Goal: Task Accomplishment & Management: Manage account settings

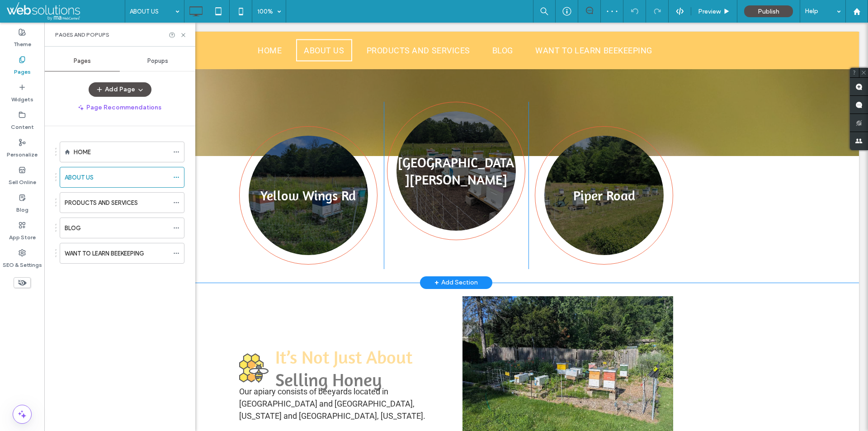
scroll to position [271, 0]
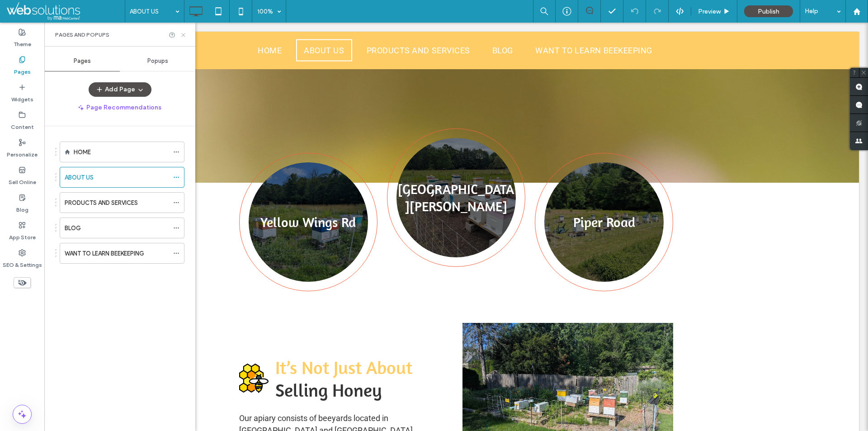
drag, startPoint x: 182, startPoint y: 37, endPoint x: 90, endPoint y: 31, distance: 91.5
click at [182, 37] on icon at bounding box center [183, 35] width 7 height 7
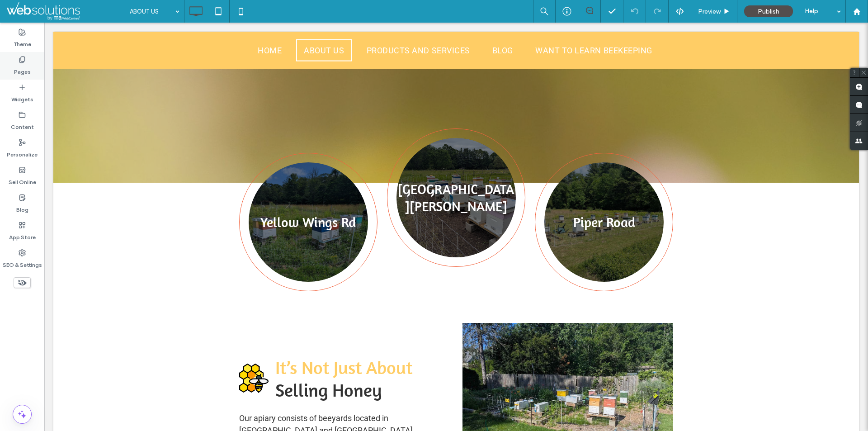
click at [7, 69] on div "Pages" at bounding box center [22, 66] width 44 height 28
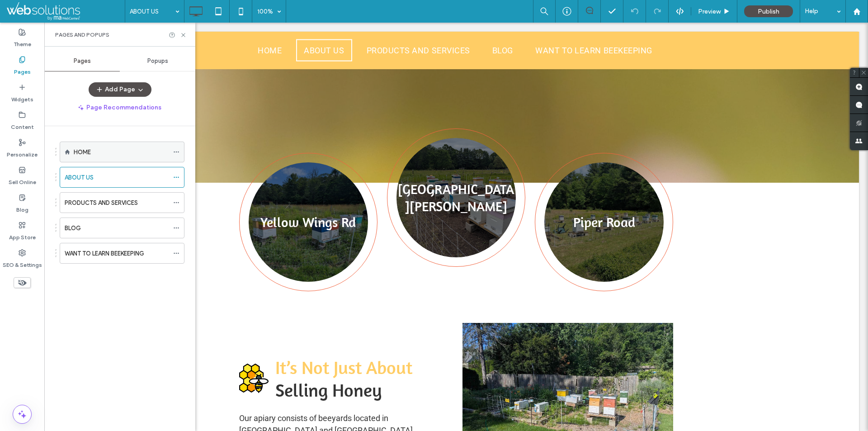
click at [129, 147] on div "HOME" at bounding box center [121, 152] width 95 height 20
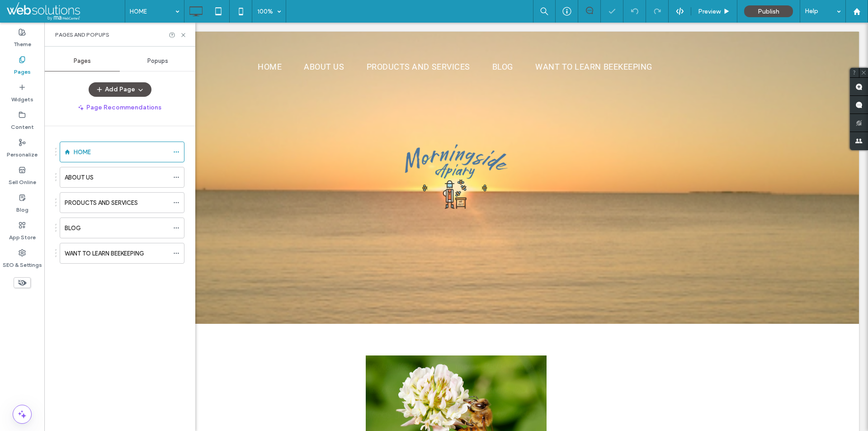
scroll to position [0, 0]
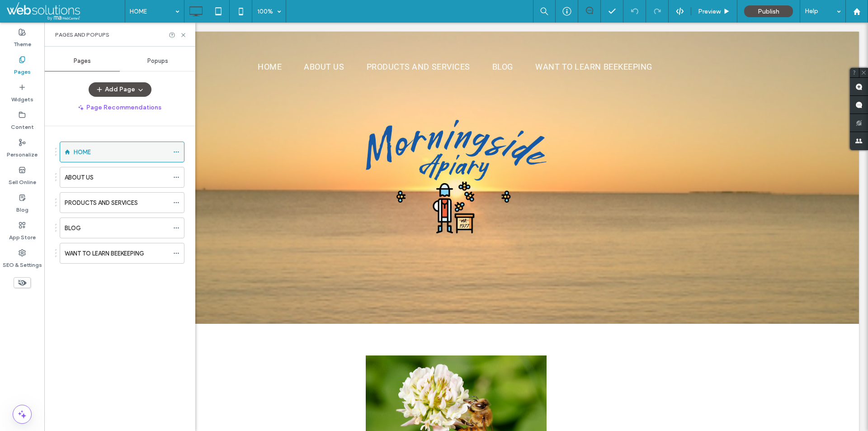
click at [174, 151] on icon at bounding box center [176, 152] width 6 height 6
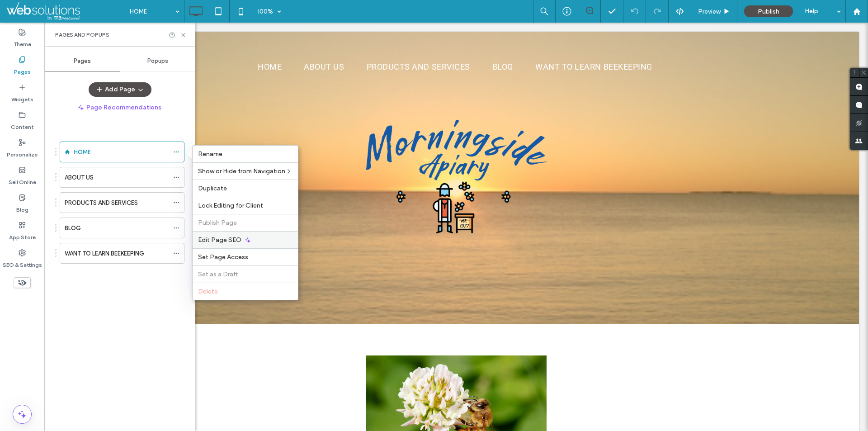
click at [226, 236] on span "Edit Page SEO" at bounding box center [219, 240] width 43 height 8
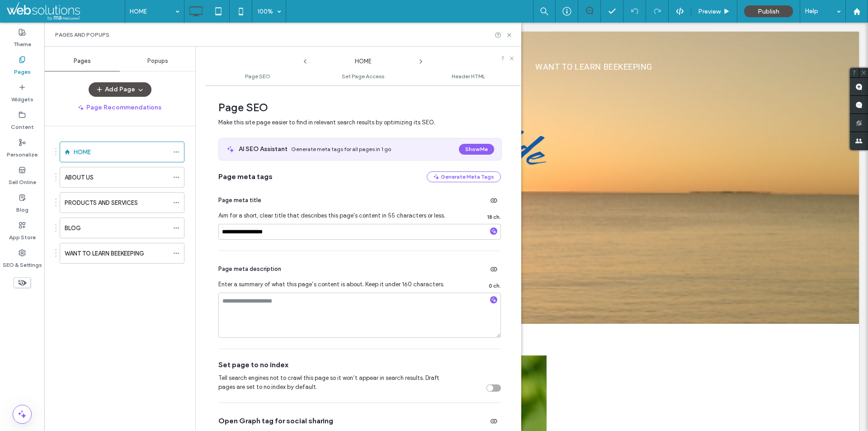
click at [423, 62] on icon at bounding box center [420, 61] width 7 height 7
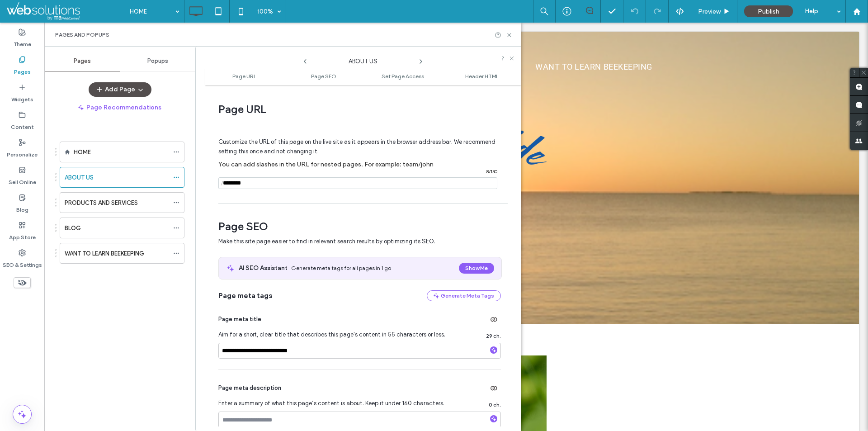
click at [422, 60] on icon at bounding box center [420, 61] width 7 height 7
click at [306, 57] on span at bounding box center [305, 59] width 7 height 12
click at [306, 60] on use at bounding box center [305, 61] width 3 height 5
click at [311, 62] on div "PRODUCTS AND SERVICES" at bounding box center [363, 59] width 109 height 14
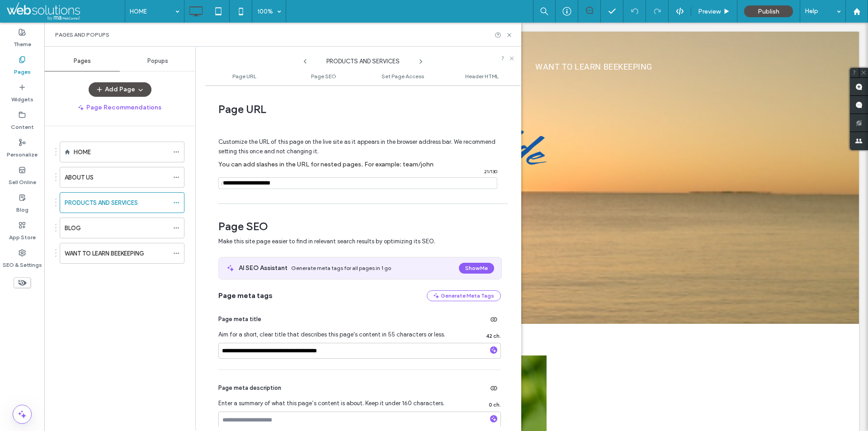
click at [309, 62] on div "PRODUCTS AND SERVICES" at bounding box center [363, 59] width 109 height 14
click at [306, 61] on icon at bounding box center [305, 61] width 7 height 7
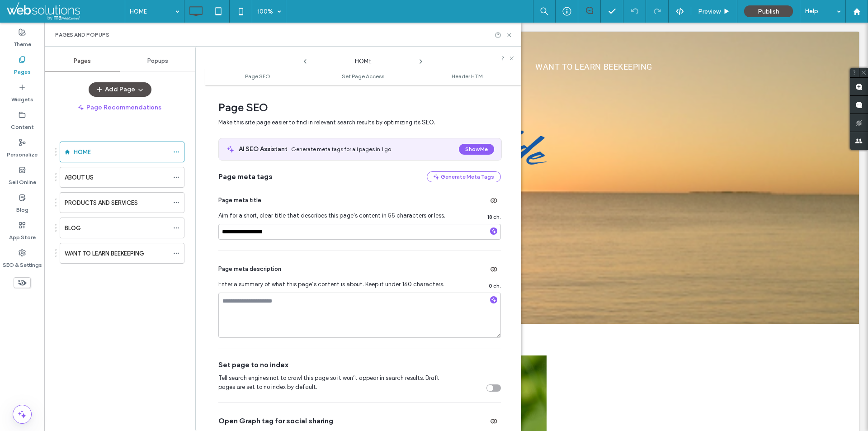
click at [419, 63] on icon at bounding box center [420, 61] width 7 height 7
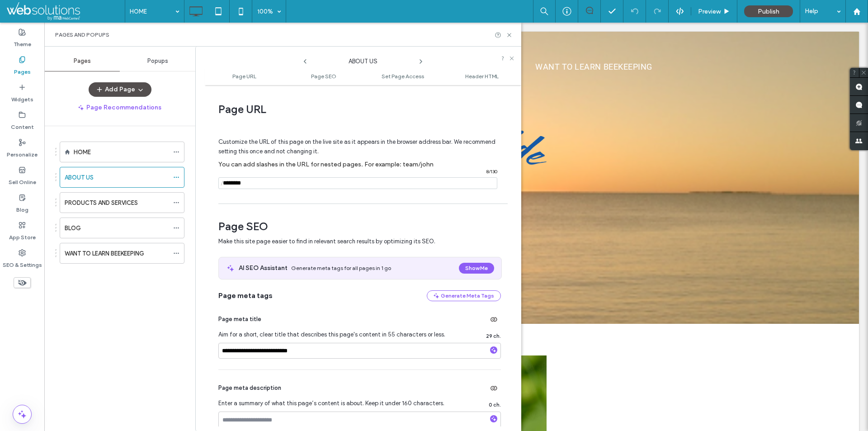
click at [422, 60] on icon at bounding box center [420, 61] width 7 height 7
click at [420, 62] on icon at bounding box center [420, 61] width 7 height 7
click at [423, 59] on icon at bounding box center [420, 61] width 7 height 7
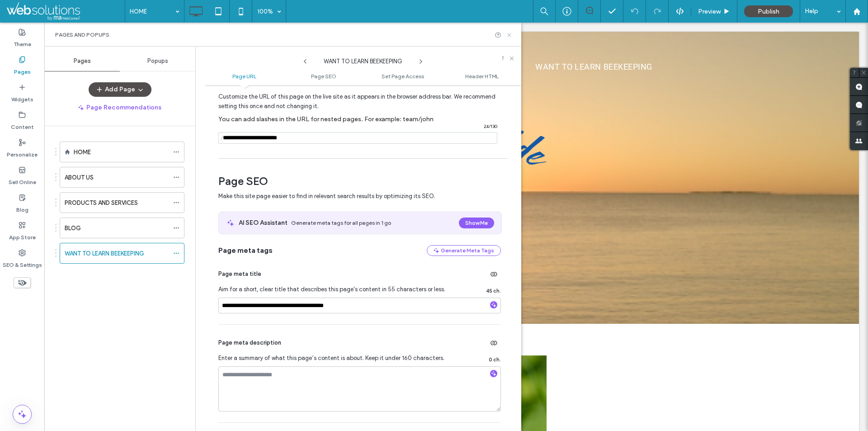
click at [511, 33] on use at bounding box center [509, 35] width 4 height 4
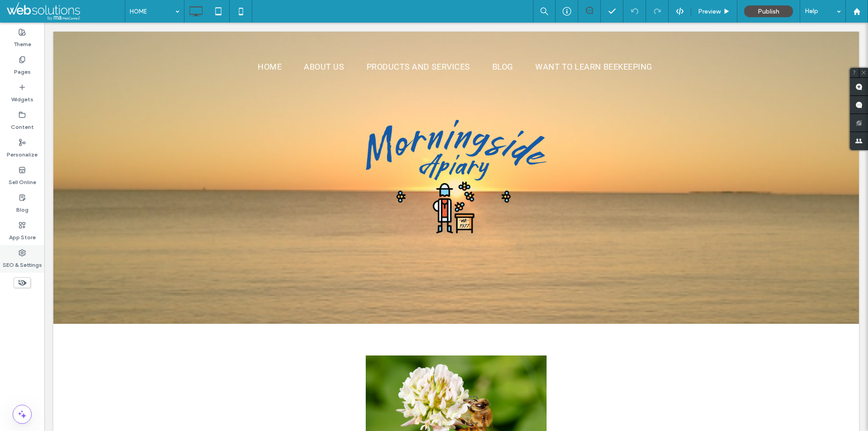
click at [23, 250] on icon at bounding box center [22, 252] width 7 height 7
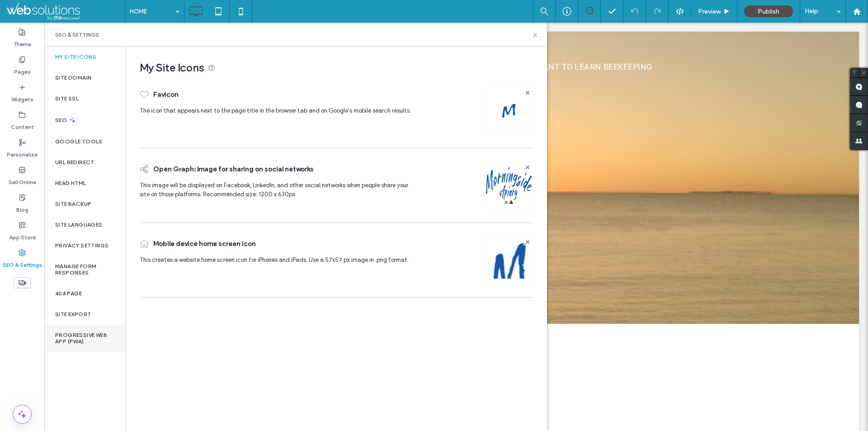
click at [70, 343] on label "Progressive Web App (PWA)" at bounding box center [85, 338] width 60 height 13
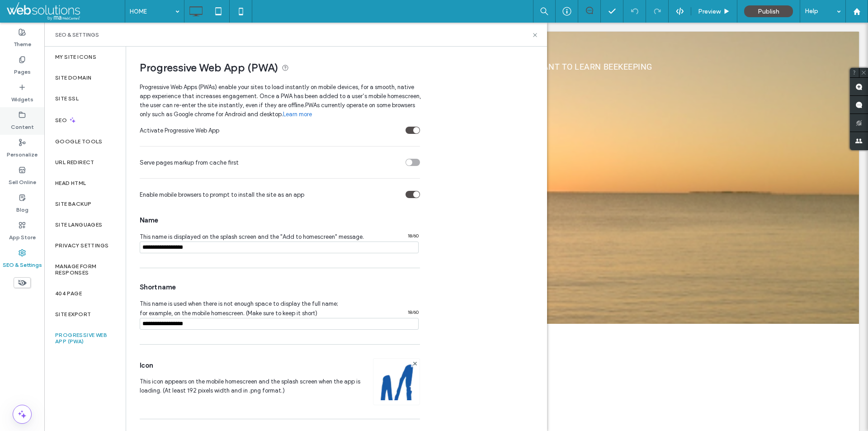
click at [25, 121] on label "Content" at bounding box center [22, 124] width 23 height 13
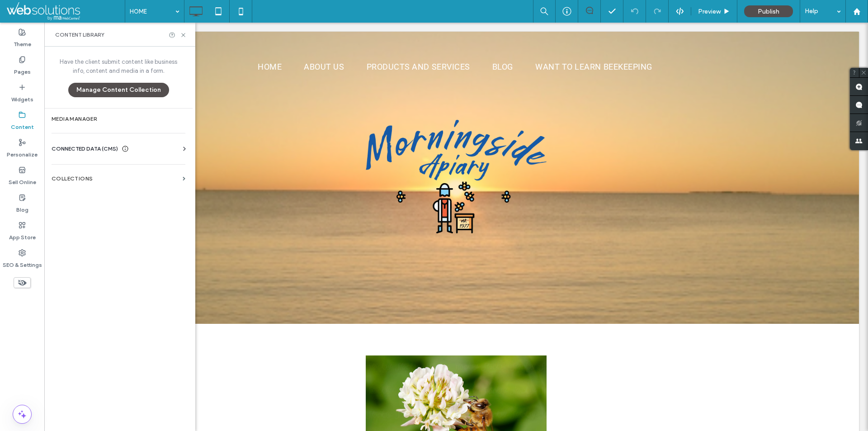
click at [92, 121] on label "Media Manager" at bounding box center [119, 119] width 134 height 6
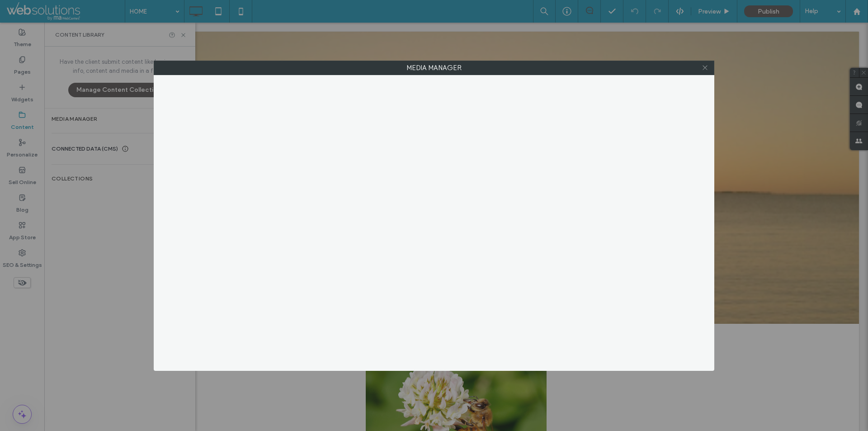
click at [707, 66] on icon at bounding box center [705, 67] width 7 height 7
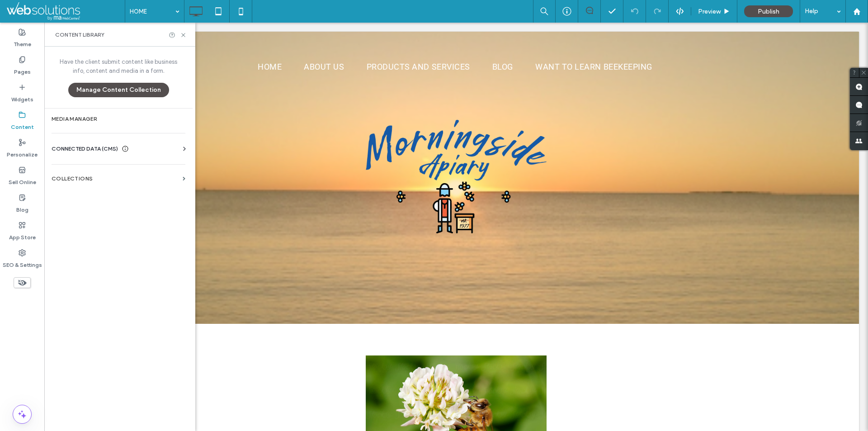
click at [109, 151] on div "Media Manager" at bounding box center [434, 215] width 868 height 431
click at [185, 146] on button "Import Images" at bounding box center [199, 142] width 67 height 14
click at [161, 142] on div "Upload Images Import Images Free Images Premium Images SITE IMAGES UPLOADED ( 1…" at bounding box center [434, 235] width 561 height 270
click at [182, 149] on button "Import Images" at bounding box center [199, 142] width 67 height 14
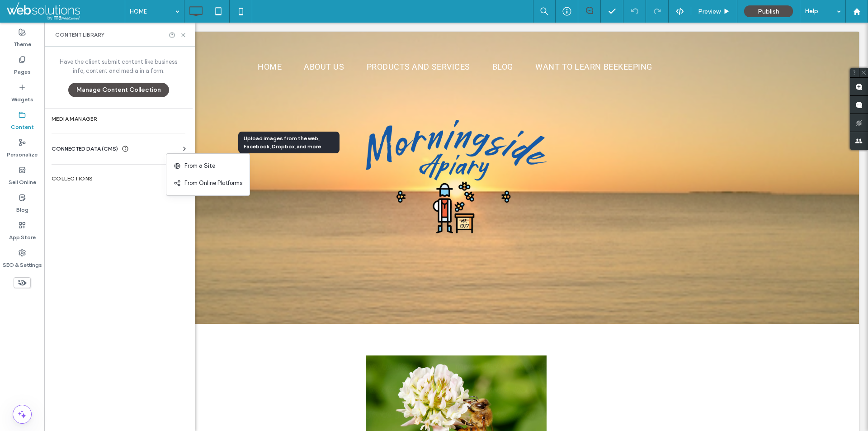
click at [182, 149] on button "Import Images" at bounding box center [199, 142] width 67 height 14
click at [155, 147] on div "Upload Images Import Images Free Images Premium Images SITE IMAGES UPLOADED ( 1…" at bounding box center [434, 235] width 561 height 270
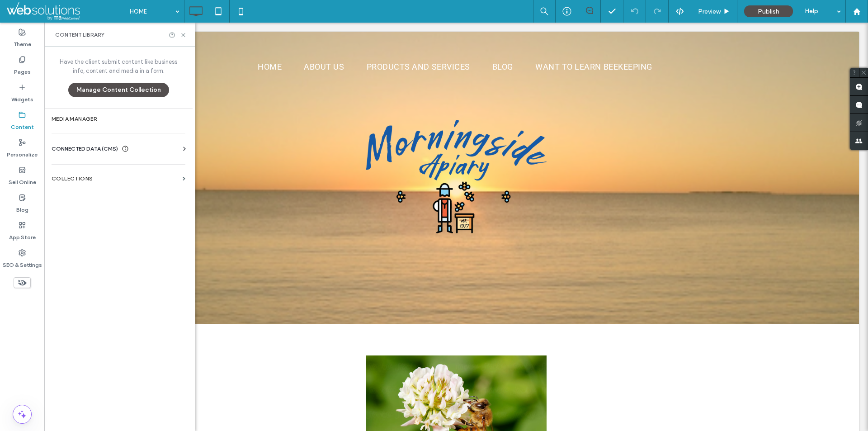
click at [100, 149] on div "Media Manager Images Icons Videos Audio Files Upload Images Import Images Free …" at bounding box center [434, 215] width 868 height 431
click at [81, 140] on div "Media Manager Images Icons Videos Audio Files Upload Images Import Images Free …" at bounding box center [434, 215] width 868 height 431
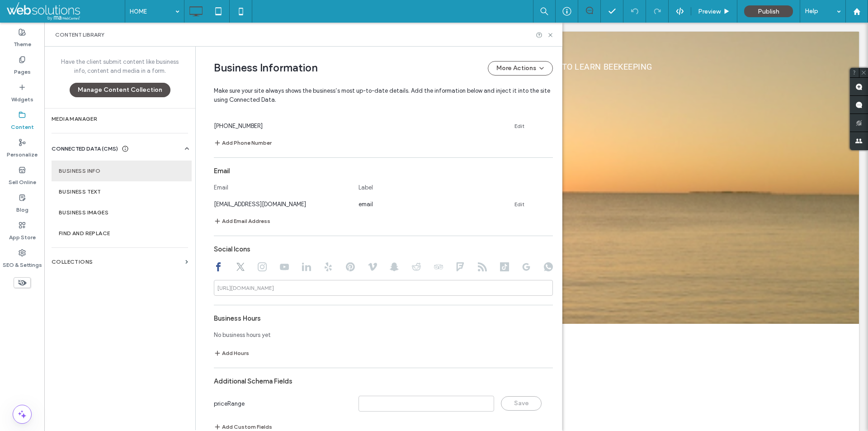
scroll to position [365, 0]
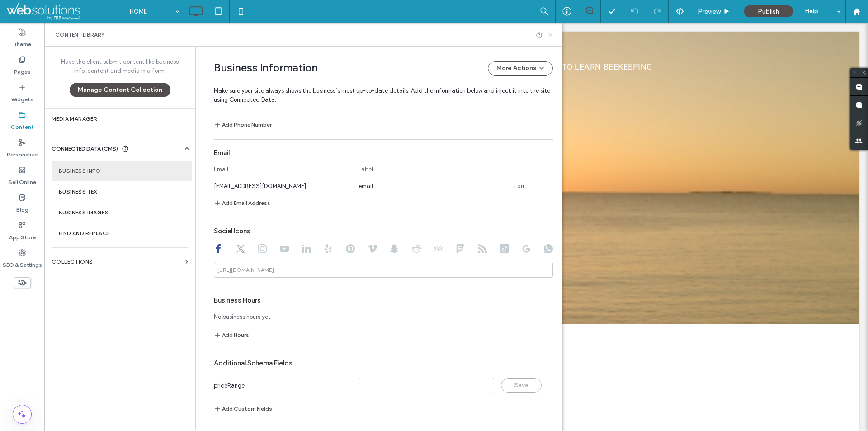
click at [550, 36] on icon at bounding box center [550, 35] width 7 height 7
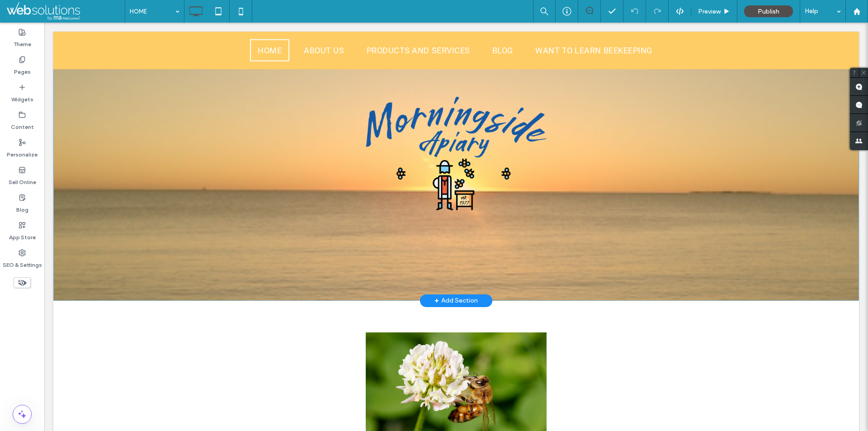
scroll to position [90, 0]
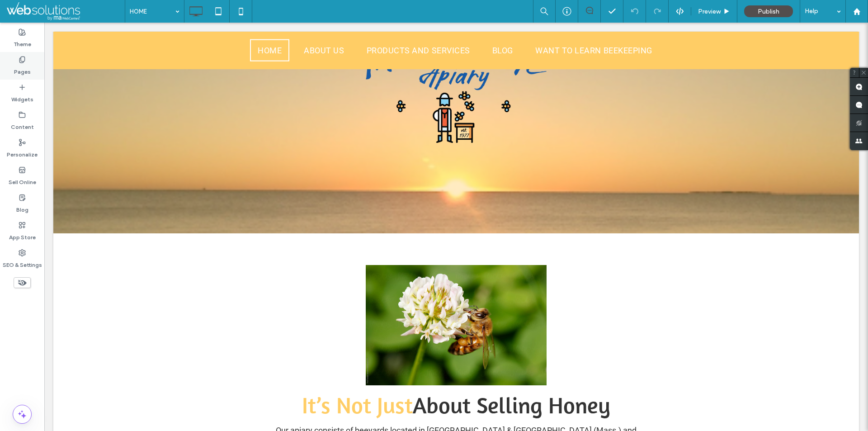
click at [20, 69] on label "Pages" at bounding box center [22, 69] width 17 height 13
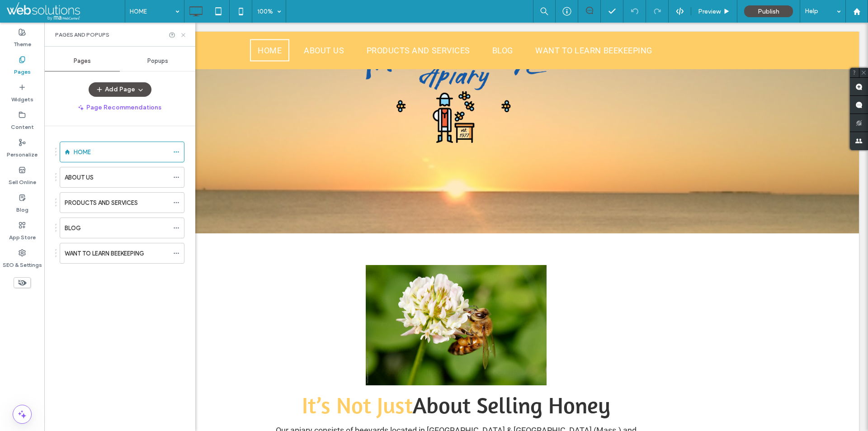
click at [183, 36] on icon at bounding box center [183, 35] width 7 height 7
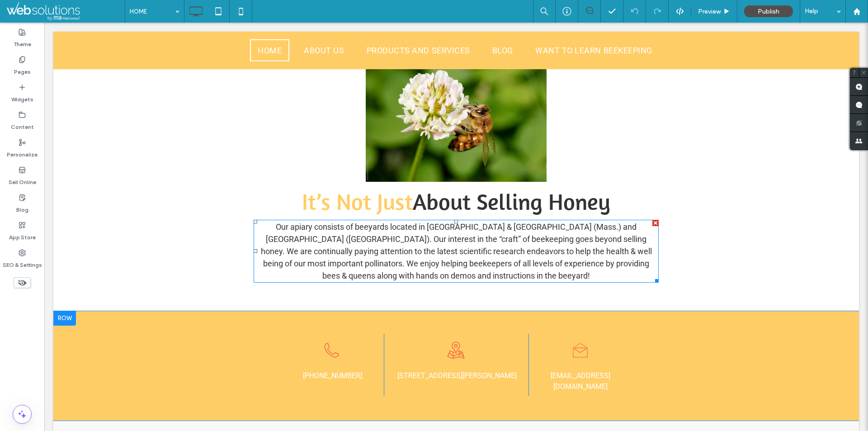
scroll to position [319, 0]
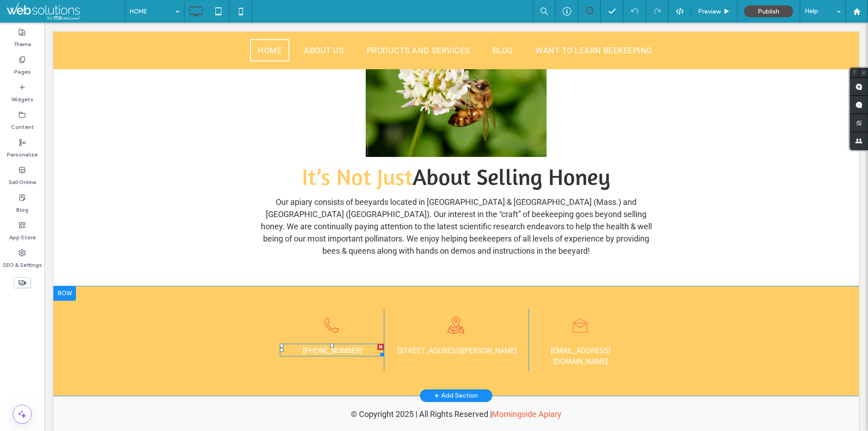
click at [343, 349] on link "[PHONE_NUMBER]" at bounding box center [331, 350] width 61 height 9
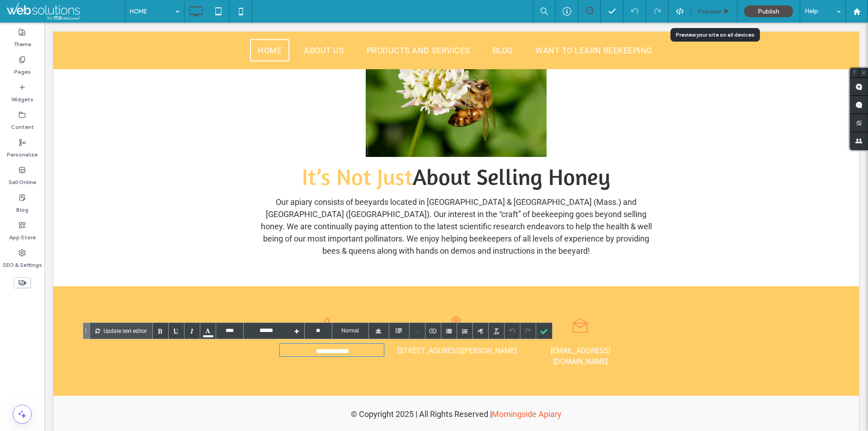
click at [711, 14] on span "Preview" at bounding box center [709, 12] width 23 height 8
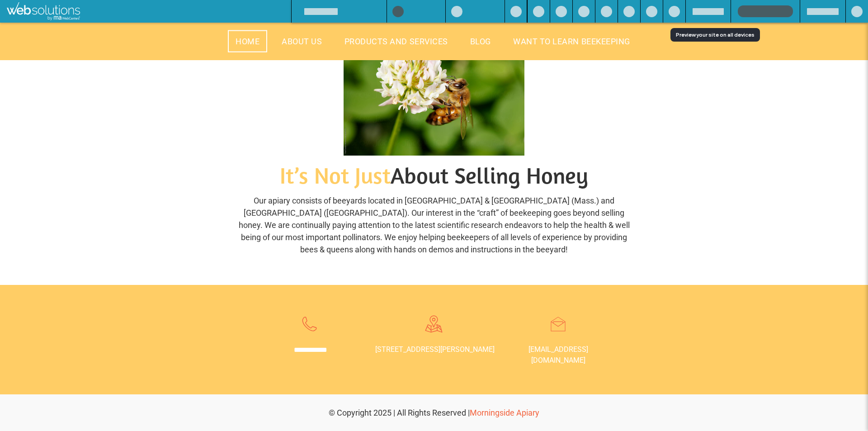
scroll to position [301, 0]
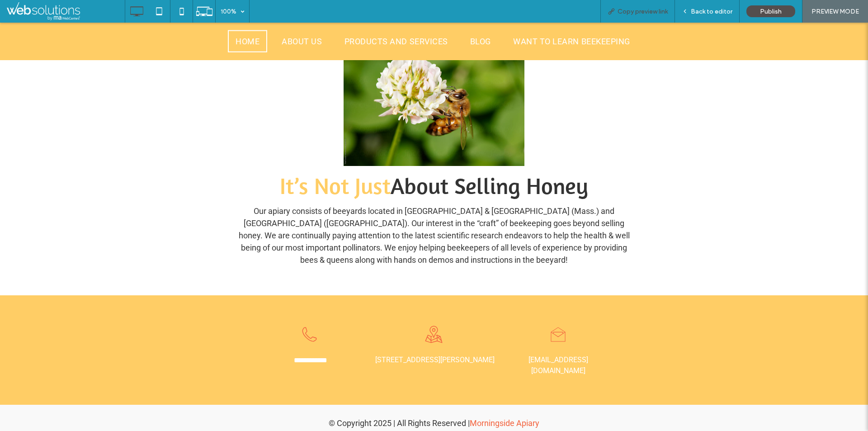
click at [658, 9] on span "Copy preview link" at bounding box center [643, 12] width 50 height 8
click at [703, 6] on div "Back to editor" at bounding box center [707, 11] width 65 height 23
click at [702, 9] on span "Back to editor" at bounding box center [712, 12] width 42 height 8
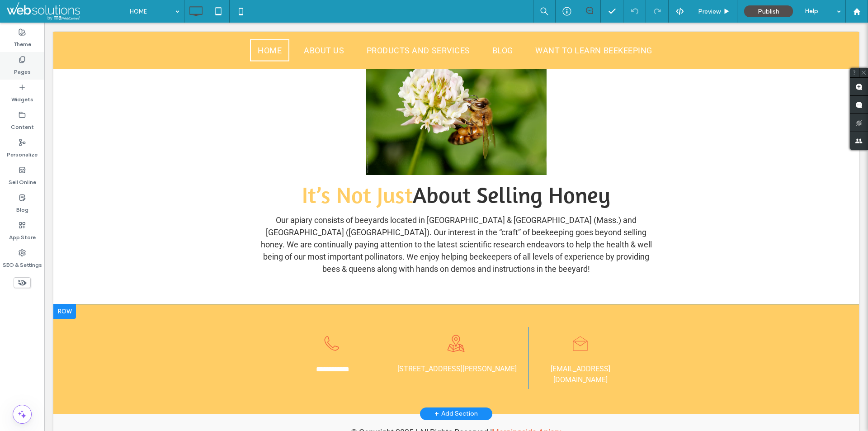
click at [33, 72] on div "Pages" at bounding box center [22, 66] width 44 height 28
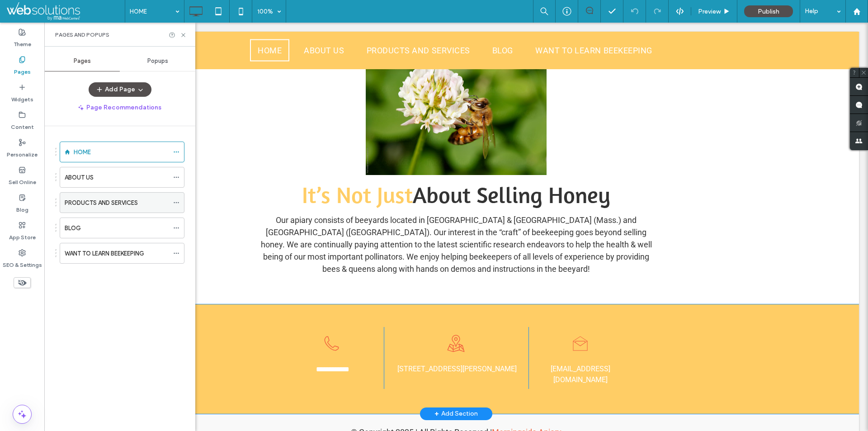
click at [114, 209] on div "PRODUCTS AND SERVICES" at bounding box center [117, 203] width 104 height 20
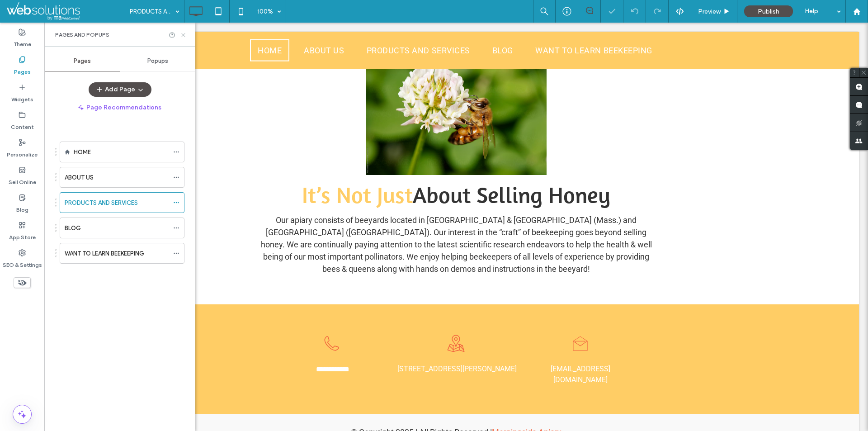
click at [183, 36] on icon at bounding box center [183, 35] width 7 height 7
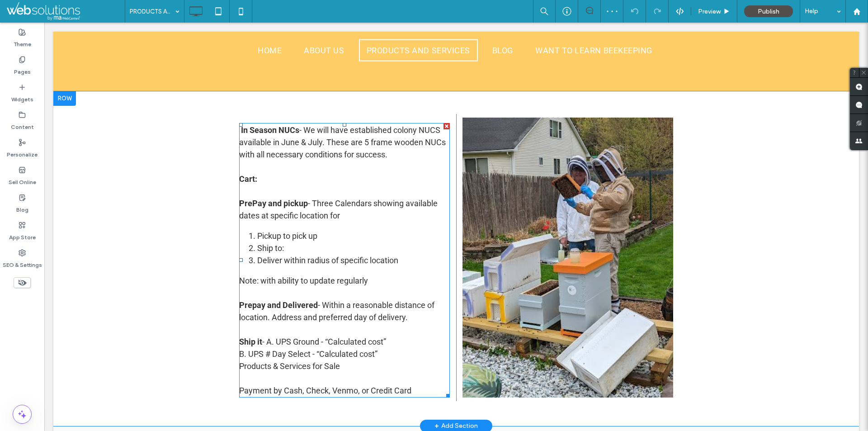
scroll to position [1425, 0]
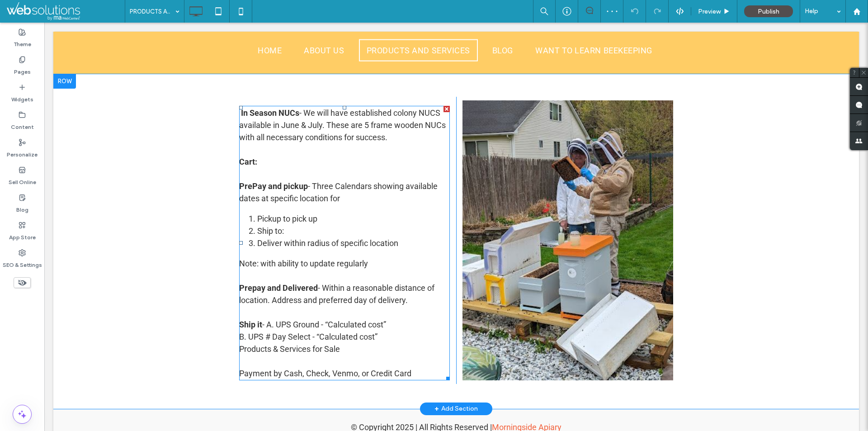
click at [284, 168] on div at bounding box center [344, 174] width 211 height 12
type input "****"
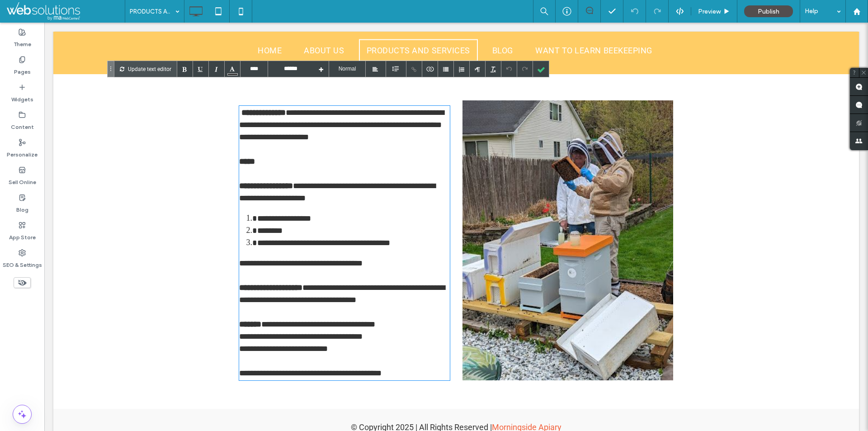
click at [242, 115] on font "**********" at bounding box center [341, 125] width 205 height 33
click at [241, 117] on font "**********" at bounding box center [341, 125] width 205 height 33
click at [247, 180] on div "**********" at bounding box center [344, 192] width 211 height 24
click at [245, 168] on div at bounding box center [344, 174] width 211 height 12
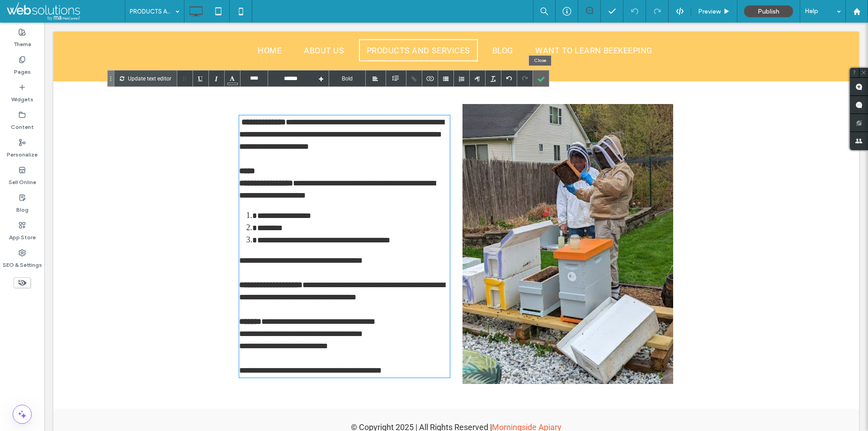
click at [539, 76] on div at bounding box center [541, 79] width 16 height 16
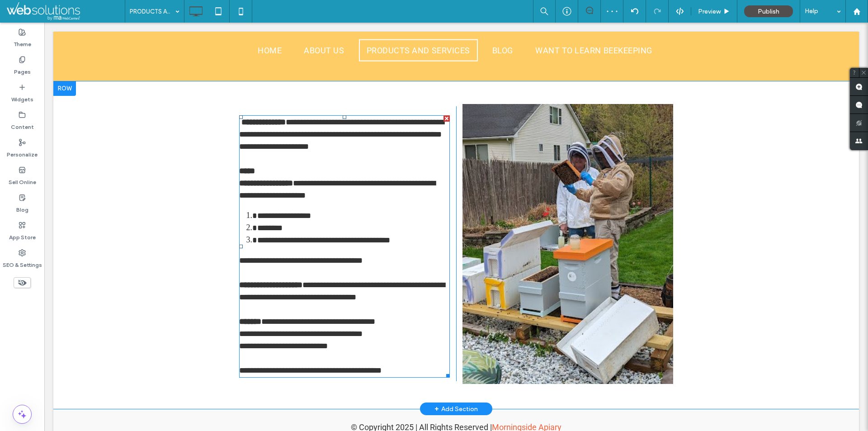
click at [263, 118] on b "**********" at bounding box center [262, 122] width 47 height 8
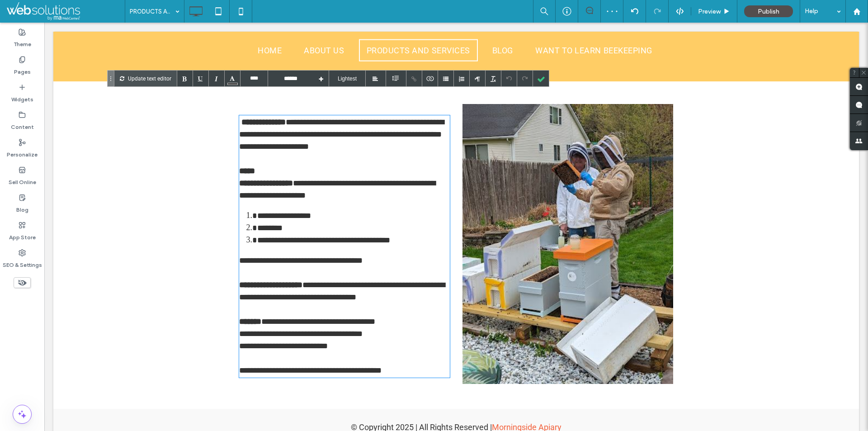
click at [239, 118] on span at bounding box center [240, 122] width 2 height 8
click at [543, 77] on div at bounding box center [541, 79] width 16 height 16
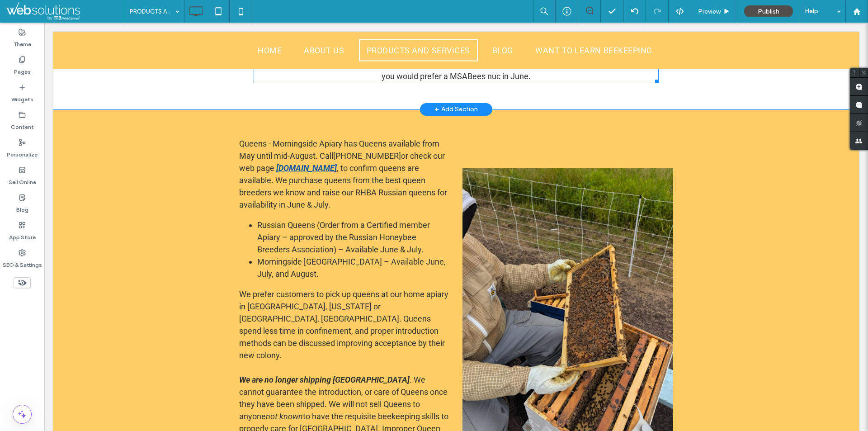
scroll to position [1014, 0]
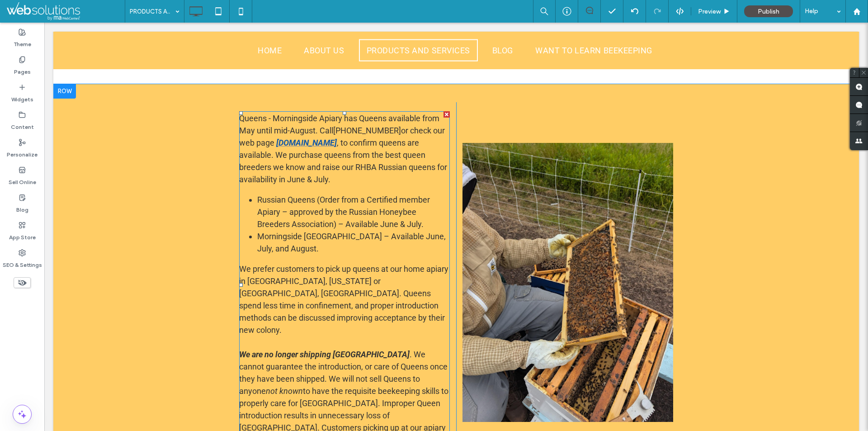
click at [276, 143] on b "[DOMAIN_NAME]" at bounding box center [306, 142] width 61 height 9
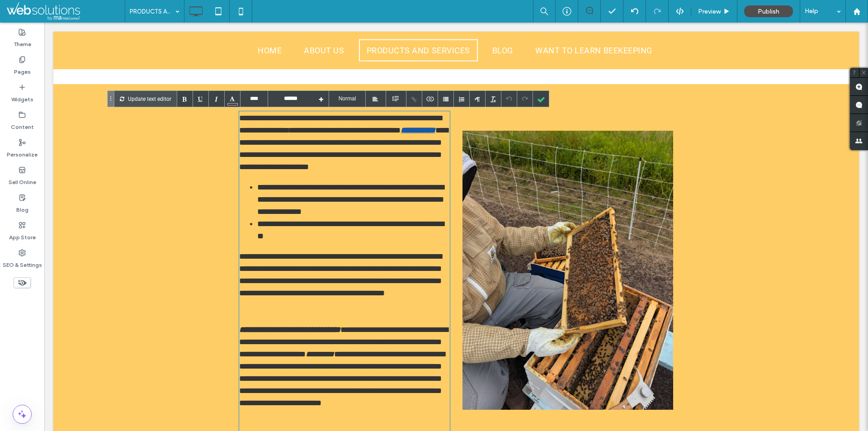
click at [271, 123] on div "**********" at bounding box center [344, 272] width 211 height 323
drag, startPoint x: 262, startPoint y: 120, endPoint x: 0, endPoint y: 119, distance: 261.9
click at [544, 95] on div at bounding box center [541, 99] width 16 height 16
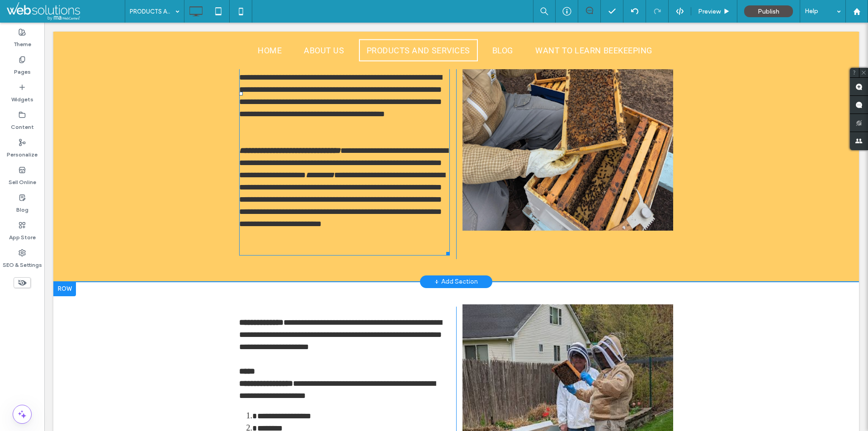
scroll to position [1194, 0]
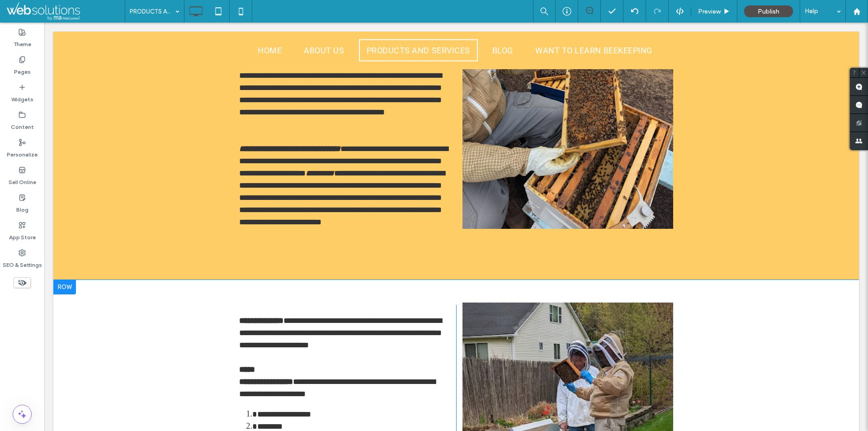
drag, startPoint x: 343, startPoint y: 249, endPoint x: 399, endPoint y: 281, distance: 64.0
click at [399, 431] on div at bounding box center [434, 431] width 868 height 0
drag, startPoint x: 457, startPoint y: 280, endPoint x: 540, endPoint y: 303, distance: 85.5
click at [540, 431] on div at bounding box center [434, 431] width 868 height 0
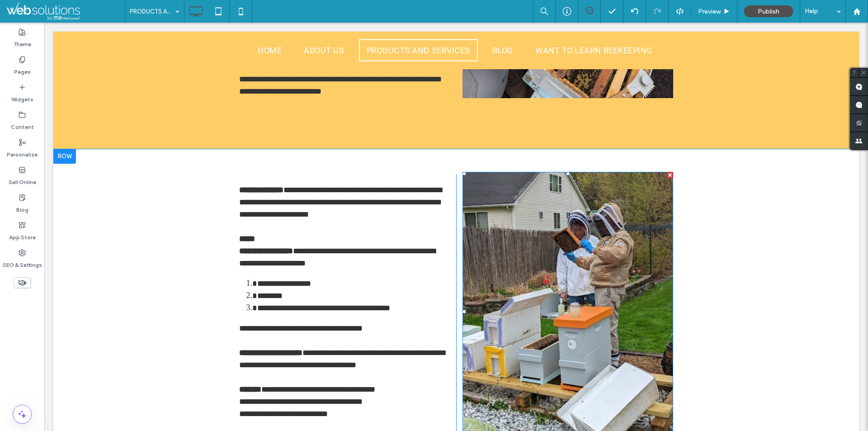
scroll to position [1330, 0]
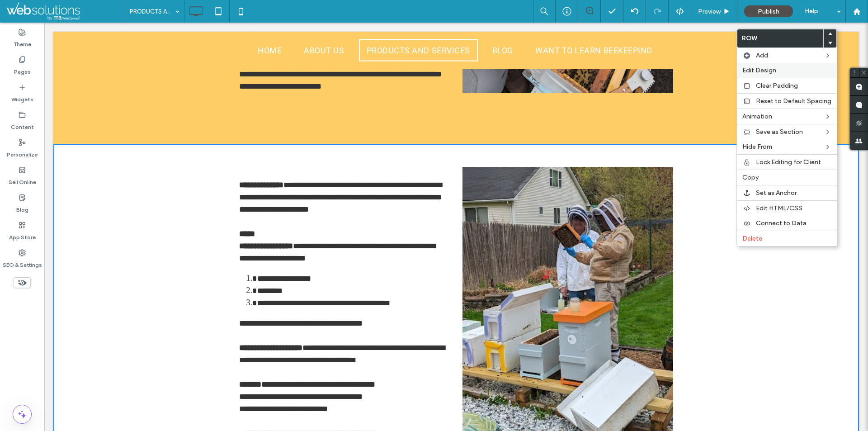
drag, startPoint x: 787, startPoint y: 69, endPoint x: 665, endPoint y: 72, distance: 122.2
click at [787, 69] on label "Edit Design" at bounding box center [787, 70] width 89 height 8
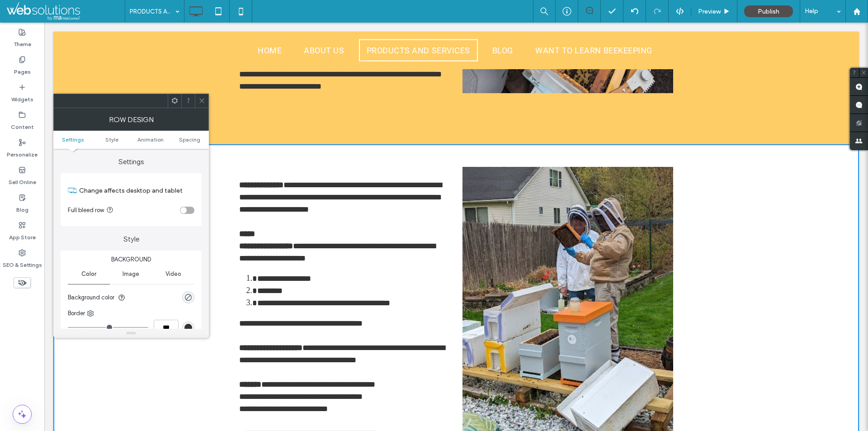
click at [196, 144] on ul "Settings Style Animation Spacing" at bounding box center [131, 140] width 156 height 18
click at [195, 142] on span "Spacing" at bounding box center [189, 139] width 21 height 7
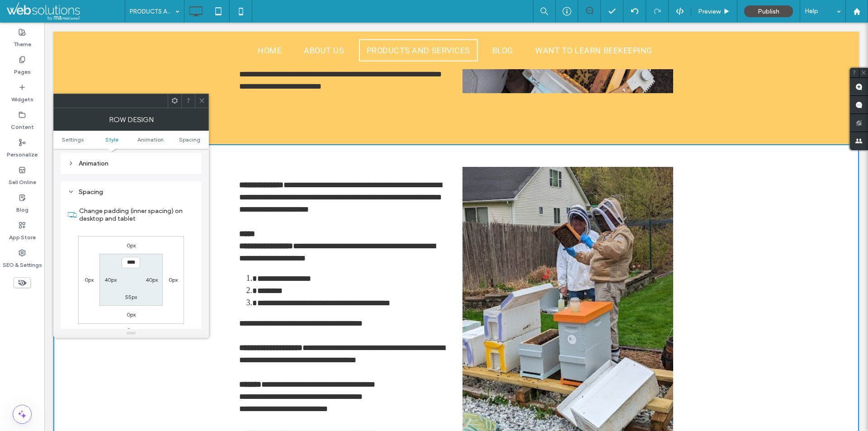
scroll to position [256, 0]
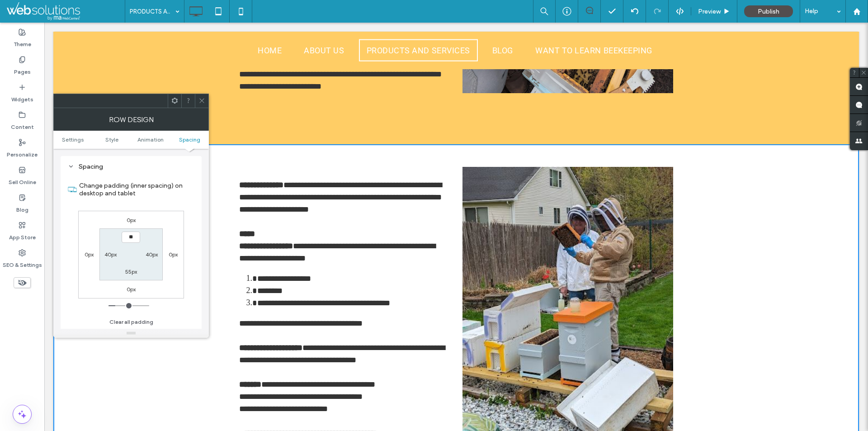
type input "****"
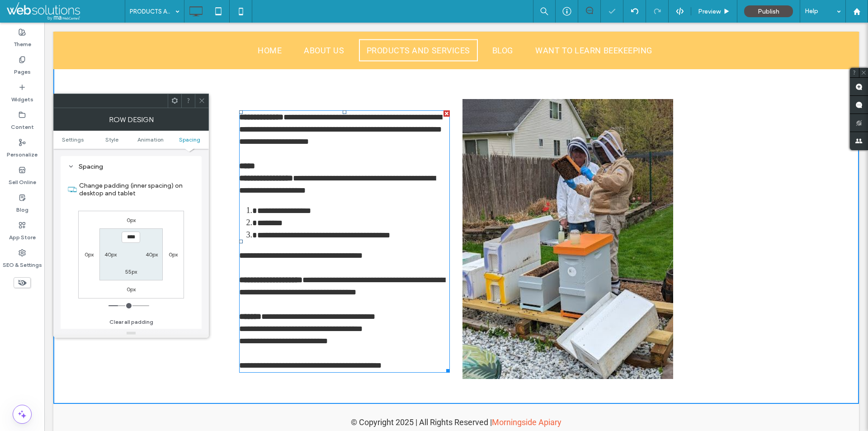
scroll to position [1426, 0]
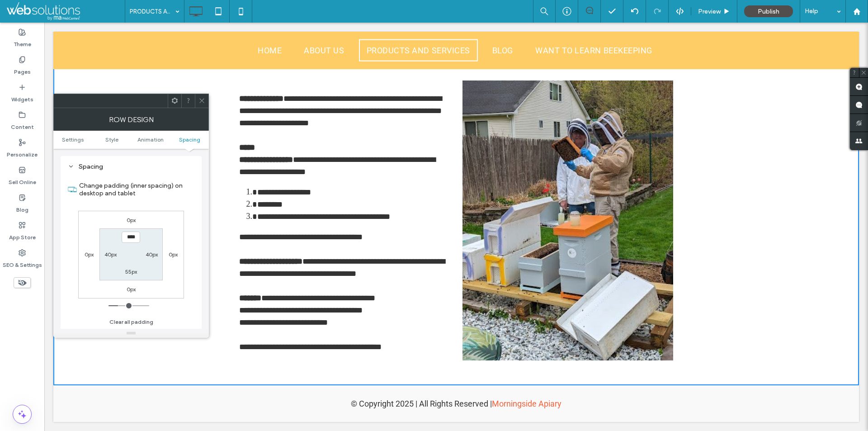
drag, startPoint x: 504, startPoint y: 360, endPoint x: 546, endPoint y: 383, distance: 47.6
click at [547, 431] on div at bounding box center [434, 431] width 868 height 0
click at [131, 271] on label "55px" at bounding box center [131, 271] width 12 height 7
type input "**"
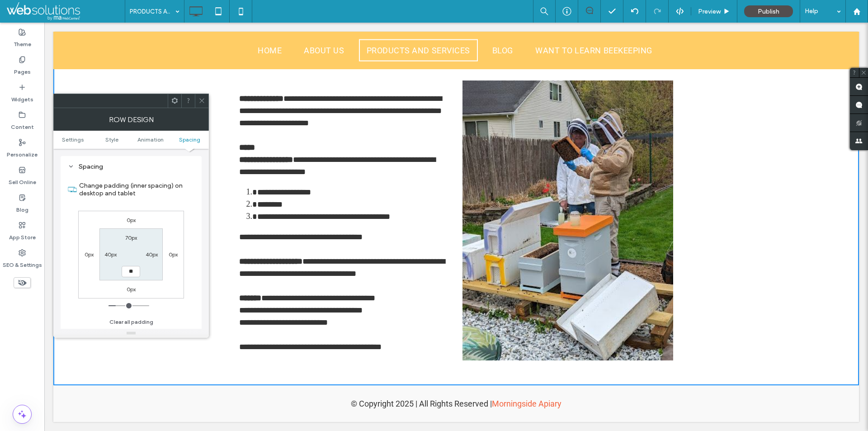
type input "**"
type input "****"
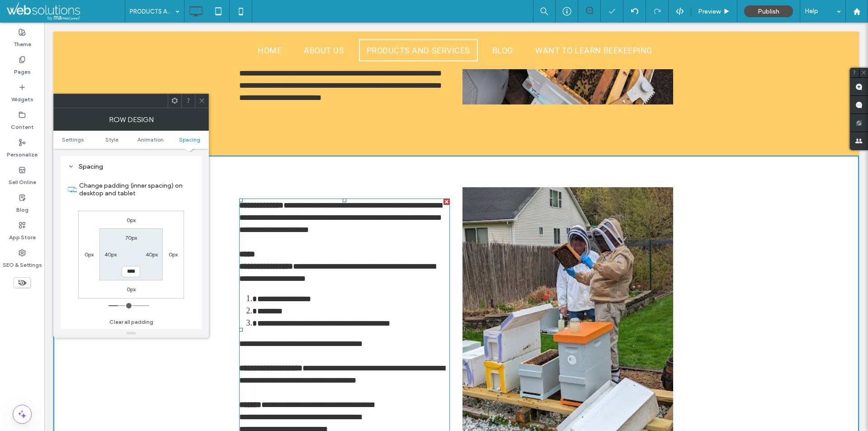
scroll to position [1291, 0]
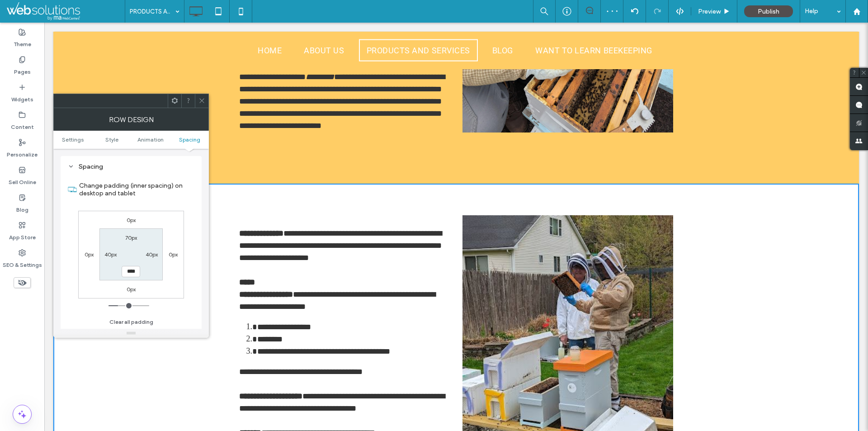
drag, startPoint x: 203, startPoint y: 97, endPoint x: 158, endPoint y: 67, distance: 54.1
click at [203, 97] on icon at bounding box center [202, 100] width 7 height 7
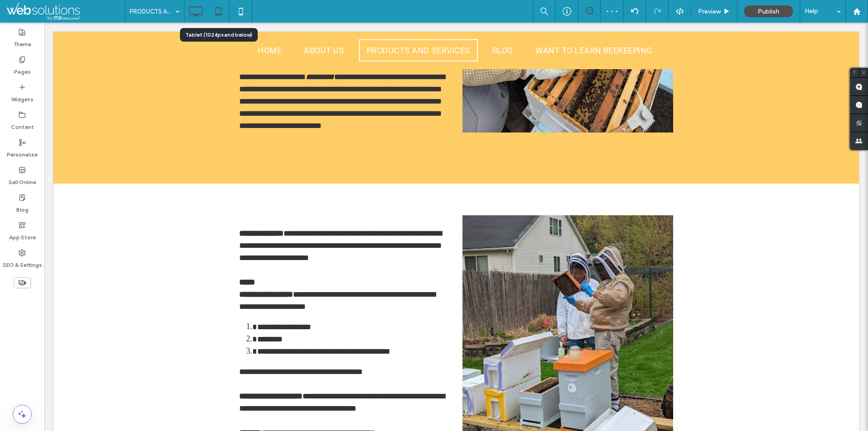
click at [215, 10] on icon at bounding box center [218, 11] width 18 height 18
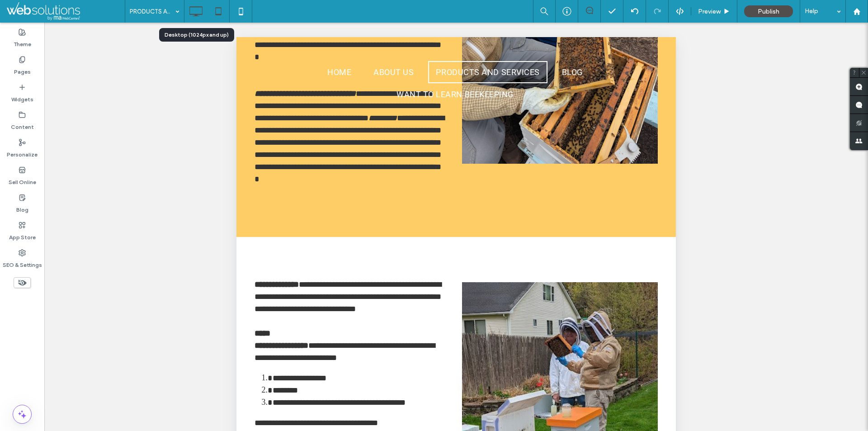
click at [204, 12] on icon at bounding box center [196, 11] width 18 height 18
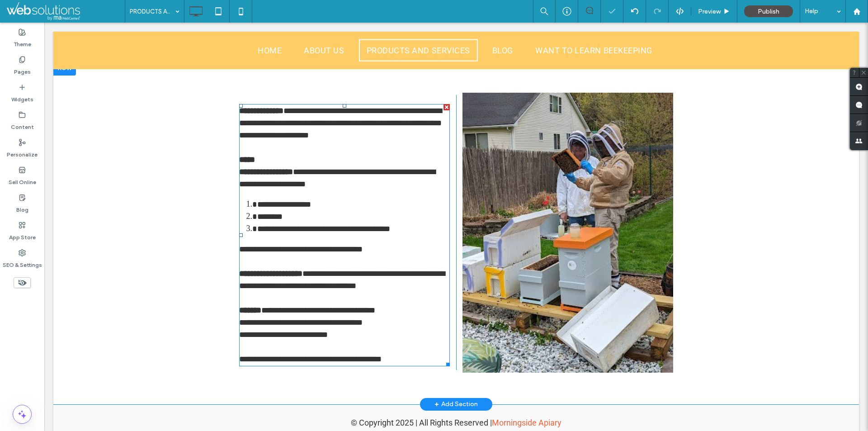
scroll to position [1422, 0]
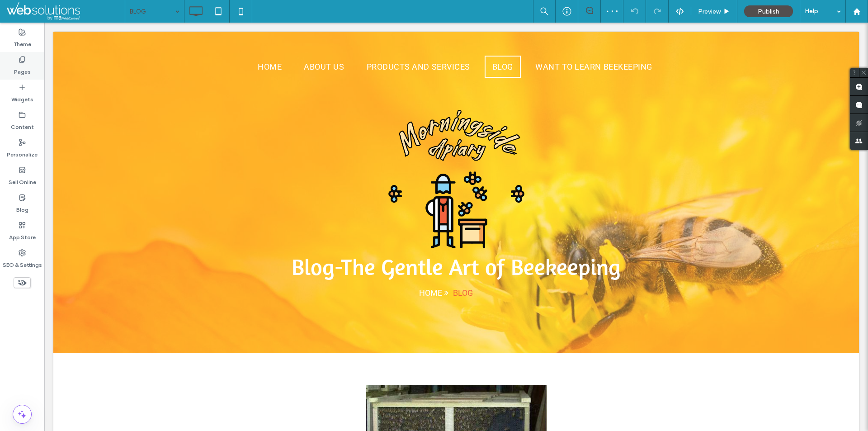
click at [11, 62] on div "Pages" at bounding box center [22, 66] width 44 height 28
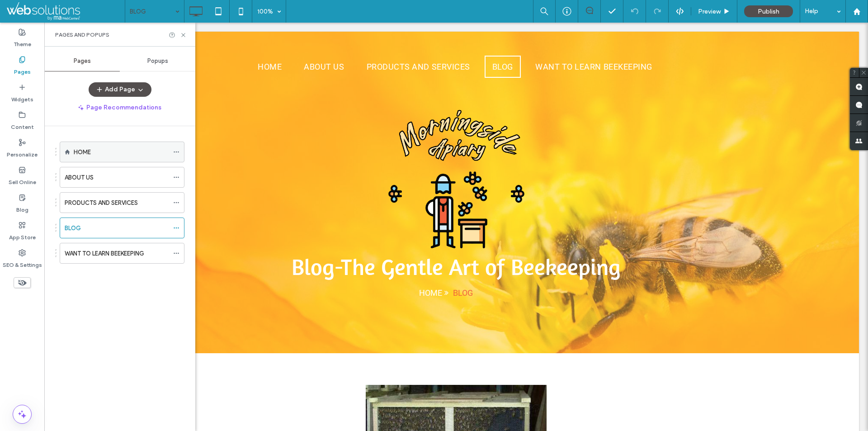
click at [178, 149] on icon at bounding box center [176, 152] width 6 height 6
click at [175, 226] on icon at bounding box center [176, 228] width 6 height 6
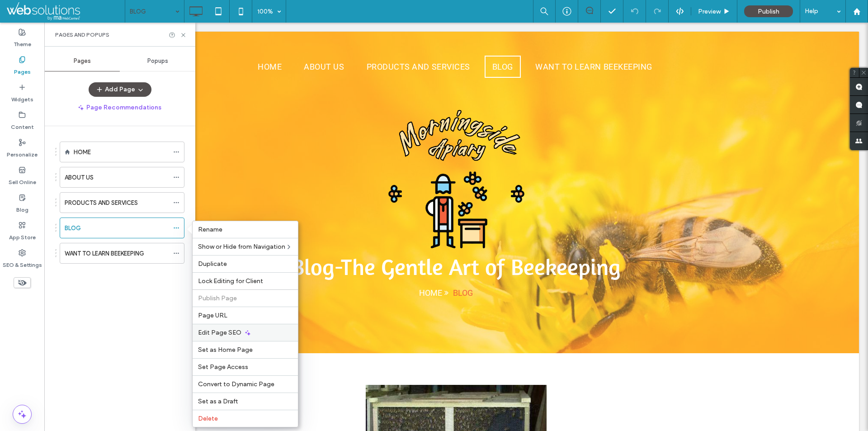
click at [246, 331] on icon at bounding box center [247, 332] width 7 height 7
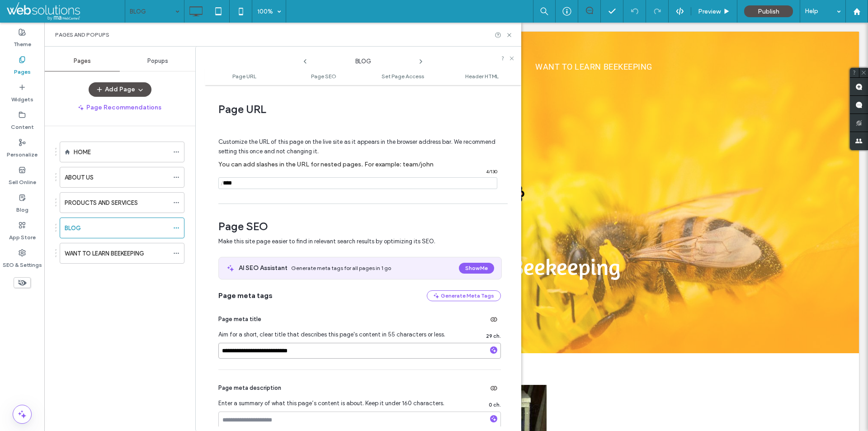
drag, startPoint x: 245, startPoint y: 351, endPoint x: 172, endPoint y: 350, distance: 72.4
click at [173, 351] on div "**********" at bounding box center [282, 239] width 477 height 384
paste input "**********"
type input "**********"
click at [422, 61] on icon at bounding box center [420, 61] width 7 height 7
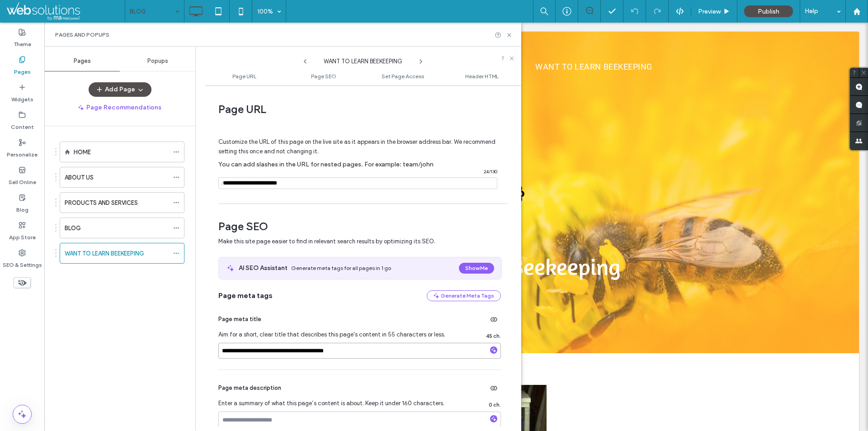
click at [288, 349] on input "**********" at bounding box center [359, 351] width 283 height 16
drag, startPoint x: 288, startPoint y: 349, endPoint x: 217, endPoint y: 345, distance: 71.1
click at [217, 345] on div "**********" at bounding box center [363, 258] width 317 height 337
paste input "********"
type input "**********"
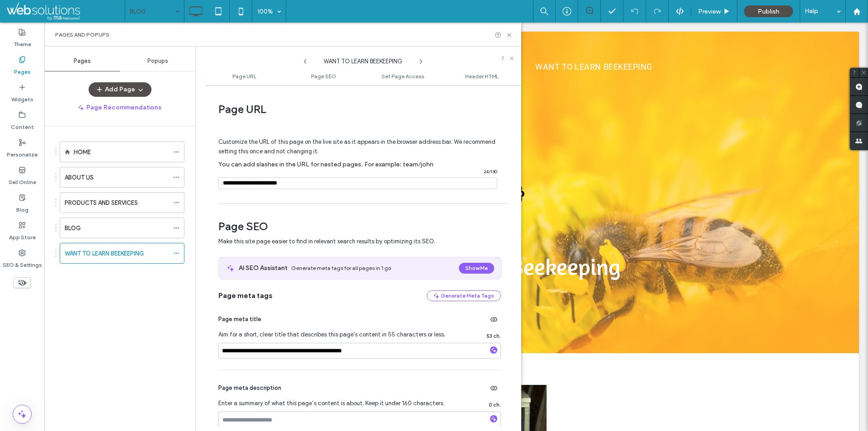
click at [511, 37] on icon at bounding box center [509, 35] width 7 height 7
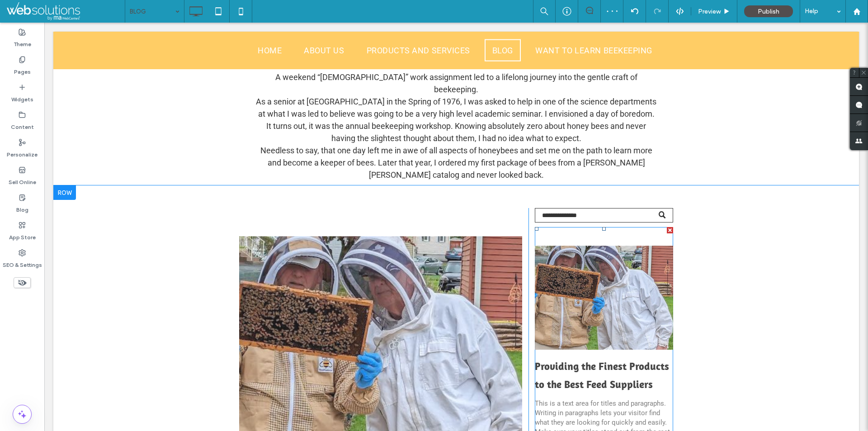
scroll to position [317, 0]
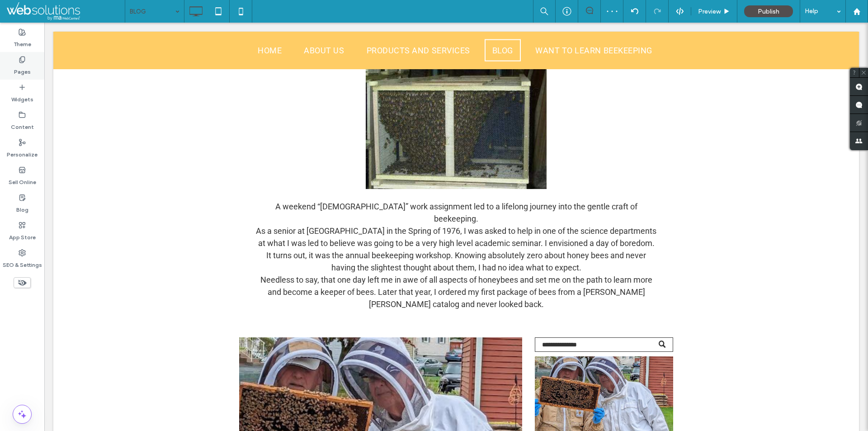
click at [15, 63] on div "Pages" at bounding box center [22, 66] width 44 height 28
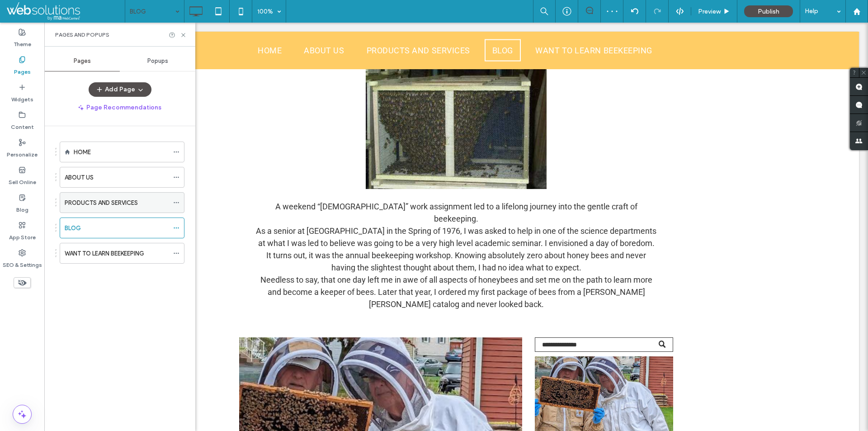
click at [129, 193] on div "PRODUCTS AND SERVICES" at bounding box center [117, 203] width 104 height 20
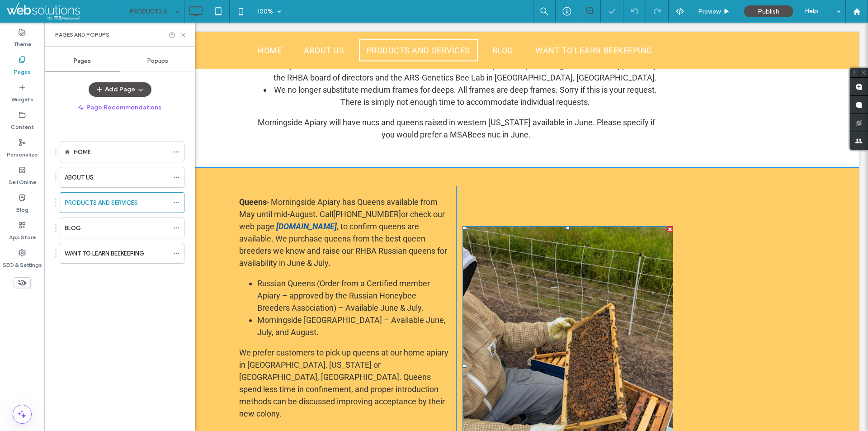
scroll to position [1085, 0]
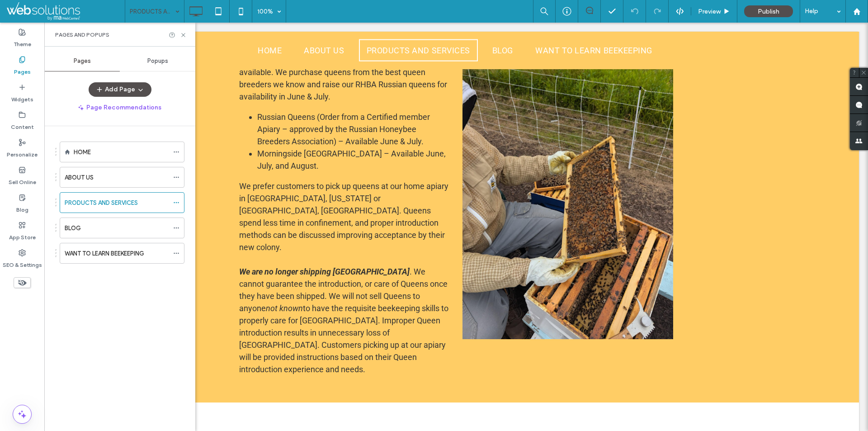
drag, startPoint x: 322, startPoint y: 348, endPoint x: 368, endPoint y: 379, distance: 55.4
click at [368, 431] on div at bounding box center [434, 431] width 868 height 0
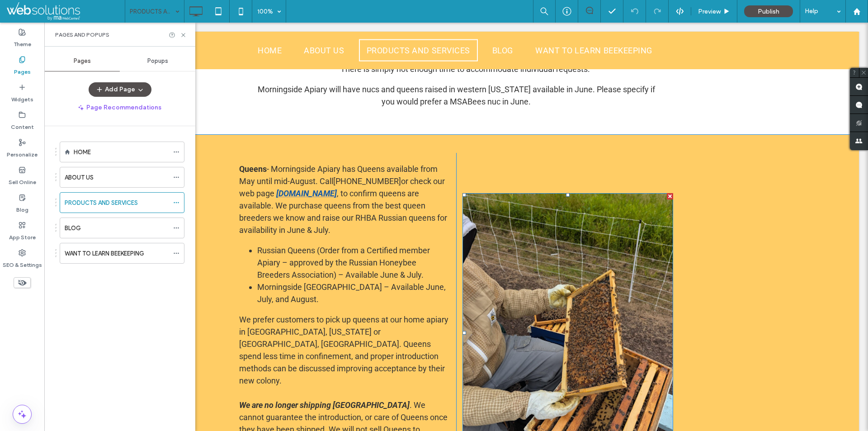
scroll to position [950, 0]
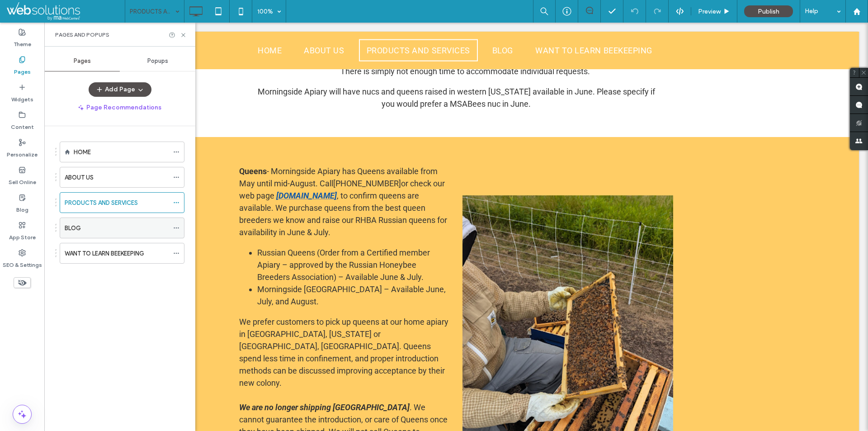
click at [129, 227] on div "BLOG" at bounding box center [117, 227] width 104 height 9
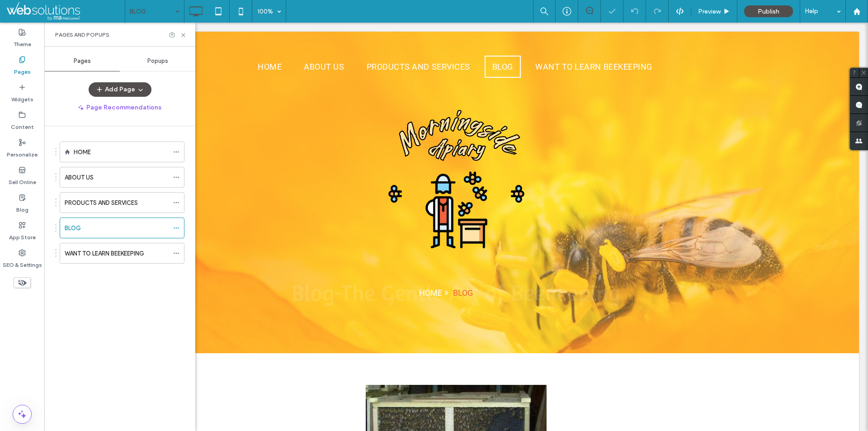
drag, startPoint x: 183, startPoint y: 37, endPoint x: 156, endPoint y: 79, distance: 50.2
click at [183, 37] on icon at bounding box center [183, 35] width 7 height 7
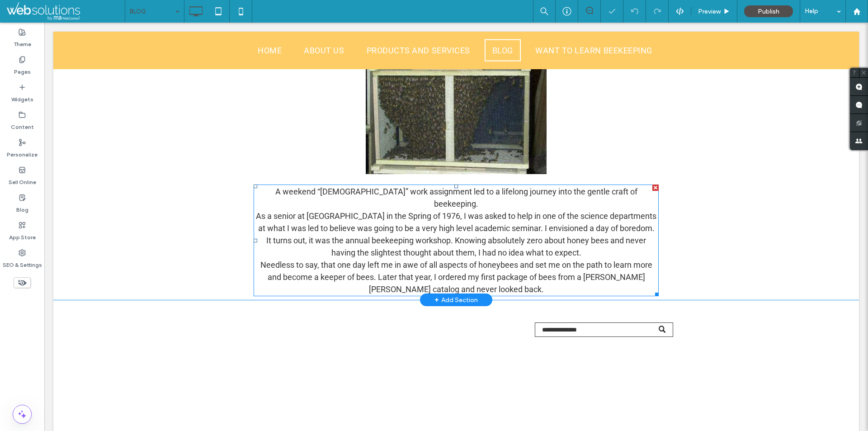
scroll to position [407, 0]
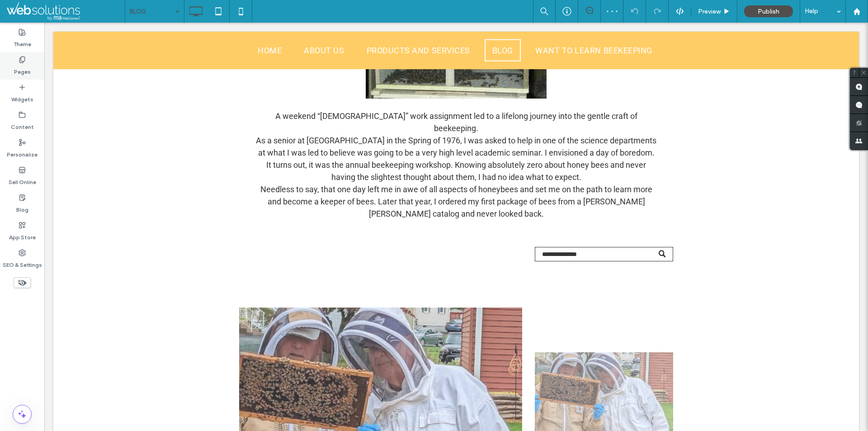
click at [14, 69] on label "Pages" at bounding box center [22, 69] width 17 height 13
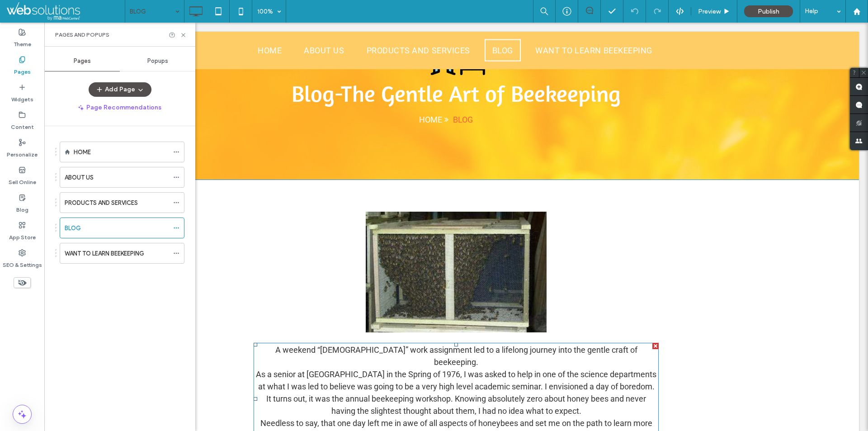
scroll to position [136, 0]
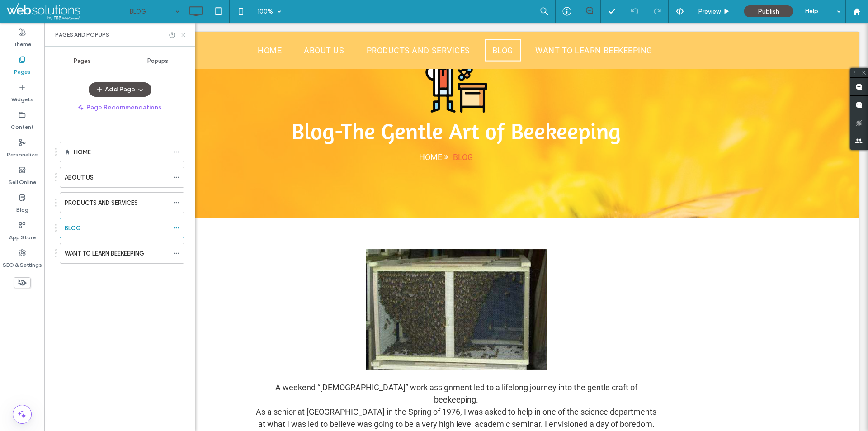
click at [185, 34] on icon at bounding box center [183, 35] width 7 height 7
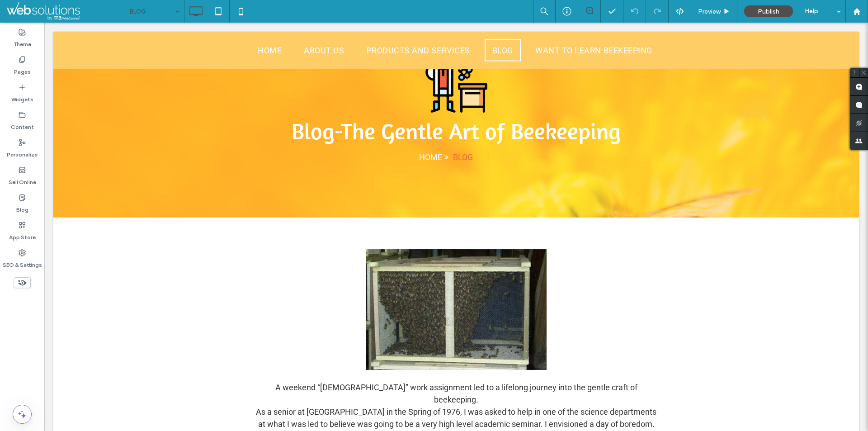
drag, startPoint x: 404, startPoint y: 218, endPoint x: 455, endPoint y: 249, distance: 59.7
click at [455, 431] on div at bounding box center [434, 431] width 868 height 0
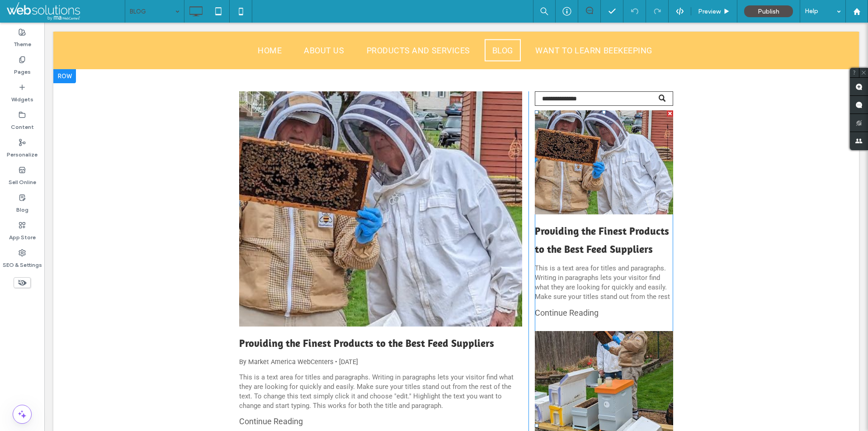
scroll to position [452, 0]
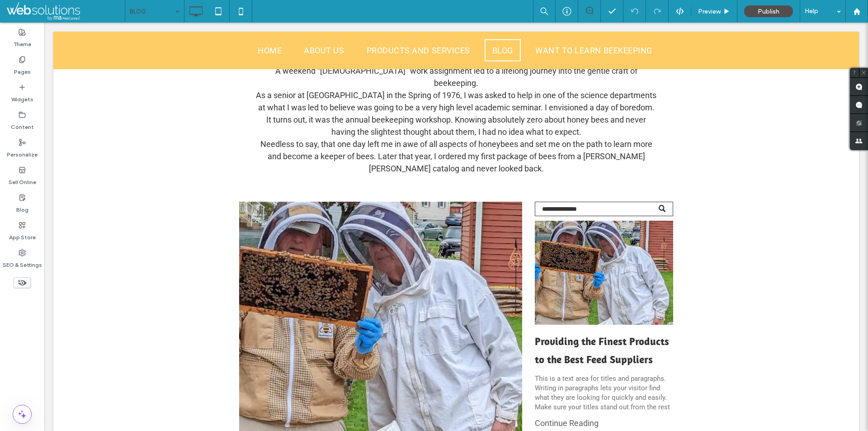
drag, startPoint x: 422, startPoint y: 159, endPoint x: 471, endPoint y: 190, distance: 57.3
click at [471, 431] on div at bounding box center [434, 431] width 868 height 0
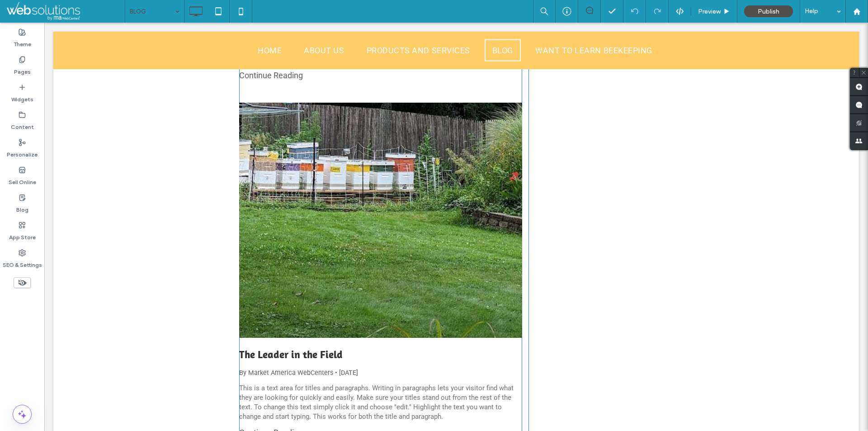
scroll to position [1331, 0]
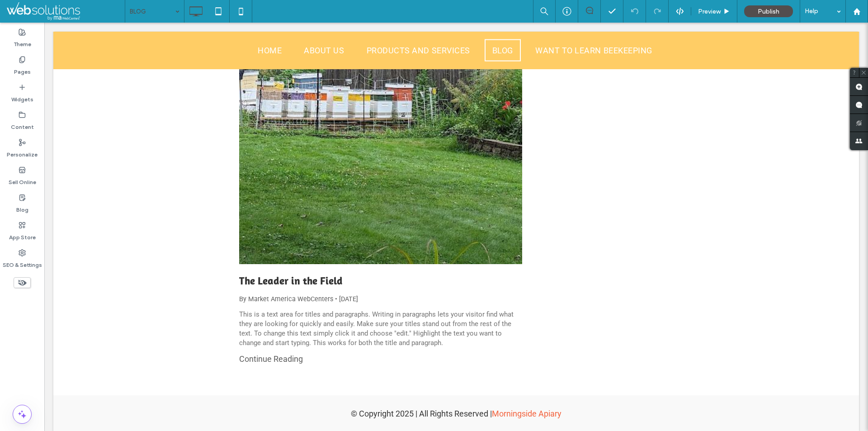
drag, startPoint x: 284, startPoint y: 351, endPoint x: 344, endPoint y: 384, distance: 68.0
click at [344, 431] on div at bounding box center [434, 431] width 868 height 0
click at [8, 53] on div "Pages" at bounding box center [22, 66] width 44 height 28
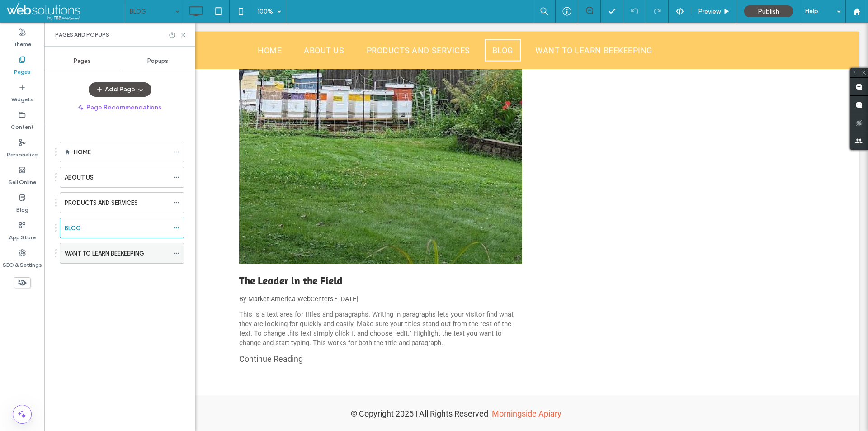
click at [91, 257] on label "WANT TO LEARN BEEKEEPING" at bounding box center [105, 254] width 80 height 16
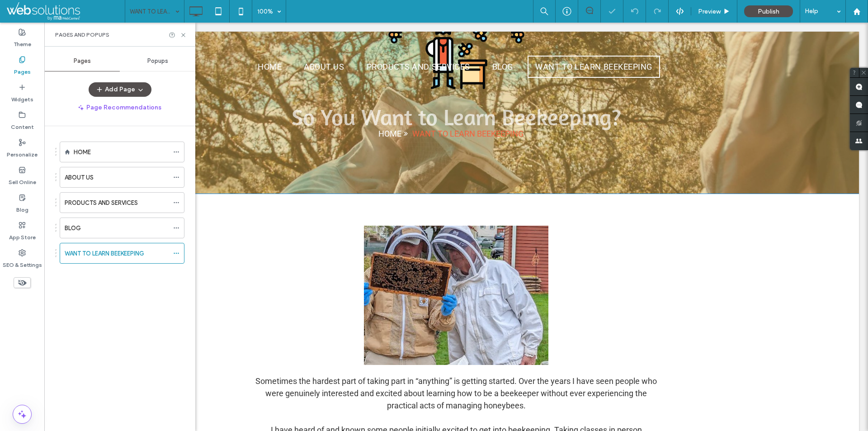
scroll to position [181, 0]
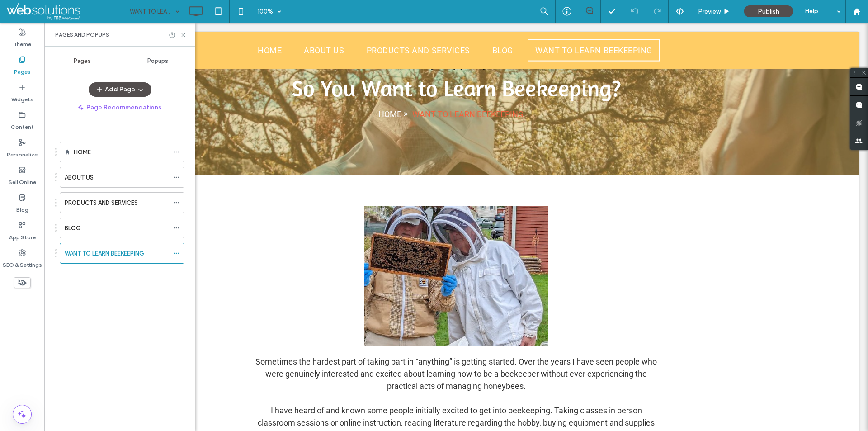
drag, startPoint x: 380, startPoint y: 175, endPoint x: 470, endPoint y: 208, distance: 96.0
click at [470, 431] on div at bounding box center [434, 431] width 868 height 0
drag, startPoint x: 426, startPoint y: 175, endPoint x: 452, endPoint y: 207, distance: 41.2
click at [452, 431] on div at bounding box center [434, 431] width 868 height 0
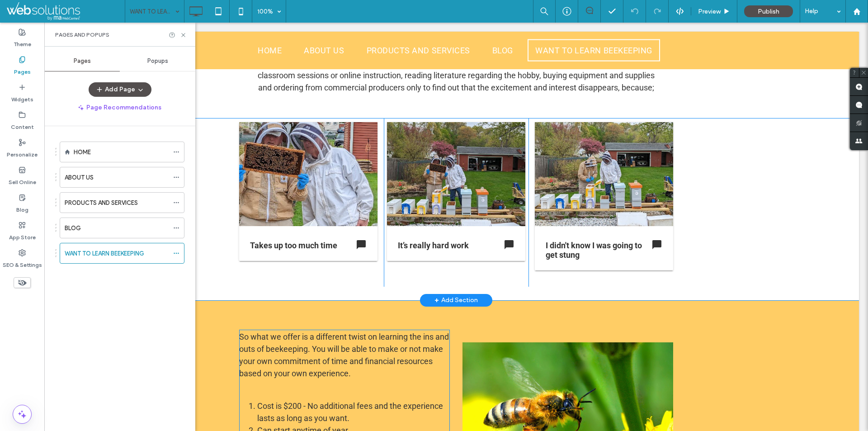
scroll to position [497, 0]
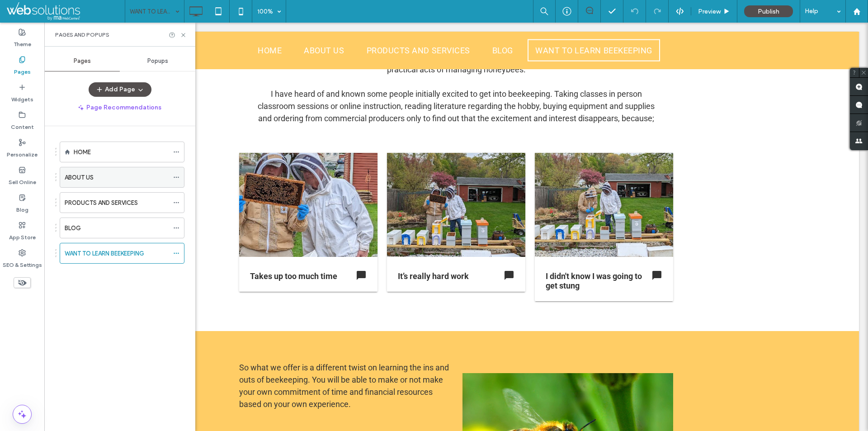
click at [104, 185] on div "ABOUT US" at bounding box center [117, 177] width 104 height 20
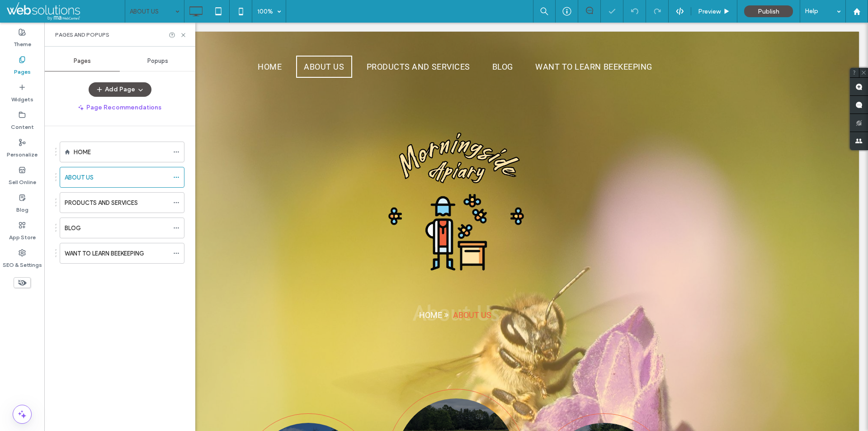
click at [184, 35] on use at bounding box center [183, 35] width 4 height 4
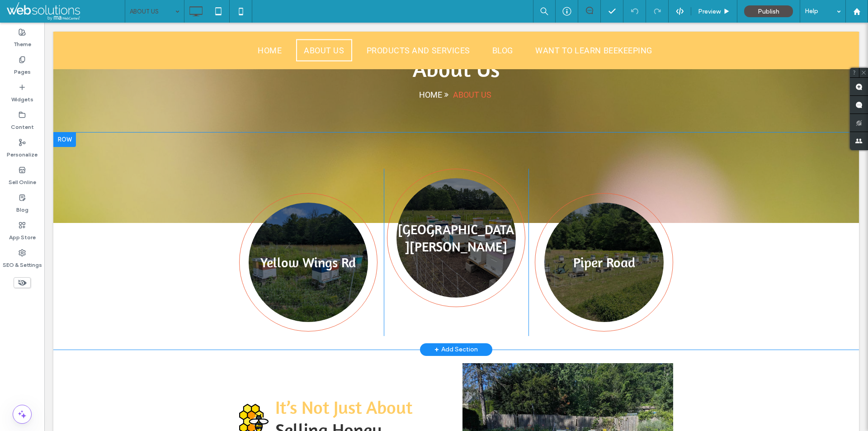
scroll to position [226, 0]
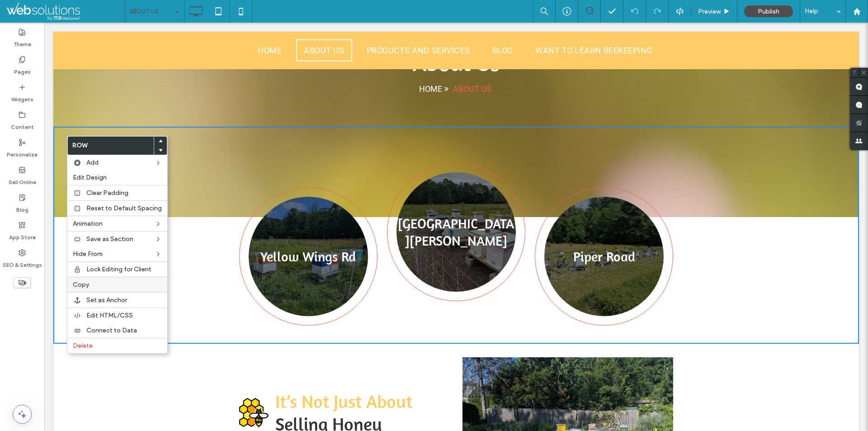
click at [128, 287] on label "Copy" at bounding box center [117, 285] width 89 height 8
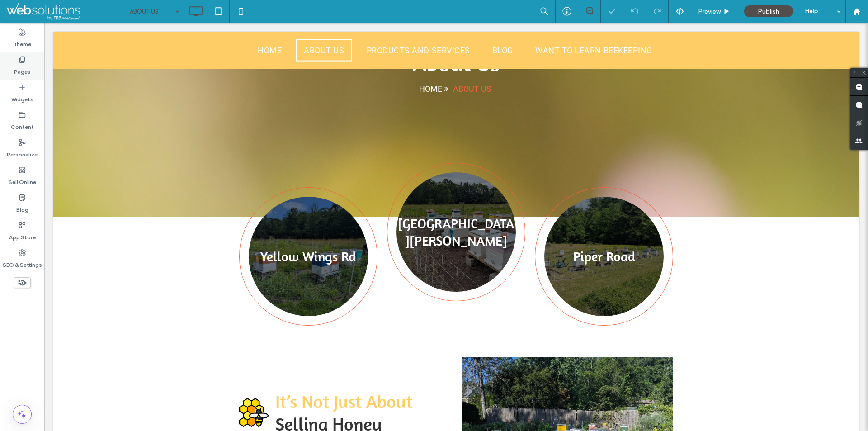
click at [28, 62] on div "Pages" at bounding box center [22, 66] width 44 height 28
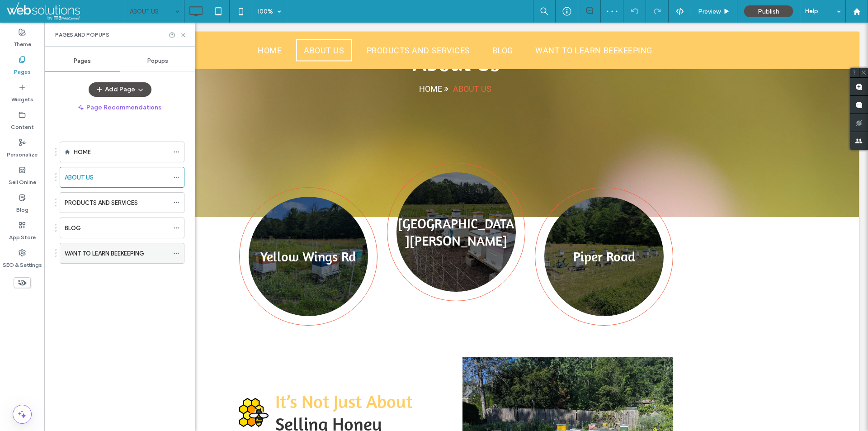
click at [123, 251] on label "WANT TO LEARN BEEKEEPING" at bounding box center [105, 254] width 80 height 16
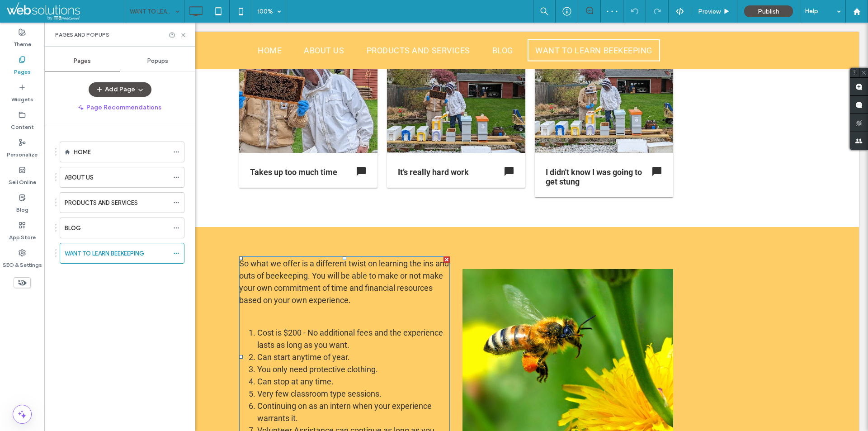
scroll to position [452, 0]
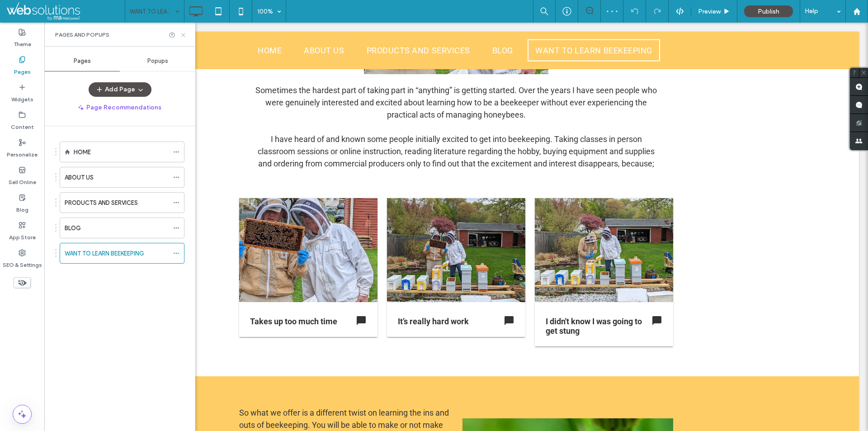
click at [184, 38] on icon at bounding box center [183, 35] width 7 height 7
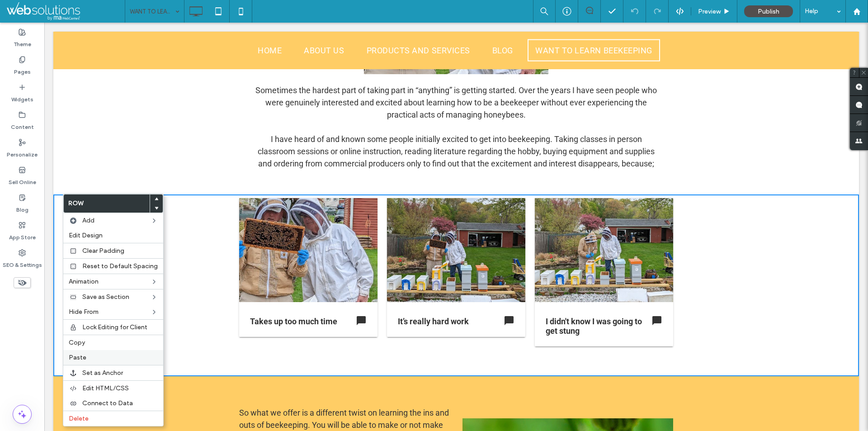
click at [90, 355] on label "Paste" at bounding box center [113, 358] width 89 height 8
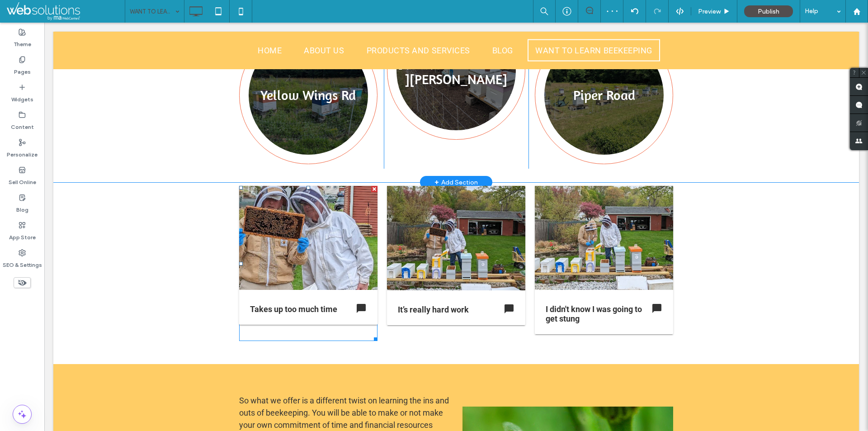
scroll to position [588, 0]
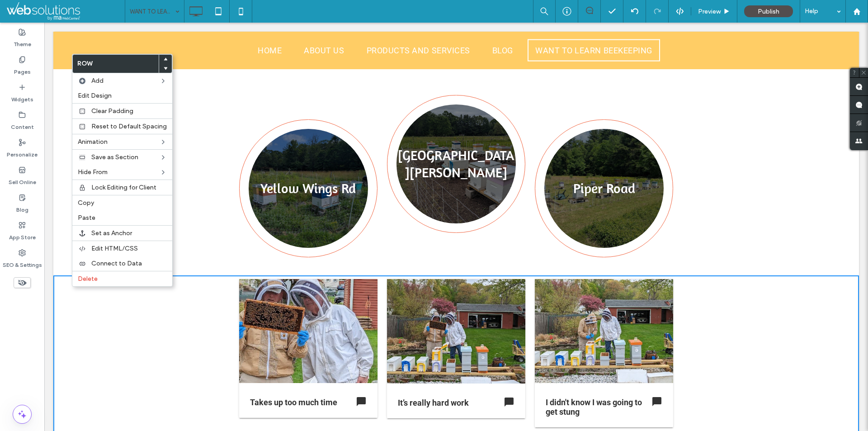
click at [325, 311] on div at bounding box center [308, 331] width 138 height 104
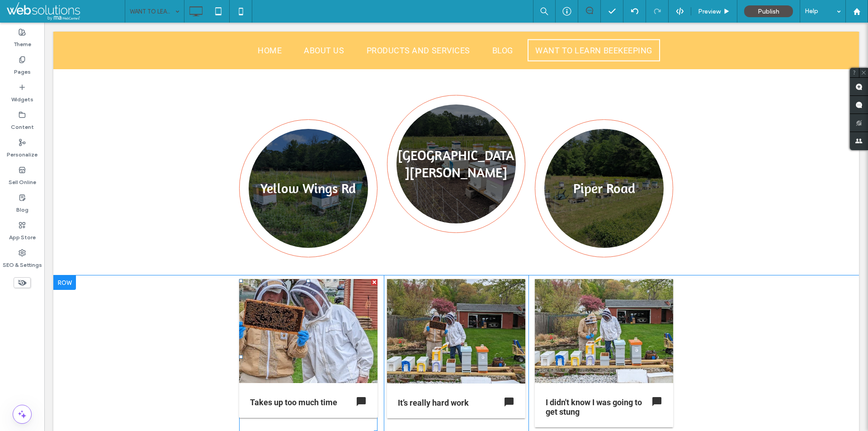
click at [323, 322] on span at bounding box center [308, 356] width 138 height 155
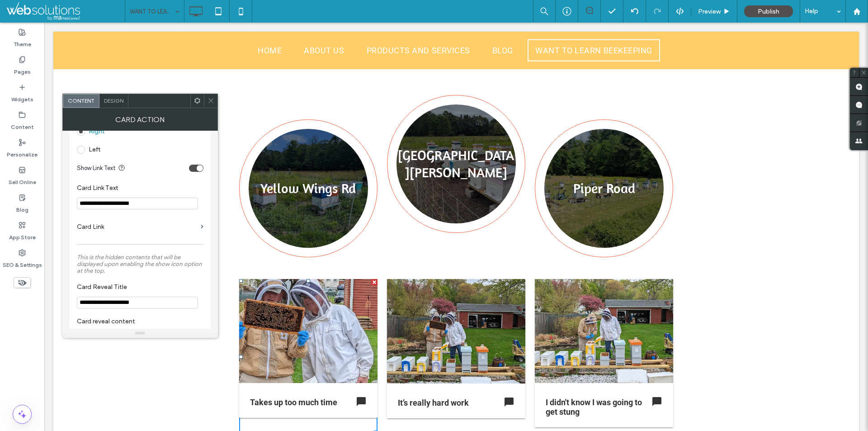
scroll to position [407, 0]
click at [161, 195] on input "**********" at bounding box center [137, 199] width 121 height 12
drag, startPoint x: 209, startPoint y: 99, endPoint x: 253, endPoint y: 152, distance: 69.1
click at [209, 99] on icon at bounding box center [211, 100] width 7 height 7
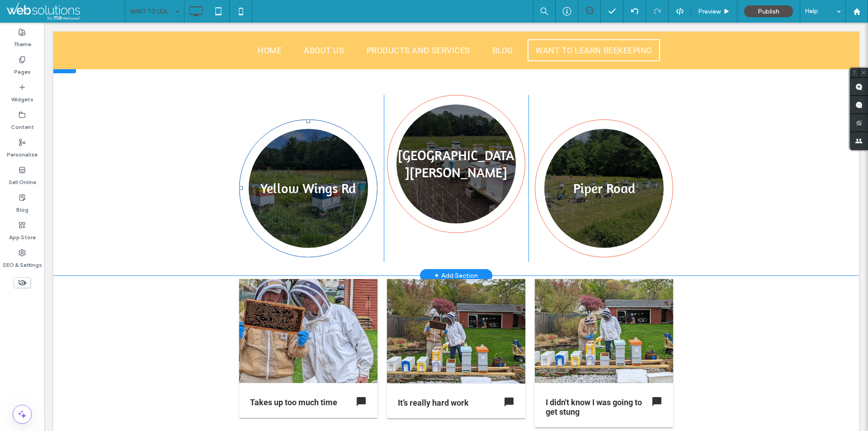
click at [298, 176] on link at bounding box center [308, 188] width 126 height 126
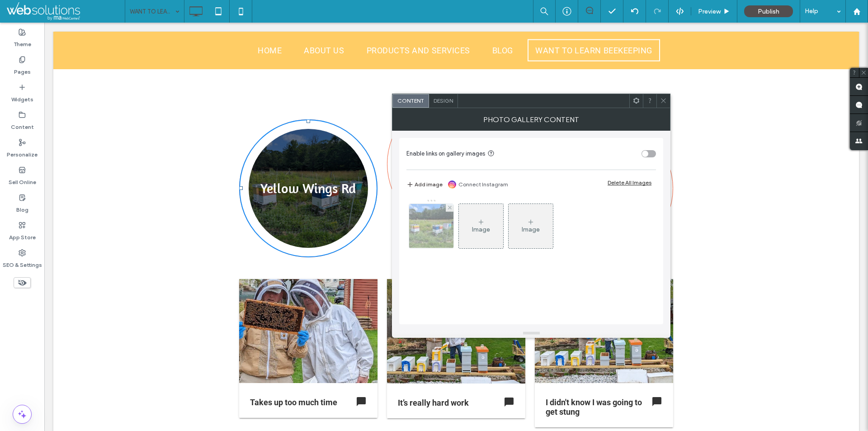
click at [454, 231] on div at bounding box center [431, 226] width 45 height 45
click at [432, 229] on img at bounding box center [431, 226] width 59 height 44
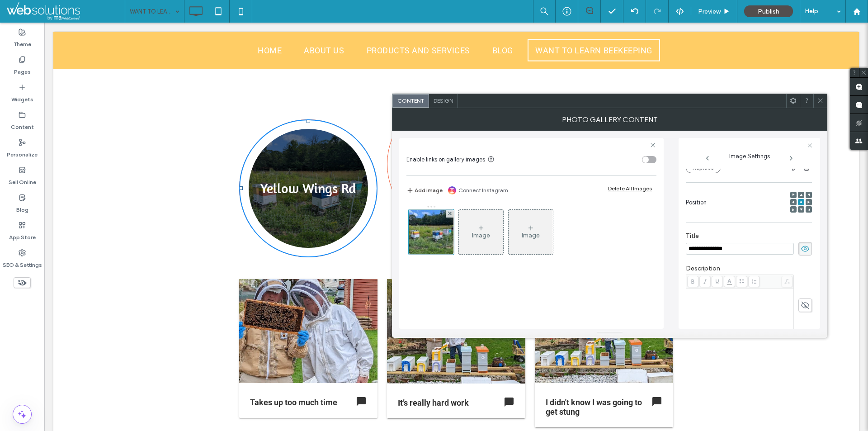
scroll to position [0, 0]
click at [723, 249] on input "**********" at bounding box center [740, 249] width 108 height 12
type input "**********"
click at [819, 99] on use at bounding box center [820, 101] width 5 height 5
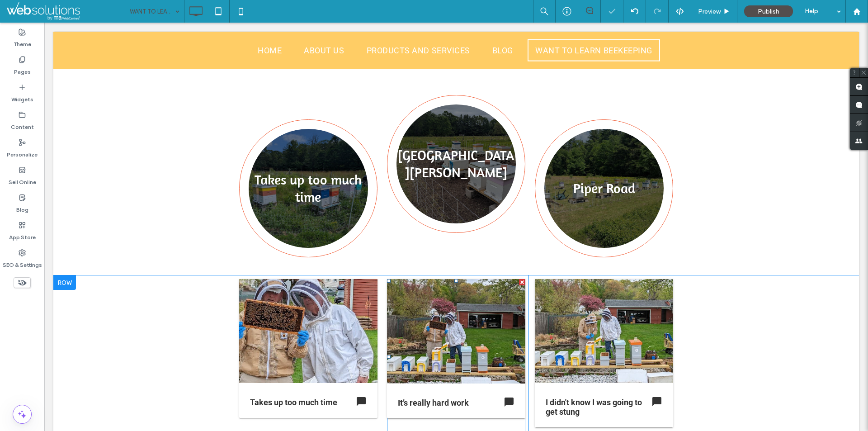
click at [459, 339] on span at bounding box center [456, 356] width 138 height 155
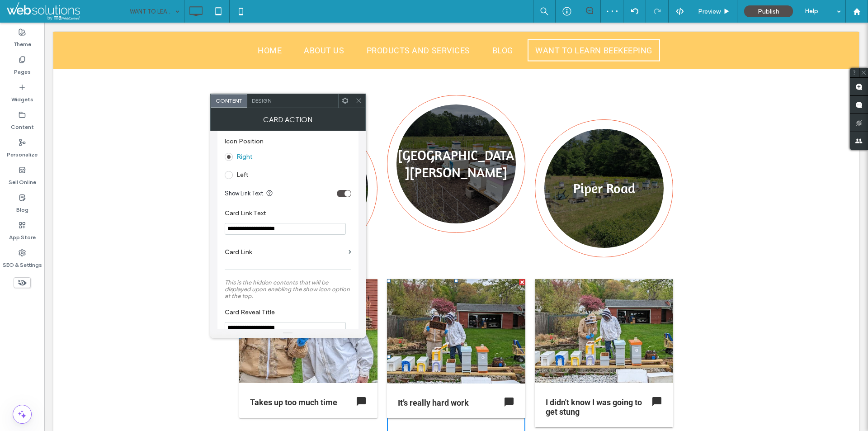
scroll to position [407, 0]
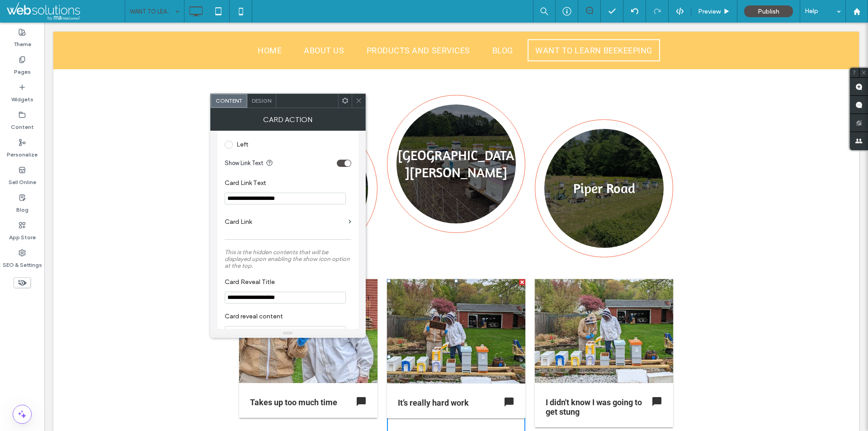
click at [308, 195] on input "**********" at bounding box center [285, 199] width 121 height 12
click at [360, 100] on icon at bounding box center [358, 100] width 7 height 7
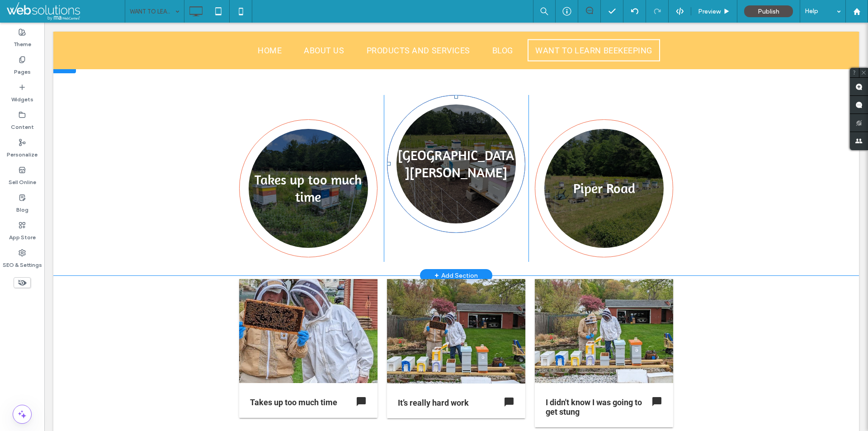
click at [457, 143] on link at bounding box center [456, 164] width 126 height 126
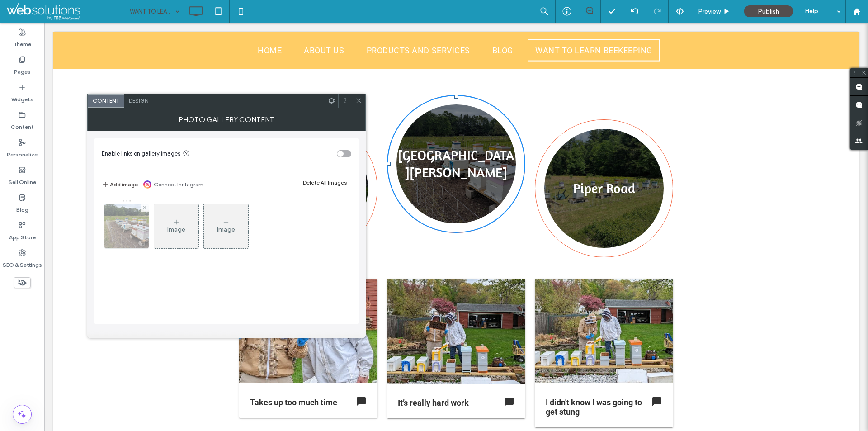
click at [128, 228] on img at bounding box center [126, 226] width 59 height 44
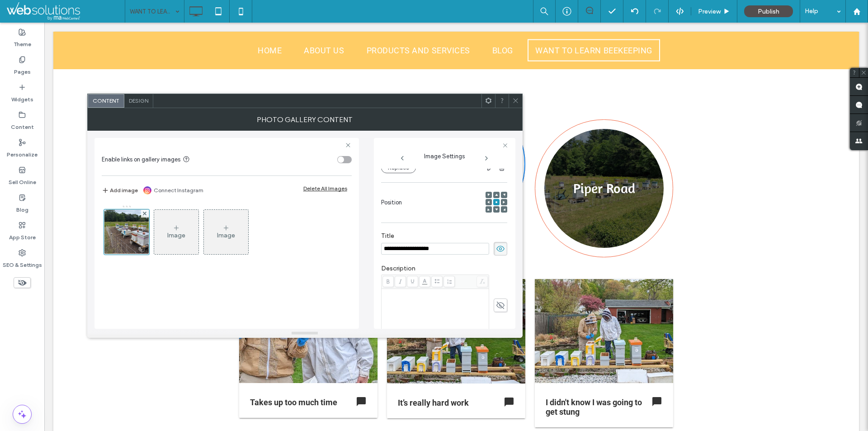
scroll to position [0, 0]
type input "**********"
click at [512, 103] on div at bounding box center [516, 101] width 14 height 14
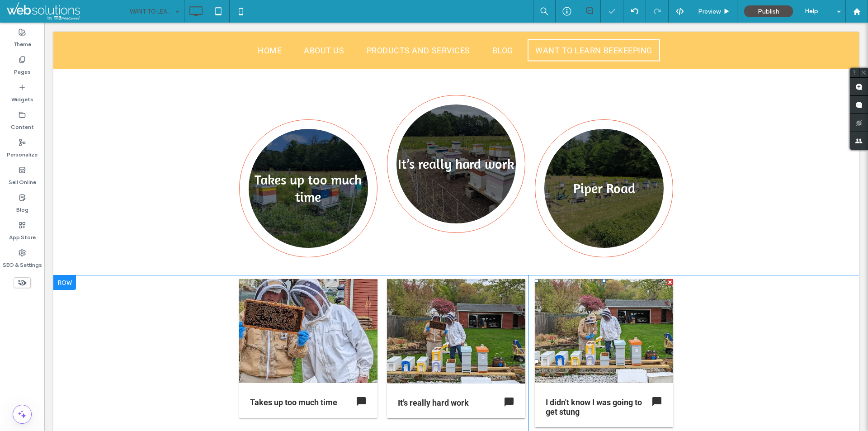
click at [602, 349] on span at bounding box center [604, 361] width 138 height 165
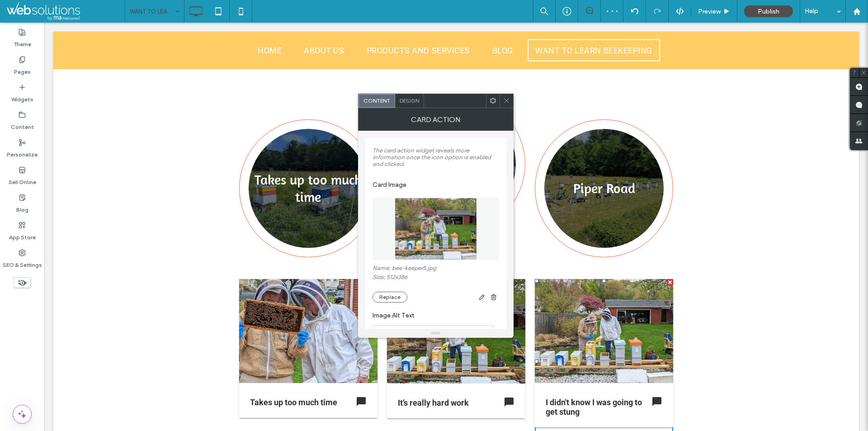
click at [416, 98] on span "Design" at bounding box center [409, 100] width 19 height 7
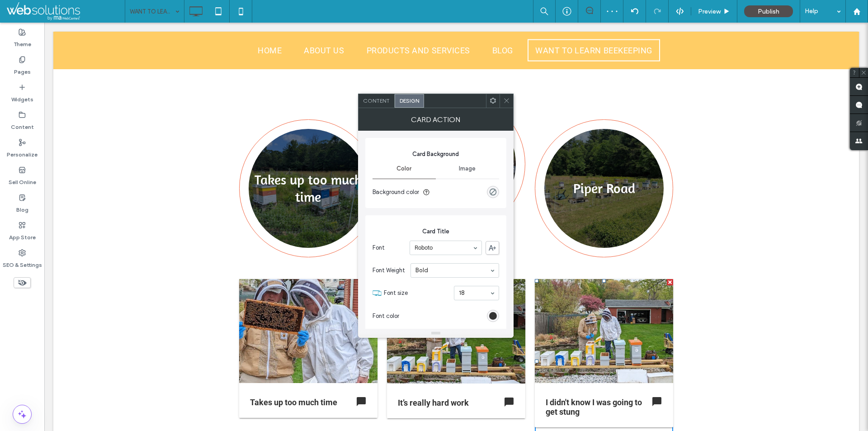
click at [503, 102] on icon at bounding box center [506, 100] width 7 height 7
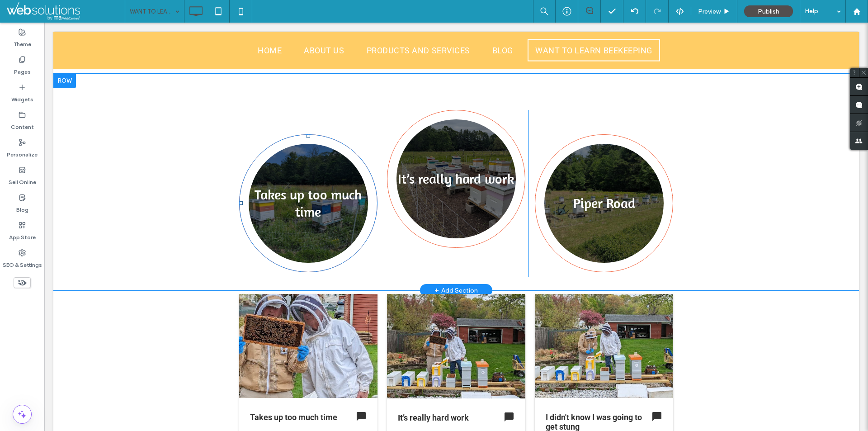
scroll to position [543, 0]
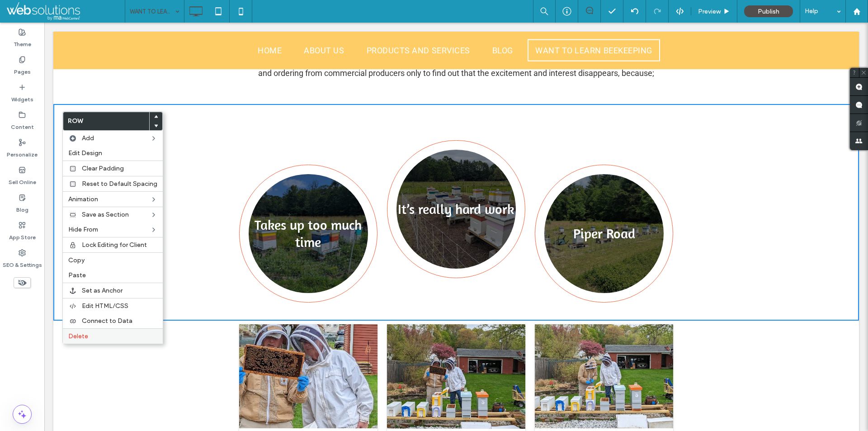
click at [85, 338] on span "Delete" at bounding box center [78, 336] width 20 height 8
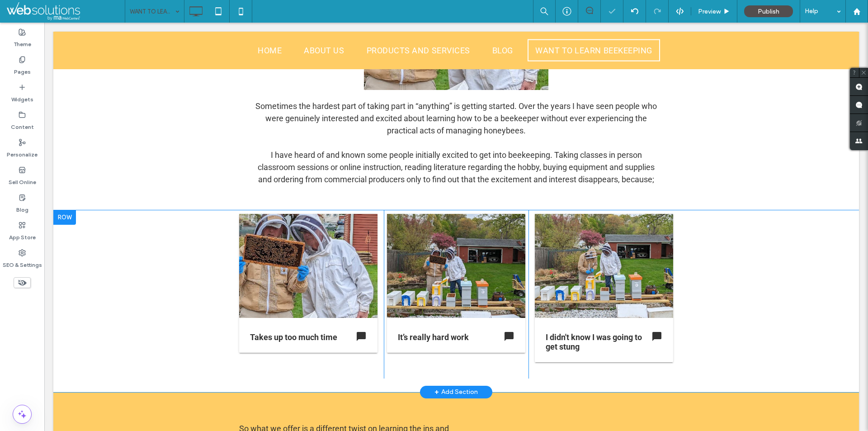
scroll to position [407, 0]
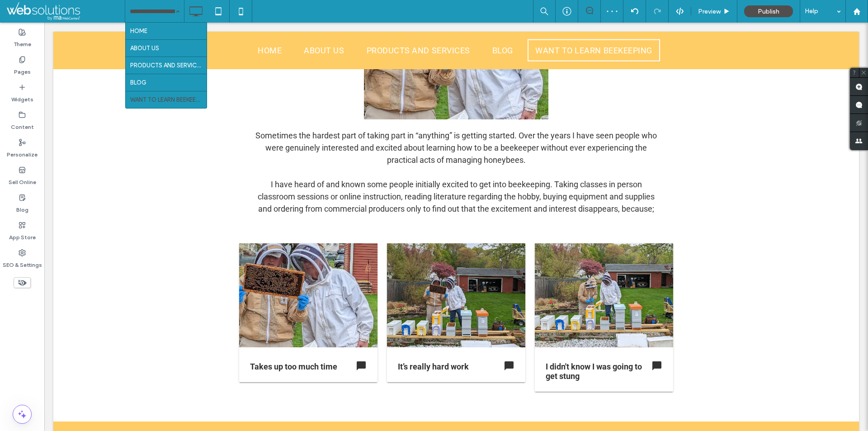
click at [177, 7] on div "HOME ABOUT US PRODUCTS AND SERVICES BLOG WANT TO LEARN BEEKEEPING" at bounding box center [154, 11] width 59 height 23
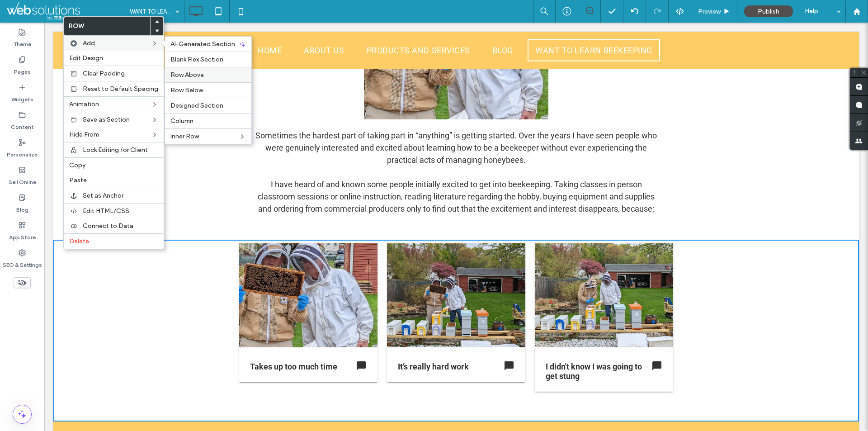
click at [200, 71] on span "Row Above" at bounding box center [187, 75] width 33 height 8
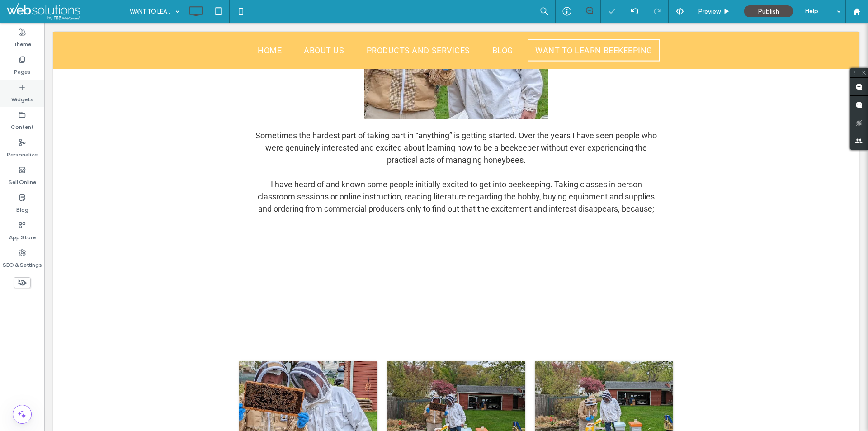
click at [19, 97] on label "Widgets" at bounding box center [22, 97] width 22 height 13
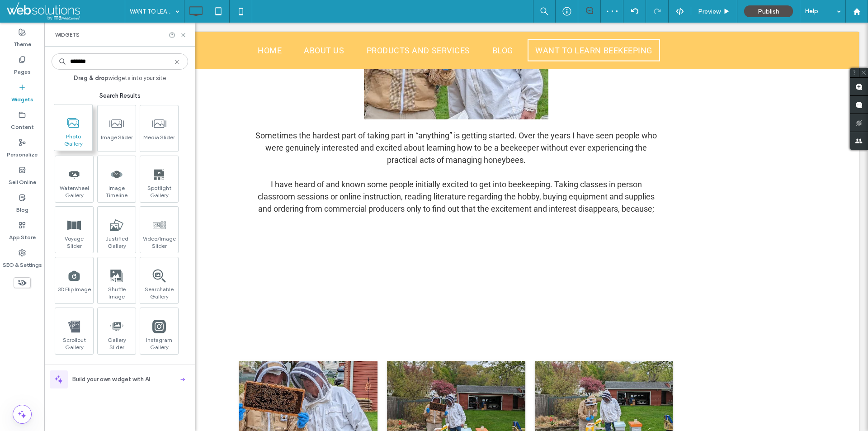
type input "*******"
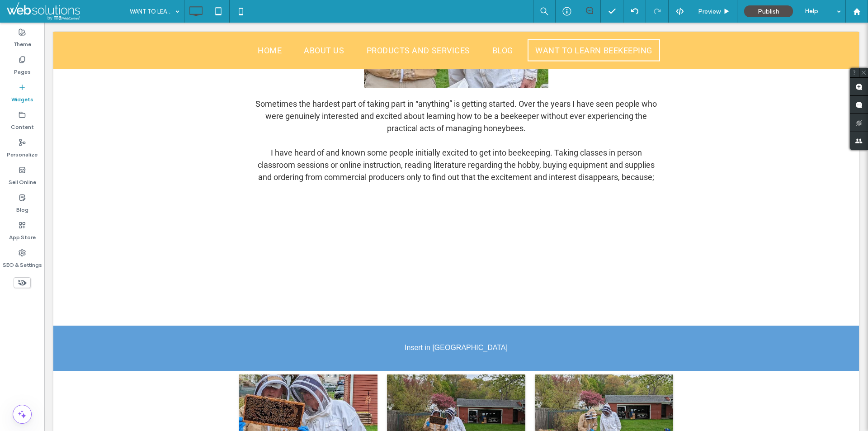
scroll to position [457, 0]
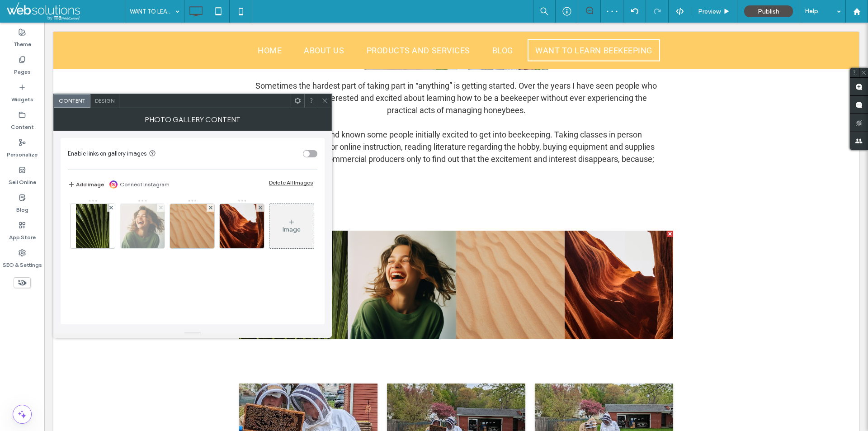
click at [161, 208] on use at bounding box center [161, 208] width 4 height 4
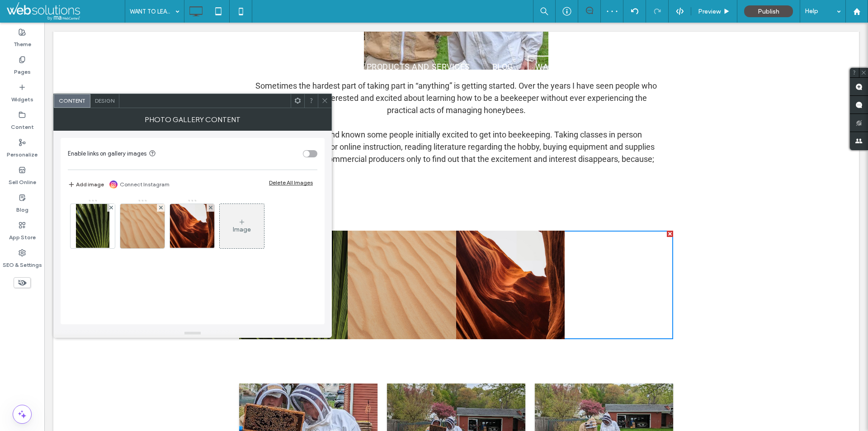
click at [108, 96] on div "Design" at bounding box center [104, 101] width 29 height 14
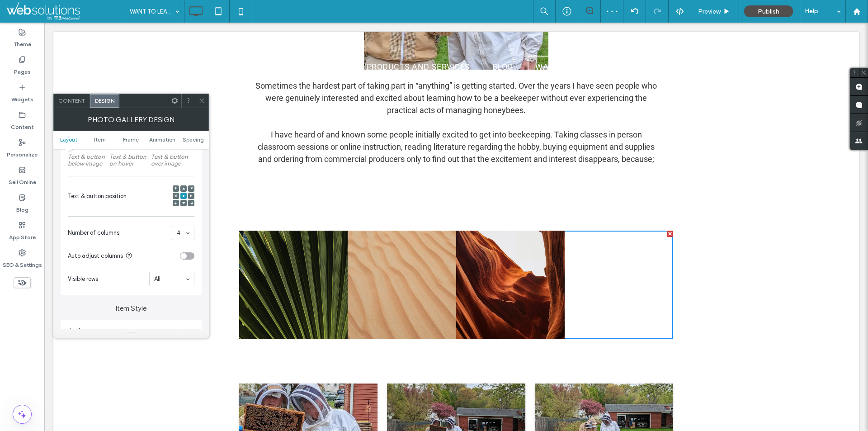
scroll to position [181, 0]
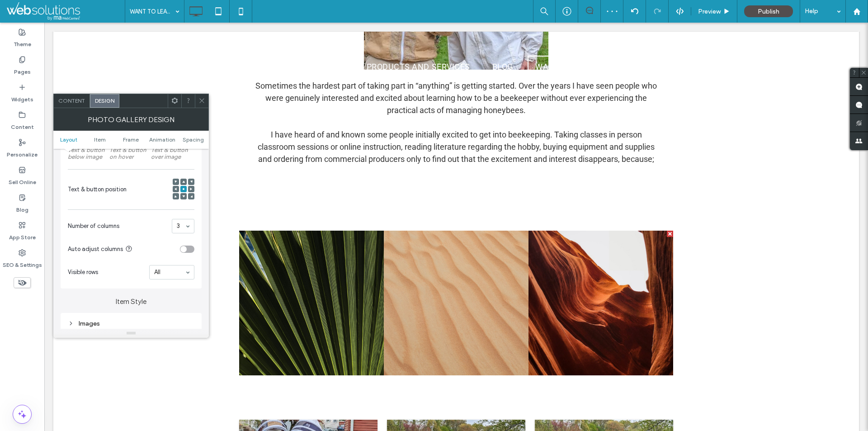
click at [158, 211] on div "Content display for desktop only Text & button below image Text & button on hov…" at bounding box center [131, 140] width 141 height 296
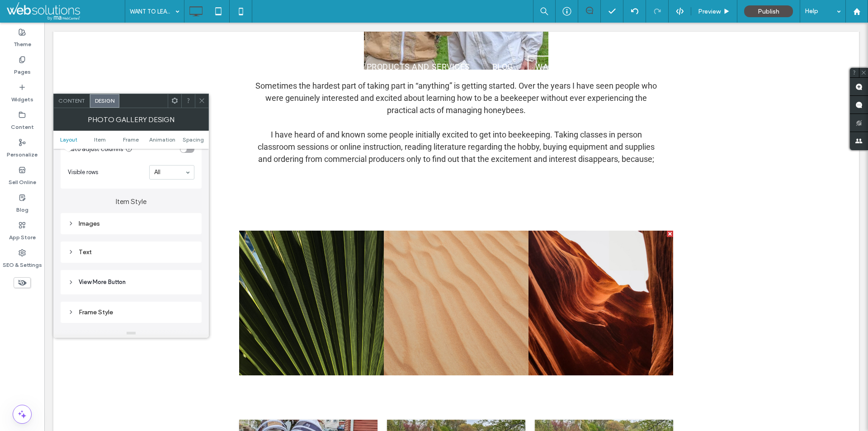
scroll to position [271, 0]
click at [114, 227] on div "Images" at bounding box center [131, 233] width 127 height 12
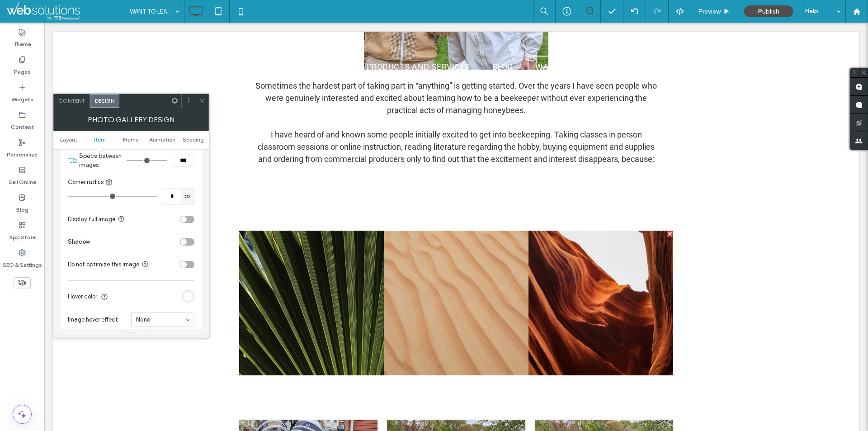
scroll to position [317, 0]
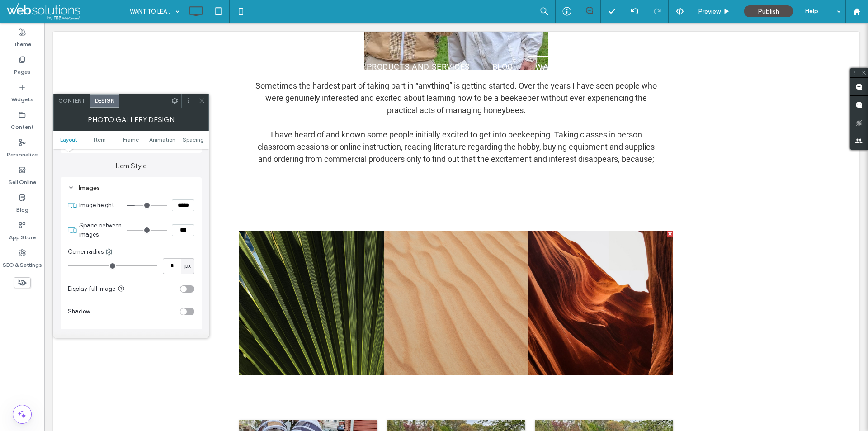
click at [182, 229] on input "***" at bounding box center [183, 230] width 23 height 12
type input "****"
type input "**"
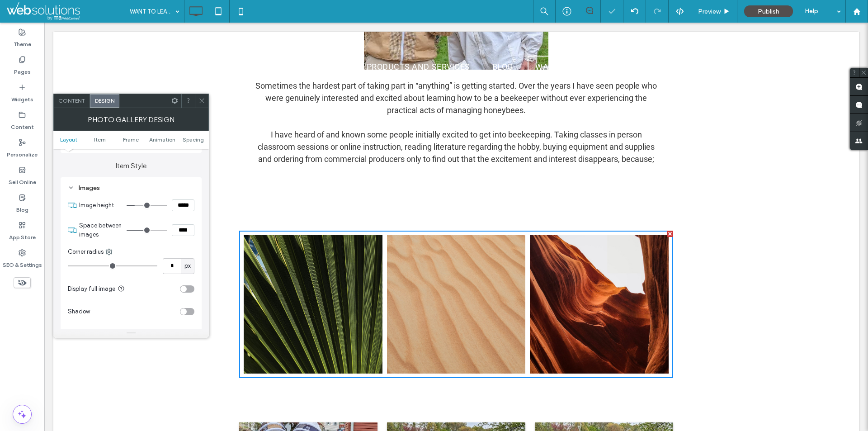
click at [74, 102] on span "Content" at bounding box center [71, 100] width 27 height 7
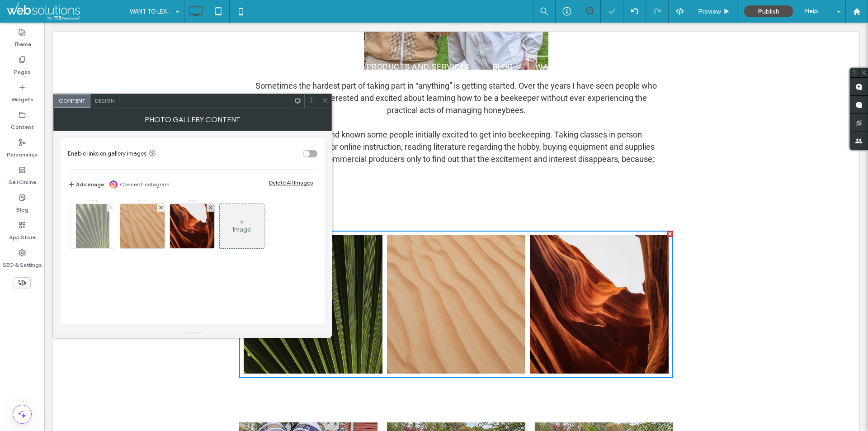
click at [113, 207] on icon at bounding box center [111, 208] width 4 height 4
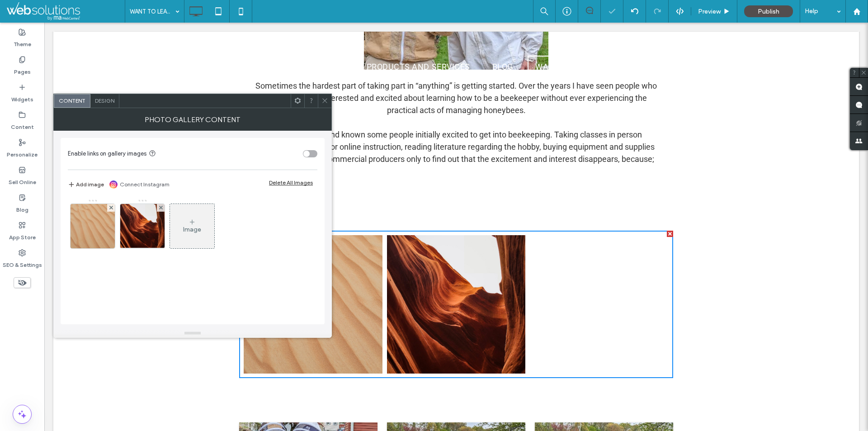
click at [113, 207] on icon at bounding box center [111, 208] width 4 height 4
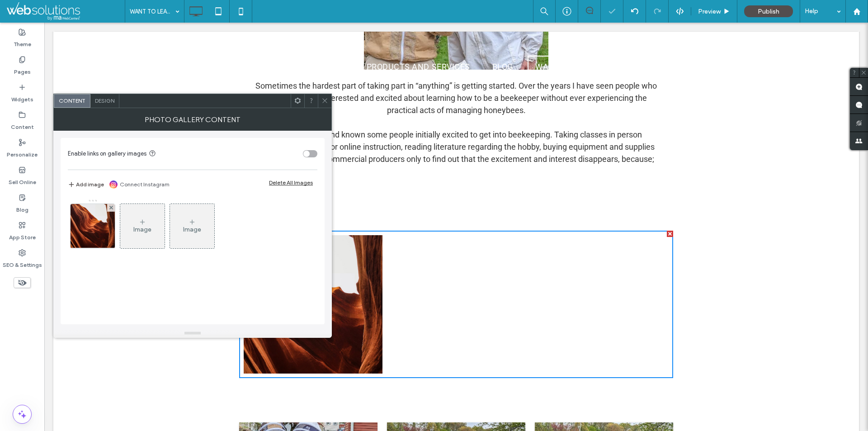
click at [113, 207] on icon at bounding box center [111, 208] width 4 height 4
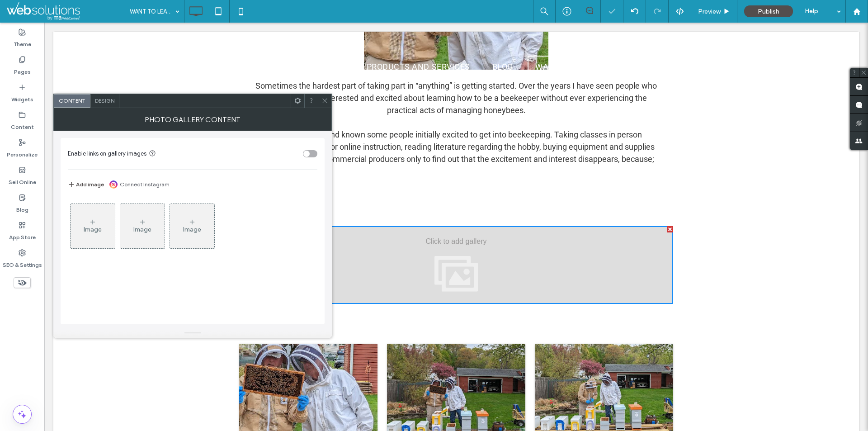
click at [81, 217] on div "Image" at bounding box center [93, 226] width 44 height 43
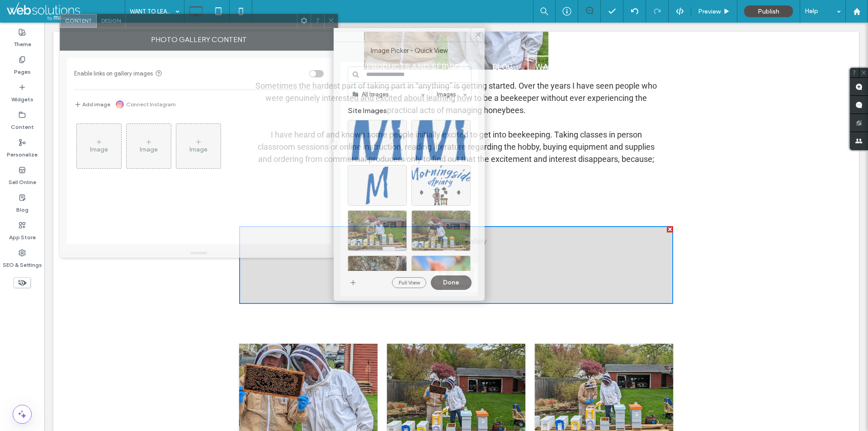
drag, startPoint x: 253, startPoint y: 104, endPoint x: 261, endPoint y: 9, distance: 94.9
click at [261, 14] on div at bounding box center [211, 21] width 171 height 14
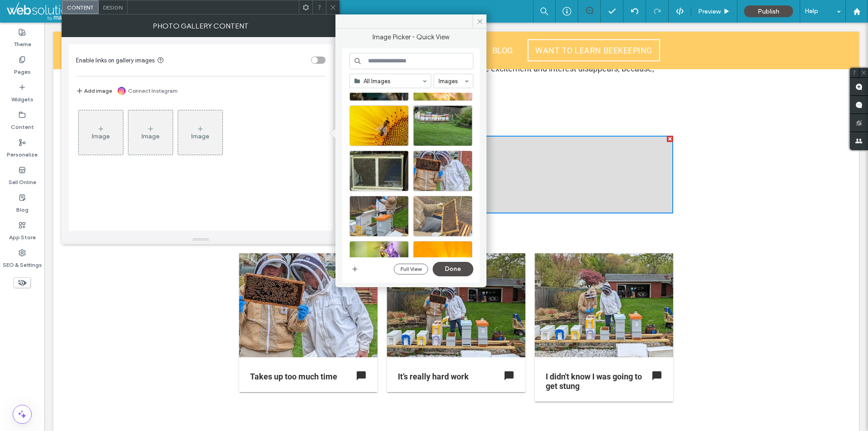
scroll to position [181, 0]
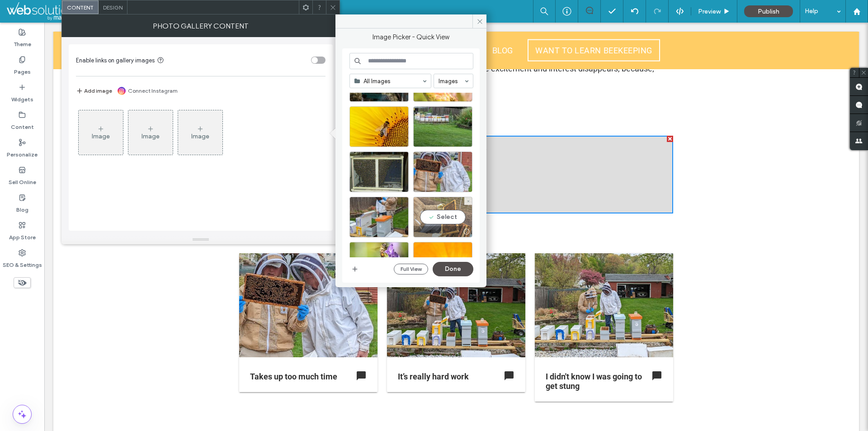
click at [441, 199] on div "Select" at bounding box center [442, 217] width 59 height 41
click at [444, 215] on div at bounding box center [442, 217] width 59 height 41
click at [445, 161] on div "Select" at bounding box center [442, 172] width 59 height 41
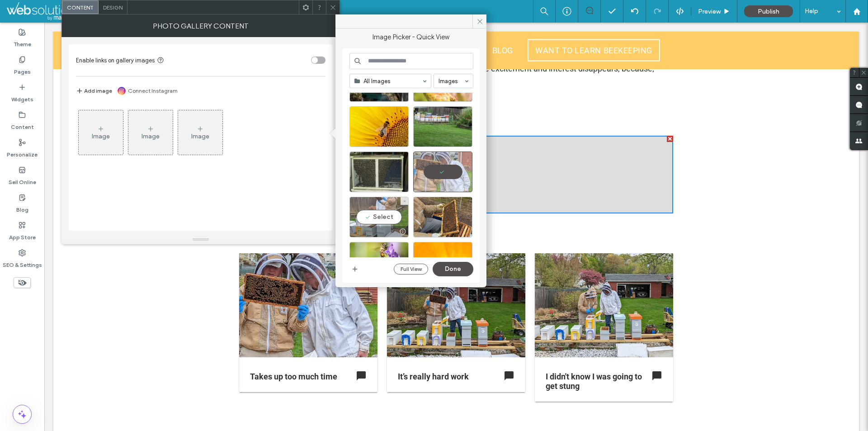
click at [373, 204] on div "Select" at bounding box center [379, 217] width 59 height 41
click at [373, 204] on div at bounding box center [379, 217] width 59 height 41
click at [373, 204] on div "Select" at bounding box center [379, 217] width 59 height 41
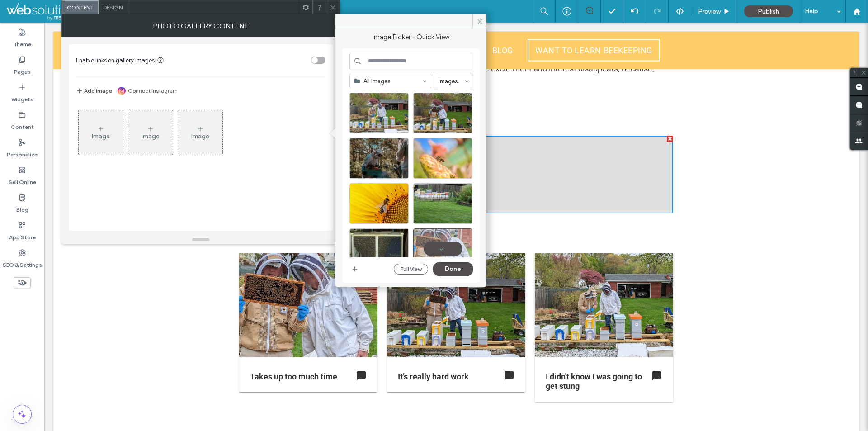
scroll to position [0, 0]
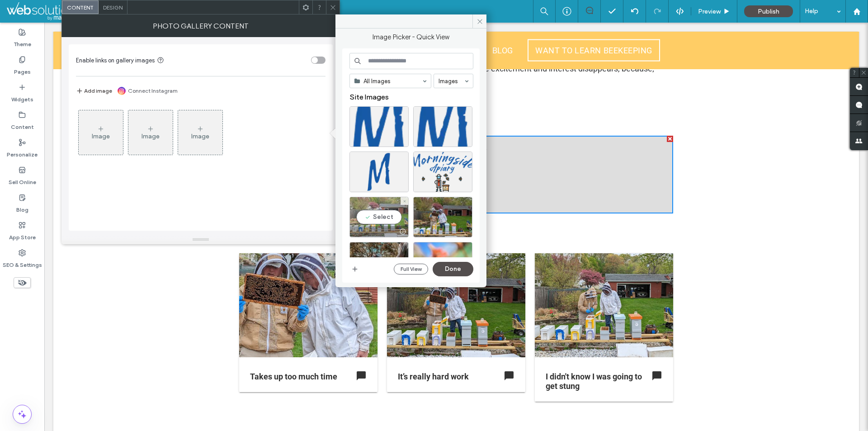
click at [386, 214] on div "Select" at bounding box center [379, 217] width 59 height 41
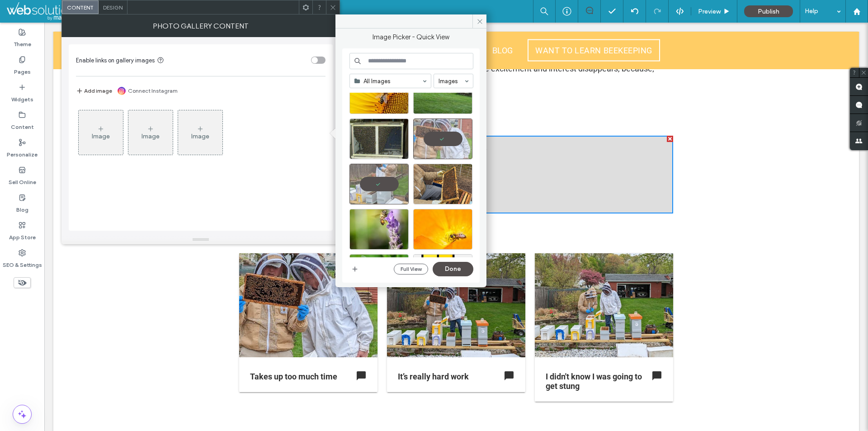
scroll to position [226, 0]
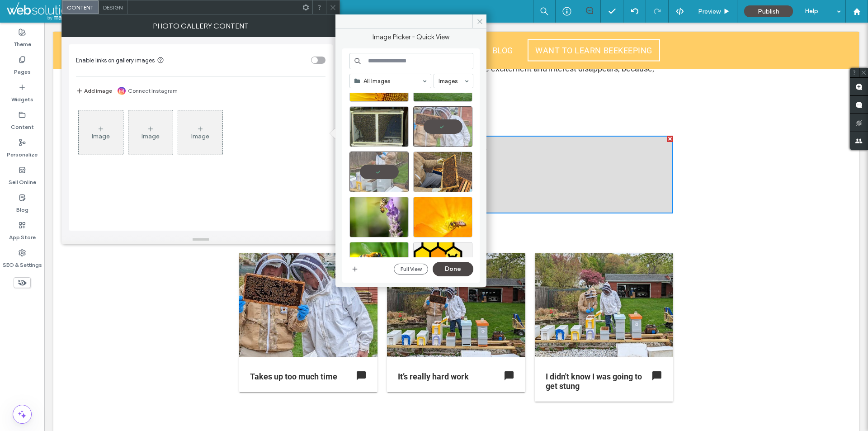
click at [466, 265] on button "Done" at bounding box center [453, 269] width 41 height 14
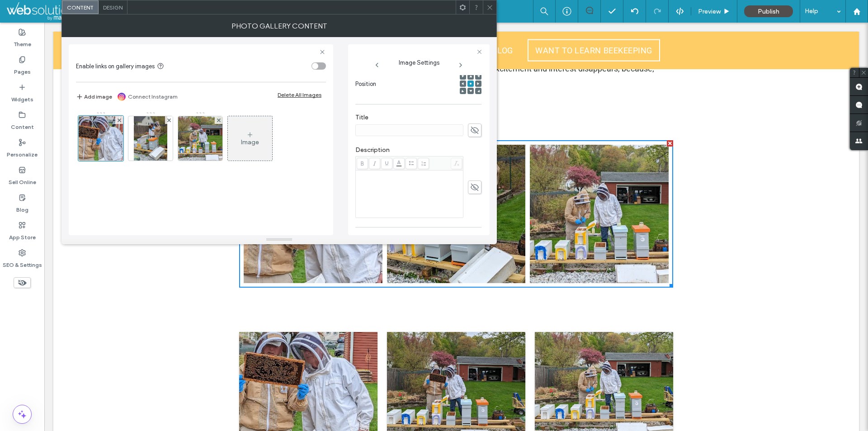
scroll to position [136, 0]
click at [471, 123] on use at bounding box center [475, 124] width 8 height 7
click at [489, 5] on icon at bounding box center [490, 7] width 7 height 7
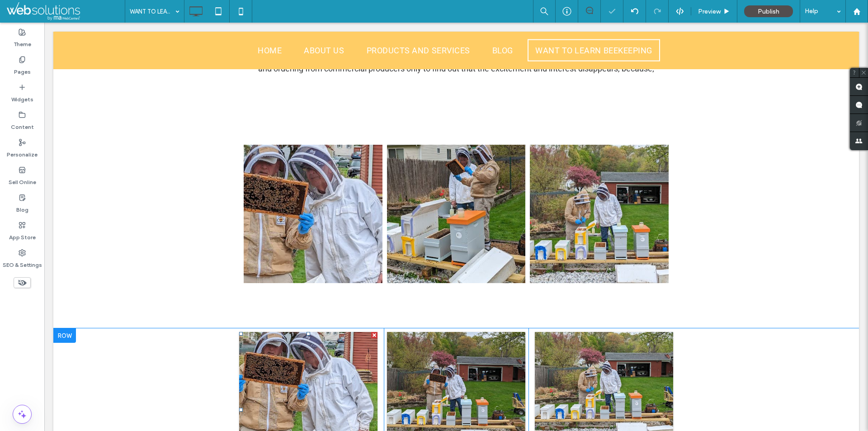
click at [336, 341] on span at bounding box center [308, 409] width 138 height 155
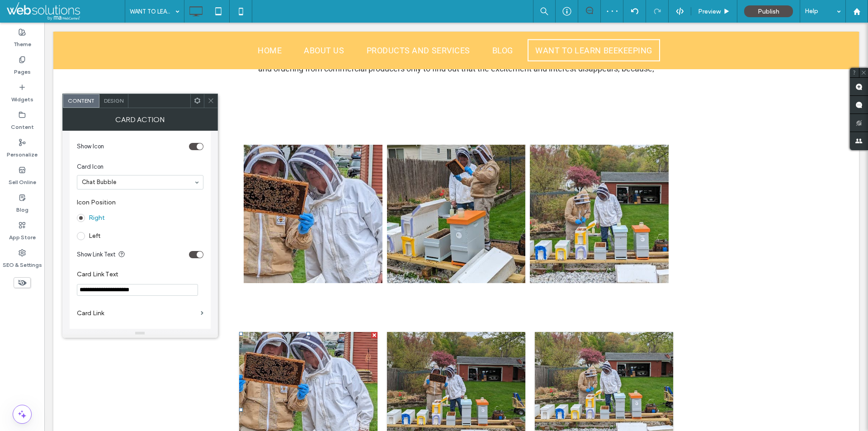
scroll to position [362, 0]
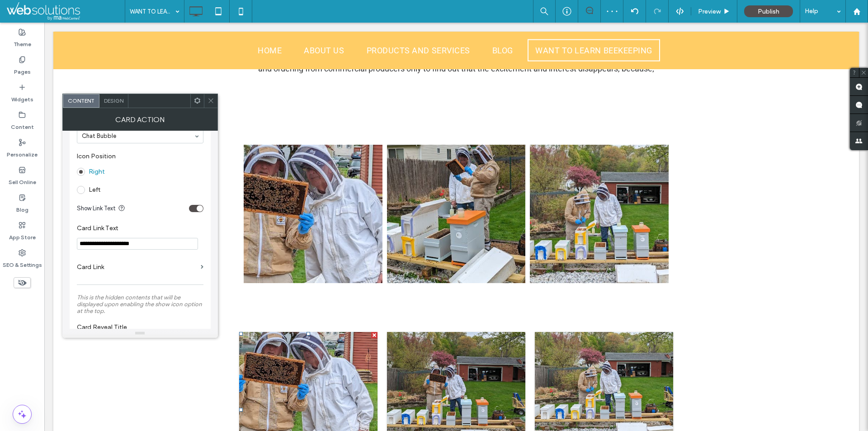
click at [141, 244] on input "**********" at bounding box center [137, 244] width 121 height 12
drag, startPoint x: 212, startPoint y: 101, endPoint x: 190, endPoint y: 101, distance: 22.2
click at [212, 101] on icon at bounding box center [211, 100] width 7 height 7
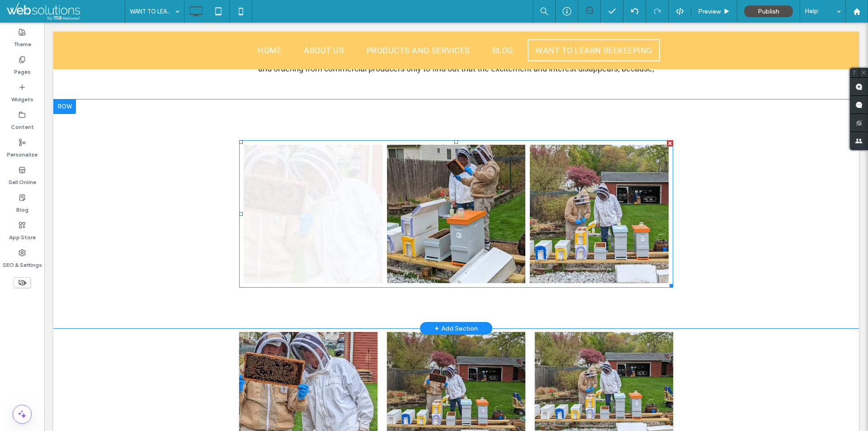
click at [324, 200] on link at bounding box center [313, 214] width 139 height 139
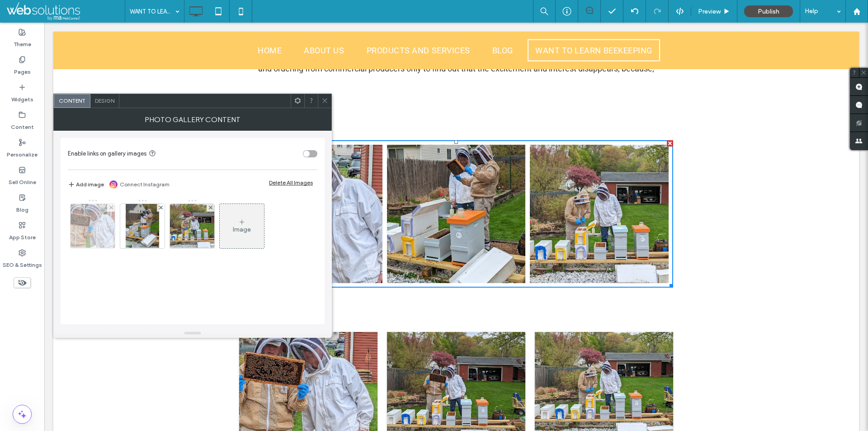
click at [91, 238] on img at bounding box center [92, 226] width 59 height 44
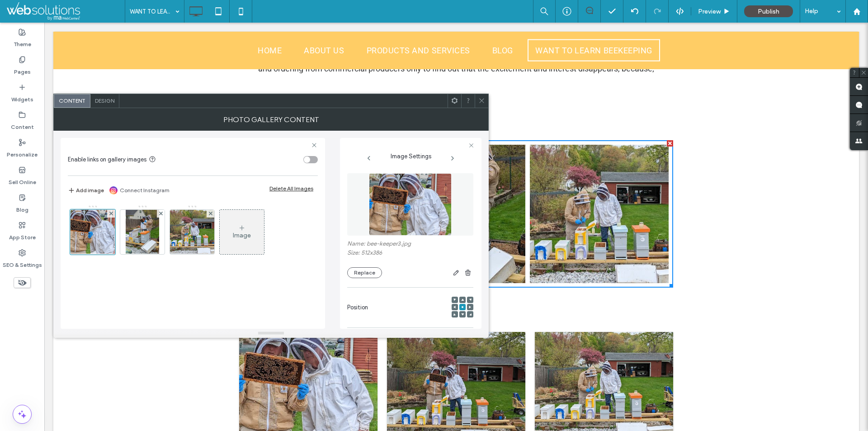
scroll to position [0, 0]
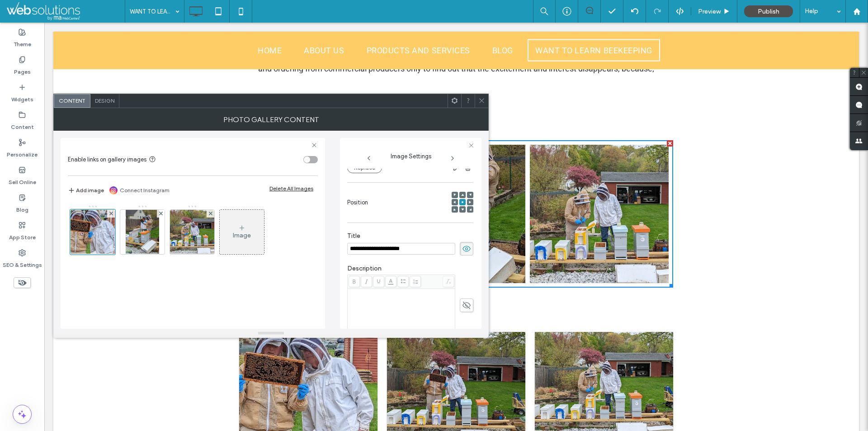
type input "**********"
click at [110, 102] on span "Design" at bounding box center [104, 100] width 19 height 7
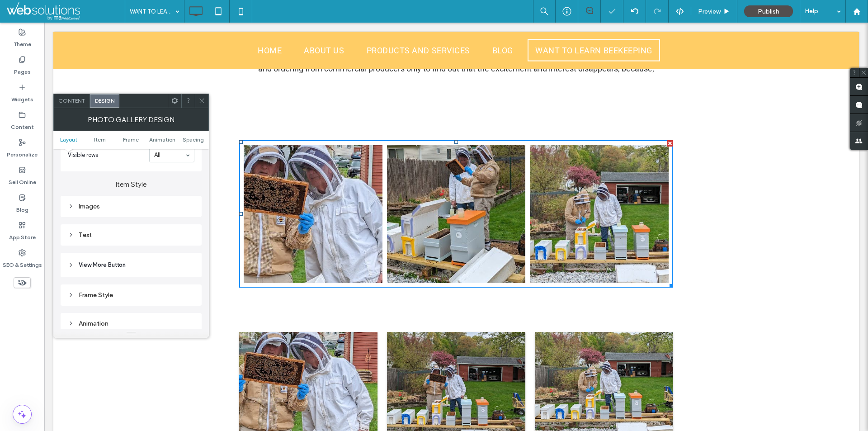
scroll to position [317, 0]
click at [156, 190] on div "Images" at bounding box center [131, 188] width 127 height 8
click at [190, 185] on div "rgba(255, 255, 255, 0.9)" at bounding box center [189, 185] width 8 height 8
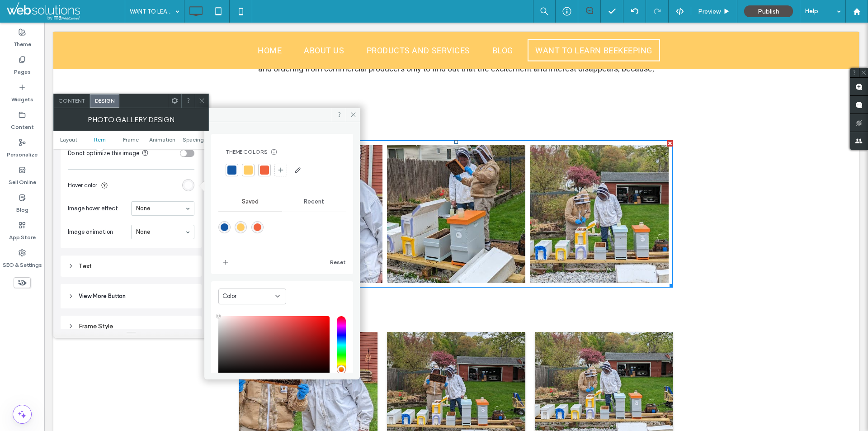
click at [245, 171] on div at bounding box center [248, 170] width 9 height 9
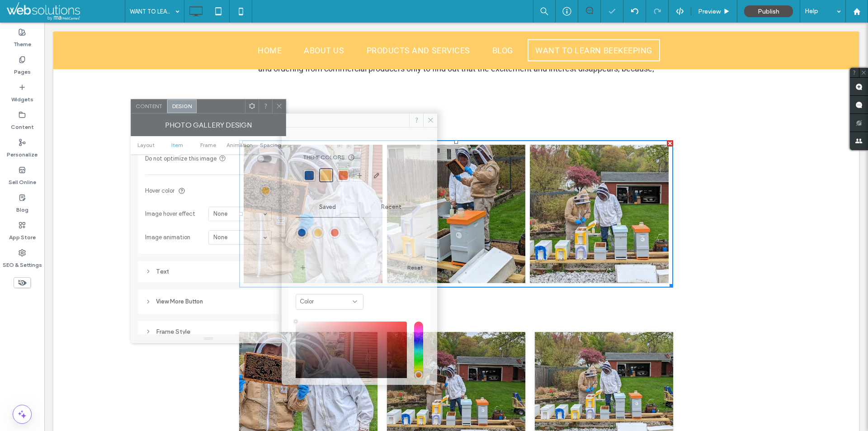
drag, startPoint x: 147, startPoint y: 100, endPoint x: 662, endPoint y: 105, distance: 515.2
click at [245, 105] on div at bounding box center [221, 106] width 48 height 14
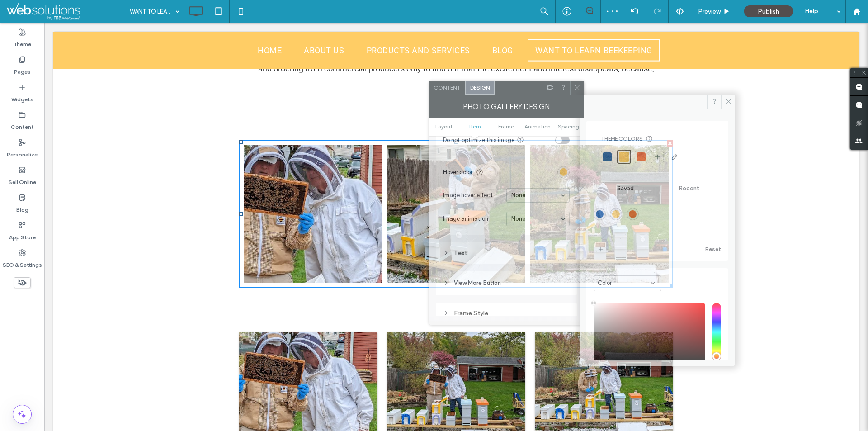
drag, startPoint x: 662, startPoint y: 107, endPoint x: 511, endPoint y: 87, distance: 152.4
click at [511, 87] on div at bounding box center [519, 88] width 48 height 14
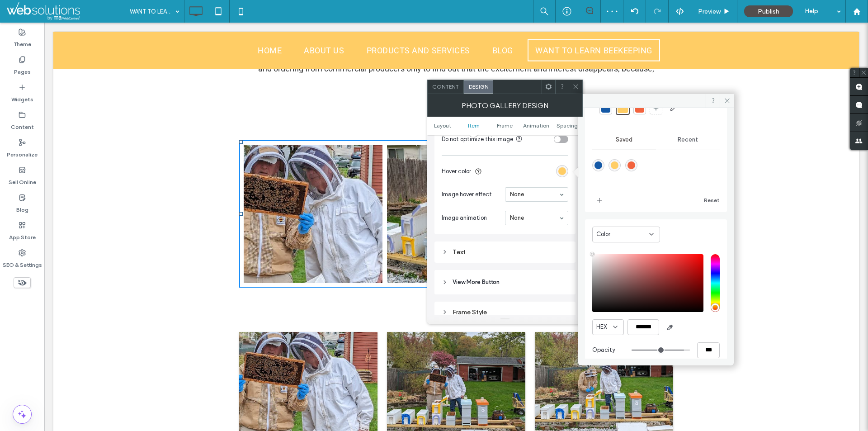
scroll to position [59, 0]
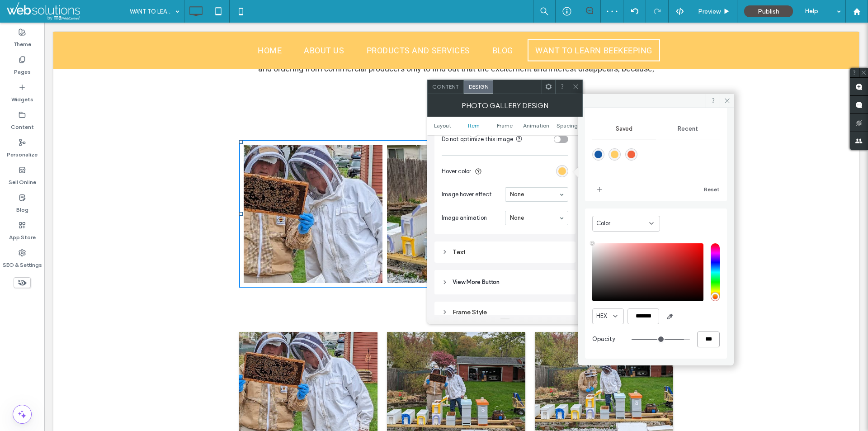
click at [704, 337] on input "***" at bounding box center [708, 340] width 23 height 16
type input "*"
type input "**"
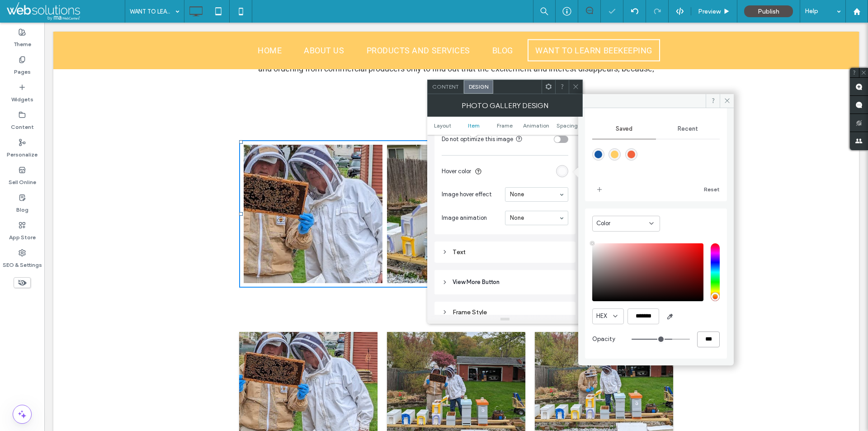
type input "***"
click at [616, 150] on div "rgba(255,205,101,1)" at bounding box center [615, 154] width 12 height 12
type input "*******"
type input "***"
type input "****"
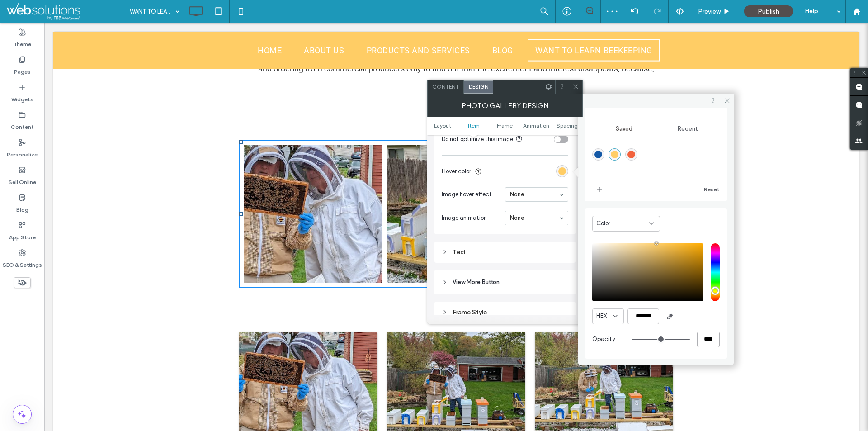
click at [699, 336] on input "****" at bounding box center [708, 340] width 23 height 16
type input "*"
type input "**"
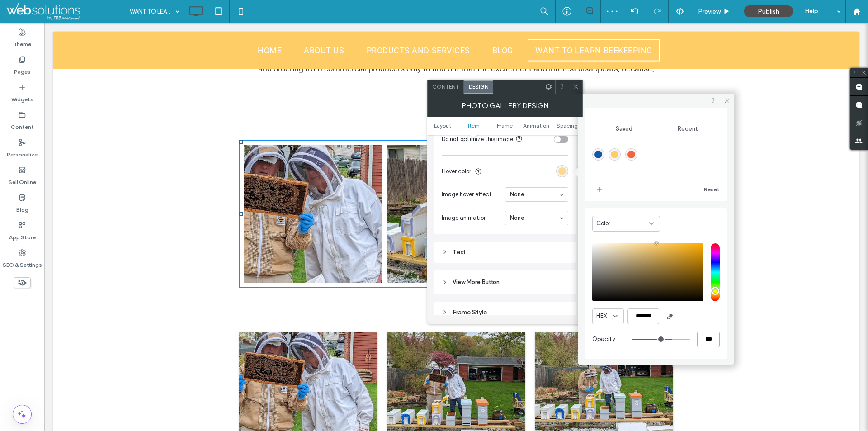
type input "***"
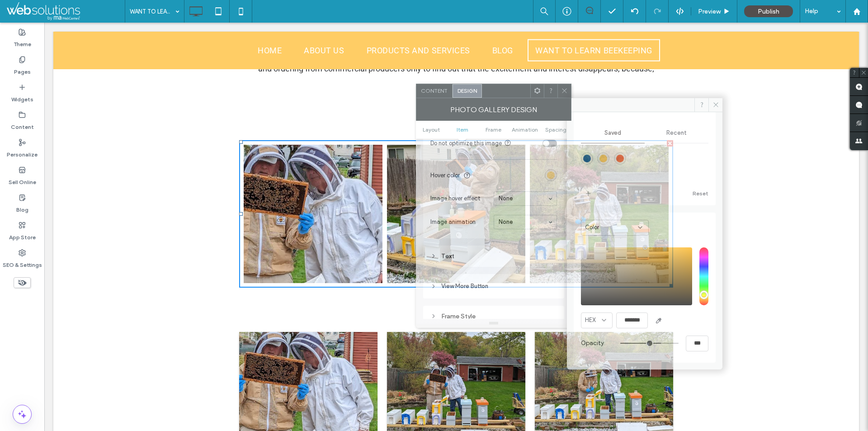
drag, startPoint x: 510, startPoint y: 85, endPoint x: 398, endPoint y: 93, distance: 111.5
click at [482, 92] on div at bounding box center [506, 91] width 48 height 14
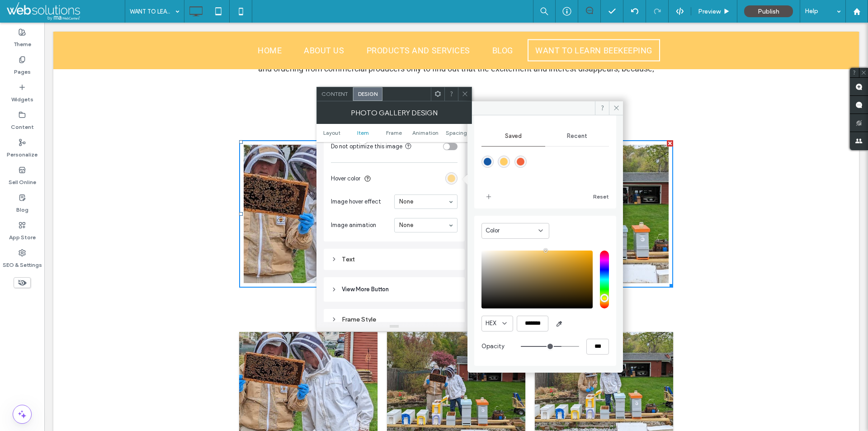
click at [342, 87] on div "Content" at bounding box center [335, 94] width 36 height 14
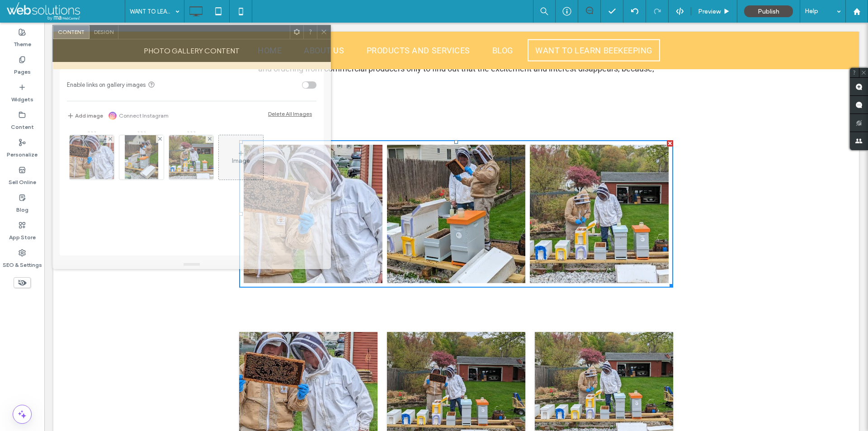
drag, startPoint x: 420, startPoint y: 95, endPoint x: 146, endPoint y: 31, distance: 281.5
click at [146, 31] on div at bounding box center [203, 32] width 171 height 14
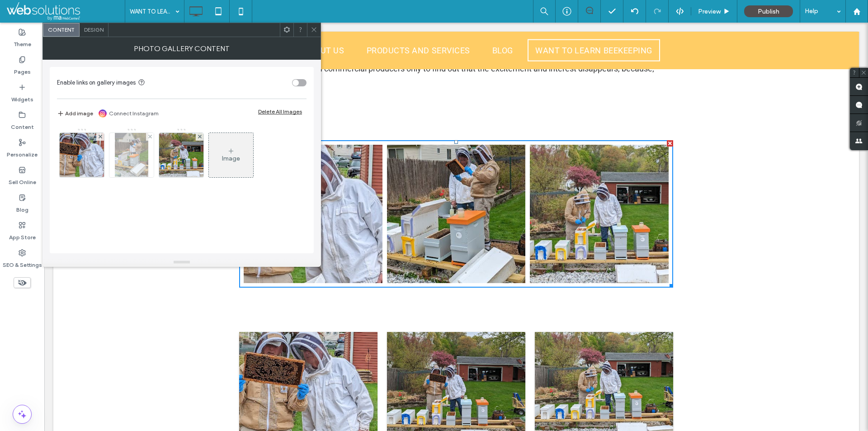
click at [137, 166] on img at bounding box center [131, 155] width 33 height 44
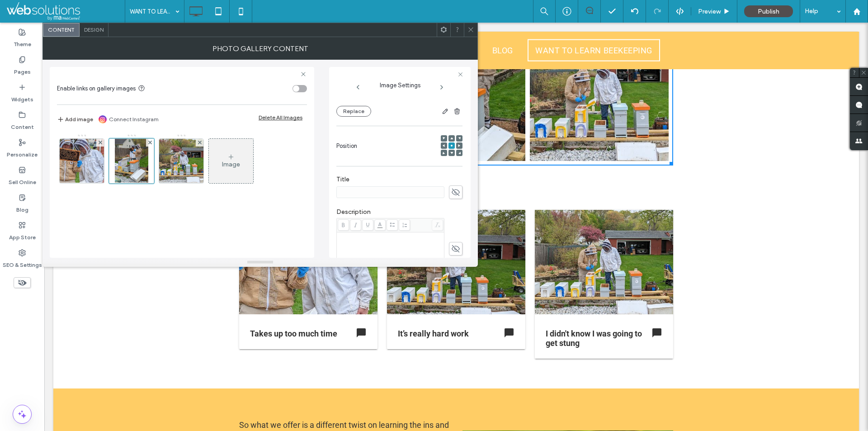
scroll to position [683, 0]
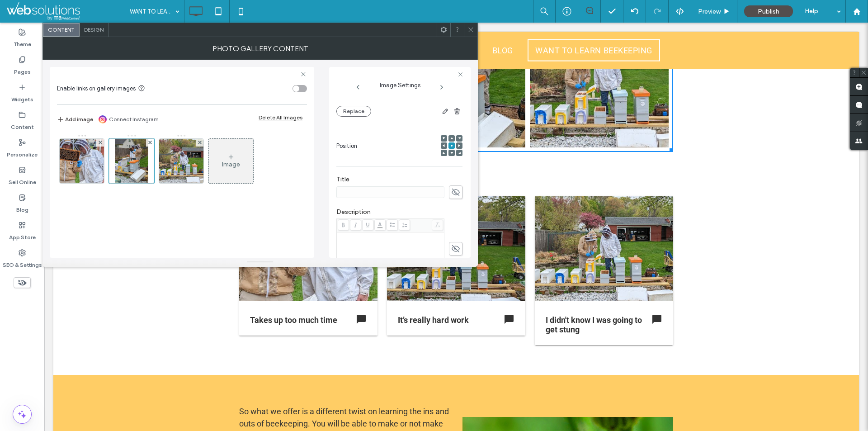
click at [468, 28] on icon at bounding box center [471, 29] width 7 height 7
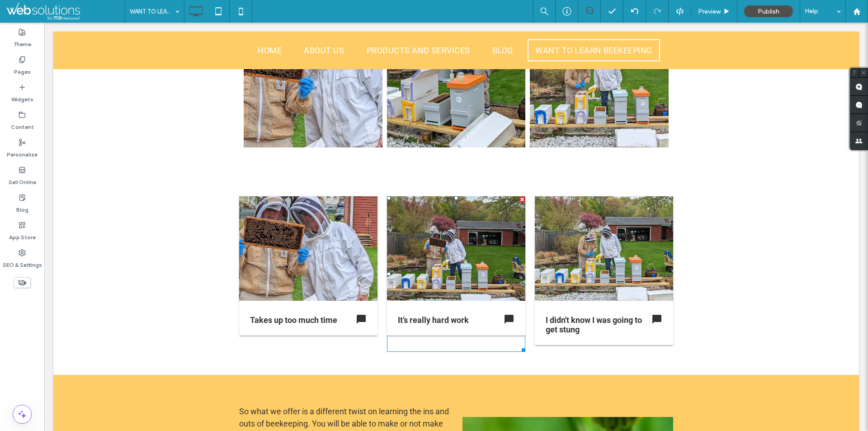
click at [387, 196] on span at bounding box center [387, 196] width 0 height 0
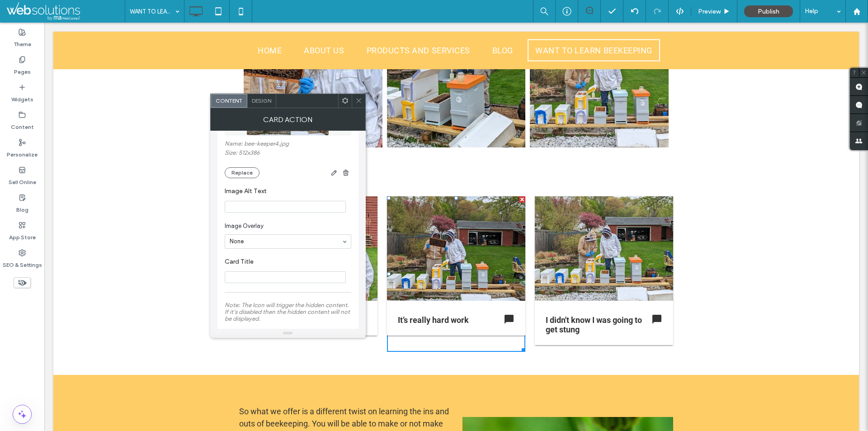
scroll to position [226, 0]
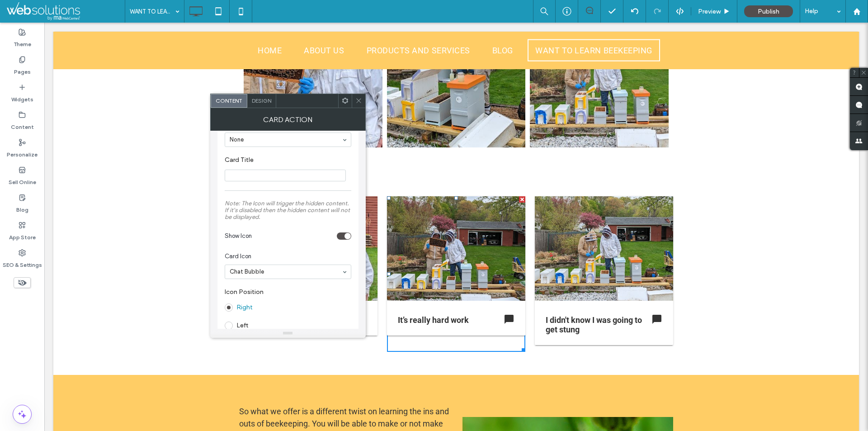
click at [294, 281] on section "Card Icon Chat Bubble" at bounding box center [288, 265] width 127 height 36
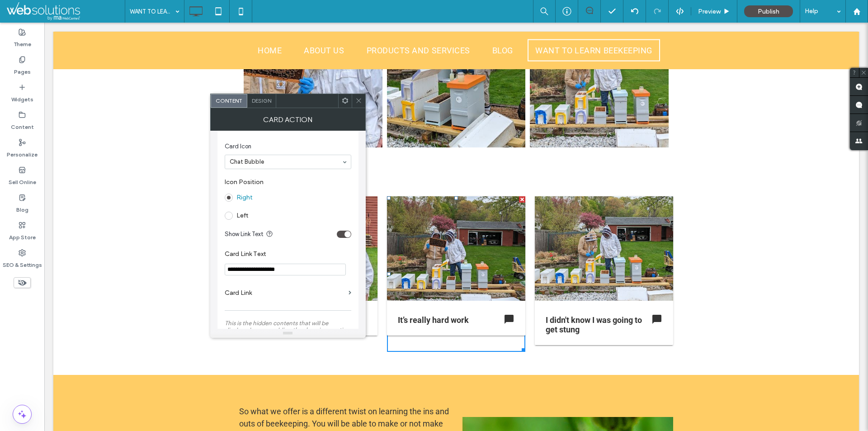
scroll to position [362, 0]
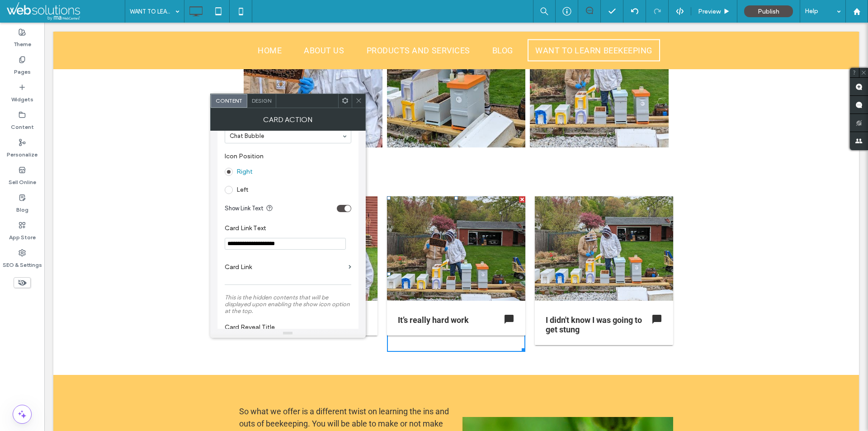
click at [280, 248] on input "**********" at bounding box center [285, 244] width 121 height 12
click at [361, 100] on icon at bounding box center [358, 100] width 7 height 7
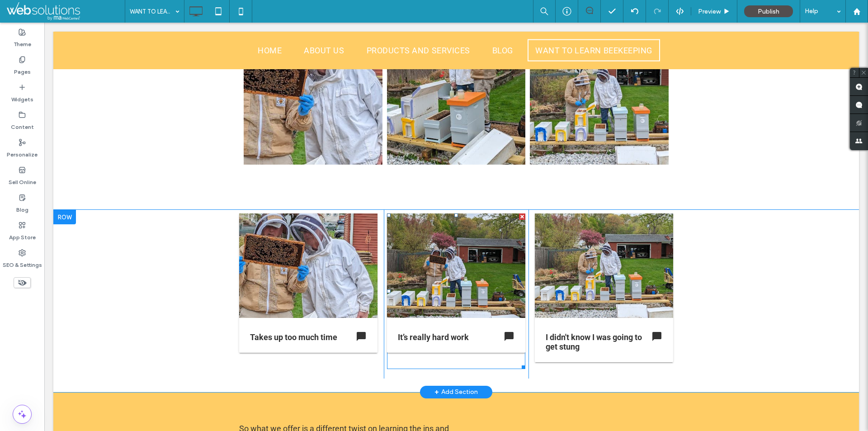
scroll to position [547, 0]
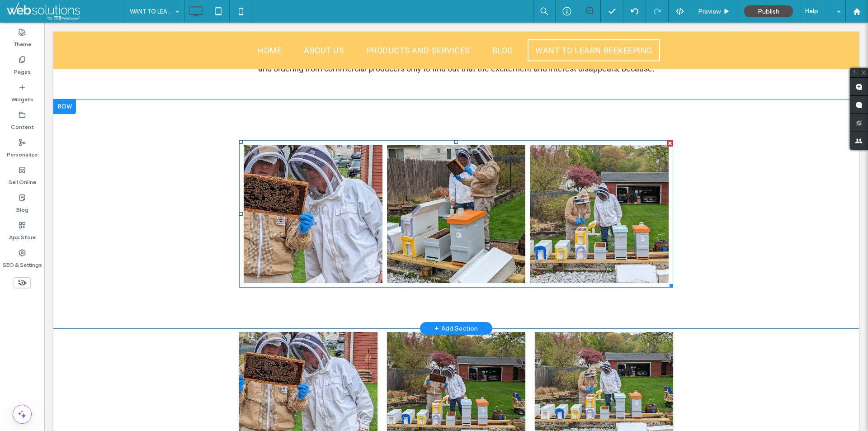
click at [463, 176] on link at bounding box center [456, 214] width 139 height 139
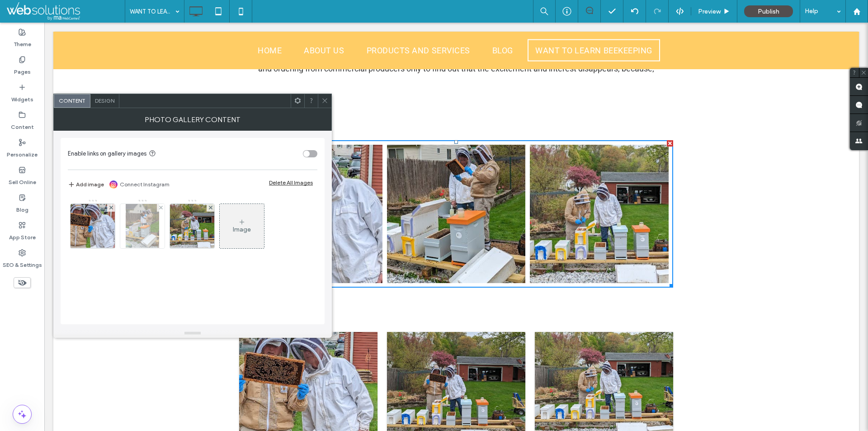
click at [154, 225] on img at bounding box center [142, 226] width 33 height 44
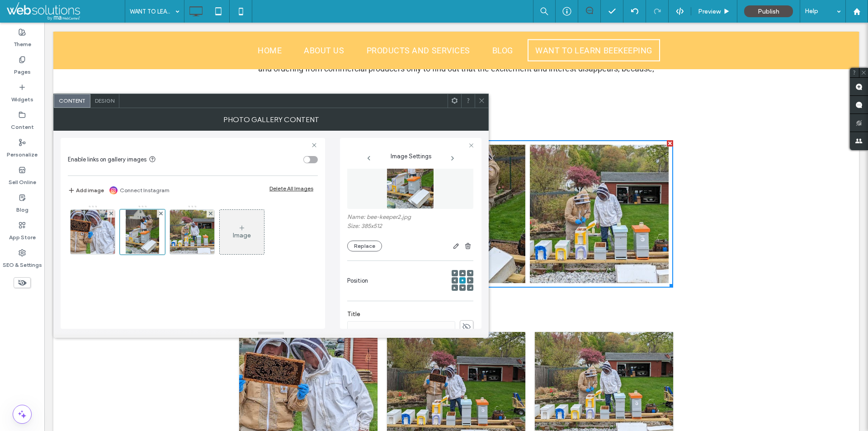
scroll to position [90, 0]
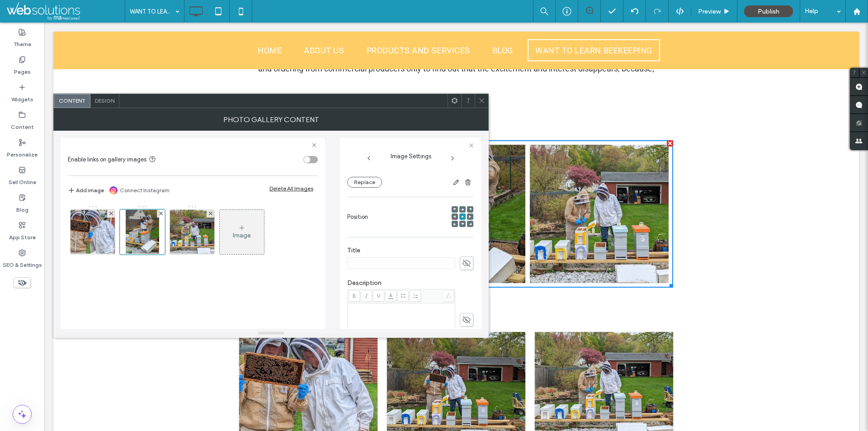
click at [463, 264] on use at bounding box center [467, 263] width 8 height 7
click at [431, 263] on input at bounding box center [401, 263] width 108 height 12
paste input "**********"
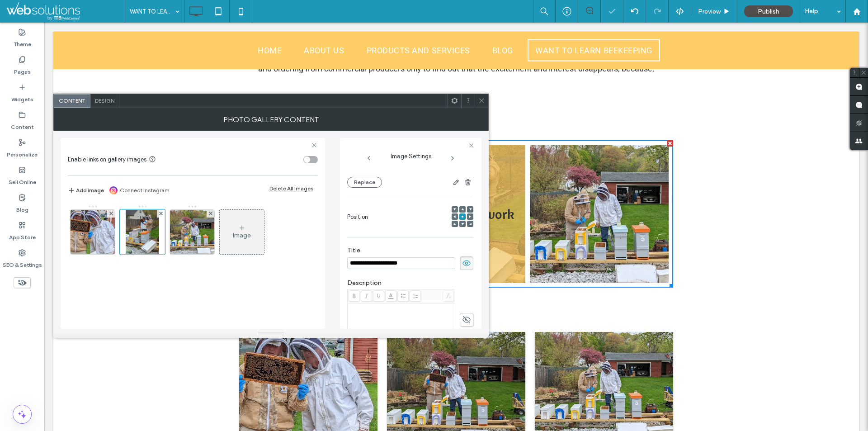
type input "**********"
click at [479, 97] on icon at bounding box center [482, 100] width 7 height 7
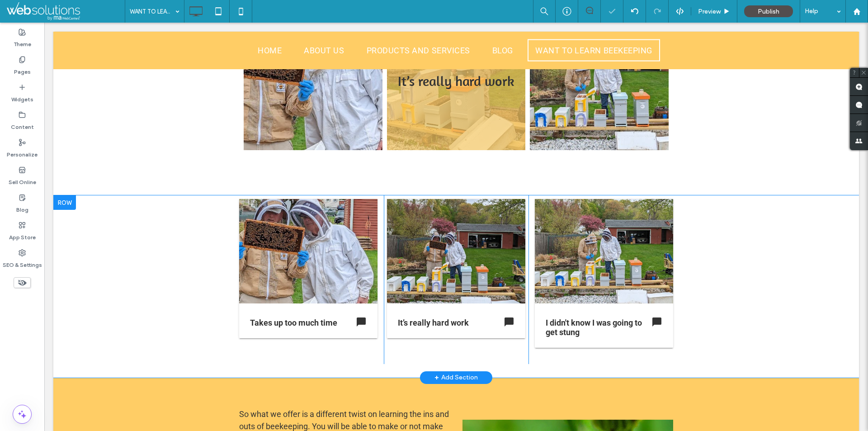
scroll to position [683, 0]
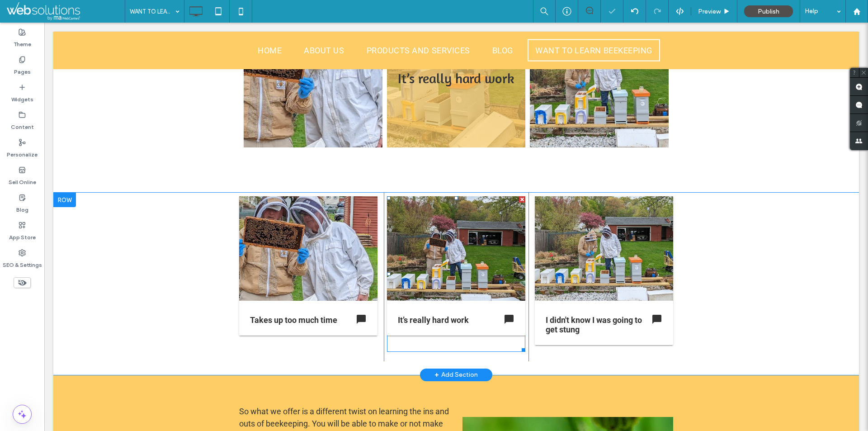
click at [466, 248] on span at bounding box center [456, 273] width 138 height 155
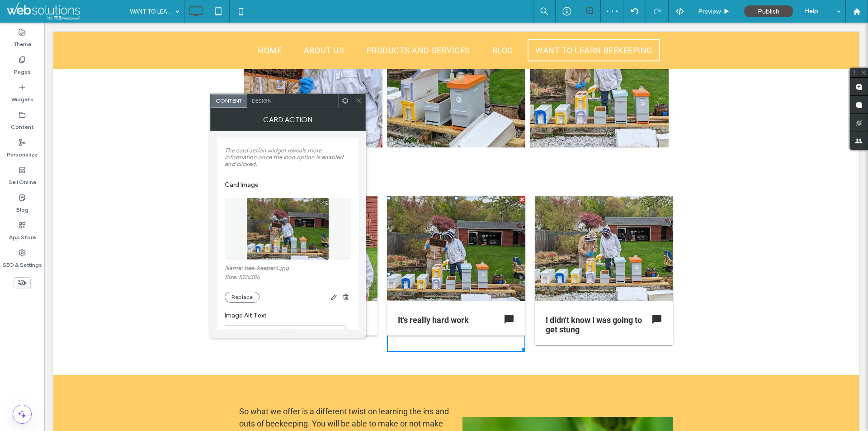
click at [356, 94] on span at bounding box center [358, 101] width 7 height 14
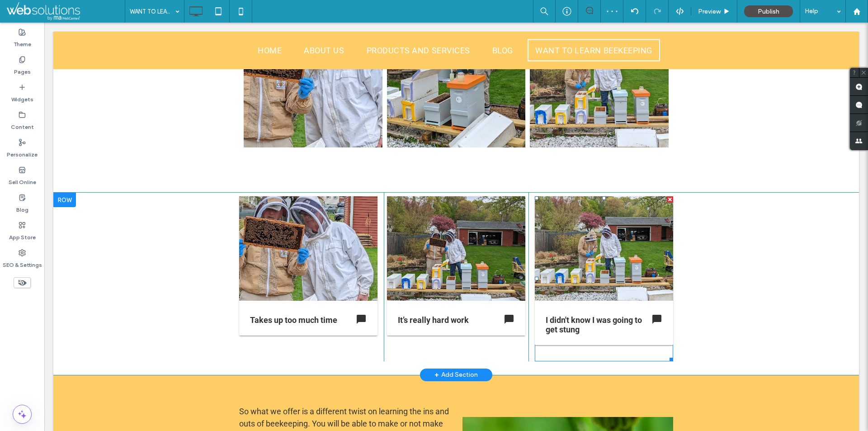
click at [566, 263] on span at bounding box center [604, 278] width 138 height 165
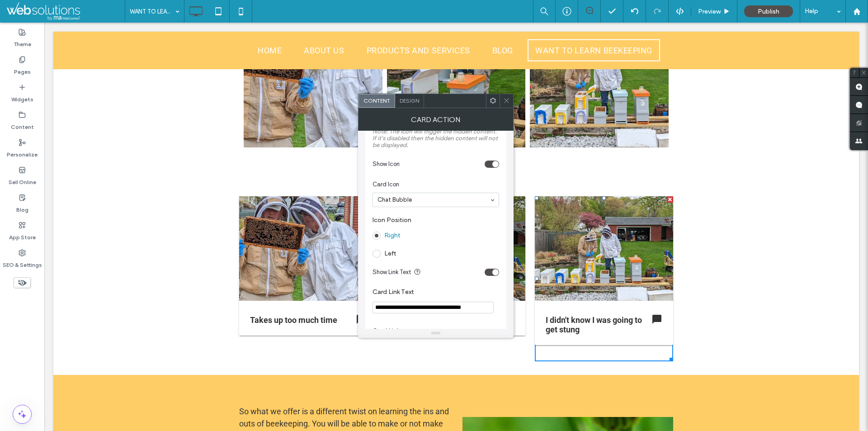
scroll to position [317, 0]
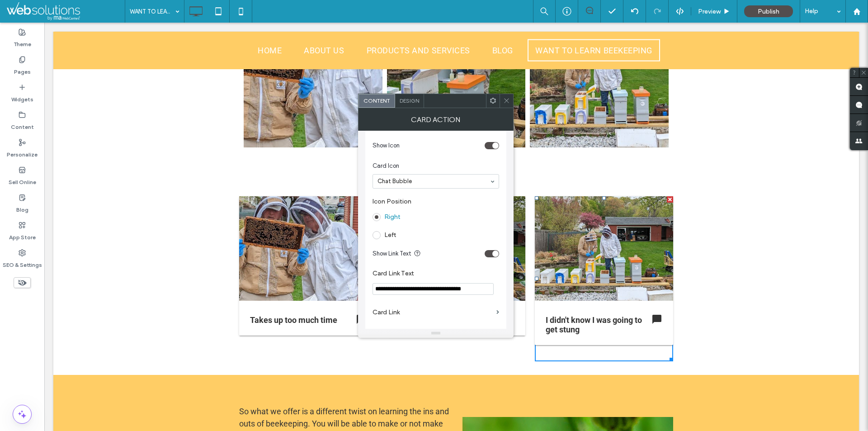
click at [443, 296] on section "**********" at bounding box center [436, 282] width 127 height 34
click at [444, 292] on input "**********" at bounding box center [433, 289] width 121 height 12
drag, startPoint x: 502, startPoint y: 101, endPoint x: 470, endPoint y: 109, distance: 33.2
click at [502, 101] on div at bounding box center [507, 101] width 14 height 14
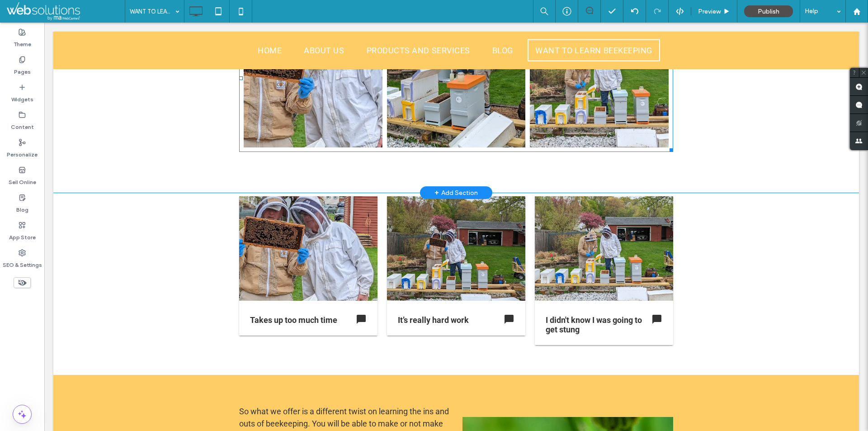
click at [567, 108] on link at bounding box center [599, 78] width 139 height 139
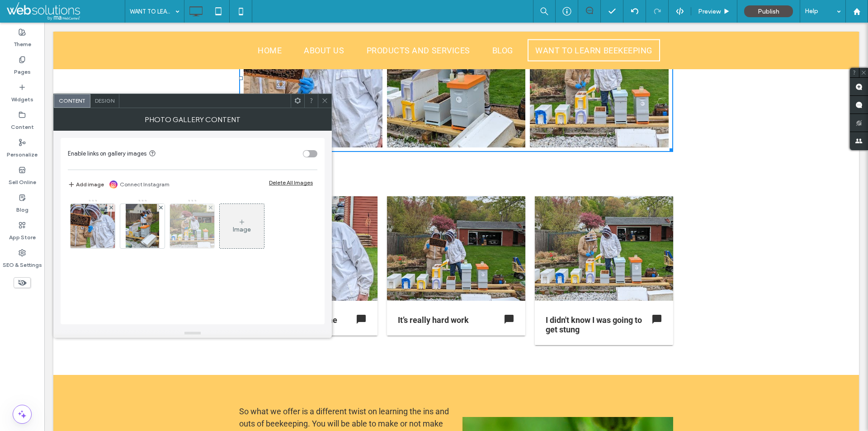
click at [206, 224] on img at bounding box center [192, 226] width 59 height 44
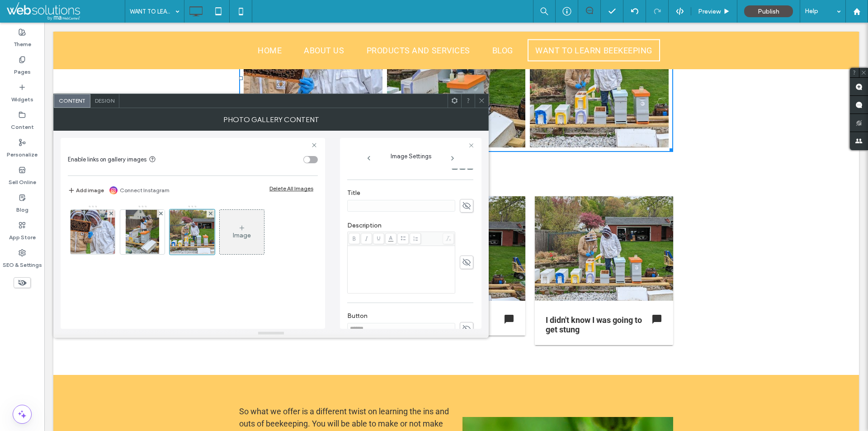
scroll to position [181, 0]
click at [469, 172] on div "Name: bee-keeper5.jpg Size: 512x386 Replace Position Title Description Button *…" at bounding box center [410, 249] width 127 height 160
click at [462, 173] on icon at bounding box center [466, 173] width 9 height 10
click at [405, 174] on input at bounding box center [401, 175] width 108 height 12
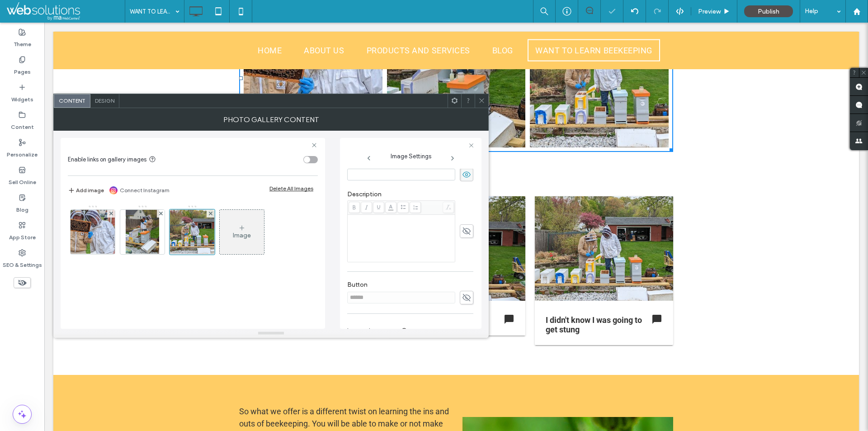
paste input "**********"
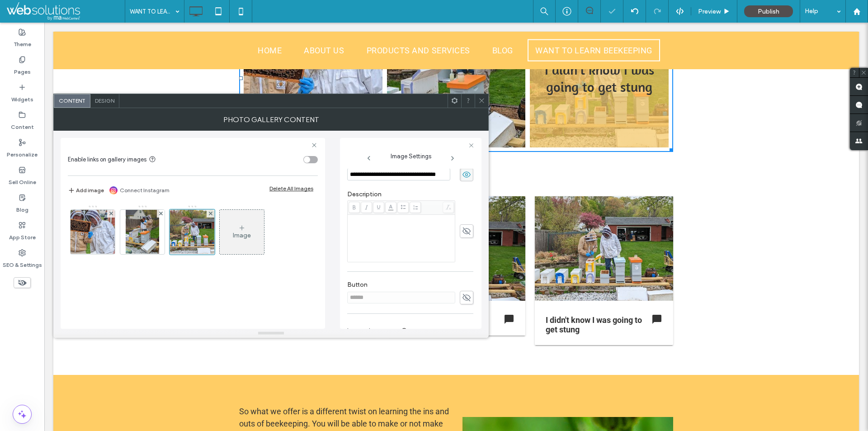
type input "**********"
click at [463, 190] on label "Description" at bounding box center [410, 195] width 126 height 10
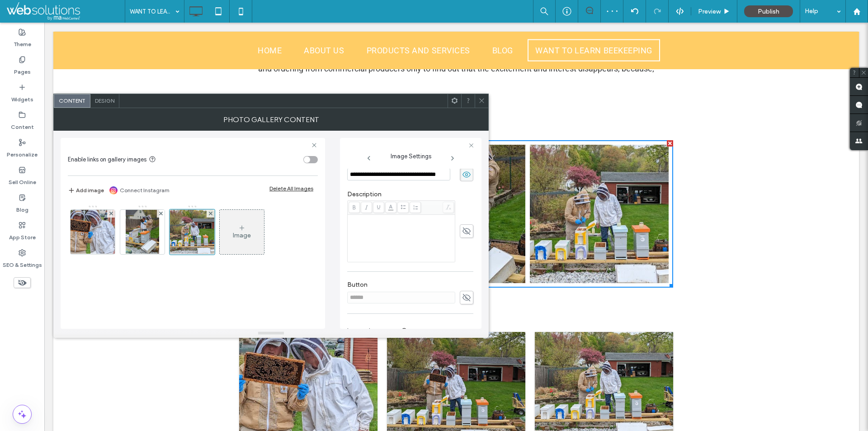
scroll to position [0, 0]
click at [105, 103] on span "Design" at bounding box center [104, 100] width 19 height 7
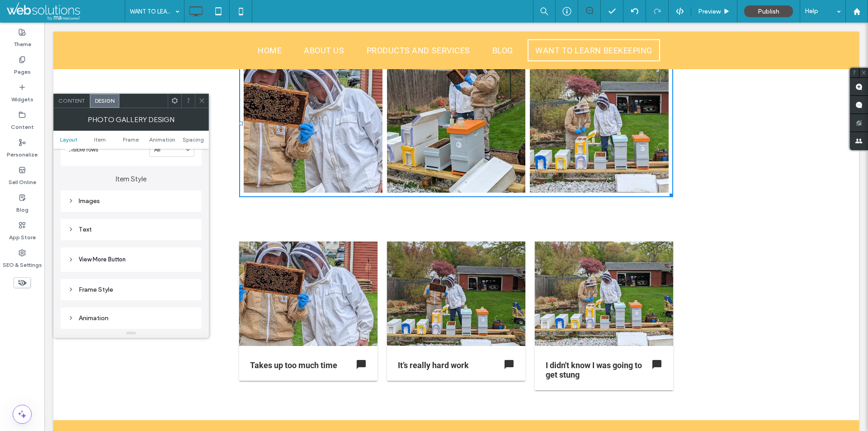
scroll to position [317, 0]
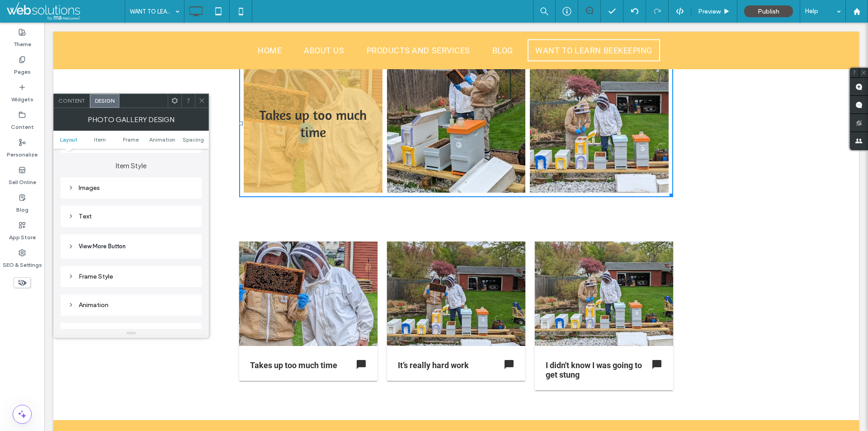
click at [135, 214] on div "Text" at bounding box center [131, 217] width 127 height 8
click at [163, 233] on span "Text" at bounding box center [162, 232] width 13 height 7
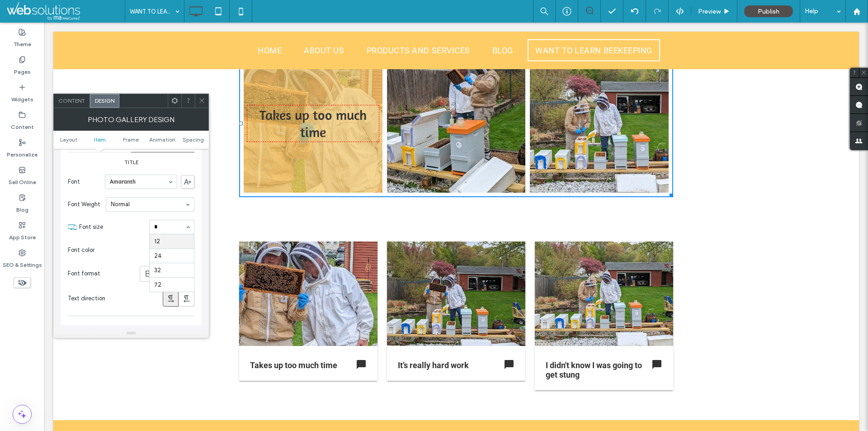
type input "**"
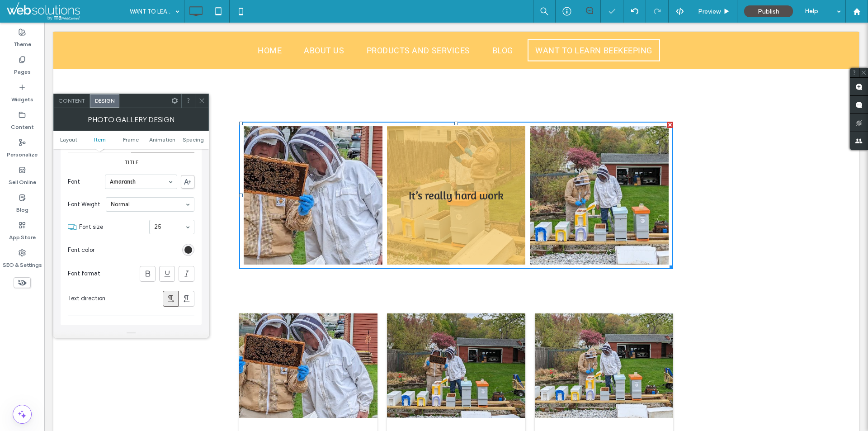
scroll to position [547, 0]
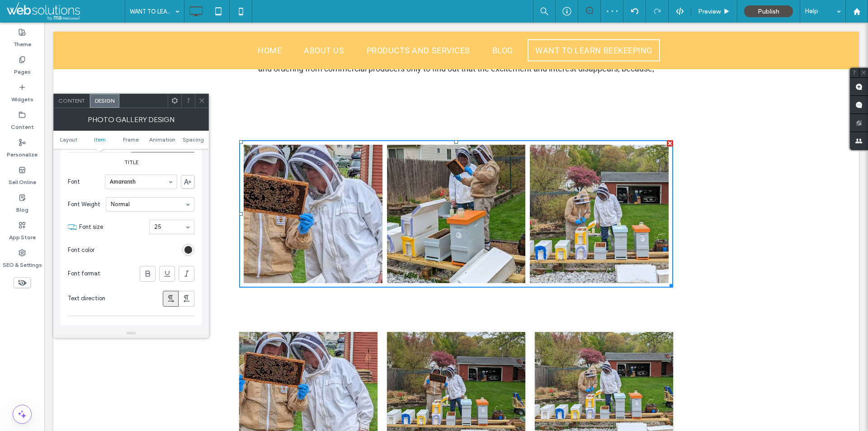
click at [202, 102] on icon at bounding box center [202, 100] width 7 height 7
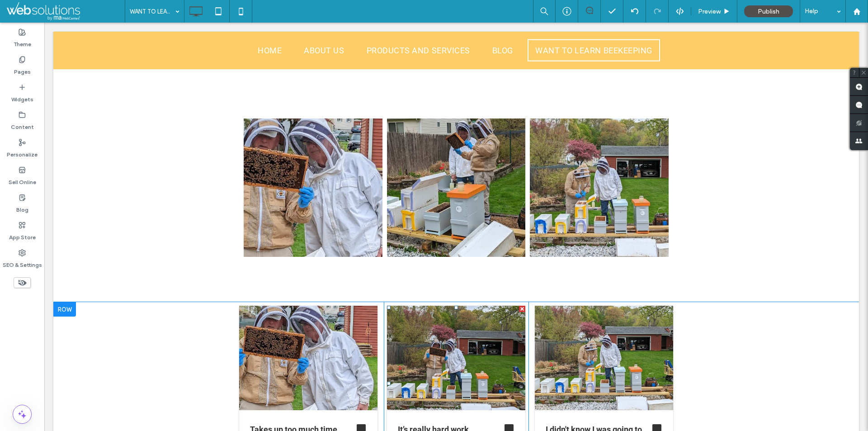
scroll to position [683, 0]
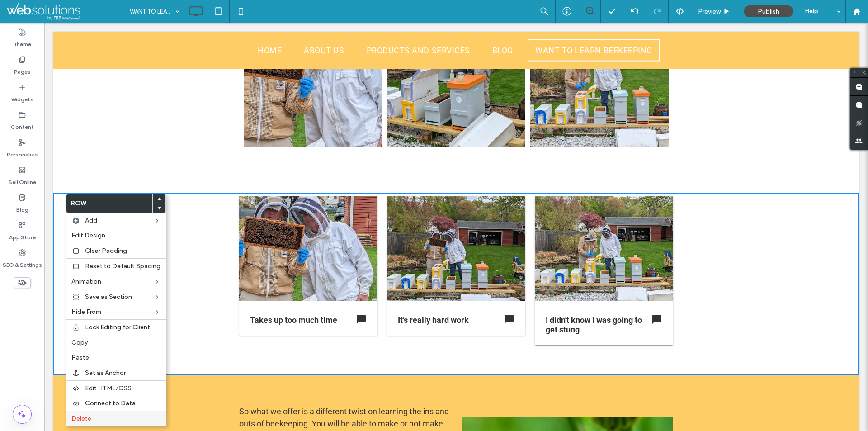
click at [92, 417] on label "Delete" at bounding box center [115, 419] width 89 height 8
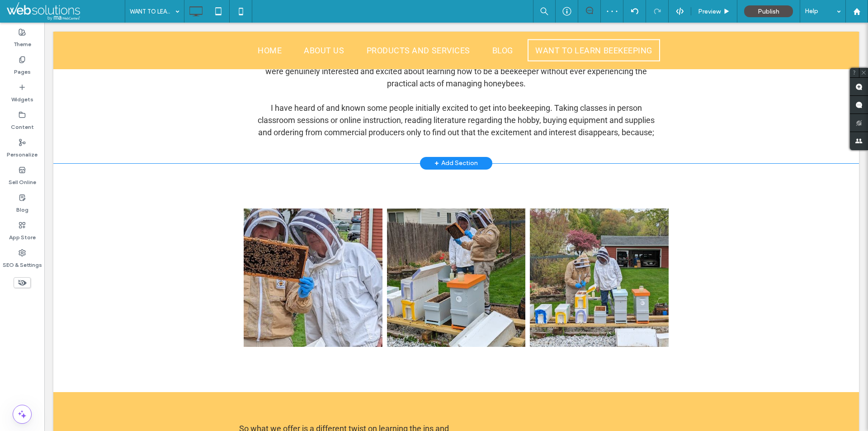
scroll to position [412, 0]
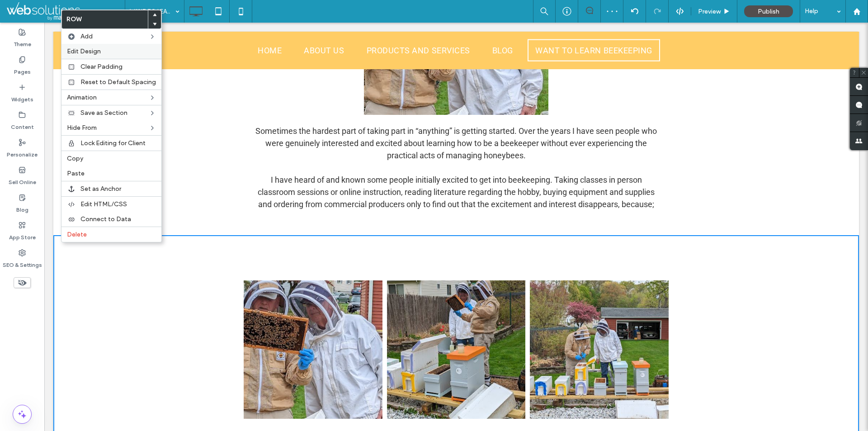
click at [108, 48] on label "Edit Design" at bounding box center [111, 51] width 89 height 8
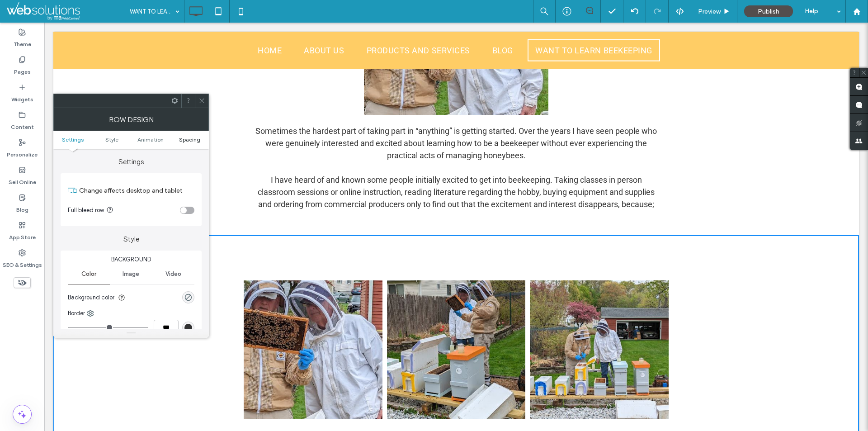
click at [190, 136] on span "Spacing" at bounding box center [189, 139] width 21 height 7
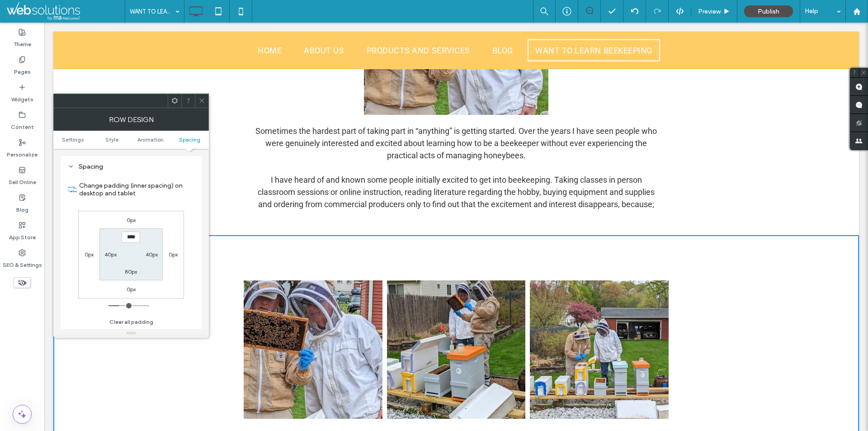
scroll to position [256, 0]
type input "***"
type input "*"
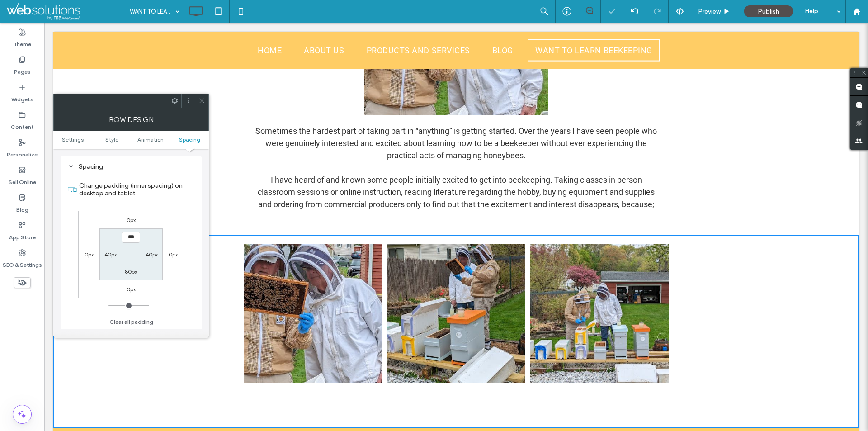
type input "***"
click at [201, 102] on icon at bounding box center [202, 100] width 7 height 7
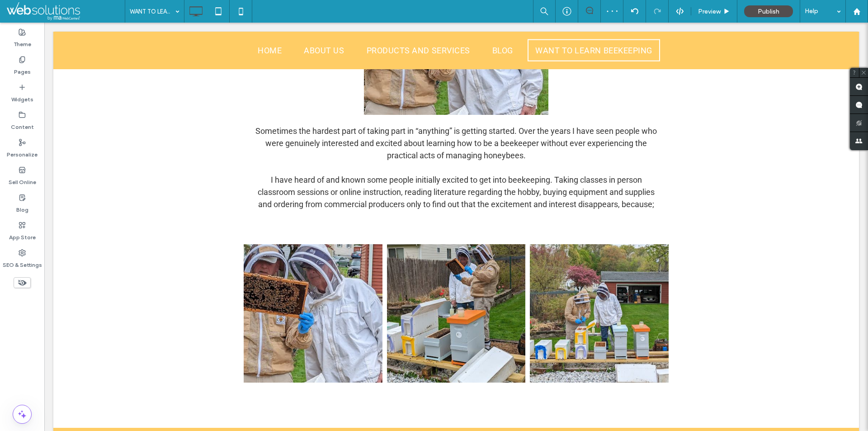
drag, startPoint x: 308, startPoint y: 207, endPoint x: 462, endPoint y: 245, distance: 158.9
click at [462, 431] on div at bounding box center [434, 431] width 868 height 0
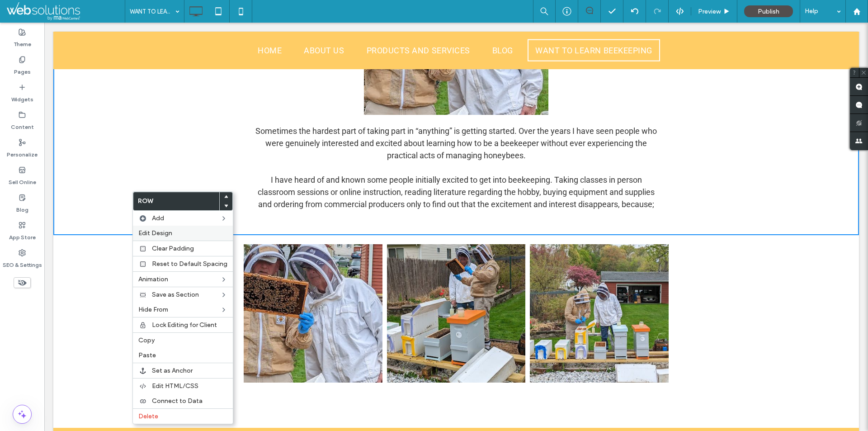
click at [166, 232] on span "Edit Design" at bounding box center [155, 233] width 34 height 8
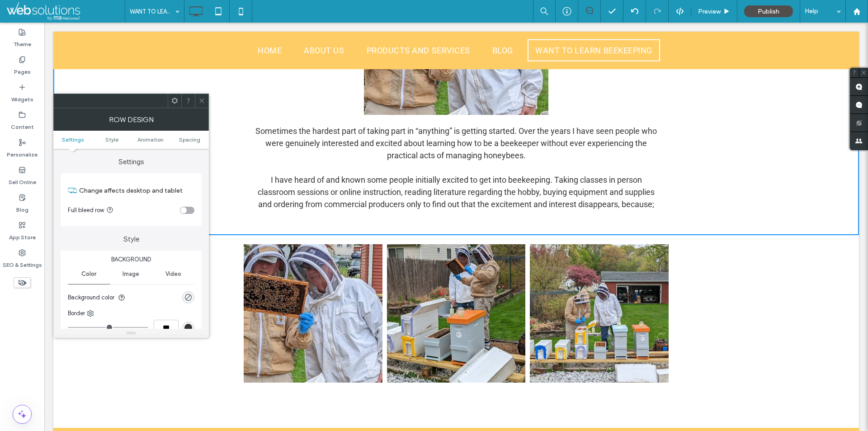
click at [191, 133] on ul "Settings Style Animation Spacing" at bounding box center [131, 140] width 156 height 18
click at [192, 136] on span "Spacing" at bounding box center [189, 139] width 21 height 7
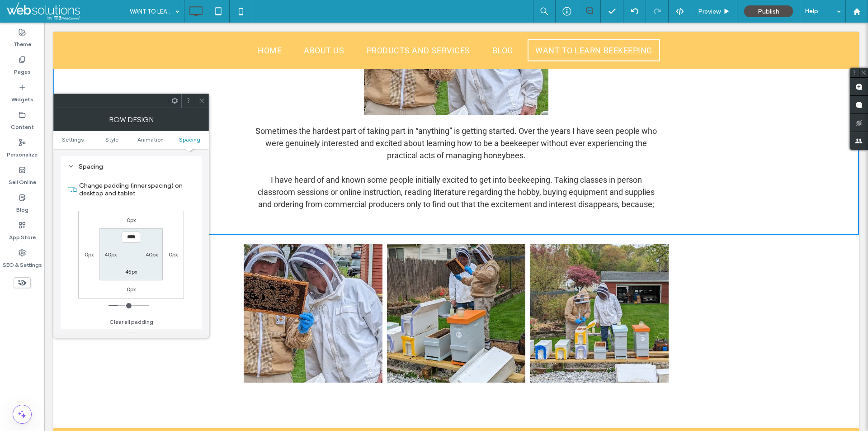
click at [129, 272] on label "45px" at bounding box center [131, 271] width 12 height 7
type input "**"
type input "****"
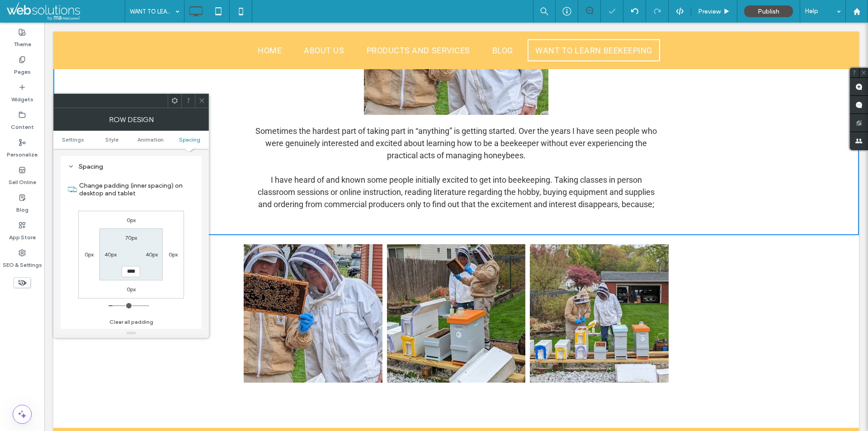
scroll to position [405, 0]
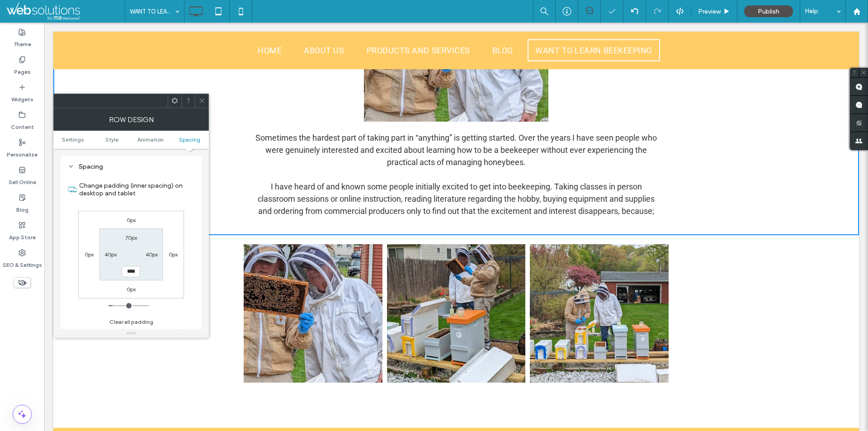
click at [202, 98] on icon at bounding box center [202, 100] width 7 height 7
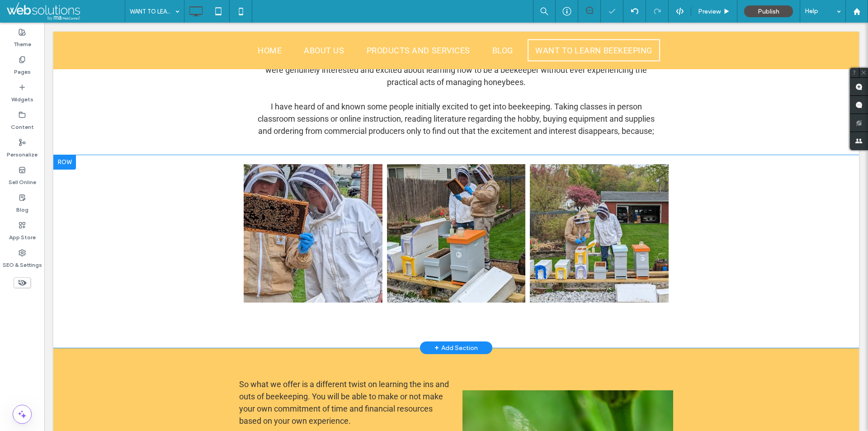
scroll to position [495, 0]
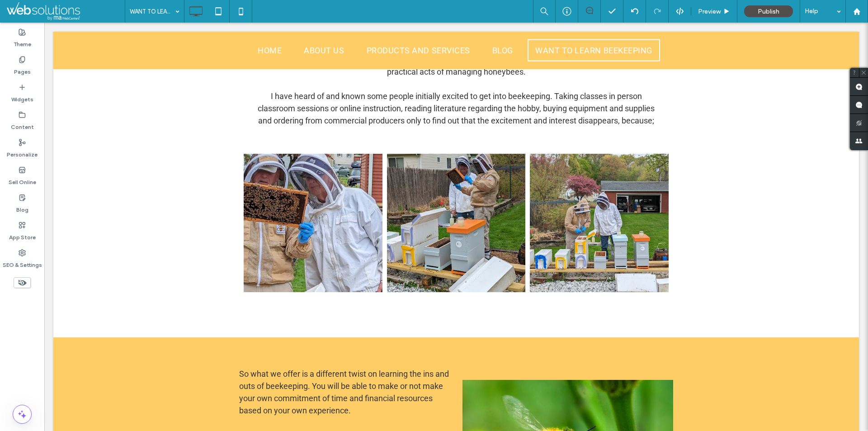
drag, startPoint x: 326, startPoint y: 124, endPoint x: 365, endPoint y: 155, distance: 49.6
click at [365, 431] on div at bounding box center [434, 431] width 868 height 0
drag, startPoint x: 324, startPoint y: 124, endPoint x: 376, endPoint y: 155, distance: 60.3
click at [376, 431] on div at bounding box center [434, 431] width 868 height 0
drag, startPoint x: 296, startPoint y: 292, endPoint x: 370, endPoint y: 337, distance: 86.7
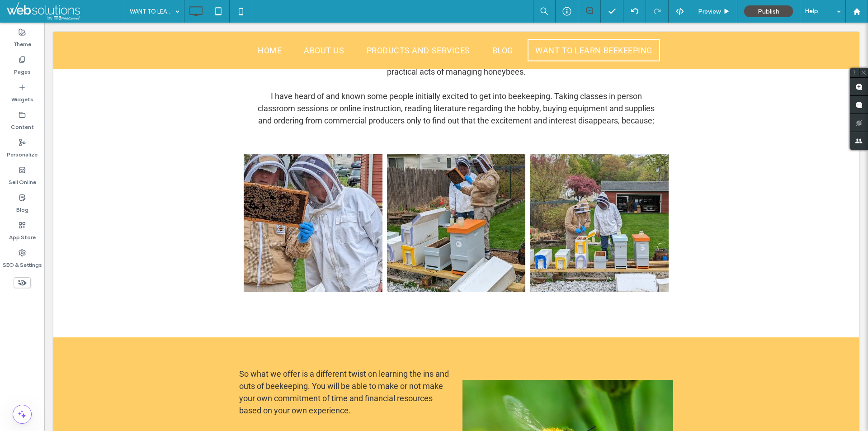
click at [370, 431] on div at bounding box center [434, 431] width 868 height 0
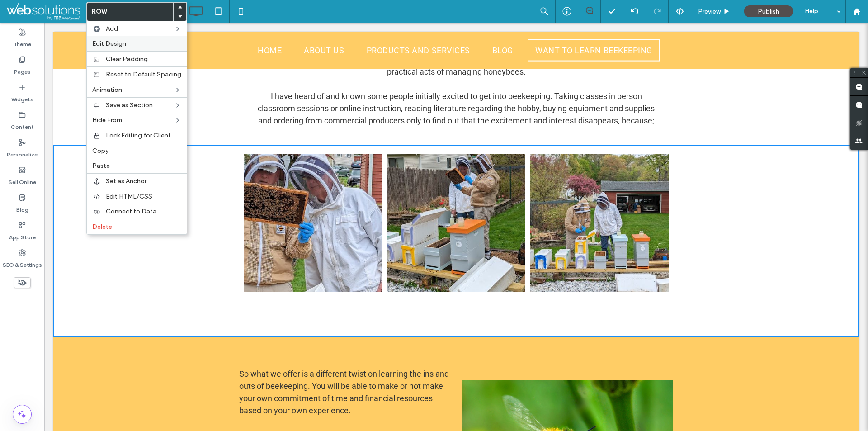
click at [145, 43] on label "Edit Design" at bounding box center [136, 44] width 89 height 8
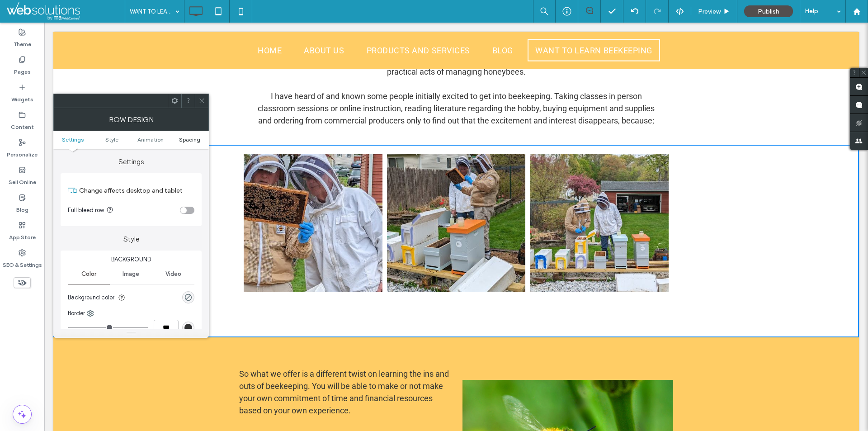
click at [194, 140] on span "Spacing" at bounding box center [189, 139] width 21 height 7
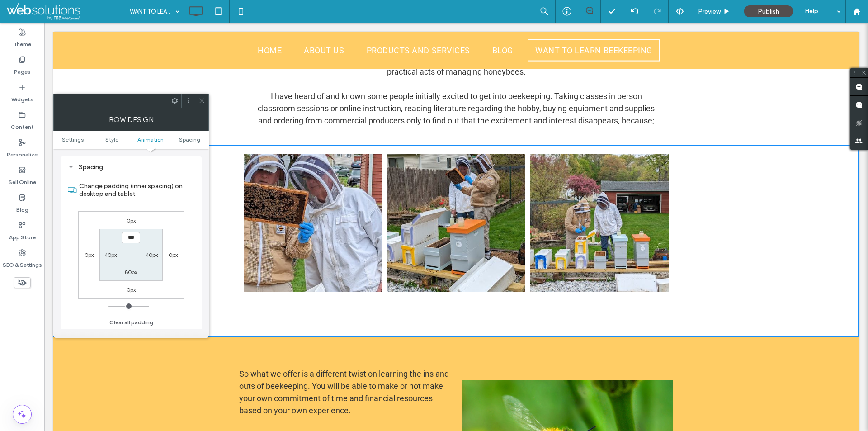
scroll to position [256, 0]
click at [132, 271] on label "80px" at bounding box center [131, 271] width 12 height 7
type input "**"
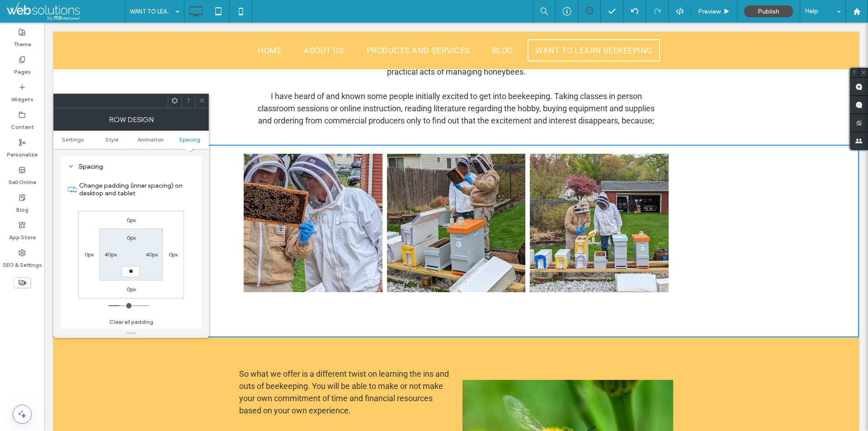
type input "****"
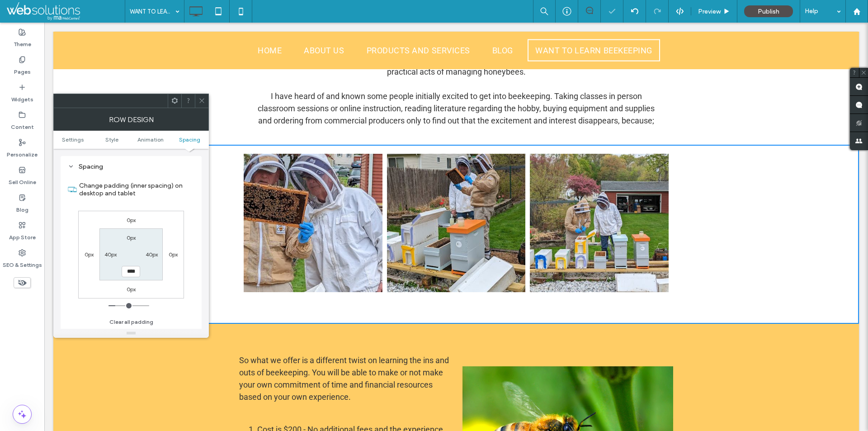
click at [201, 102] on icon at bounding box center [202, 100] width 7 height 7
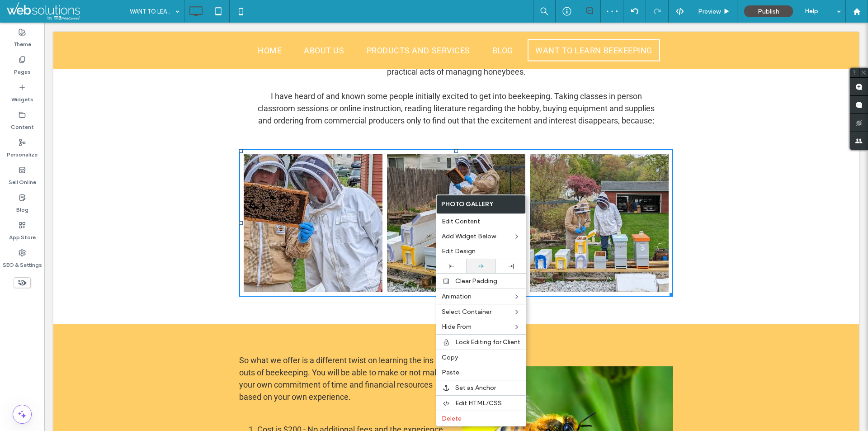
click at [482, 265] on icon at bounding box center [482, 266] width 6 height 6
click at [245, 7] on icon at bounding box center [241, 11] width 18 height 18
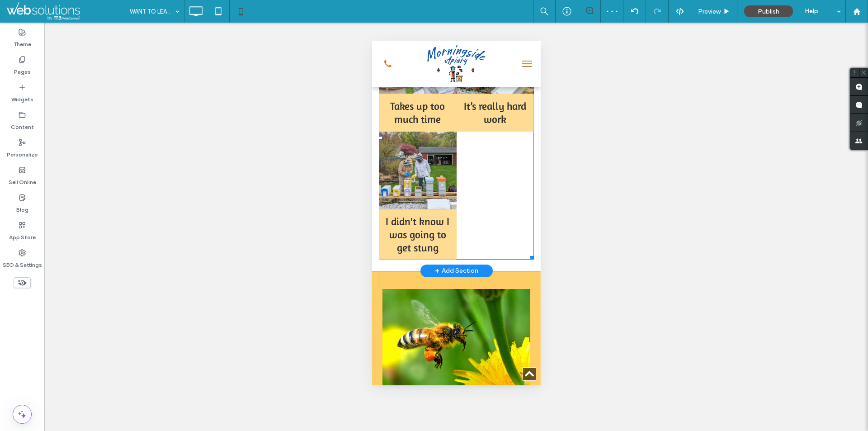
scroll to position [588, 0]
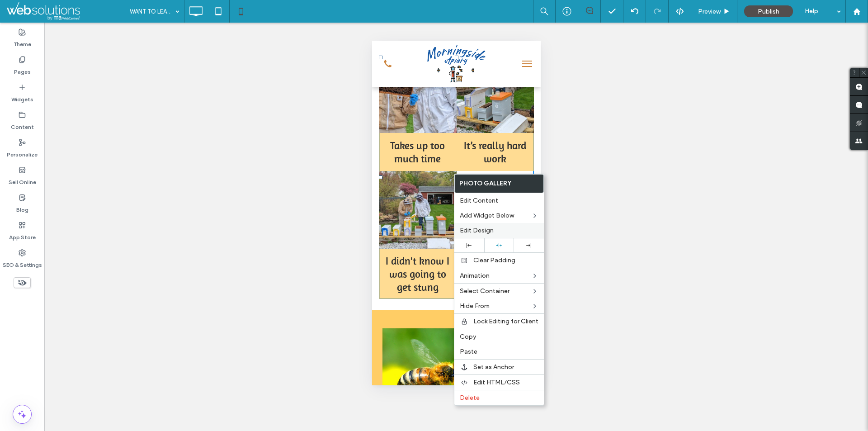
click at [474, 229] on span "Edit Design" at bounding box center [477, 231] width 34 height 8
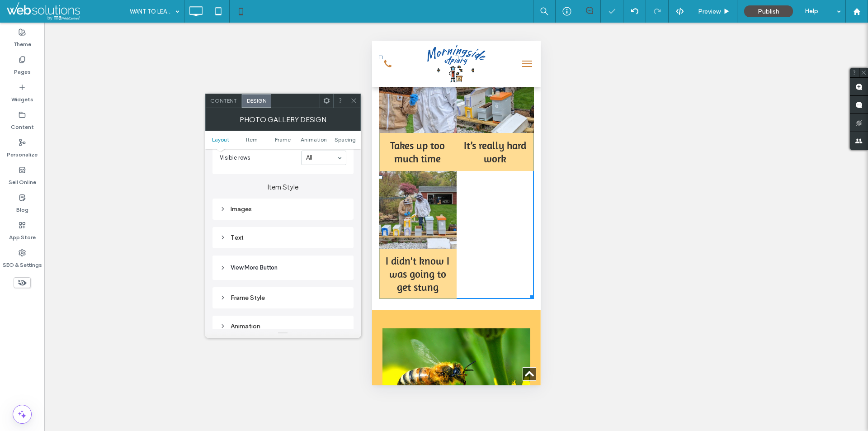
scroll to position [317, 0]
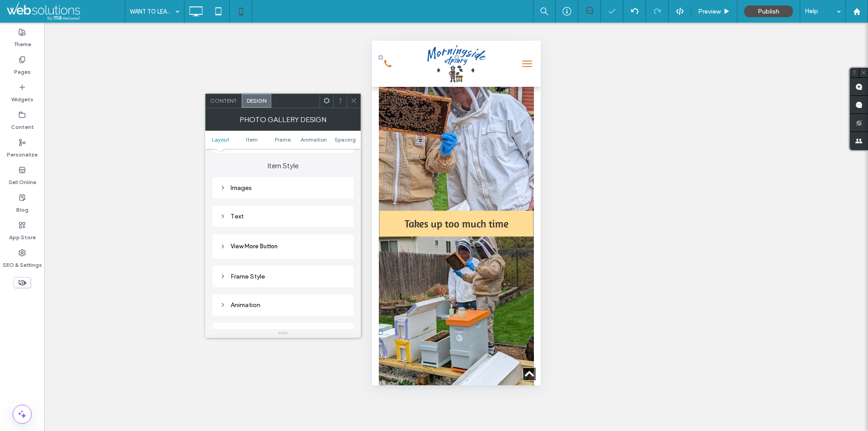
click at [261, 183] on div "Images" at bounding box center [283, 188] width 127 height 12
click at [334, 231] on input "***" at bounding box center [335, 230] width 23 height 12
type input "****"
type input "**"
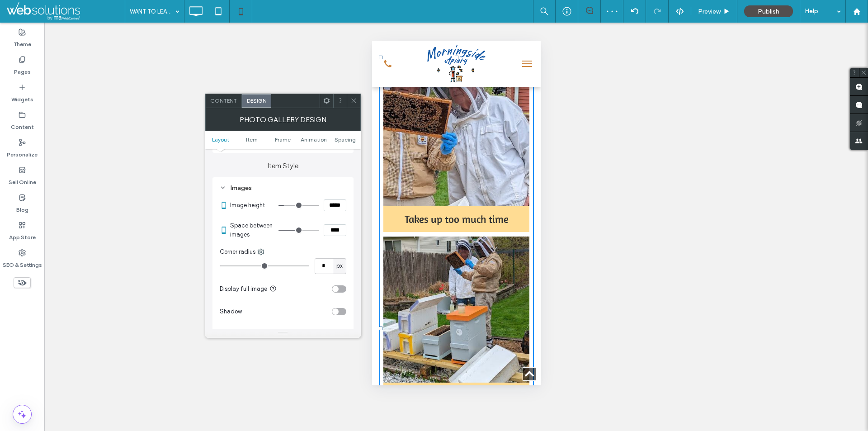
click at [353, 99] on icon at bounding box center [354, 100] width 7 height 7
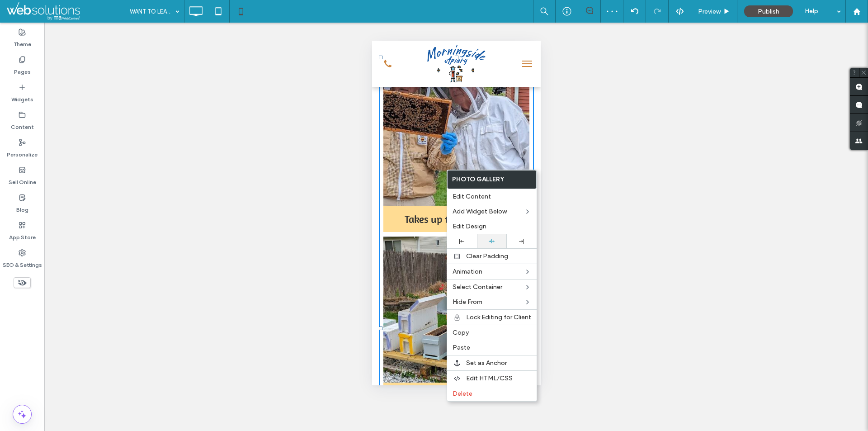
click at [490, 240] on icon at bounding box center [492, 241] width 6 height 6
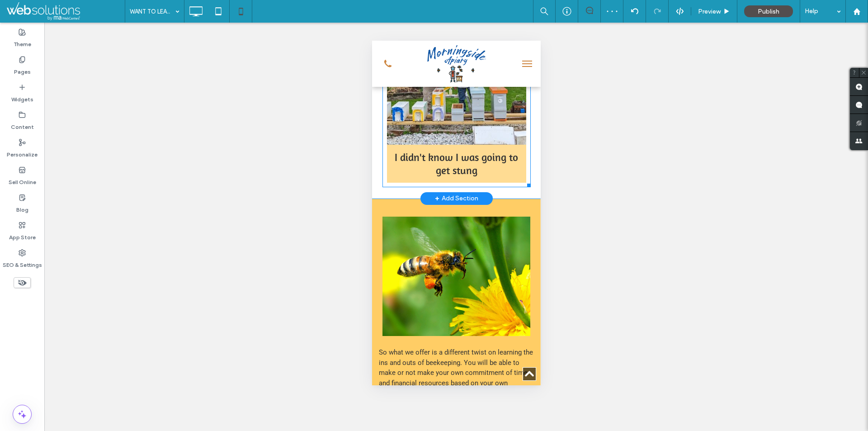
scroll to position [995, 0]
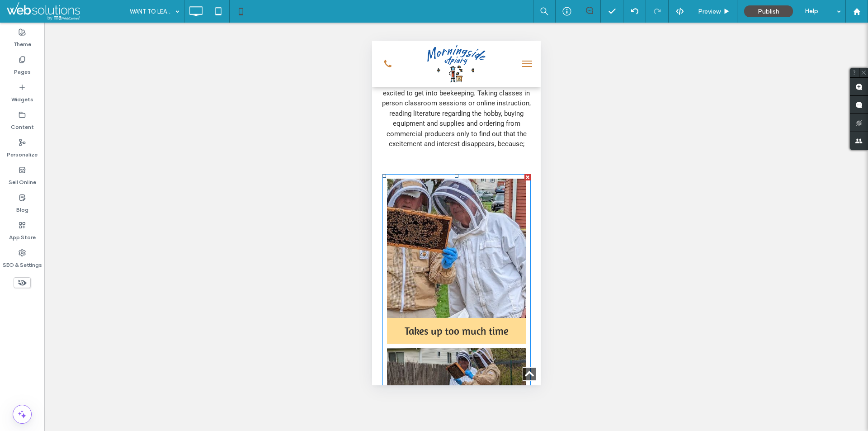
scroll to position [452, 0]
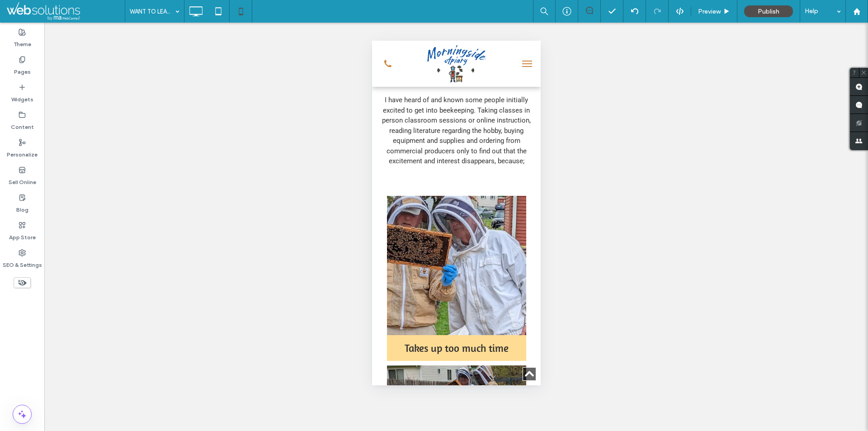
drag, startPoint x: 442, startPoint y: 161, endPoint x: 470, endPoint y: 194, distance: 43.3
click at [471, 431] on div at bounding box center [434, 431] width 868 height 0
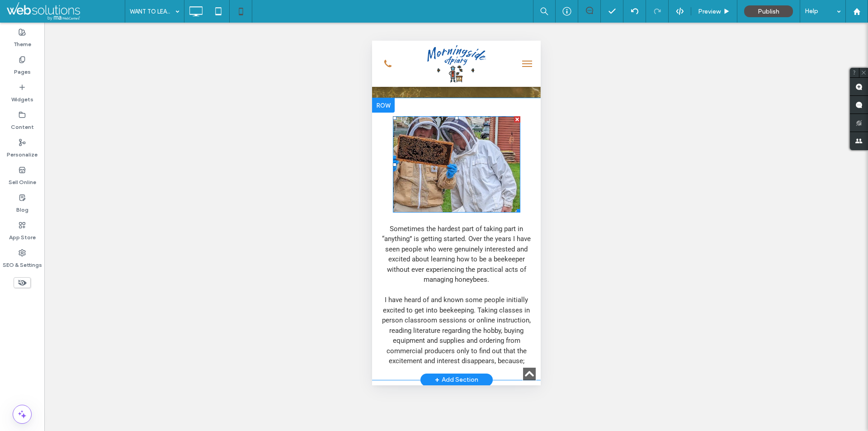
scroll to position [181, 0]
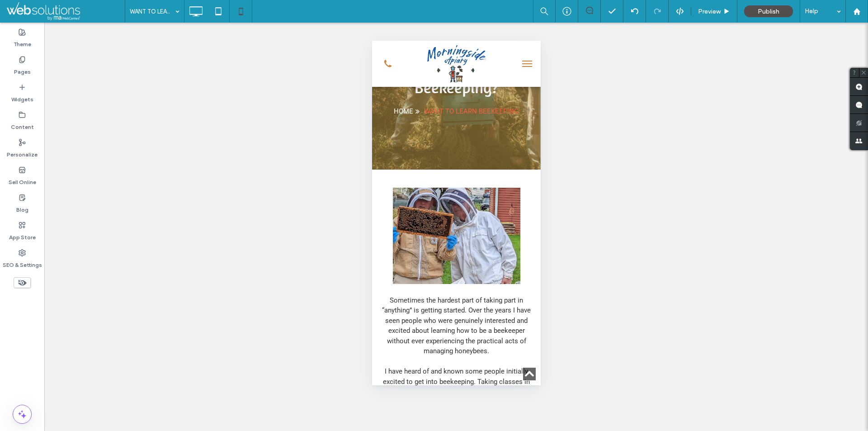
drag, startPoint x: 412, startPoint y: 166, endPoint x: 443, endPoint y: 186, distance: 36.6
click at [443, 431] on div at bounding box center [434, 431] width 868 height 0
drag, startPoint x: 436, startPoint y: 167, endPoint x: 459, endPoint y: 187, distance: 29.8
click at [459, 431] on div at bounding box center [434, 431] width 868 height 0
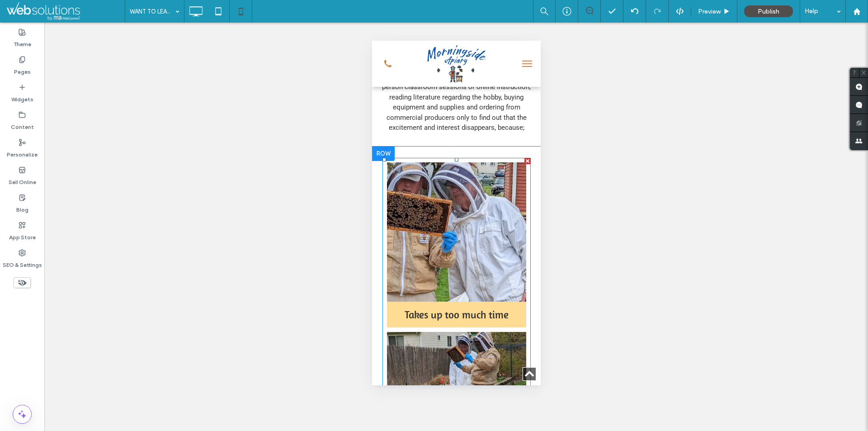
scroll to position [452, 0]
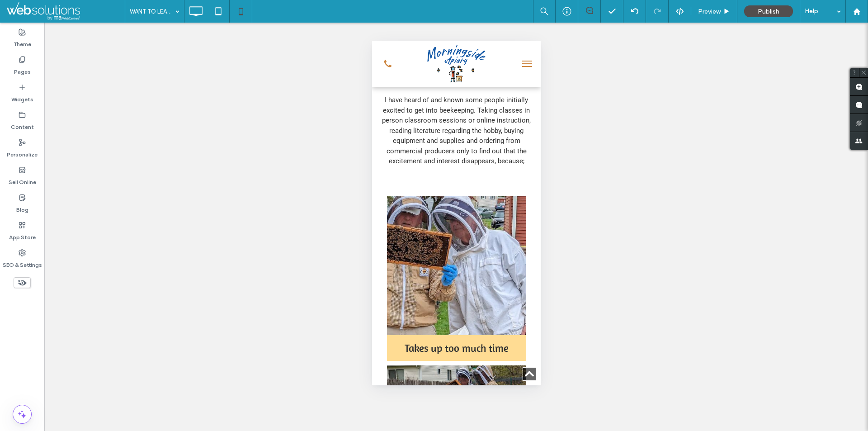
drag, startPoint x: 423, startPoint y: 161, endPoint x: 449, endPoint y: 195, distance: 42.3
click at [449, 431] on div at bounding box center [434, 431] width 868 height 0
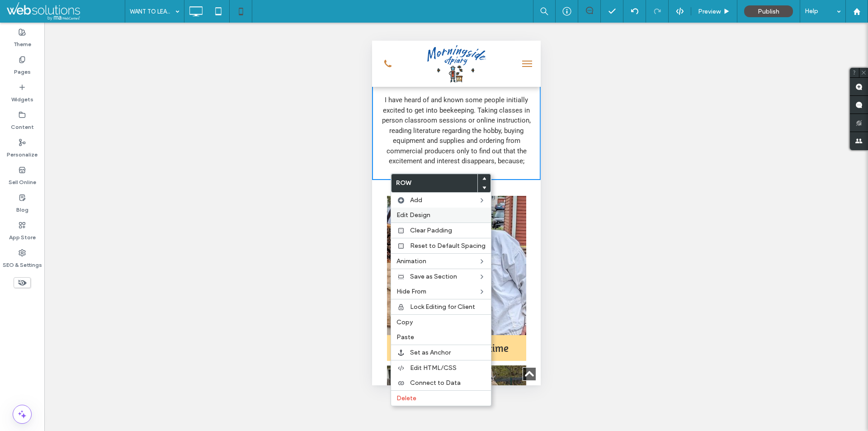
click at [413, 210] on div "Edit Design" at bounding box center [441, 215] width 100 height 15
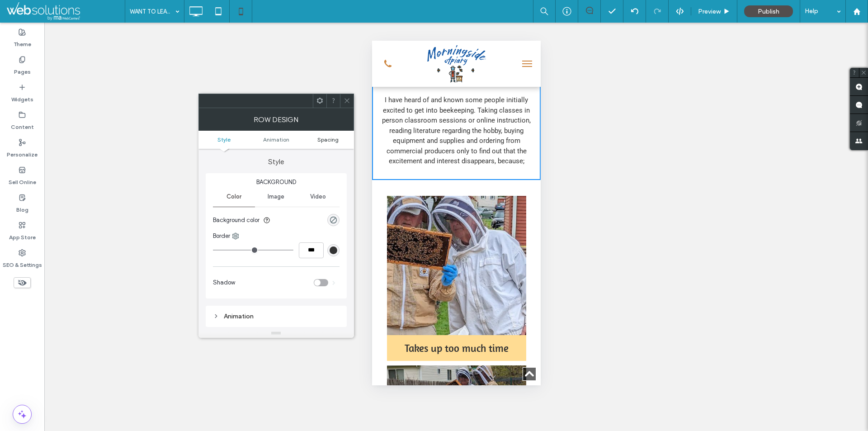
click at [330, 137] on span "Spacing" at bounding box center [327, 139] width 21 height 7
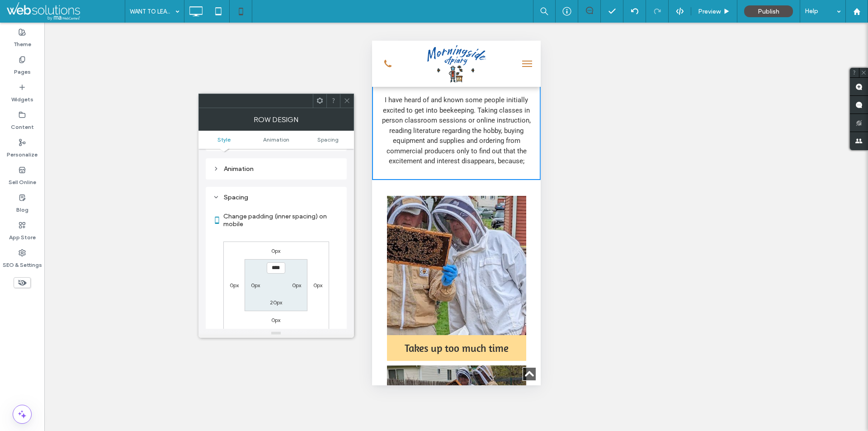
scroll to position [178, 0]
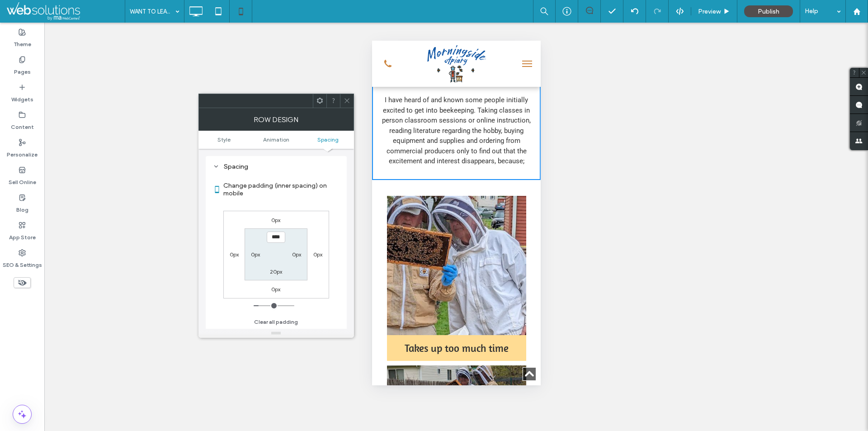
click at [275, 270] on label "20px" at bounding box center [276, 271] width 12 height 7
type input "**"
type input "*"
type input "***"
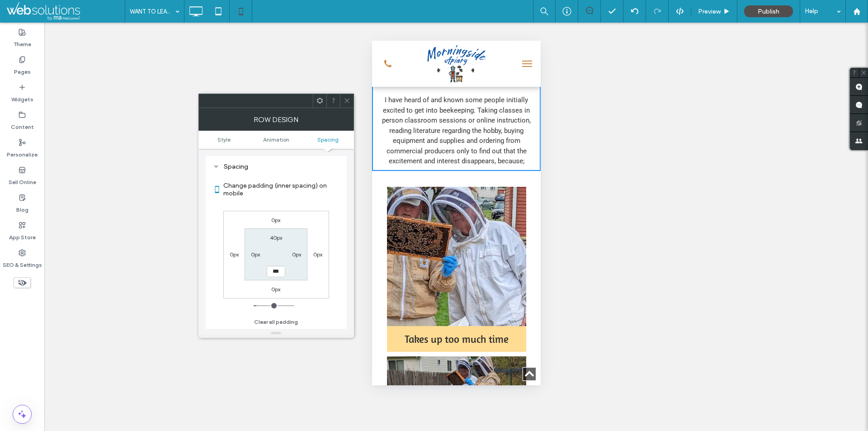
scroll to position [443, 0]
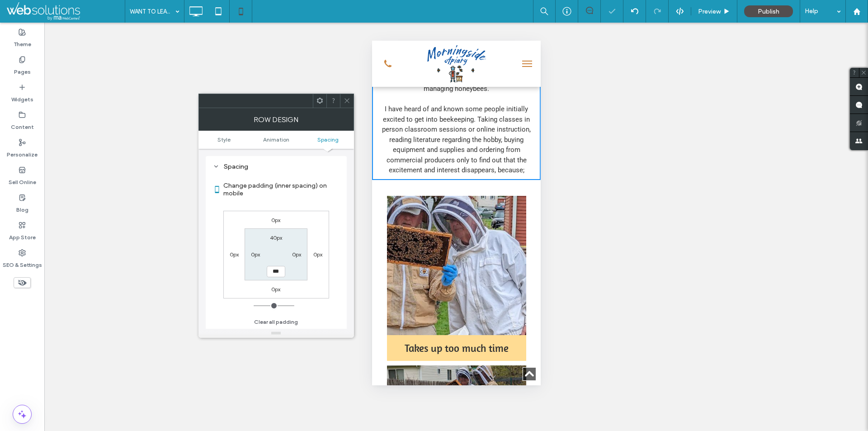
drag, startPoint x: 348, startPoint y: 104, endPoint x: 151, endPoint y: 40, distance: 207.7
click at [348, 104] on icon at bounding box center [347, 100] width 7 height 7
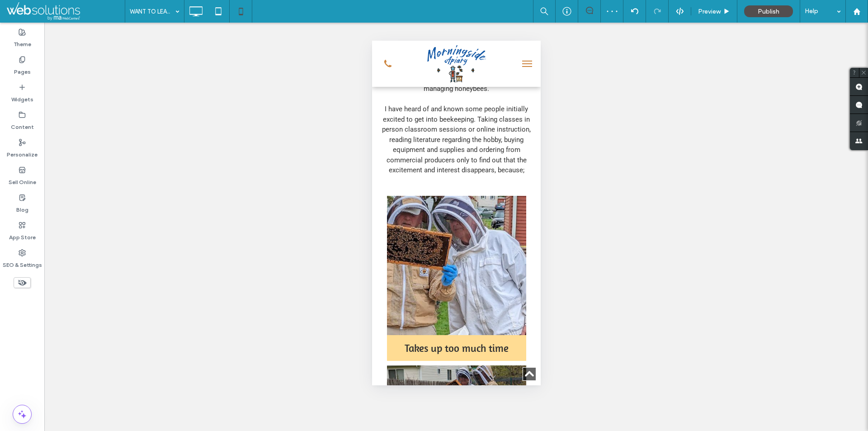
drag, startPoint x: 446, startPoint y: 171, endPoint x: 476, endPoint y: 194, distance: 38.4
click at [477, 431] on div at bounding box center [434, 431] width 868 height 0
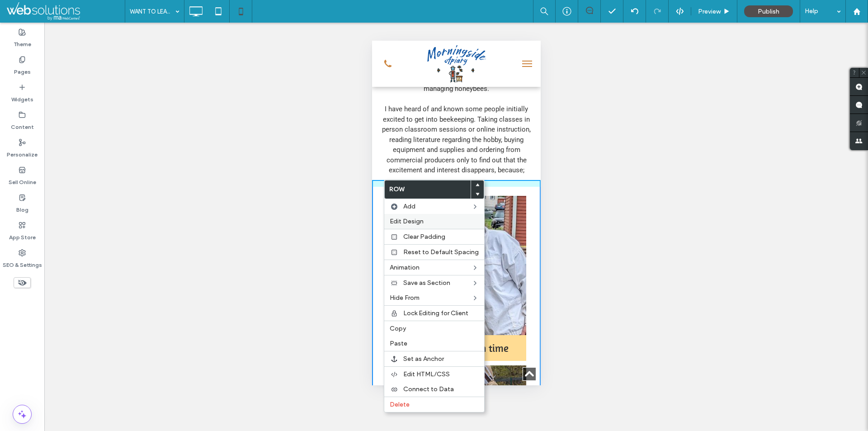
click at [417, 223] on span "Edit Design" at bounding box center [407, 222] width 34 height 8
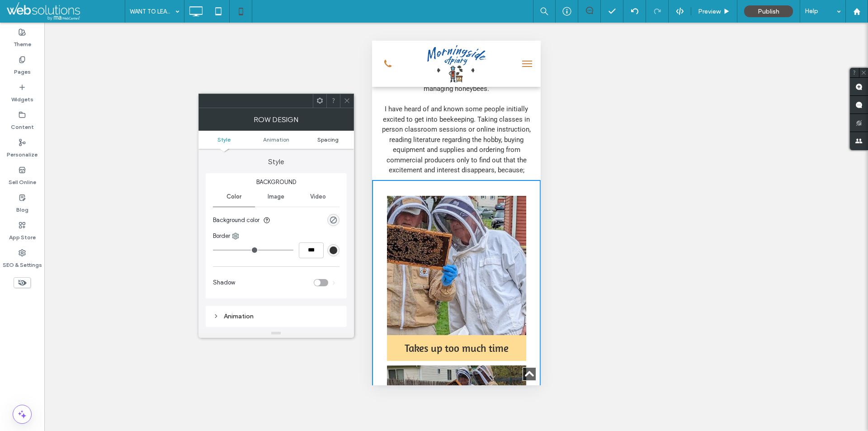
click at [333, 139] on span "Spacing" at bounding box center [327, 139] width 21 height 7
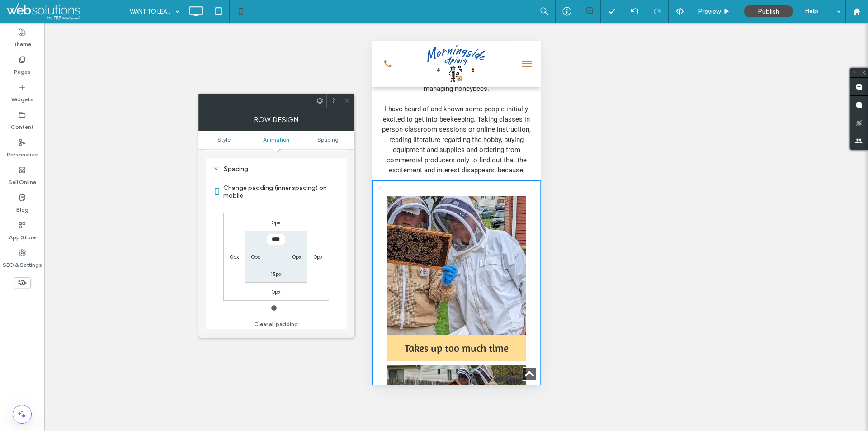
scroll to position [178, 0]
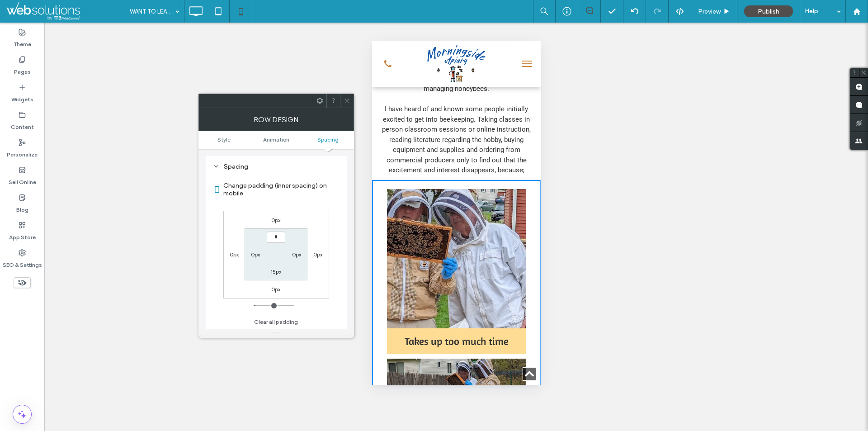
type input "***"
type input "*"
drag, startPoint x: 349, startPoint y: 101, endPoint x: 43, endPoint y: 28, distance: 313.8
click at [349, 101] on icon at bounding box center [347, 100] width 7 height 7
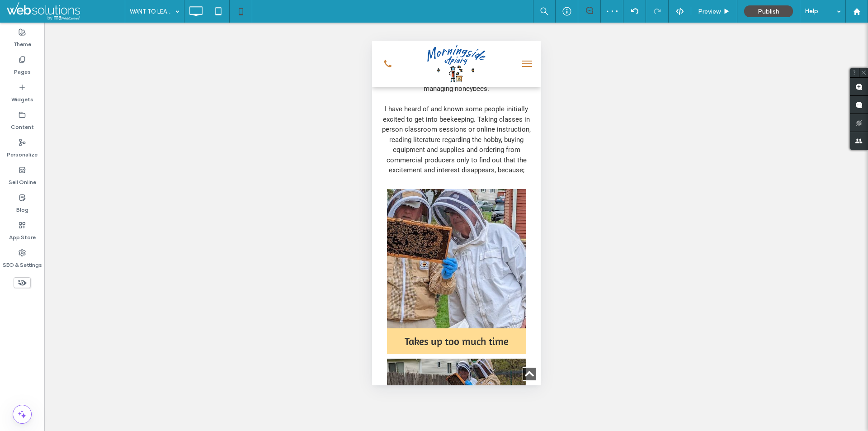
drag, startPoint x: 420, startPoint y: 171, endPoint x: 462, endPoint y: 187, distance: 44.7
click at [462, 431] on div at bounding box center [434, 431] width 868 height 0
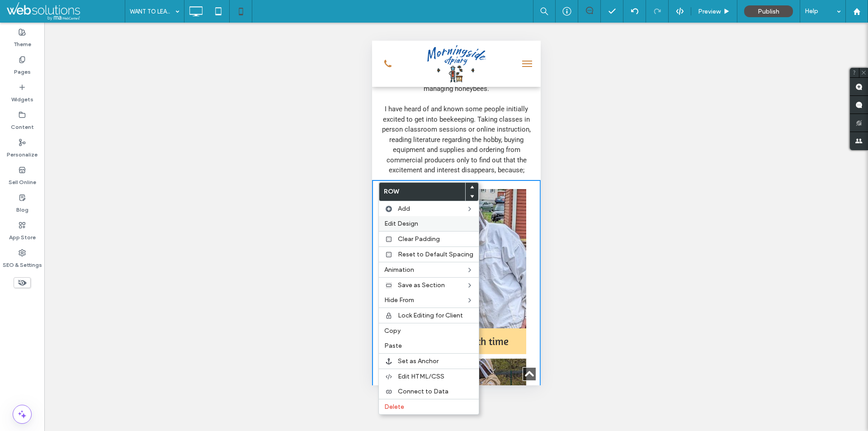
click at [401, 218] on div "Edit Design" at bounding box center [429, 223] width 100 height 15
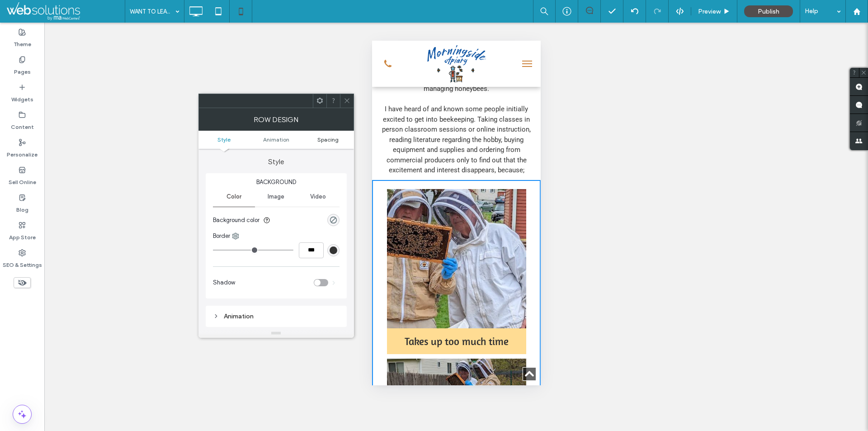
click at [337, 140] on span "Spacing" at bounding box center [327, 139] width 21 height 7
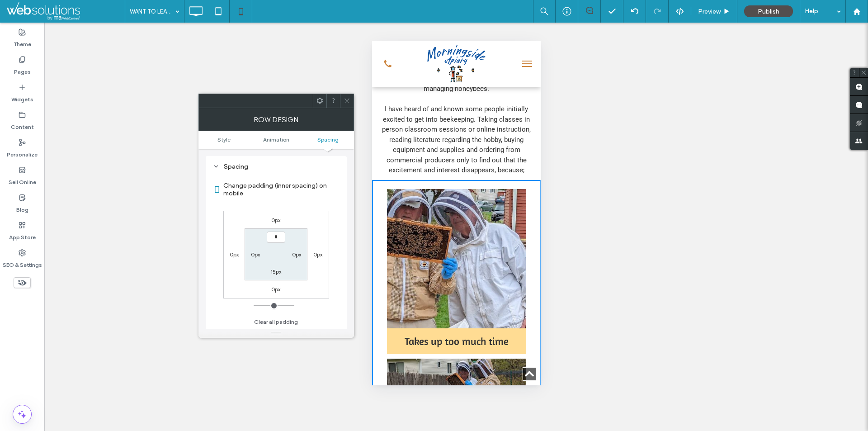
type input "***"
type input "*"
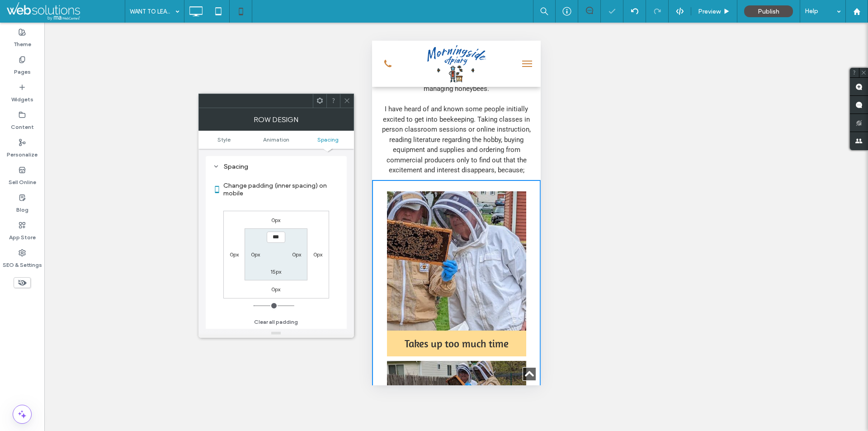
click at [346, 96] on span at bounding box center [347, 101] width 7 height 14
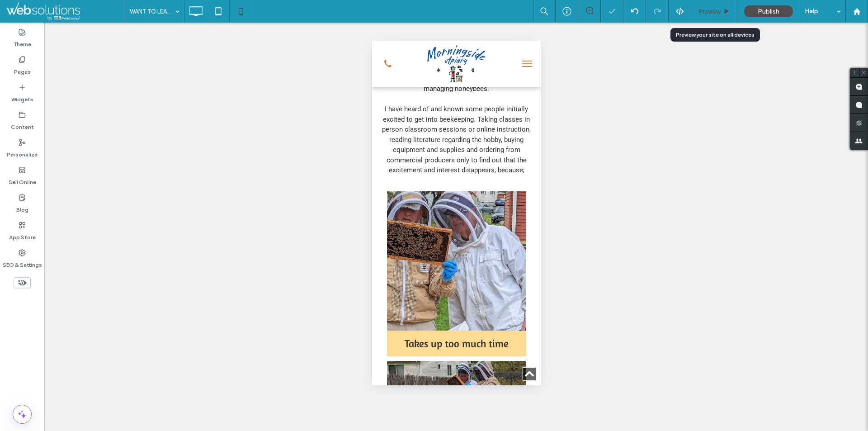
click at [723, 5] on div "Preview" at bounding box center [715, 11] width 46 height 23
click at [719, 9] on span "Preview" at bounding box center [709, 12] width 23 height 8
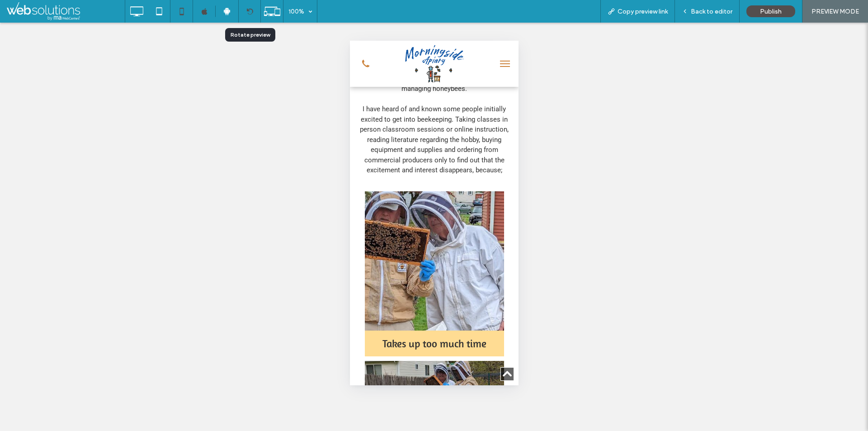
click at [251, 12] on icon at bounding box center [249, 11] width 7 height 7
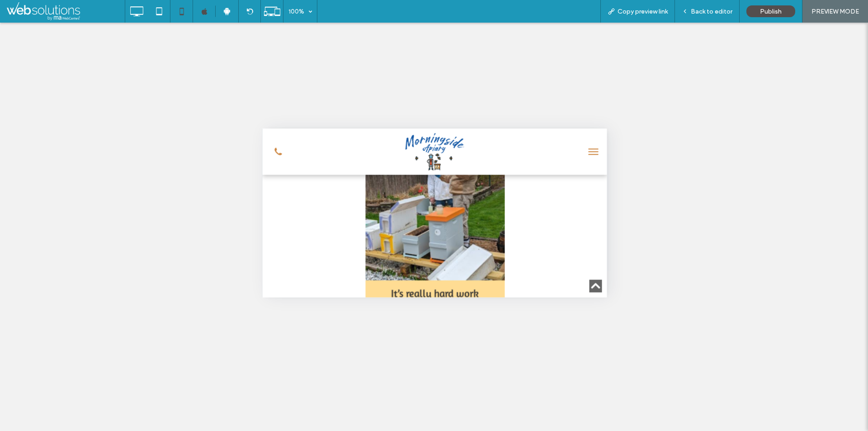
scroll to position [669, 0]
click at [697, 13] on span "Back to editor" at bounding box center [712, 12] width 42 height 8
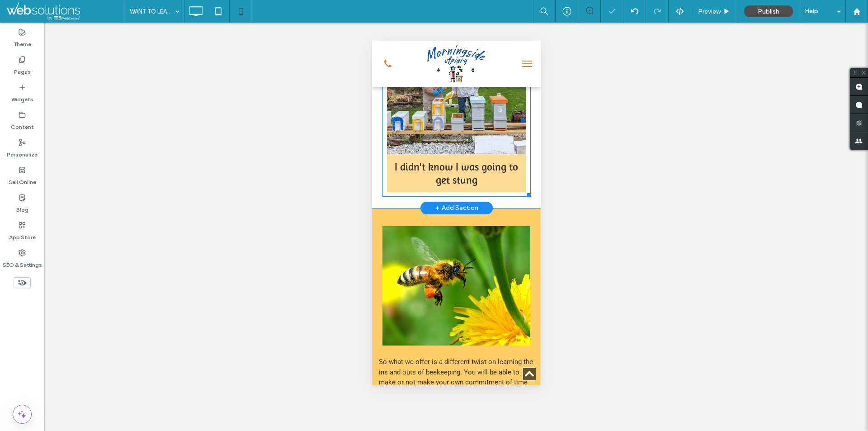
scroll to position [941, 0]
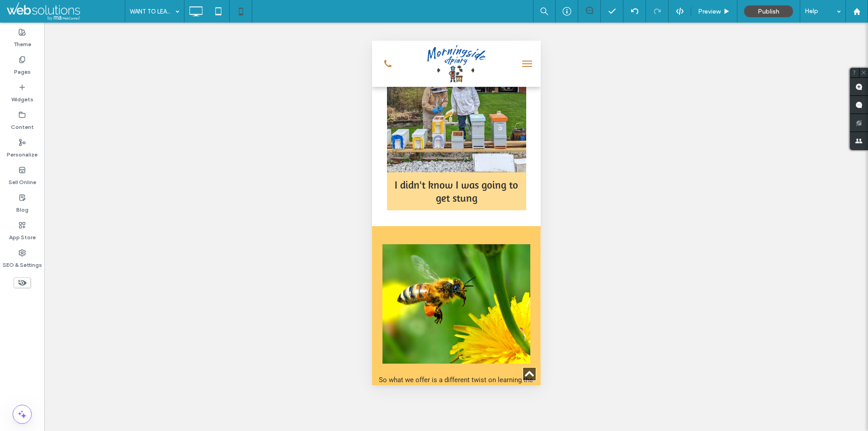
drag, startPoint x: 437, startPoint y: 208, endPoint x: 543, endPoint y: 126, distance: 134.2
click at [460, 431] on div at bounding box center [434, 431] width 868 height 0
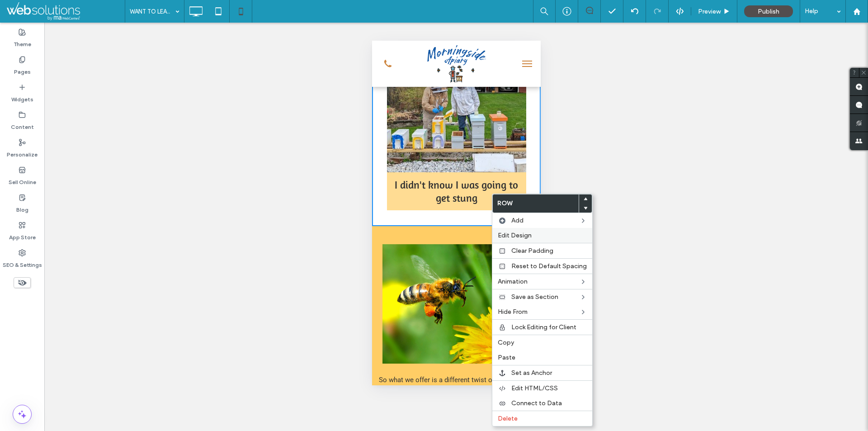
click at [507, 232] on span "Edit Design" at bounding box center [515, 236] width 34 height 8
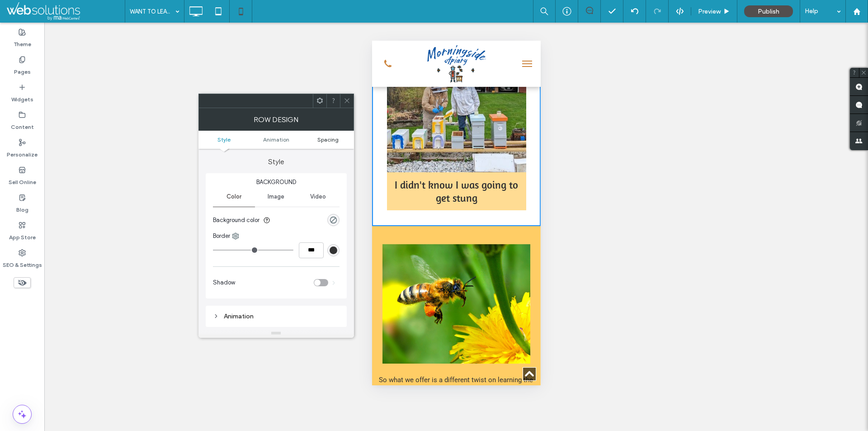
click at [334, 136] on span "Spacing" at bounding box center [327, 139] width 21 height 7
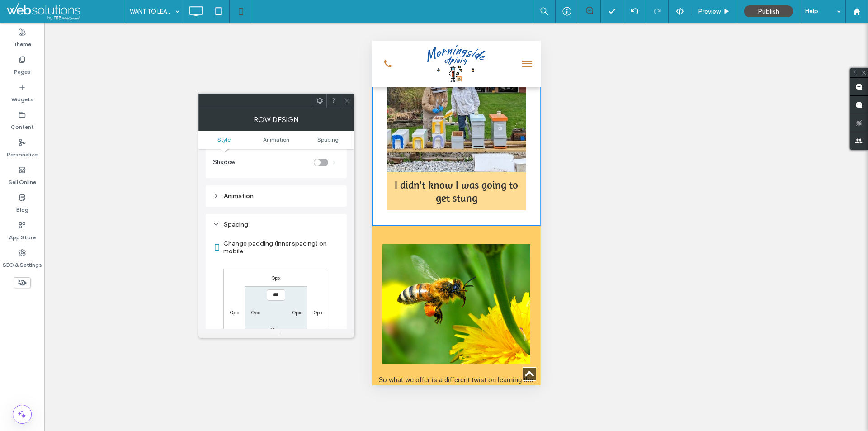
scroll to position [178, 0]
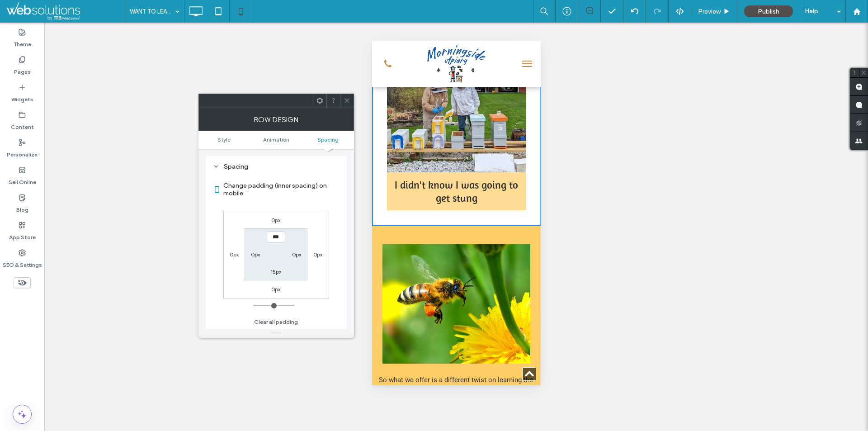
click at [273, 271] on label "15px" at bounding box center [275, 271] width 11 height 7
type input "**"
type input "****"
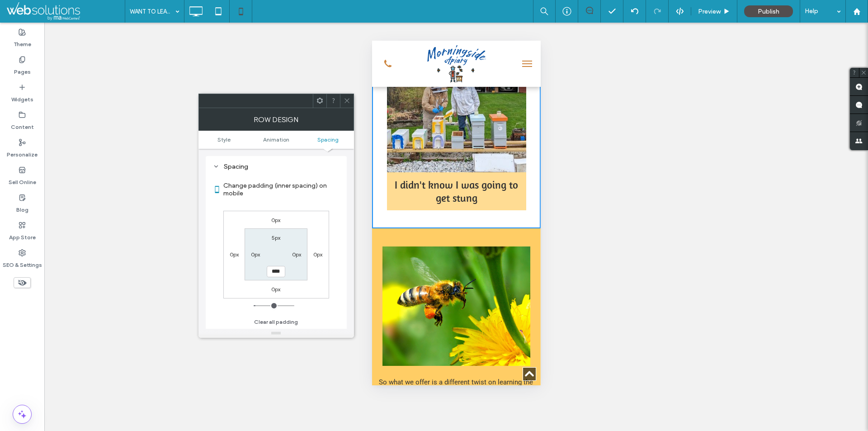
scroll to position [943, 0]
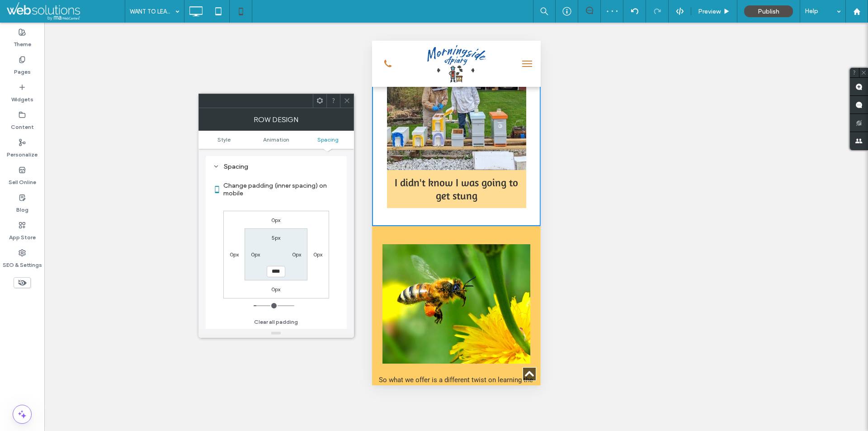
drag, startPoint x: 437, startPoint y: 205, endPoint x: 463, endPoint y: 223, distance: 30.6
click at [463, 431] on div at bounding box center [434, 431] width 868 height 0
click at [347, 102] on icon at bounding box center [347, 100] width 7 height 7
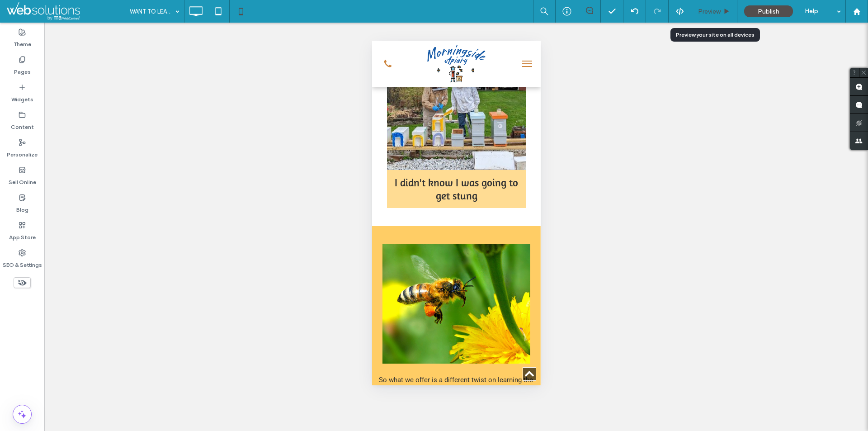
click at [706, 10] on span "Preview" at bounding box center [709, 12] width 23 height 8
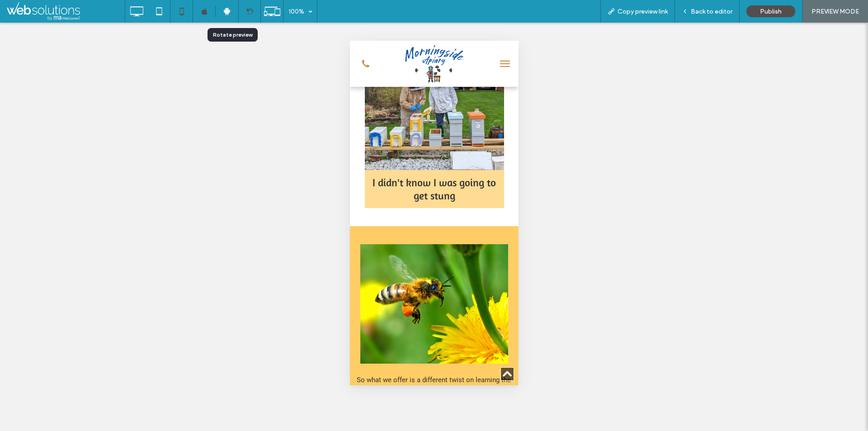
click at [250, 11] on icon at bounding box center [249, 11] width 7 height 7
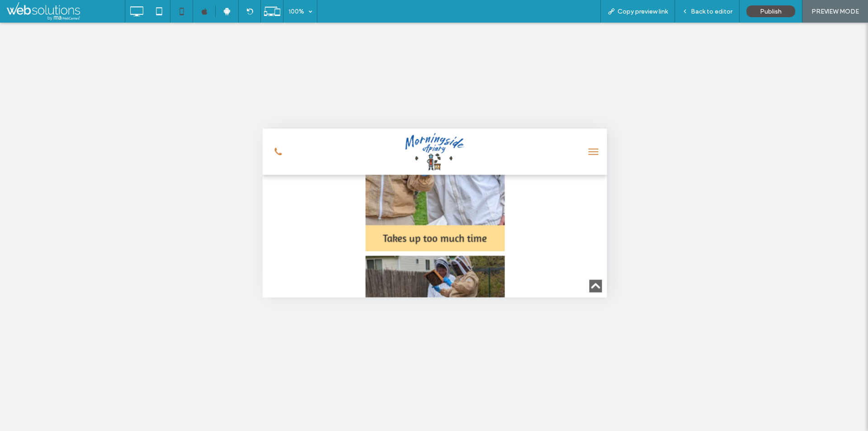
scroll to position [491, 0]
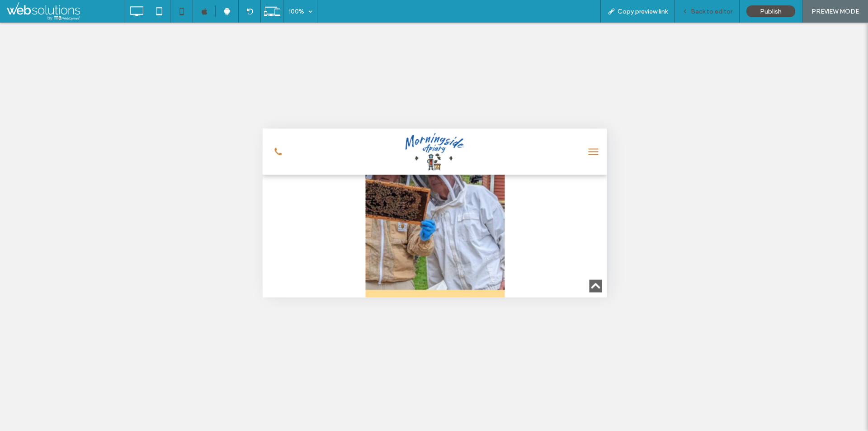
click at [697, 10] on span "Back to editor" at bounding box center [712, 12] width 42 height 8
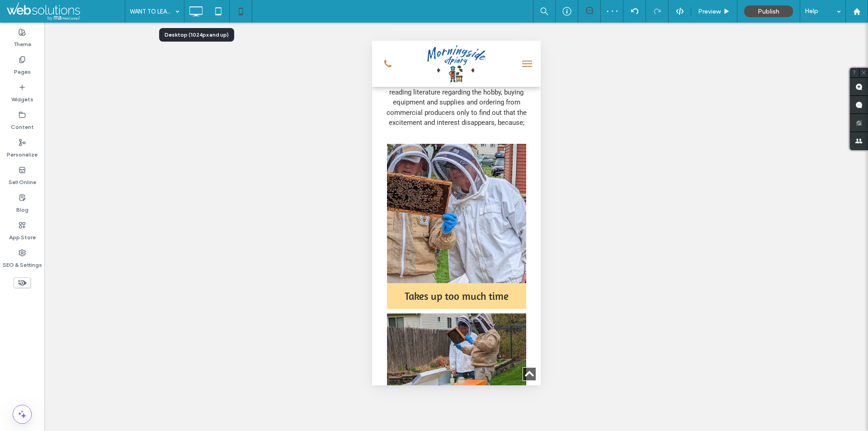
drag, startPoint x: 187, startPoint y: 10, endPoint x: 230, endPoint y: 116, distance: 114.1
click at [187, 10] on icon at bounding box center [196, 11] width 18 height 18
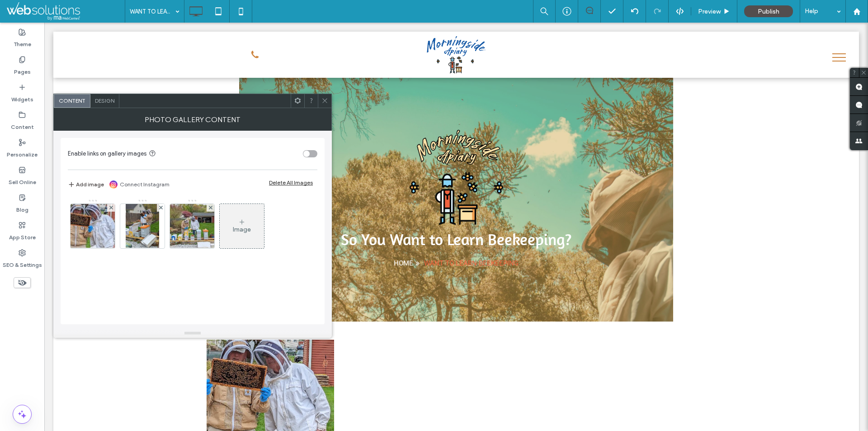
click at [105, 97] on div "Design" at bounding box center [104, 101] width 29 height 14
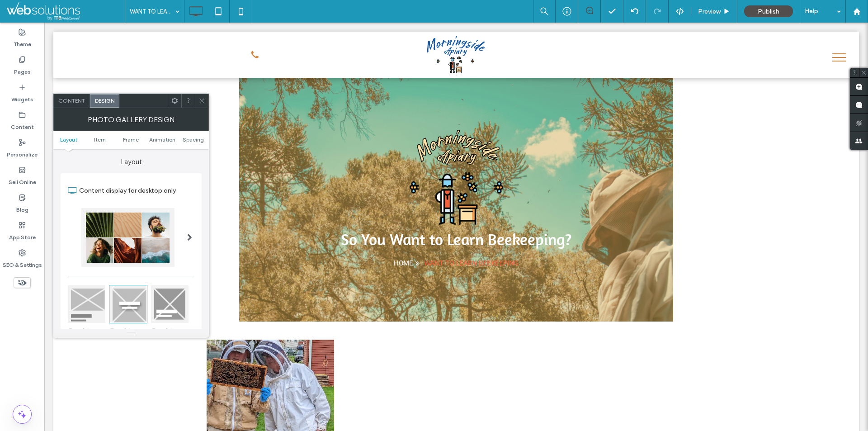
click at [76, 99] on span "Content" at bounding box center [71, 100] width 27 height 7
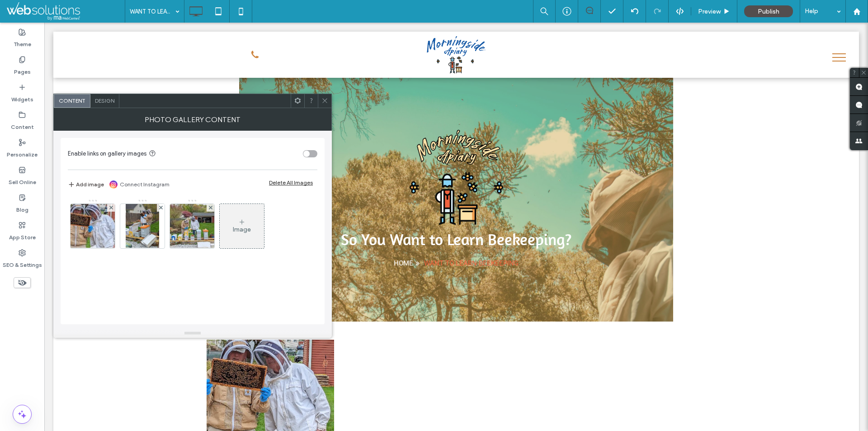
click at [94, 99] on div "Design" at bounding box center [104, 101] width 29 height 14
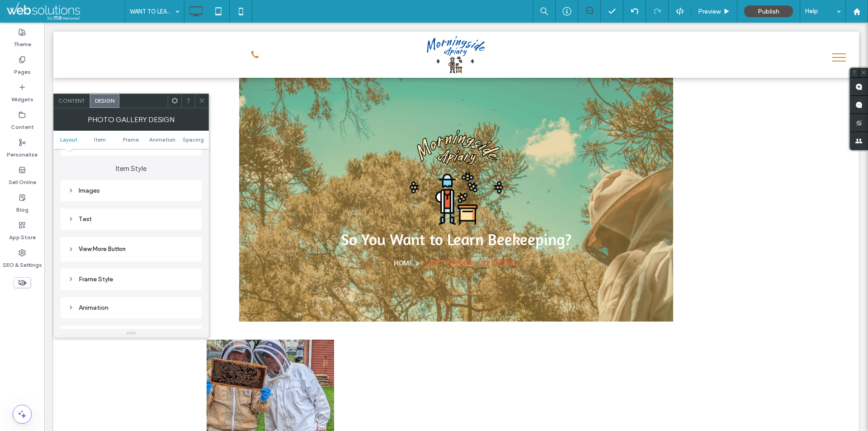
scroll to position [317, 0]
click at [130, 192] on div "Images" at bounding box center [131, 188] width 127 height 12
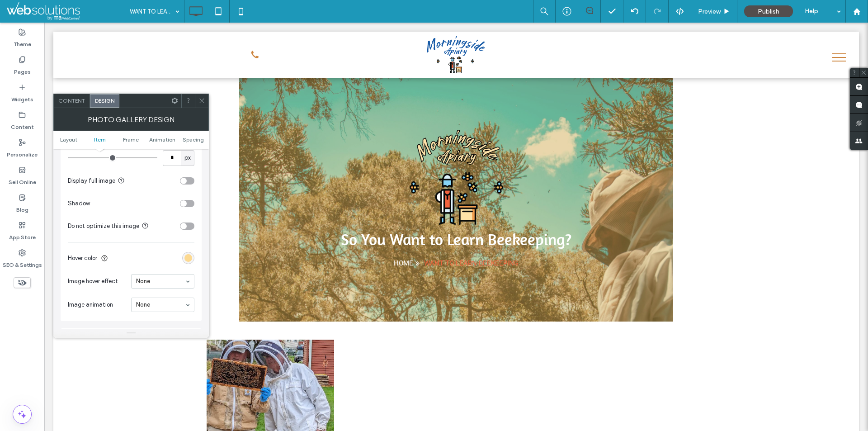
scroll to position [497, 0]
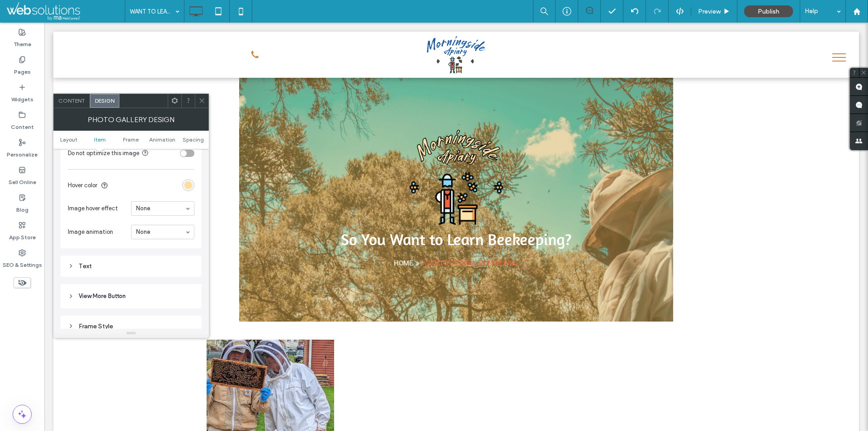
click at [185, 184] on div "rgba(255, 205, 101, 0.7)" at bounding box center [189, 185] width 8 height 8
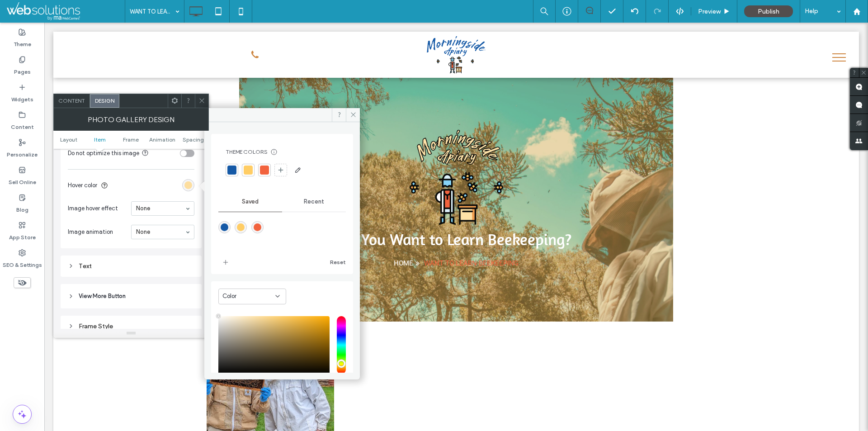
type input "***"
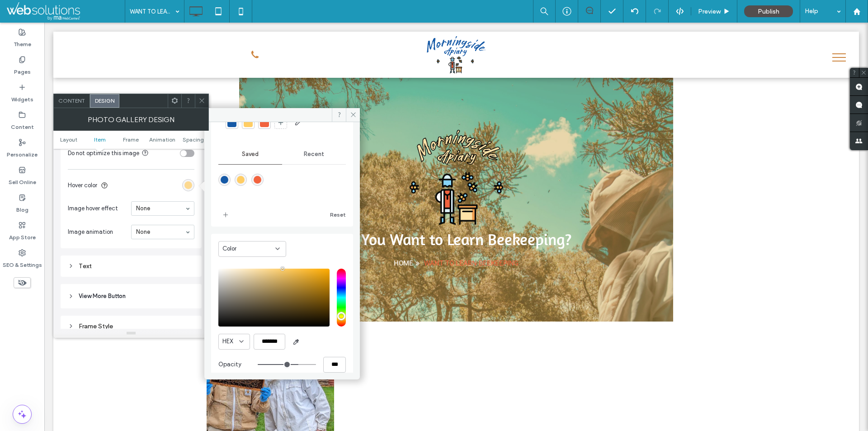
scroll to position [59, 0]
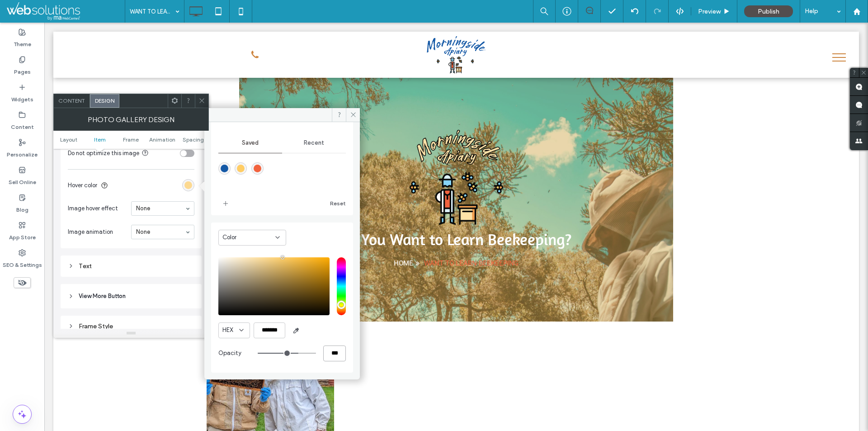
drag, startPoint x: 331, startPoint y: 349, endPoint x: 277, endPoint y: 347, distance: 53.9
click at [277, 347] on div "***" at bounding box center [302, 354] width 88 height 16
type input "*"
type input "**"
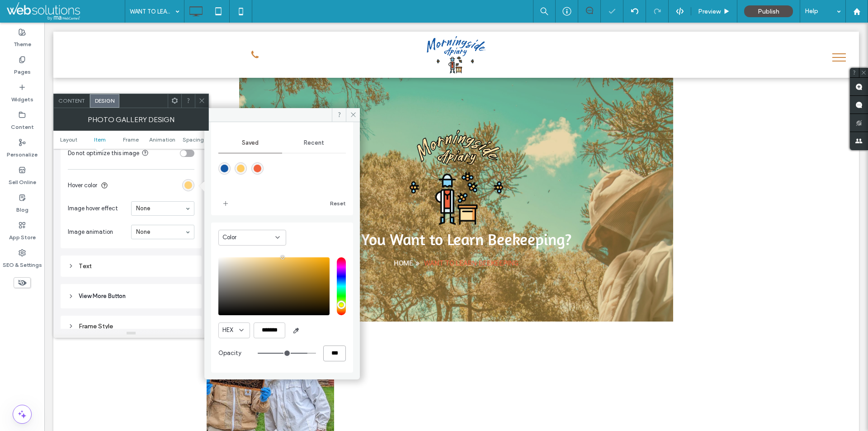
type input "***"
click at [201, 102] on use at bounding box center [201, 101] width 5 height 5
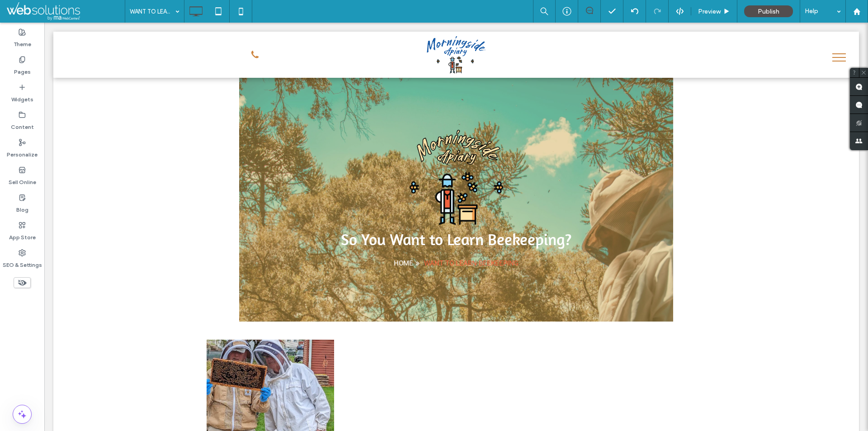
drag, startPoint x: 349, startPoint y: 137, endPoint x: 538, endPoint y: 170, distance: 192.4
click at [538, 431] on div at bounding box center [434, 431] width 868 height 0
drag, startPoint x: 261, startPoint y: 355, endPoint x: 302, endPoint y: 384, distance: 49.6
click at [302, 431] on div at bounding box center [434, 431] width 868 height 0
click at [287, 363] on body ".wqwq-1{fill:#231f20;} .cls-1q, .cls-2q { fill-rule: evenodd; } .cls-2q { fill:…" at bounding box center [434, 215] width 868 height 431
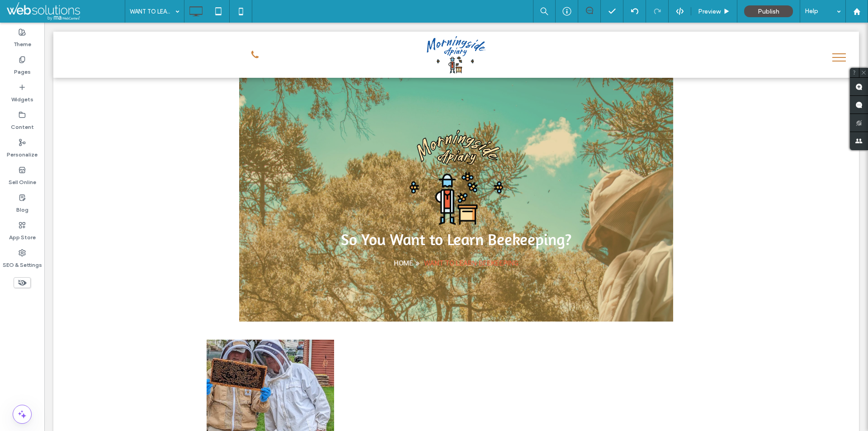
drag, startPoint x: 262, startPoint y: 355, endPoint x: 288, endPoint y: 385, distance: 39.8
click at [288, 431] on div at bounding box center [434, 431] width 868 height 0
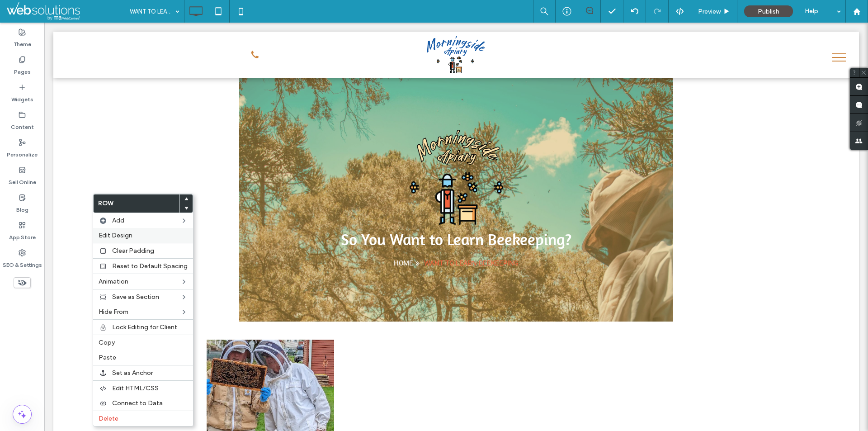
click at [147, 235] on label "Edit Design" at bounding box center [143, 236] width 89 height 8
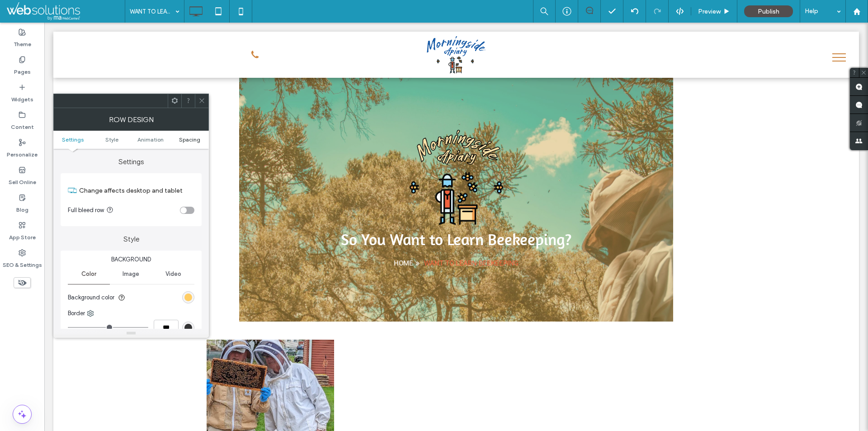
click at [199, 138] on span "Spacing" at bounding box center [189, 139] width 21 height 7
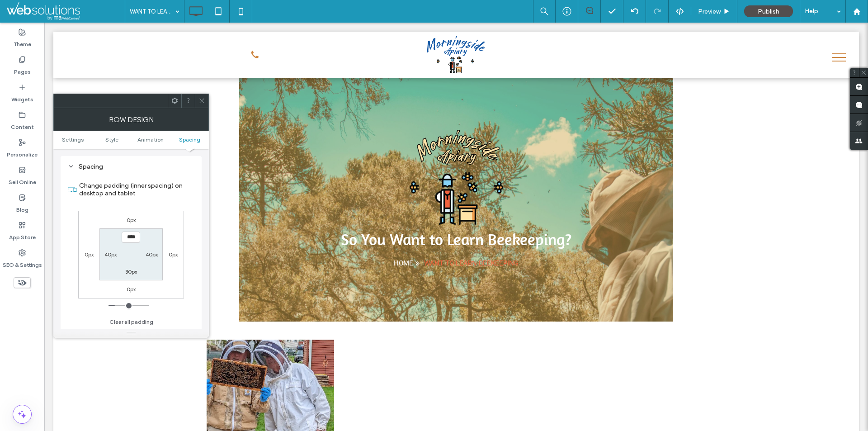
scroll to position [256, 0]
click at [130, 270] on label "30px" at bounding box center [131, 271] width 12 height 7
type input "**"
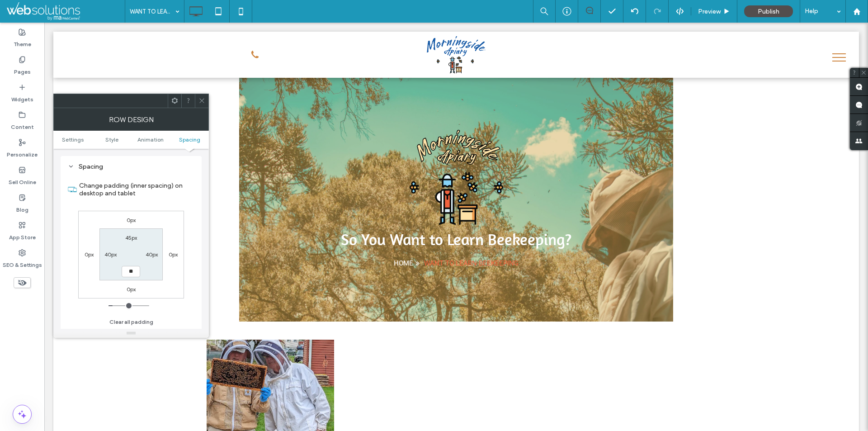
type input "****"
drag, startPoint x: 195, startPoint y: 96, endPoint x: 199, endPoint y: 103, distance: 7.5
click at [196, 99] on div at bounding box center [202, 101] width 14 height 14
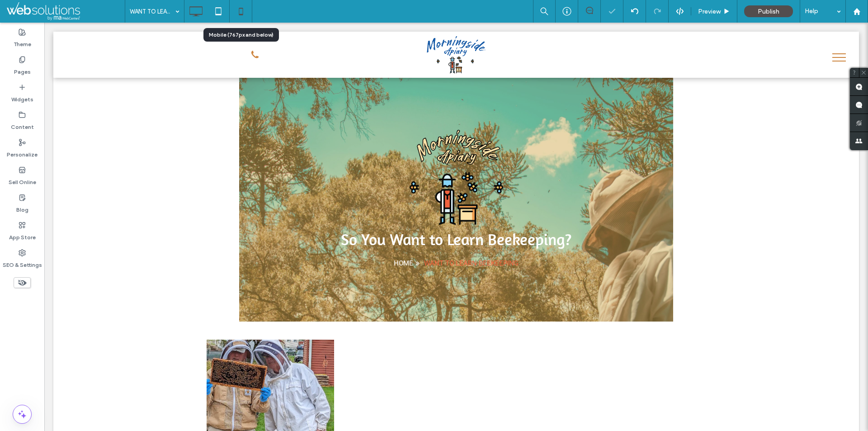
click at [236, 6] on icon at bounding box center [241, 11] width 18 height 18
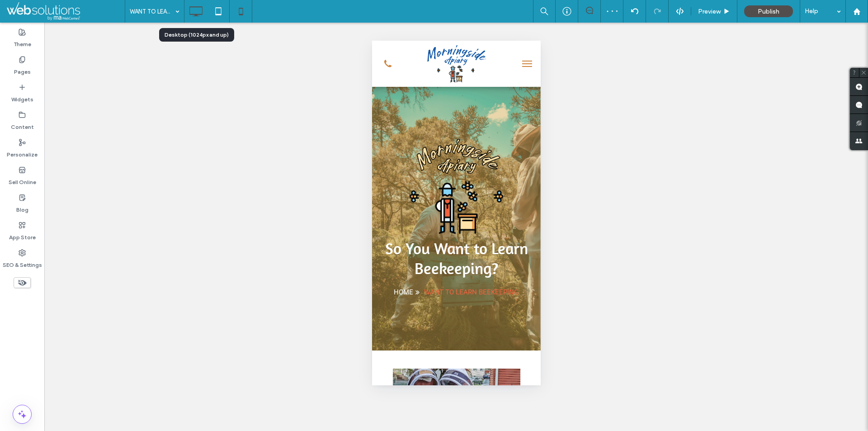
click at [185, 12] on div at bounding box center [196, 11] width 23 height 18
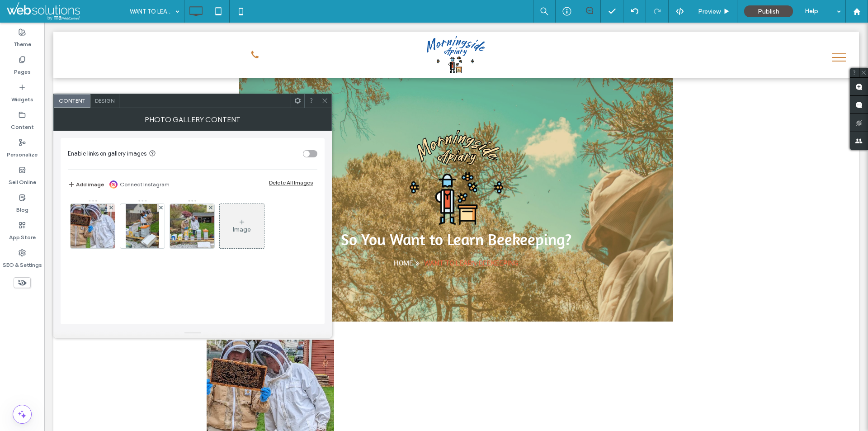
click at [321, 99] on div at bounding box center [325, 101] width 14 height 14
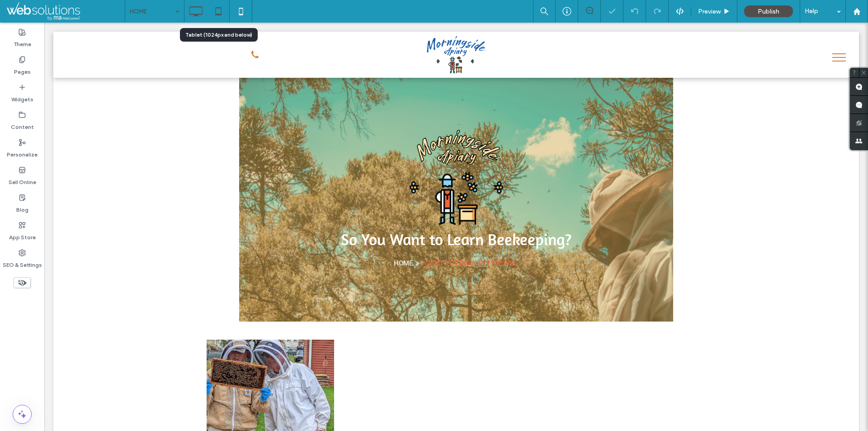
click at [218, 10] on icon at bounding box center [218, 11] width 18 height 18
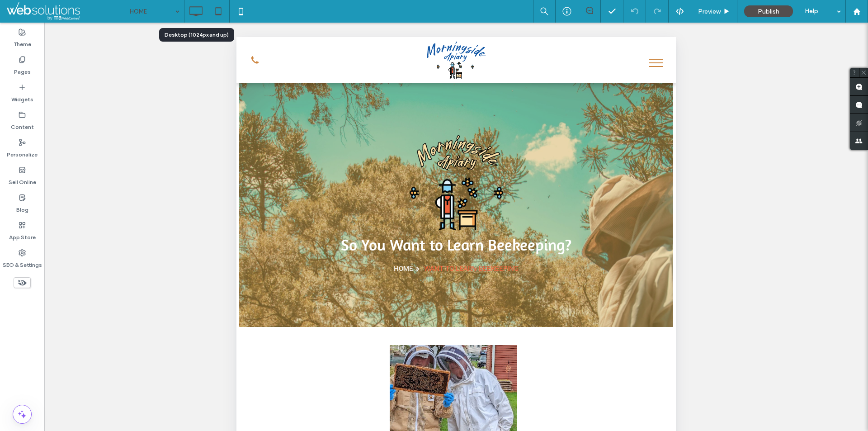
click at [199, 5] on icon at bounding box center [196, 11] width 18 height 18
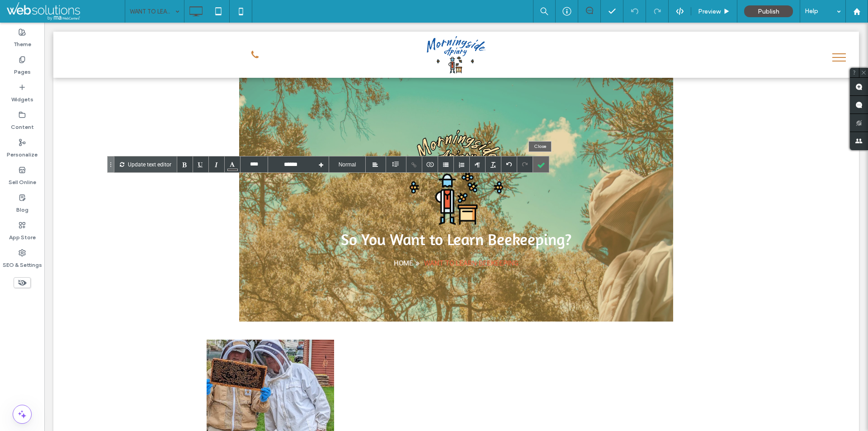
click at [540, 165] on div at bounding box center [541, 164] width 16 height 16
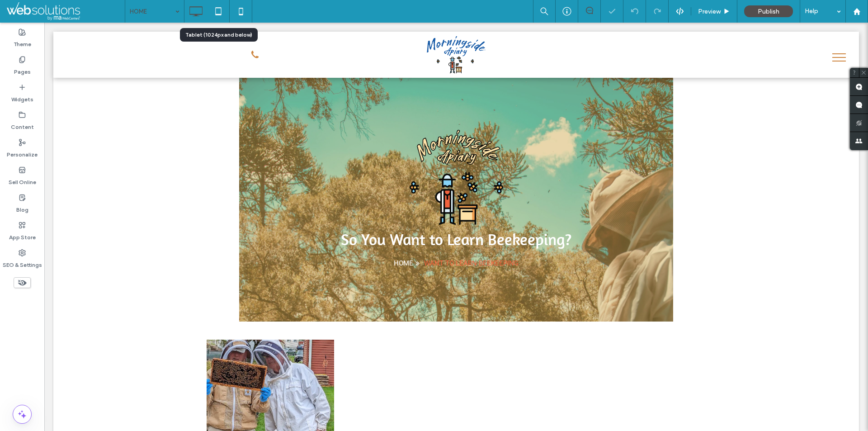
click at [218, 11] on icon at bounding box center [218, 11] width 18 height 18
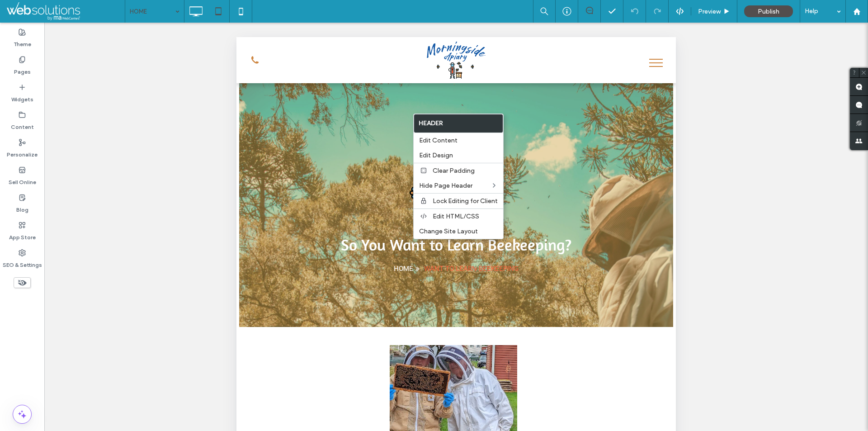
click at [223, 82] on div "**********" at bounding box center [456, 238] width 824 height 431
click at [696, 111] on div "**********" at bounding box center [456, 238] width 824 height 431
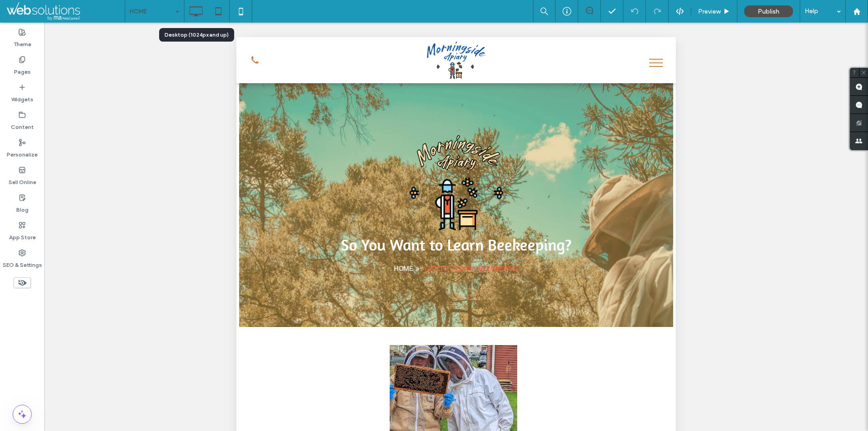
click at [199, 11] on icon at bounding box center [196, 11] width 18 height 18
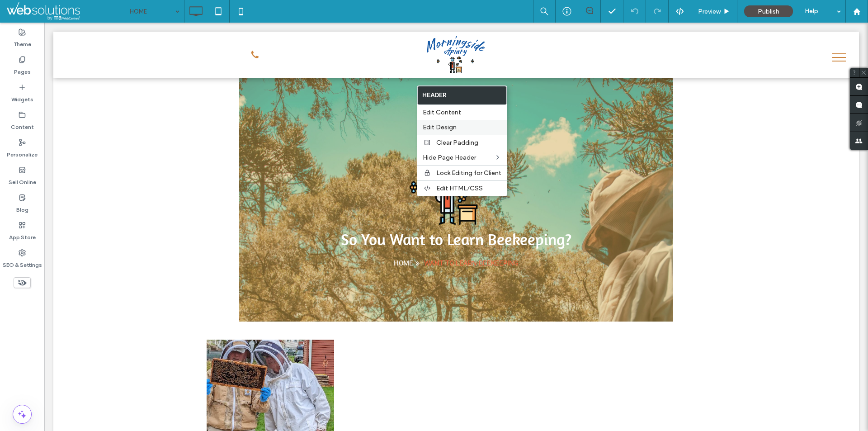
click at [446, 125] on span "Edit Design" at bounding box center [440, 127] width 34 height 8
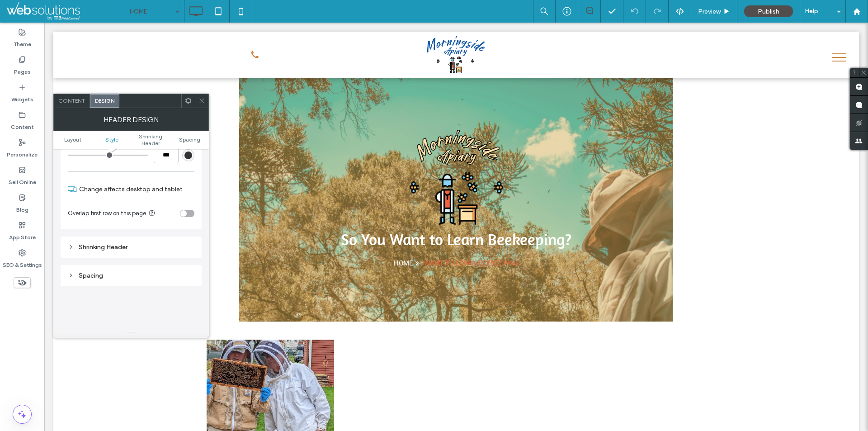
scroll to position [181, 0]
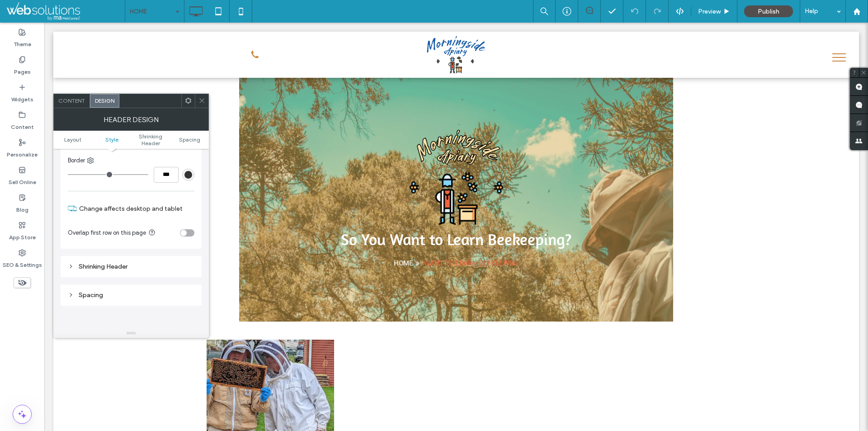
click at [200, 104] on span at bounding box center [202, 101] width 7 height 14
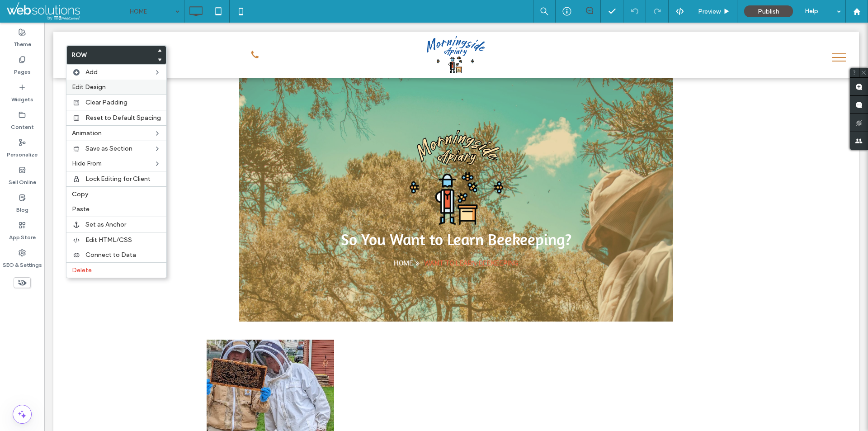
click at [106, 85] on label "Edit Design" at bounding box center [116, 87] width 89 height 8
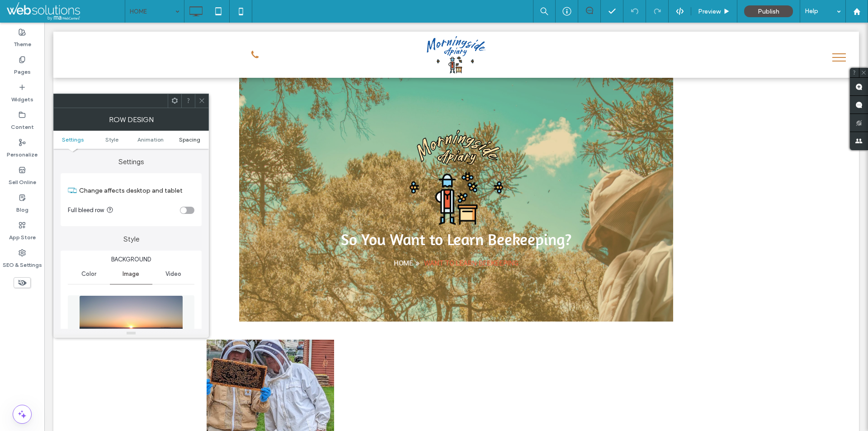
click at [199, 139] on span "Spacing" at bounding box center [189, 139] width 21 height 7
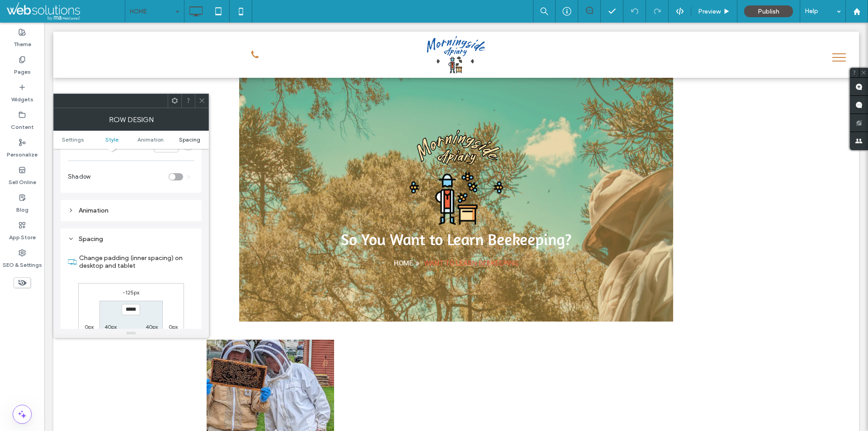
scroll to position [588, 0]
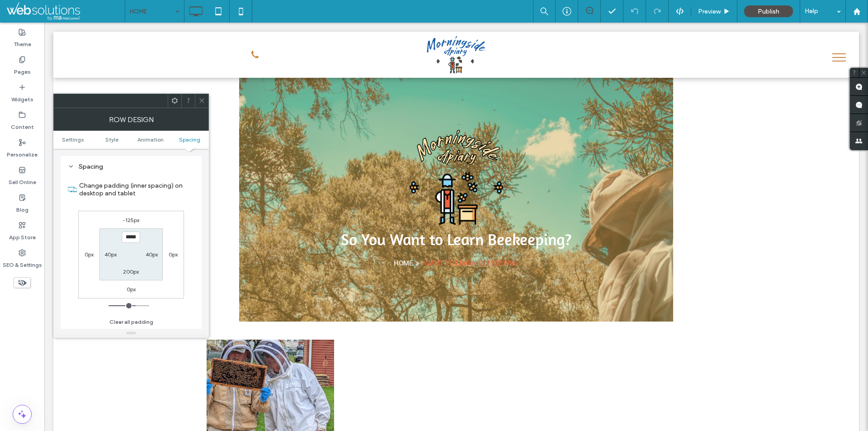
click at [128, 220] on label "-125px" at bounding box center [131, 220] width 17 height 7
type input "*"
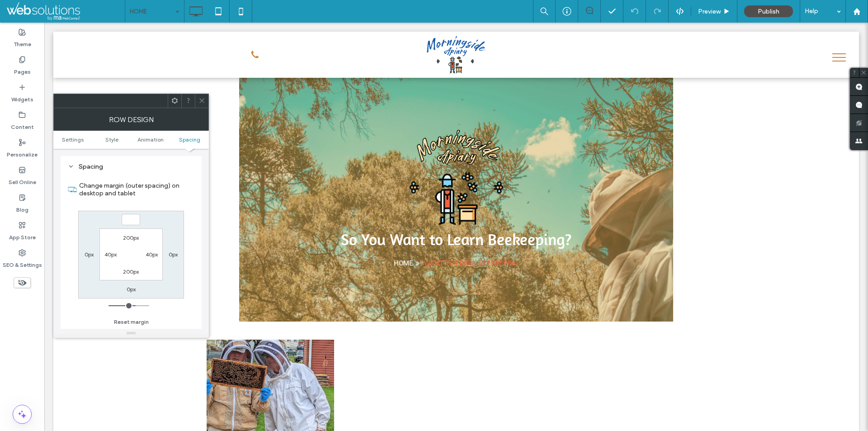
type input "*"
type input "***"
click at [206, 101] on div at bounding box center [202, 101] width 14 height 14
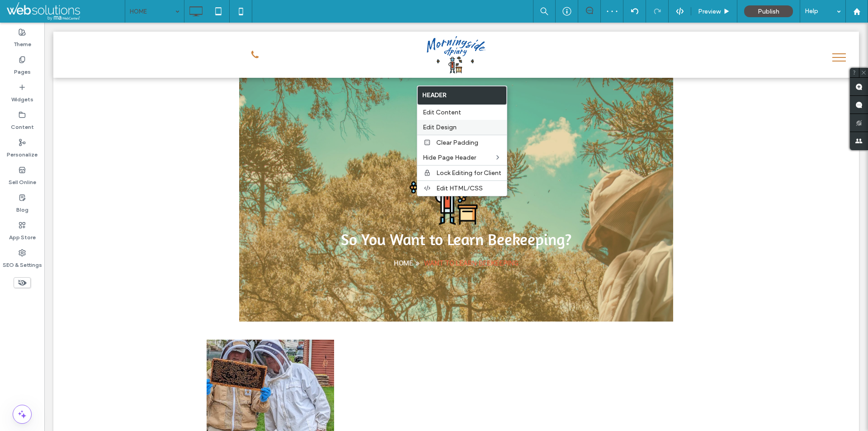
click at [465, 121] on div "Edit Design" at bounding box center [462, 127] width 90 height 15
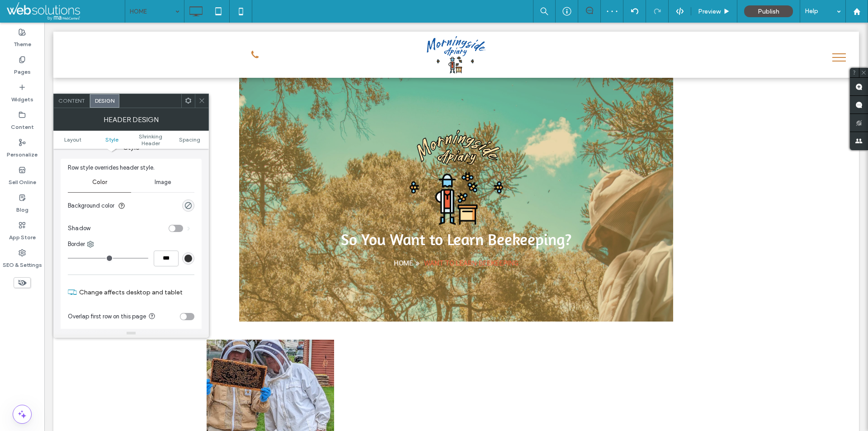
scroll to position [136, 0]
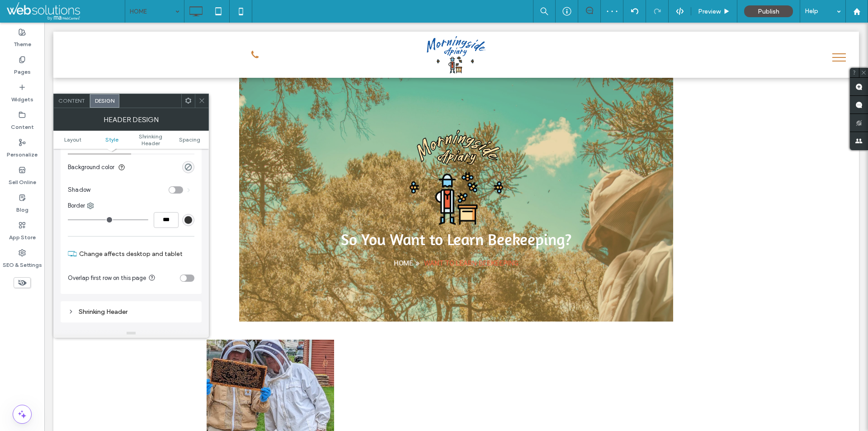
click at [186, 280] on div "toggle" at bounding box center [183, 278] width 6 height 6
click at [205, 99] on icon at bounding box center [202, 100] width 7 height 7
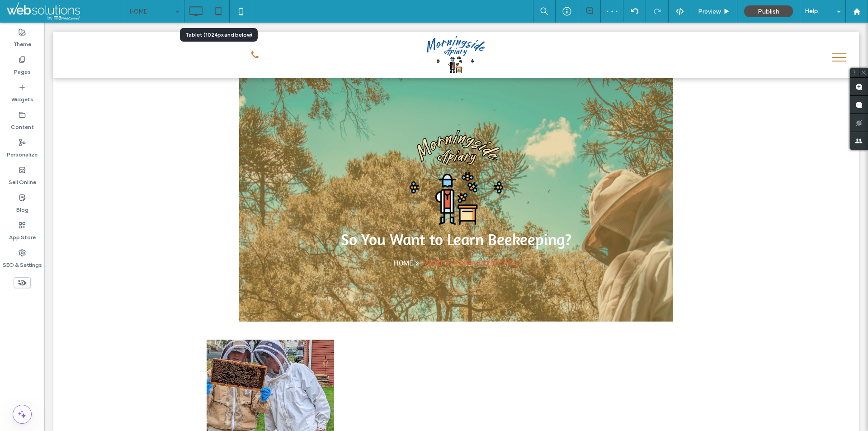
click at [223, 7] on icon at bounding box center [218, 11] width 18 height 18
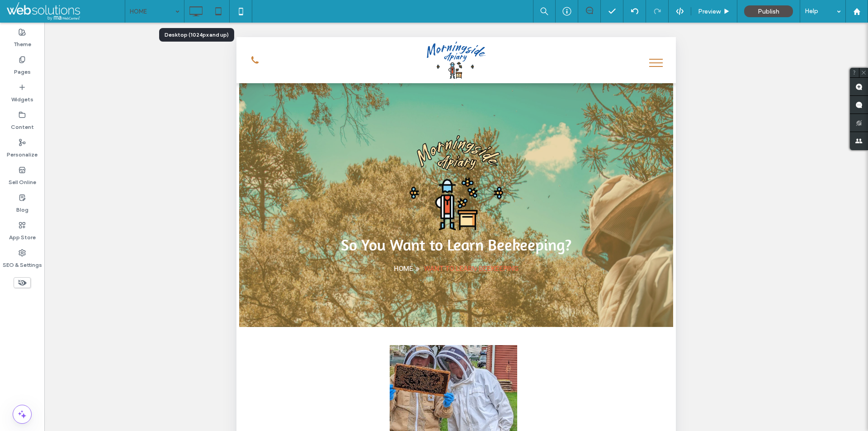
click at [190, 9] on icon at bounding box center [196, 11] width 18 height 18
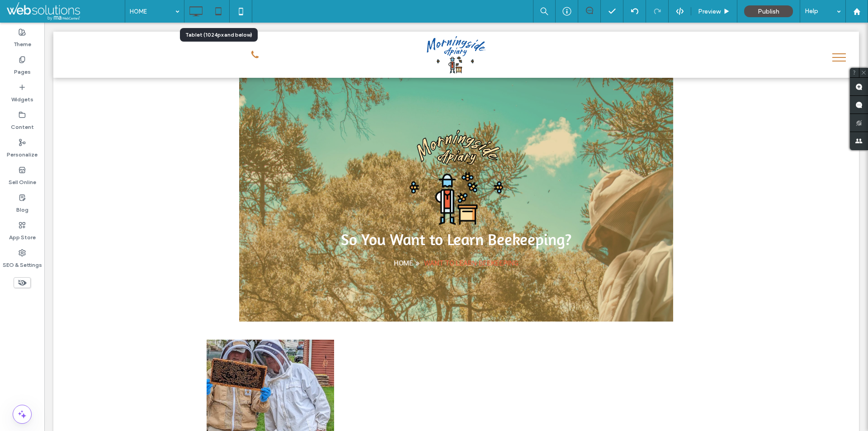
click at [224, 15] on icon at bounding box center [218, 11] width 18 height 18
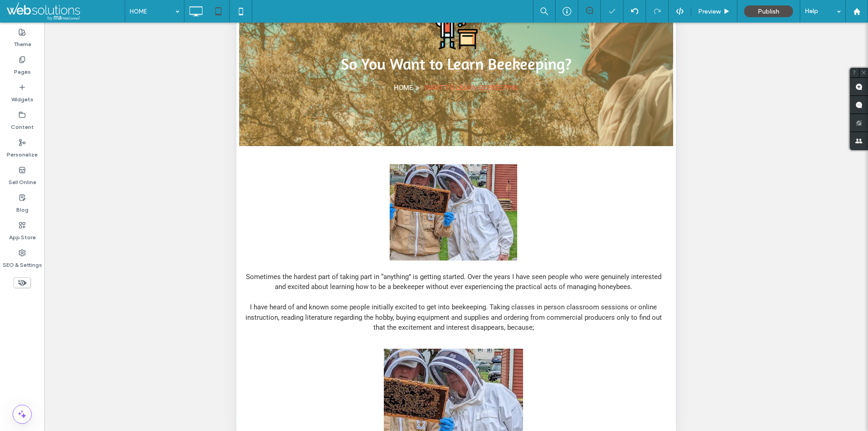
scroll to position [199, 0]
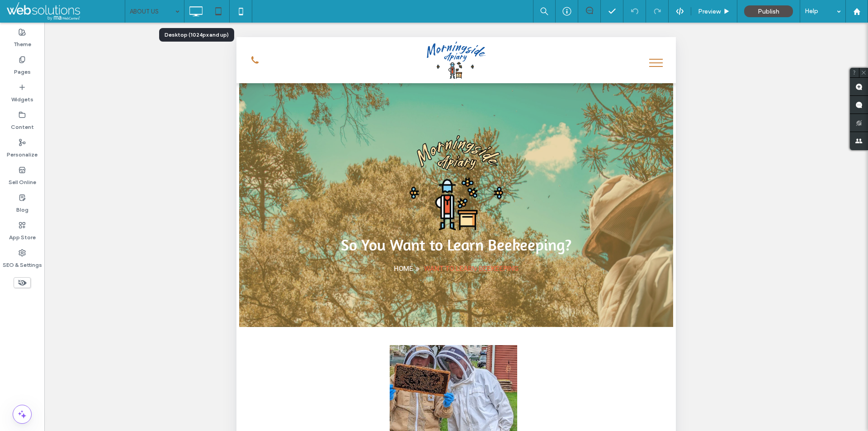
click at [197, 15] on use at bounding box center [196, 11] width 13 height 10
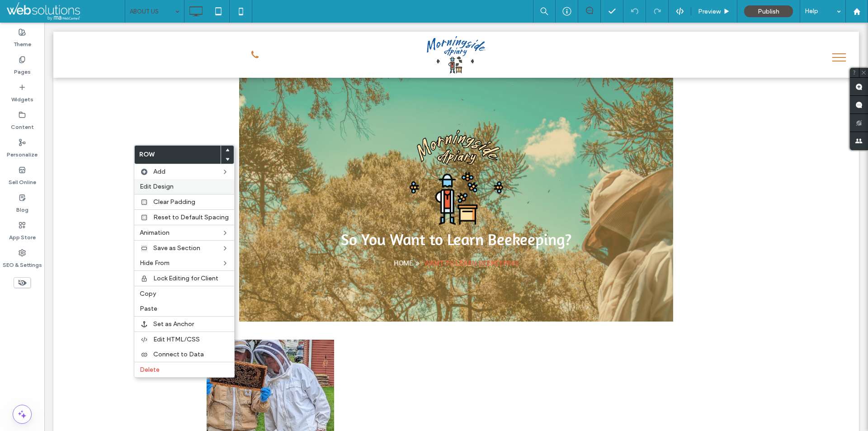
click at [163, 181] on div "Edit Design" at bounding box center [184, 186] width 100 height 15
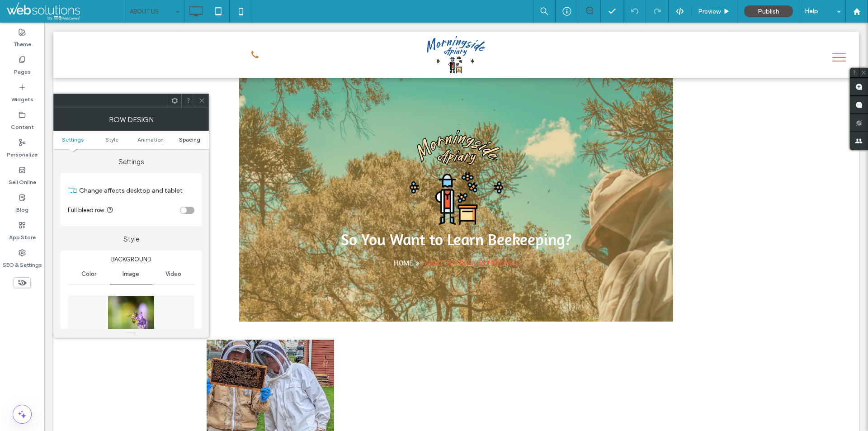
click at [189, 136] on span "Spacing" at bounding box center [189, 139] width 21 height 7
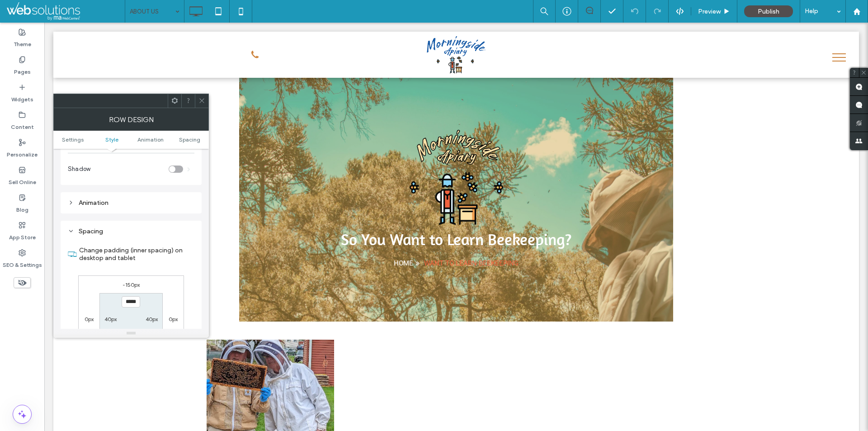
scroll to position [596, 0]
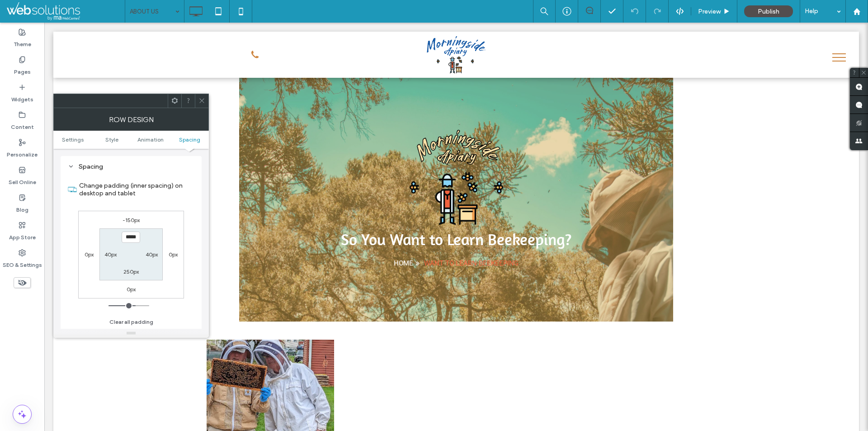
click at [134, 217] on label "-150px" at bounding box center [131, 220] width 17 height 7
type input "*"
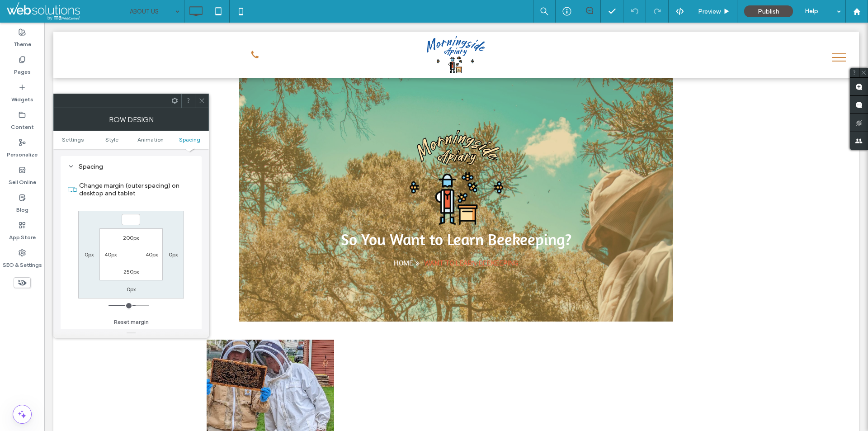
type input "*"
type input "***"
click at [201, 97] on span at bounding box center [202, 101] width 7 height 14
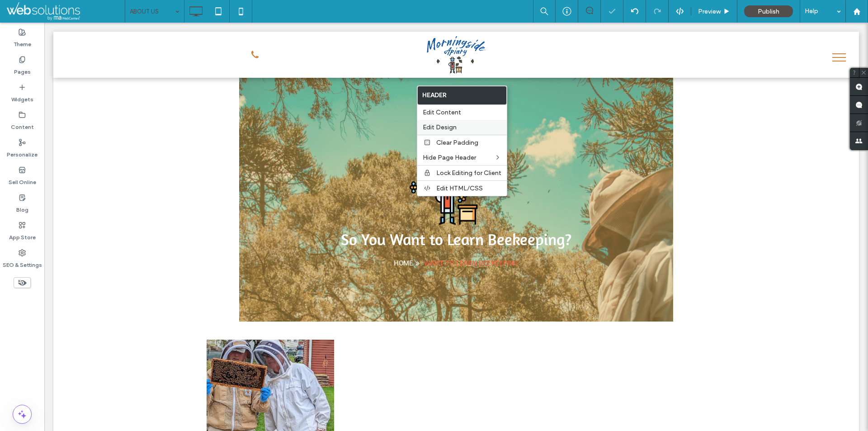
click at [440, 126] on span "Edit Design" at bounding box center [440, 127] width 34 height 8
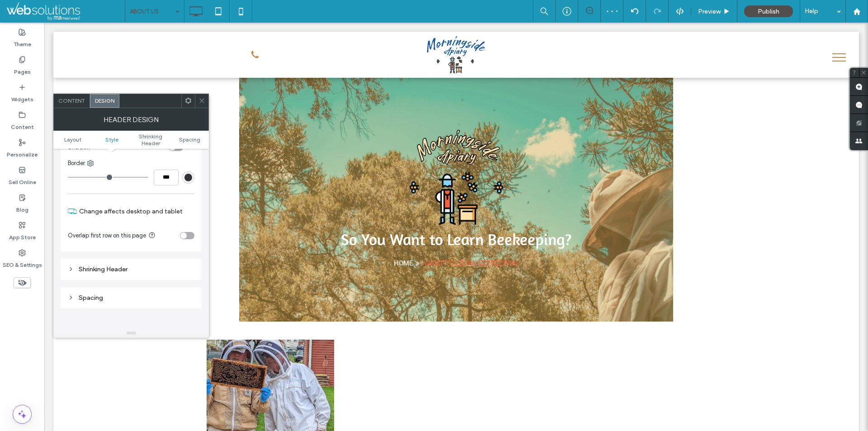
scroll to position [181, 0]
drag, startPoint x: 187, startPoint y: 239, endPoint x: 186, endPoint y: 234, distance: 5.1
click at [187, 238] on section "Overlap first row on this page" at bounding box center [131, 233] width 127 height 23
click at [186, 234] on div "toggle" at bounding box center [183, 233] width 6 height 6
click at [204, 98] on icon at bounding box center [202, 100] width 7 height 7
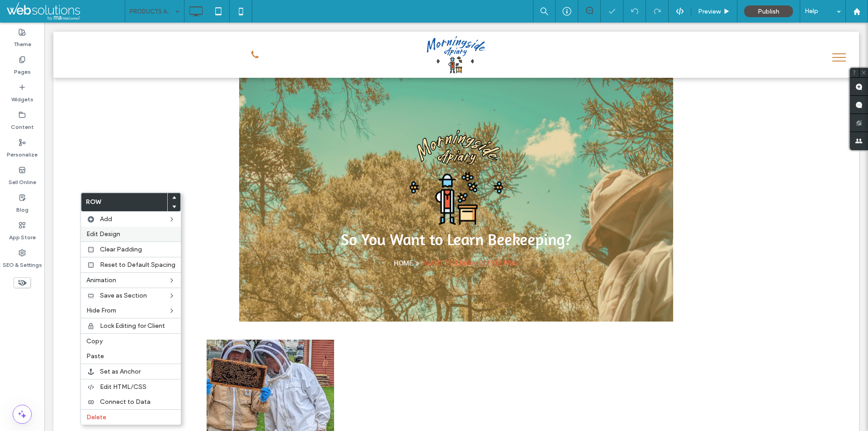
click at [127, 231] on label "Edit Design" at bounding box center [130, 234] width 89 height 8
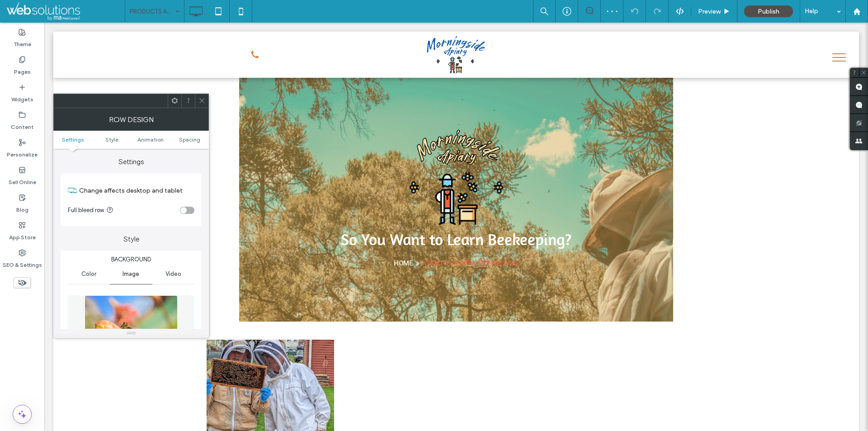
click at [195, 143] on ul "Settings Style Animation Spacing" at bounding box center [131, 140] width 156 height 18
click at [196, 136] on span "Spacing" at bounding box center [189, 139] width 21 height 7
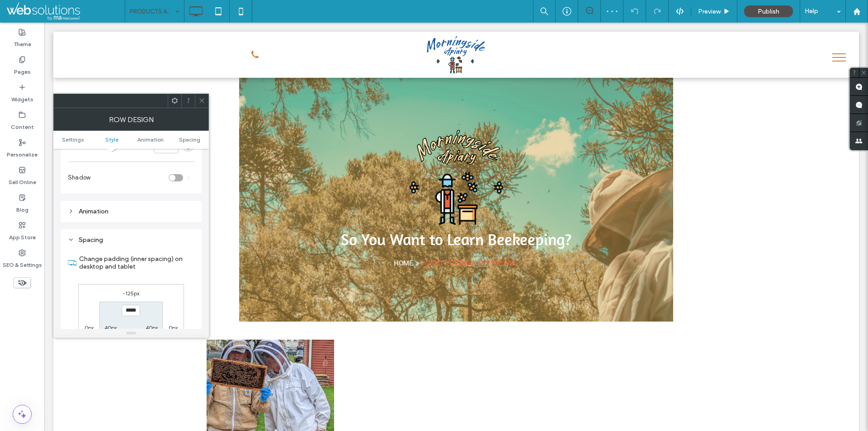
scroll to position [596, 0]
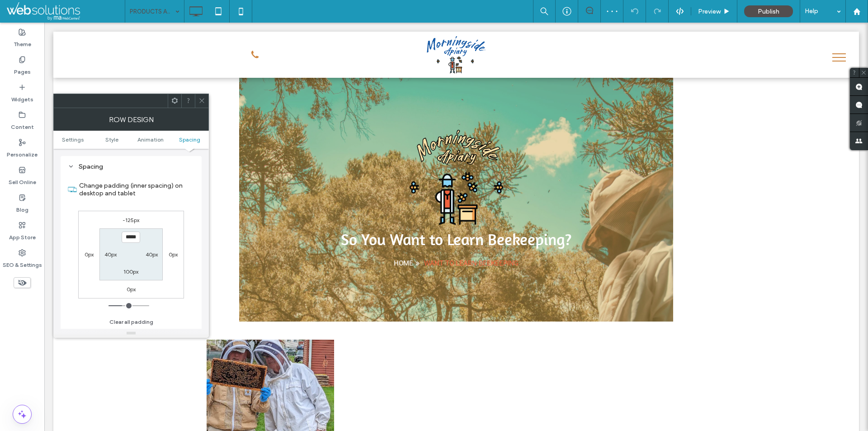
click at [134, 218] on label "-125px" at bounding box center [131, 220] width 17 height 7
type input "*"
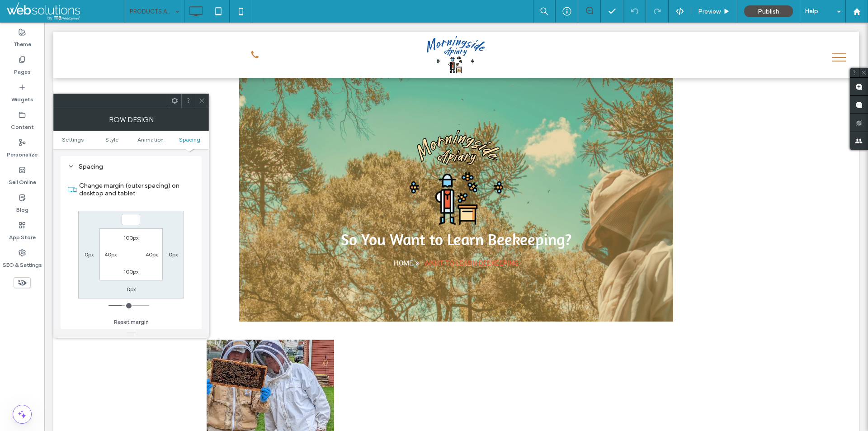
type input "*"
type input "***"
click at [204, 94] on span at bounding box center [202, 101] width 7 height 14
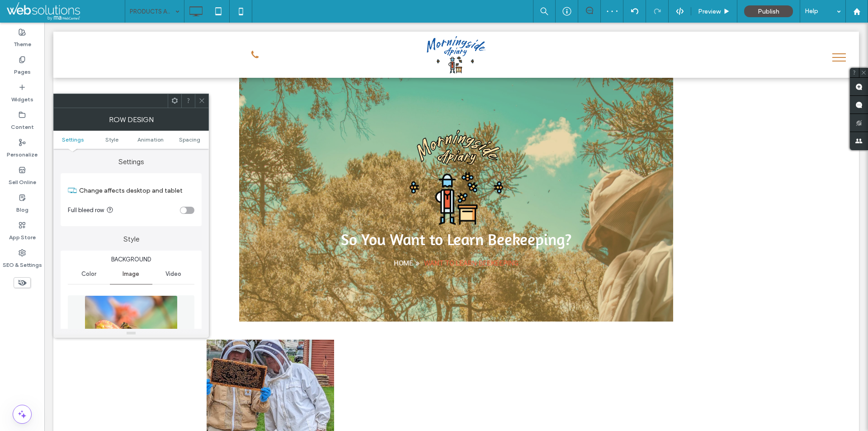
click at [200, 101] on icon at bounding box center [202, 100] width 7 height 7
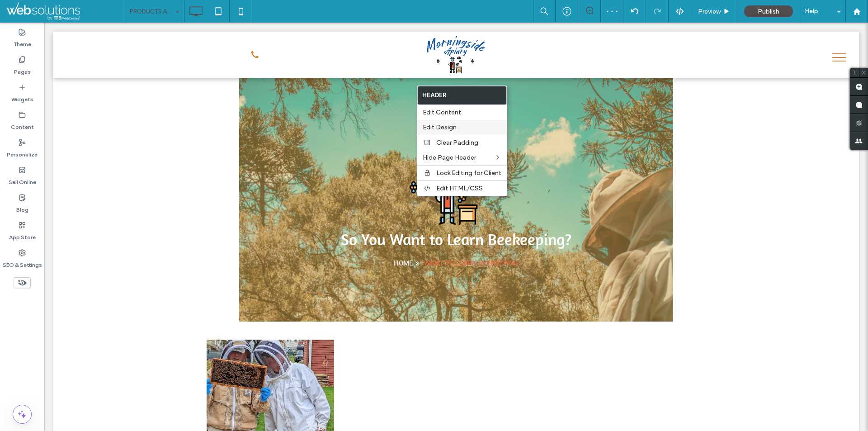
click at [443, 124] on span "Edit Design" at bounding box center [440, 127] width 34 height 8
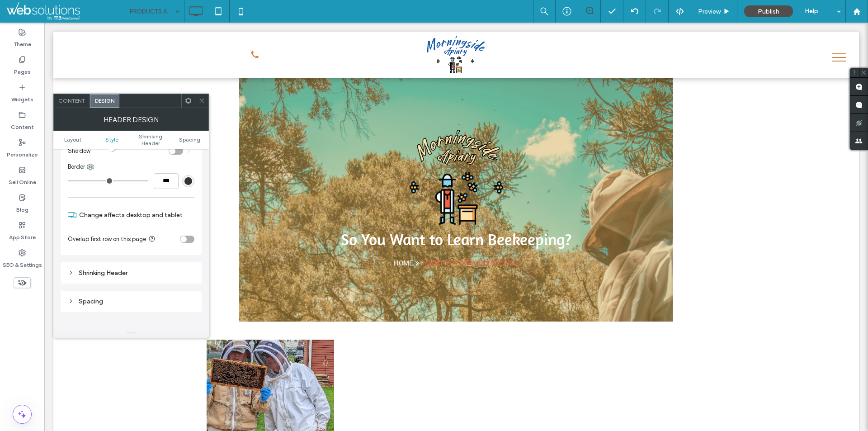
scroll to position [181, 0]
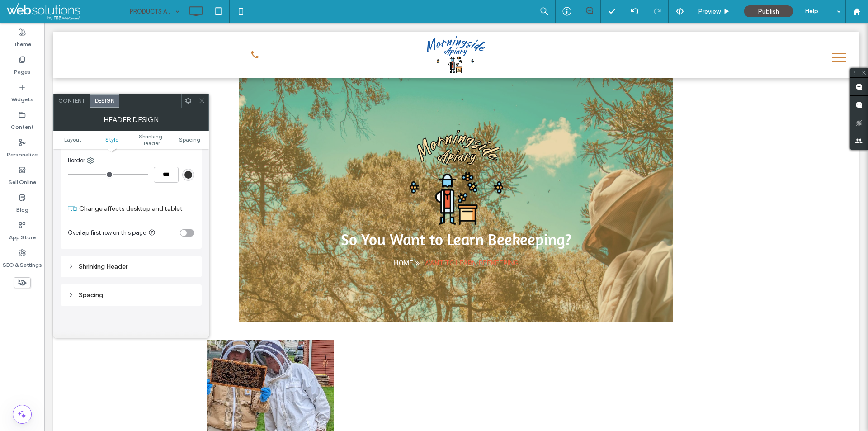
click at [185, 236] on div "toggle" at bounding box center [187, 232] width 14 height 7
click at [205, 101] on icon at bounding box center [202, 100] width 7 height 7
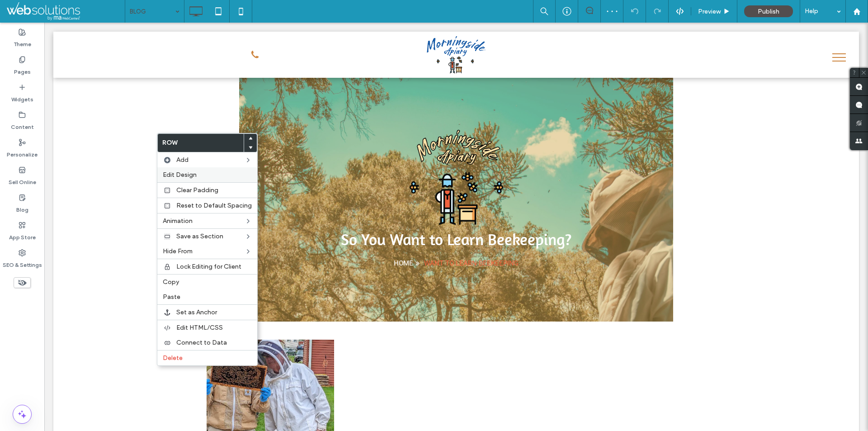
click at [186, 170] on div "Edit Design" at bounding box center [207, 174] width 100 height 15
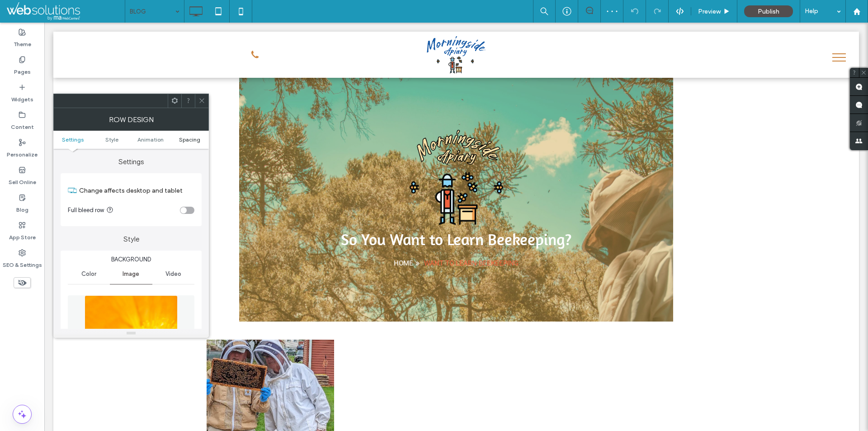
click at [194, 141] on span "Spacing" at bounding box center [189, 139] width 21 height 7
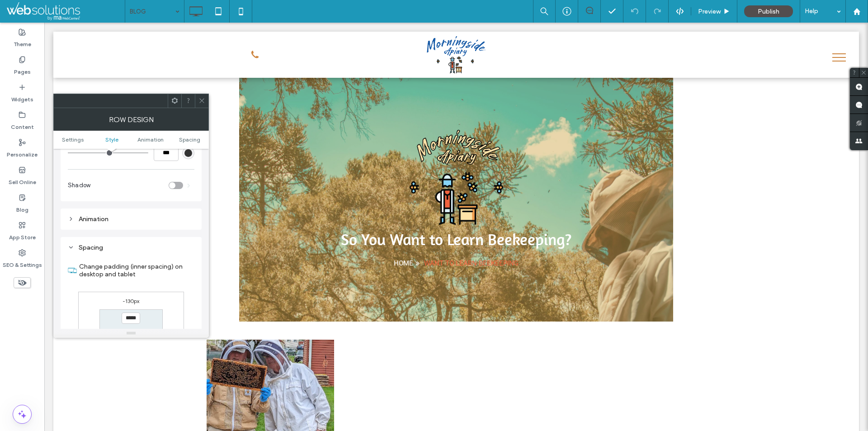
scroll to position [596, 0]
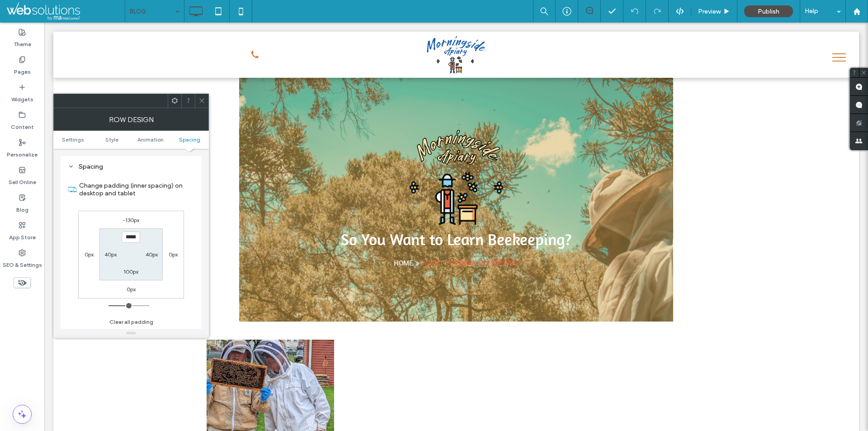
click at [137, 216] on div "-130px 0px 0px 0px ***** 40px 100px 40px" at bounding box center [131, 255] width 106 height 88
click at [137, 217] on label "-130px" at bounding box center [131, 220] width 17 height 7
type input "*"
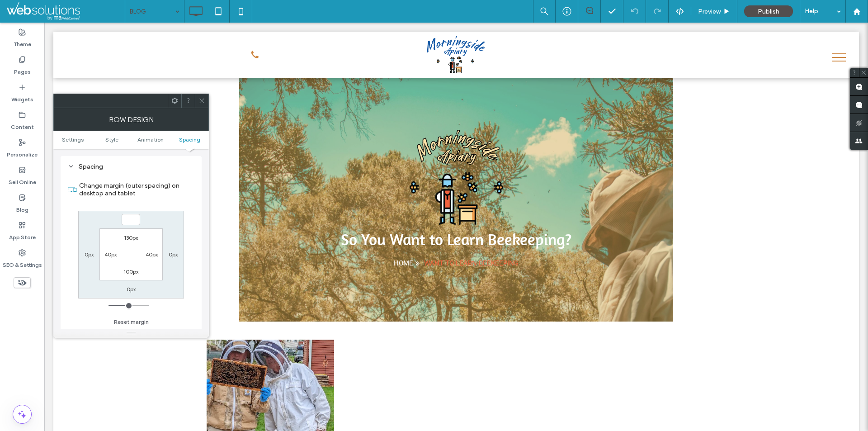
type input "*"
type input "***"
click at [203, 99] on use at bounding box center [201, 101] width 5 height 5
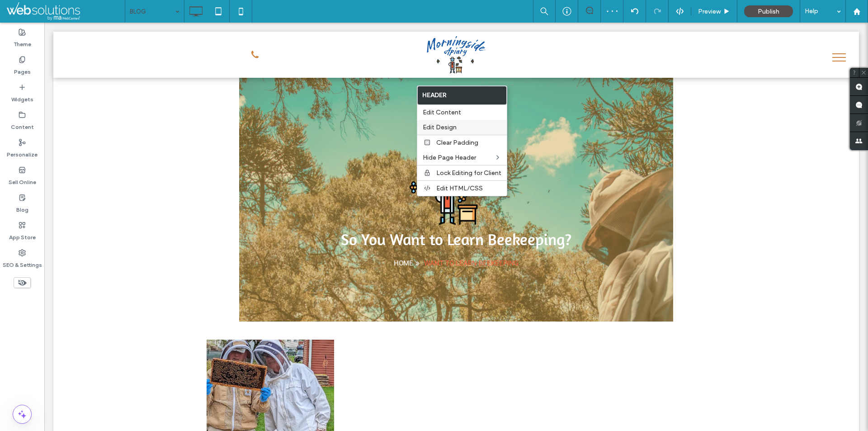
click at [450, 123] on span "Edit Design" at bounding box center [440, 127] width 34 height 8
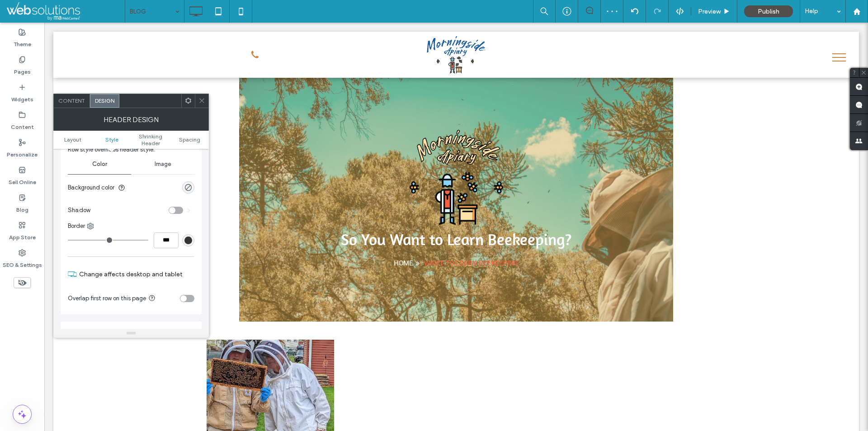
scroll to position [136, 0]
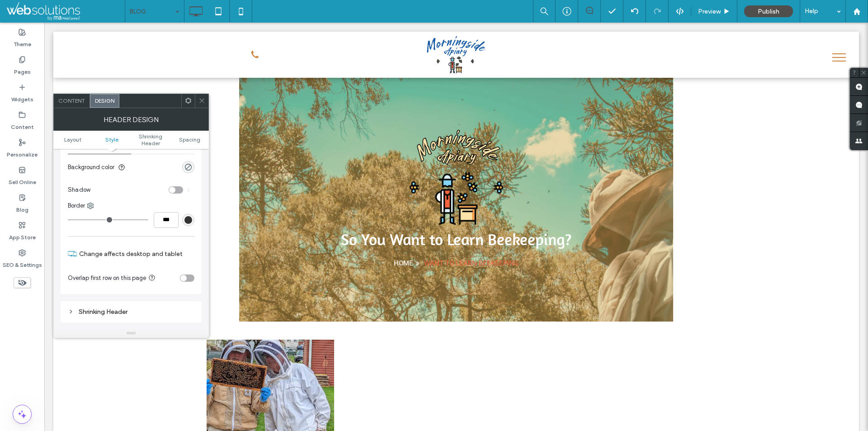
click at [187, 278] on div "toggle" at bounding box center [187, 278] width 14 height 7
click at [199, 106] on span at bounding box center [202, 101] width 7 height 14
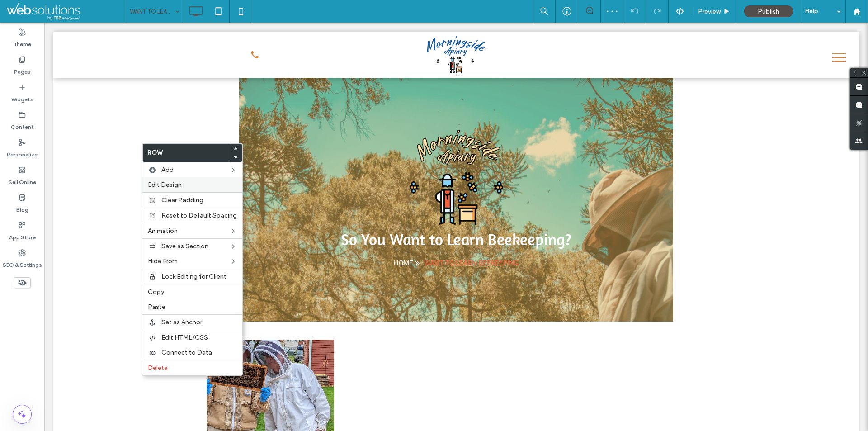
click at [169, 183] on span "Edit Design" at bounding box center [165, 185] width 34 height 8
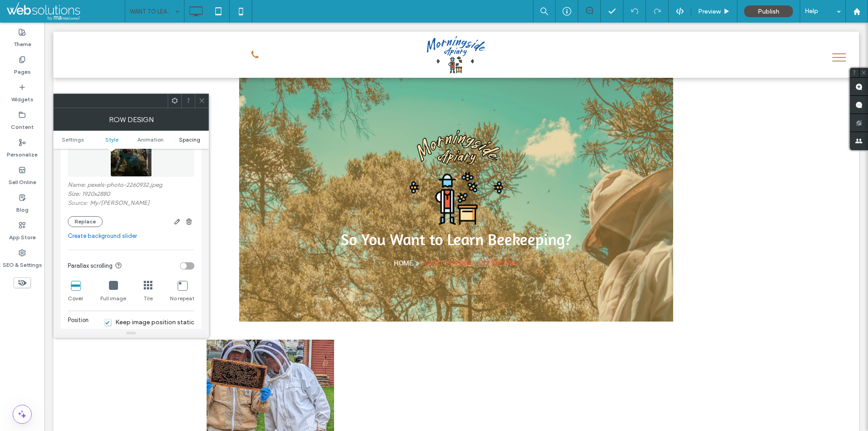
click at [189, 138] on span "Spacing" at bounding box center [189, 139] width 21 height 7
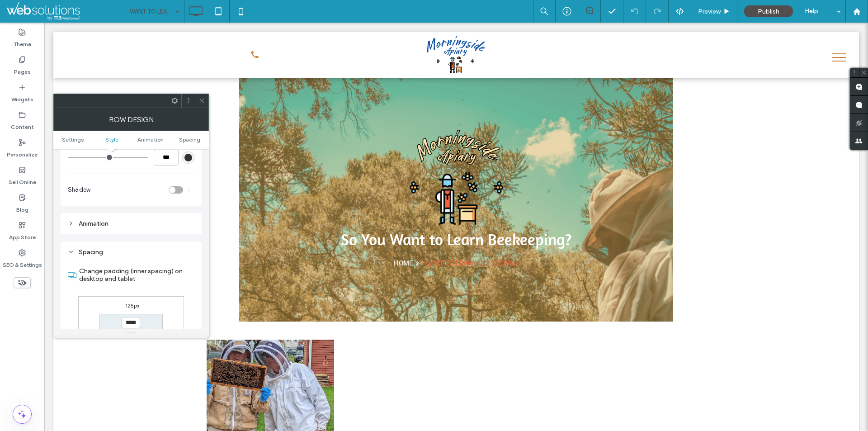
scroll to position [596, 0]
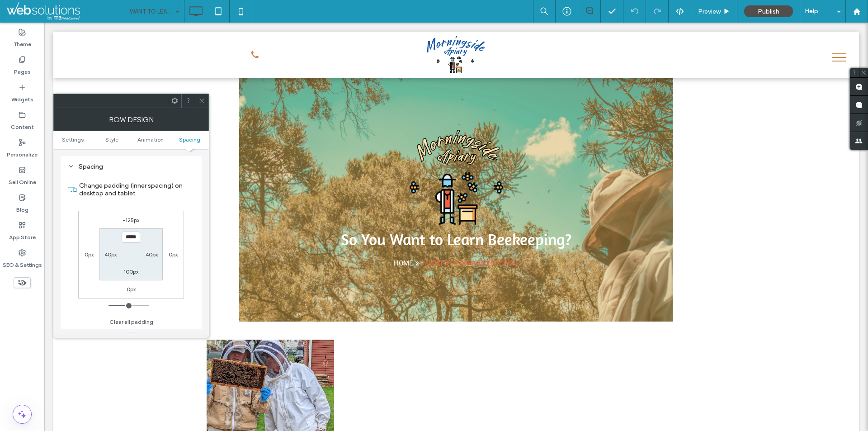
click at [132, 218] on label "-125px" at bounding box center [131, 220] width 17 height 7
type input "*"
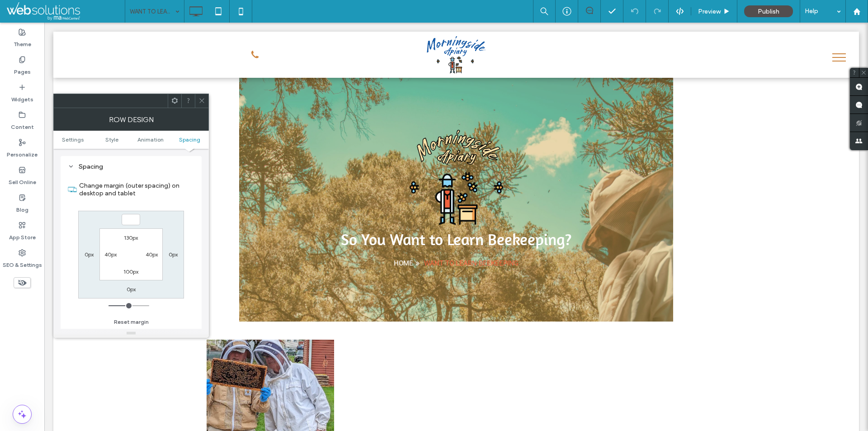
type input "*"
type input "***"
click at [200, 103] on icon at bounding box center [202, 100] width 7 height 7
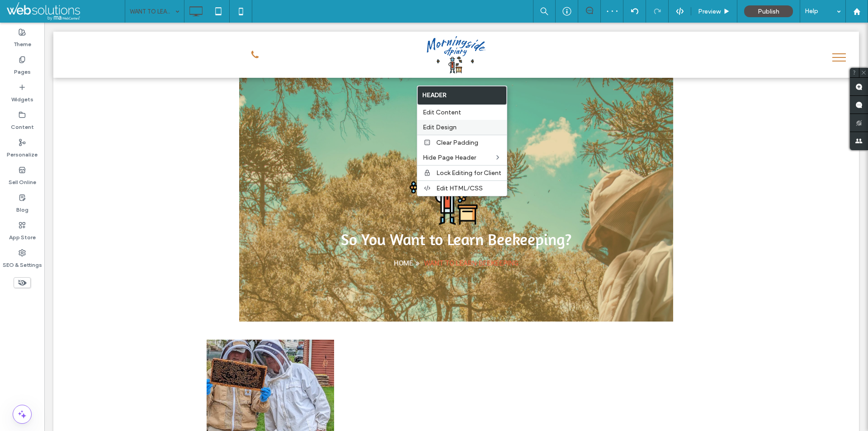
click at [455, 127] on span "Edit Design" at bounding box center [440, 127] width 34 height 8
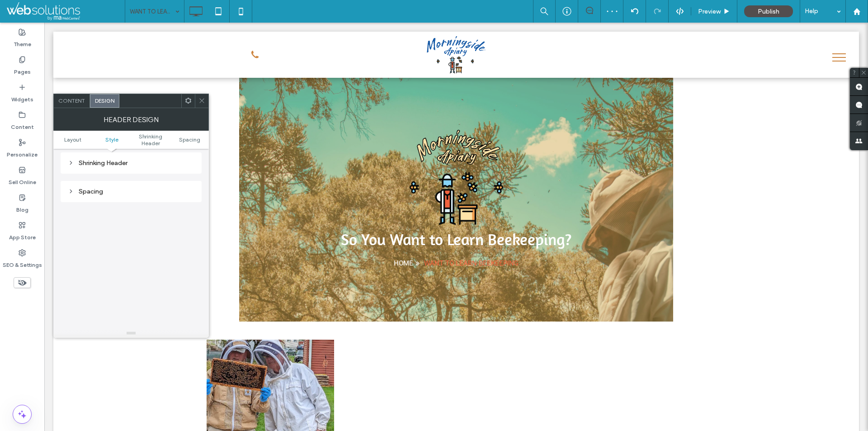
scroll to position [219, 0]
click at [185, 190] on section "Overlap first row on this page" at bounding box center [131, 195] width 127 height 23
click at [193, 194] on div "toggle" at bounding box center [187, 194] width 14 height 7
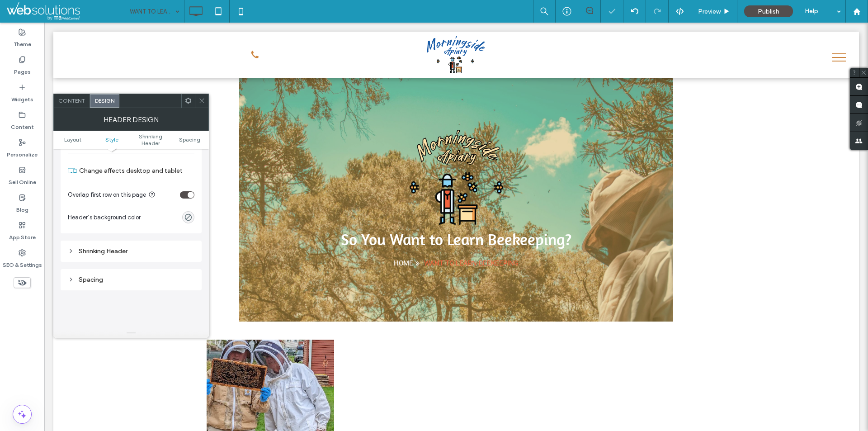
click at [200, 102] on use at bounding box center [201, 101] width 5 height 5
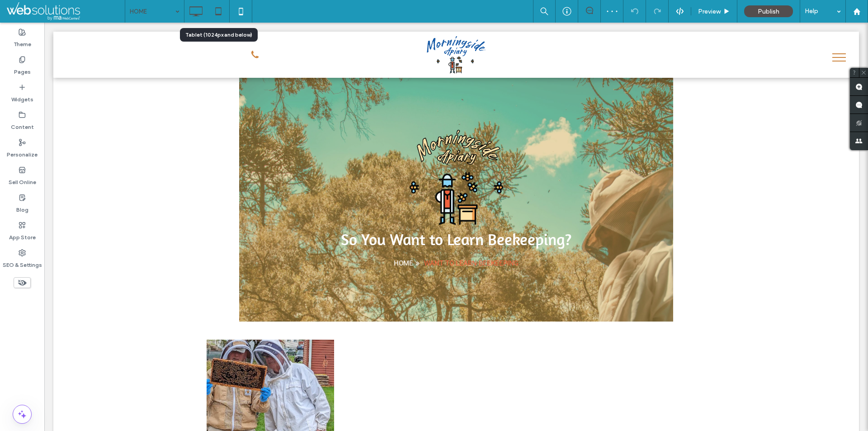
click at [222, 11] on icon at bounding box center [218, 11] width 18 height 18
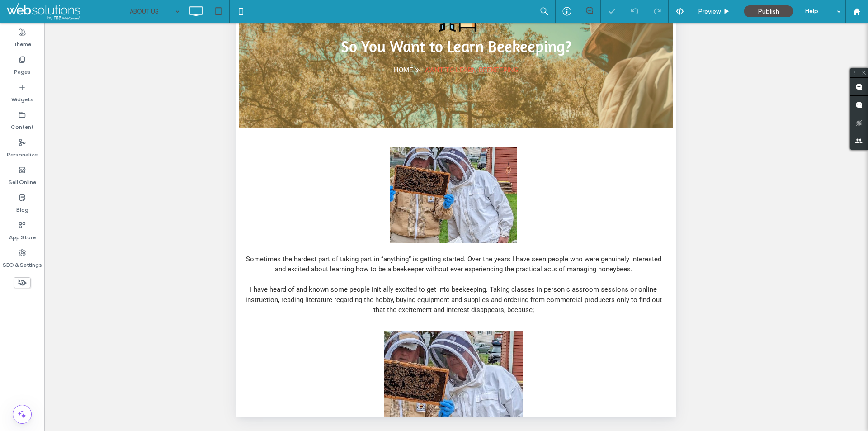
scroll to position [199, 0]
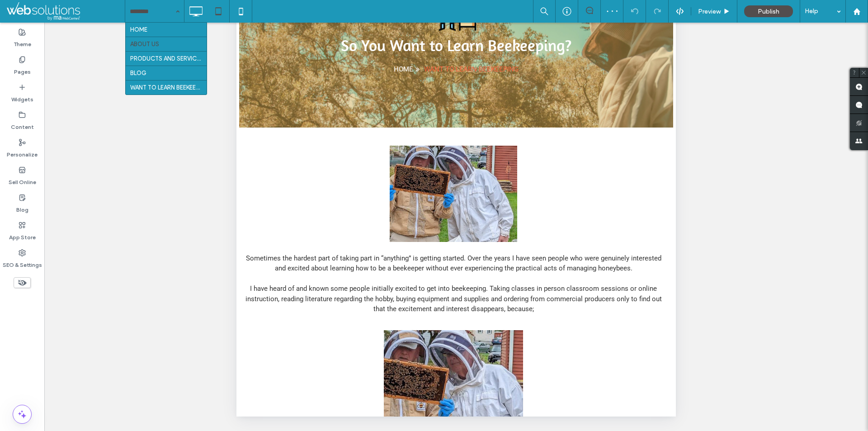
click at [168, 13] on input at bounding box center [152, 11] width 45 height 23
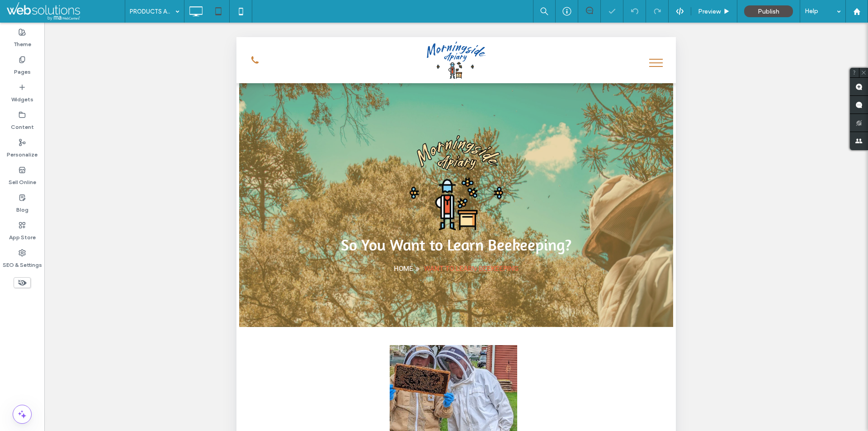
scroll to position [199, 0]
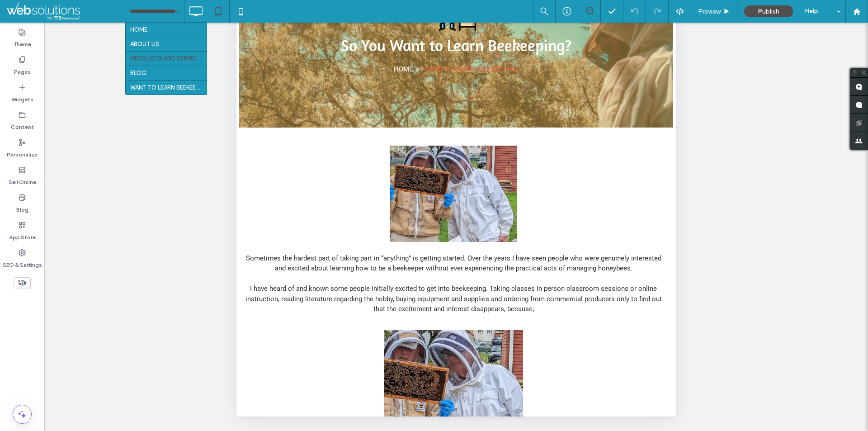
click at [155, 8] on input at bounding box center [152, 11] width 45 height 23
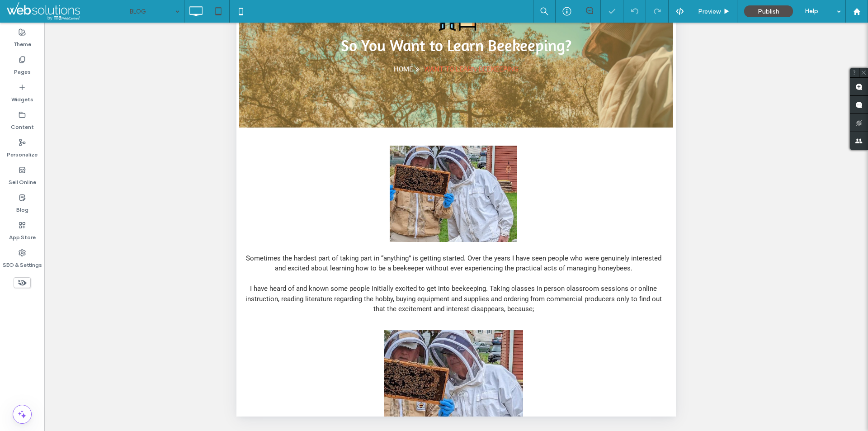
click at [166, 15] on input at bounding box center [152, 11] width 45 height 23
click at [235, 11] on icon at bounding box center [241, 11] width 18 height 18
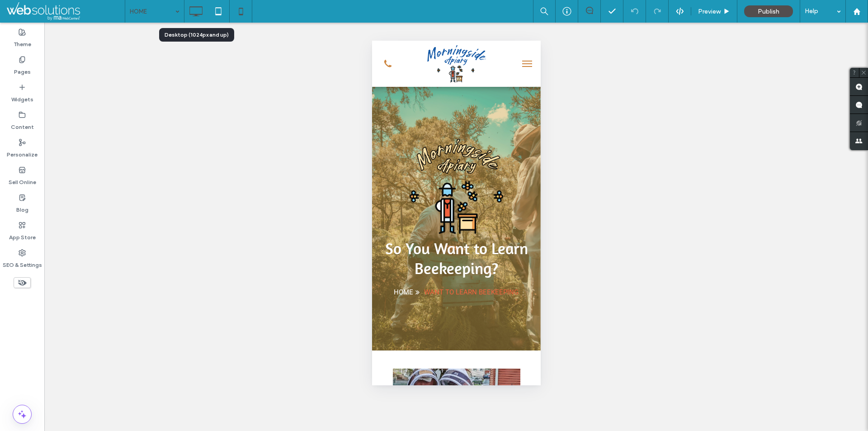
click at [193, 13] on icon at bounding box center [196, 11] width 18 height 18
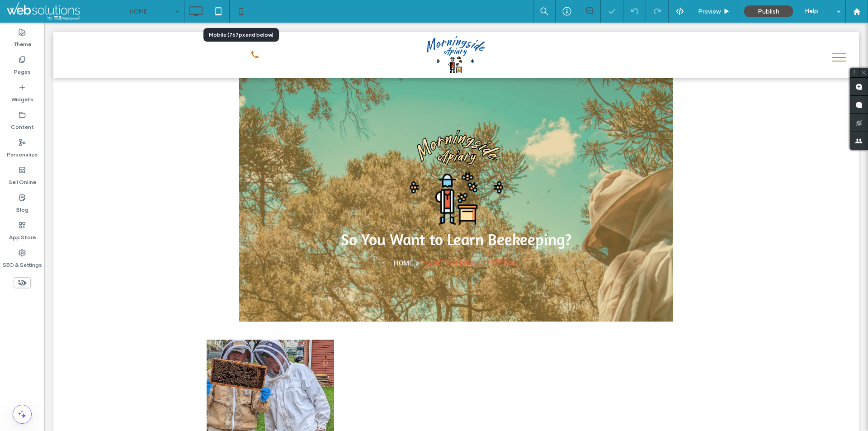
click at [230, 8] on div at bounding box center [241, 11] width 22 height 18
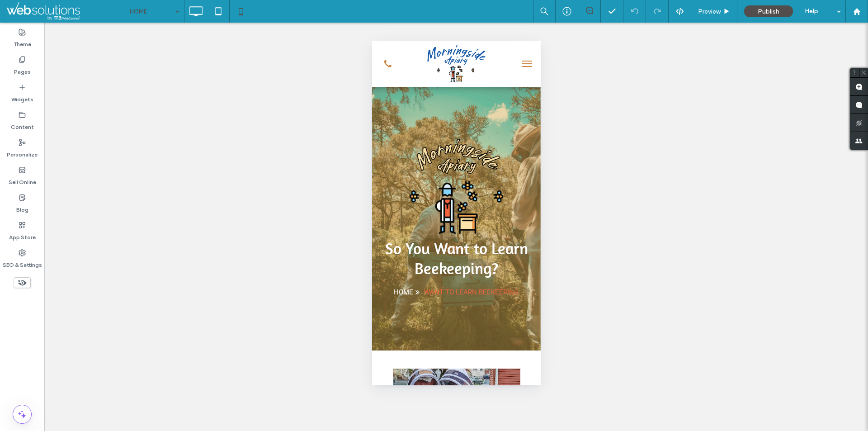
drag, startPoint x: 417, startPoint y: 154, endPoint x: 446, endPoint y: 174, distance: 34.8
click at [446, 431] on div at bounding box center [434, 431] width 868 height 0
drag, startPoint x: 420, startPoint y: 199, endPoint x: 446, endPoint y: 218, distance: 31.8
click at [446, 431] on div at bounding box center [434, 431] width 868 height 0
drag, startPoint x: 449, startPoint y: 239, endPoint x: 475, endPoint y: 258, distance: 33.0
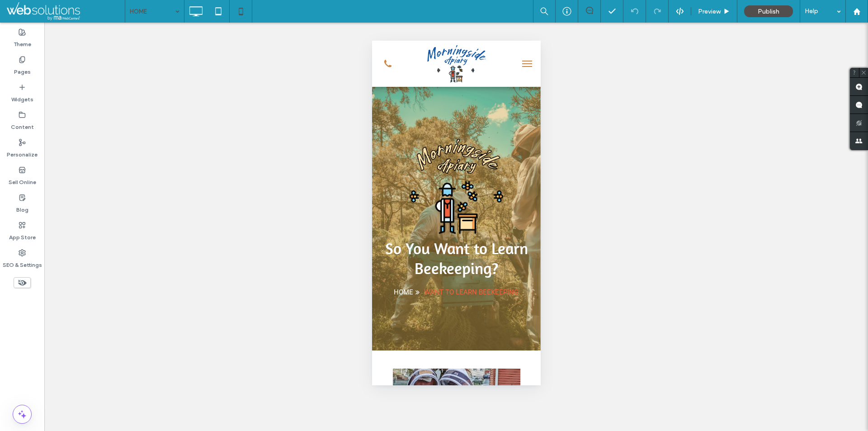
click at [475, 431] on div at bounding box center [434, 431] width 868 height 0
drag, startPoint x: 438, startPoint y: 187, endPoint x: 479, endPoint y: 205, distance: 45.4
click at [479, 431] on div at bounding box center [434, 431] width 868 height 0
drag, startPoint x: 448, startPoint y: 330, endPoint x: 465, endPoint y: 341, distance: 20.3
click at [468, 431] on div at bounding box center [434, 431] width 868 height 0
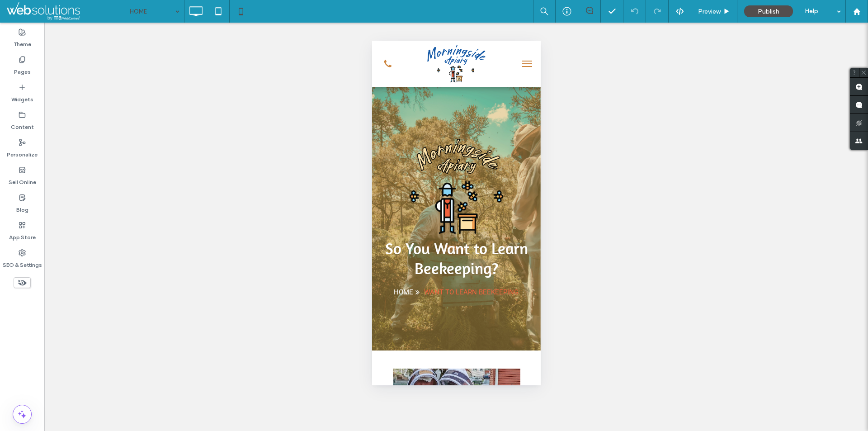
drag, startPoint x: 450, startPoint y: 329, endPoint x: 466, endPoint y: 346, distance: 24.0
click at [701, 8] on span "Preview" at bounding box center [709, 12] width 23 height 8
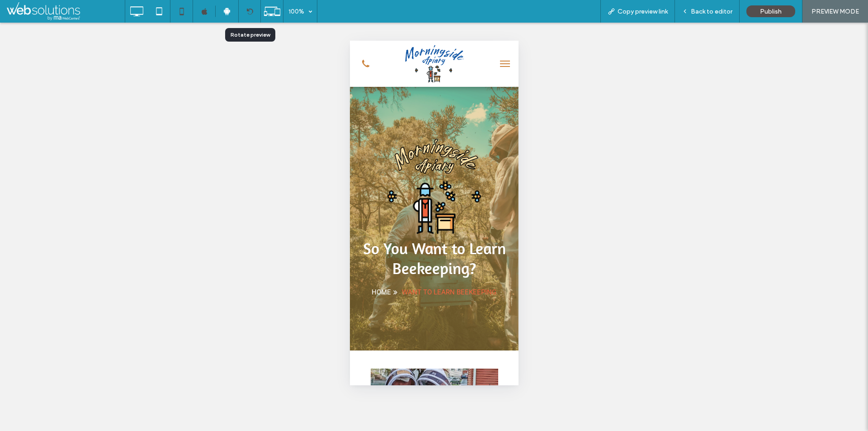
click at [251, 14] on icon at bounding box center [249, 11] width 7 height 7
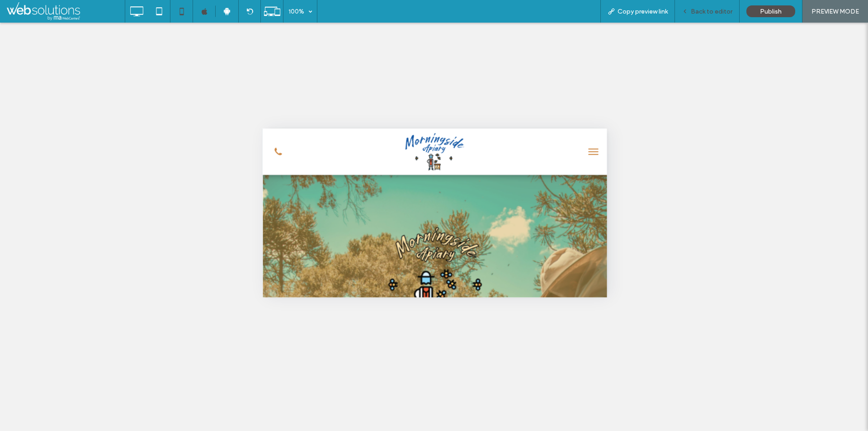
click at [694, 17] on div "Back to editor" at bounding box center [707, 11] width 65 height 23
click at [695, 10] on span "Back to editor" at bounding box center [712, 12] width 42 height 8
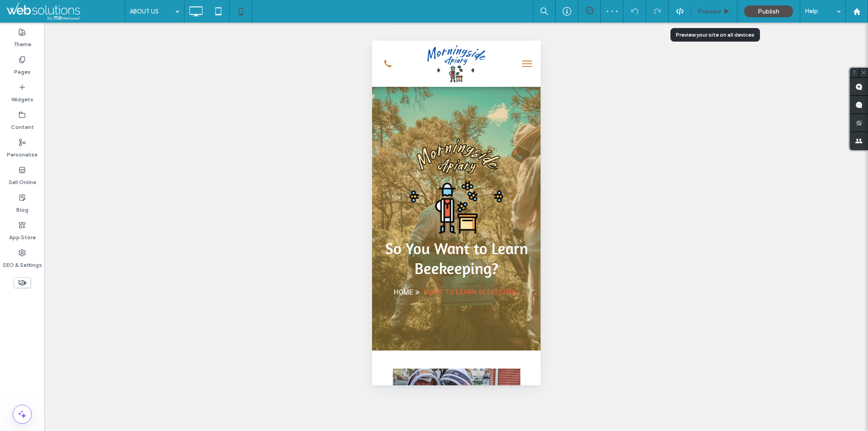
click at [705, 9] on span "Preview" at bounding box center [709, 12] width 23 height 8
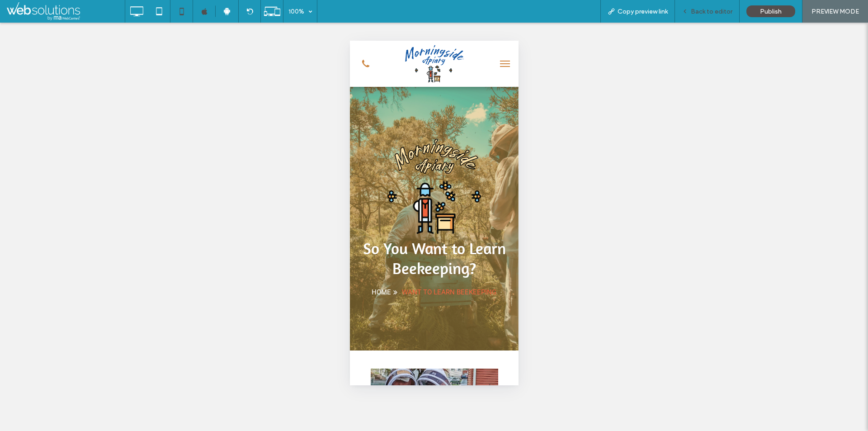
click at [688, 9] on icon at bounding box center [685, 11] width 6 height 6
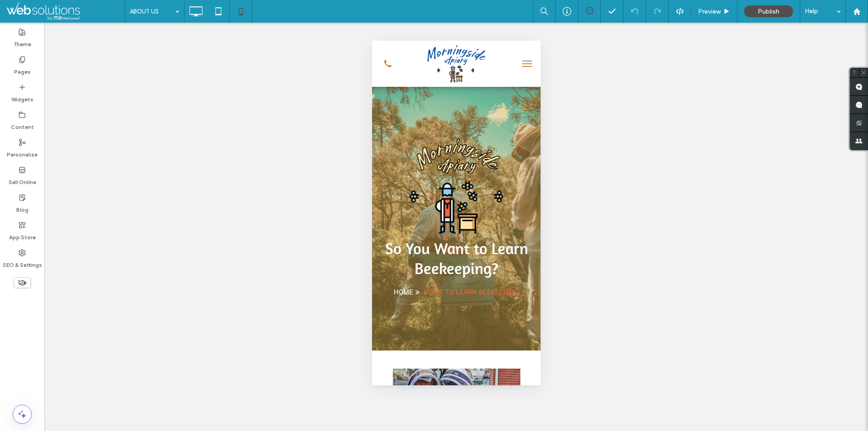
drag, startPoint x: 441, startPoint y: 239, endPoint x: 477, endPoint y: 256, distance: 39.8
click at [478, 431] on div at bounding box center [434, 431] width 868 height 0
drag, startPoint x: 450, startPoint y: 152, endPoint x: 471, endPoint y: 170, distance: 28.3
click at [471, 431] on div at bounding box center [434, 431] width 868 height 0
drag, startPoint x: 394, startPoint y: 188, endPoint x: 426, endPoint y: 206, distance: 36.1
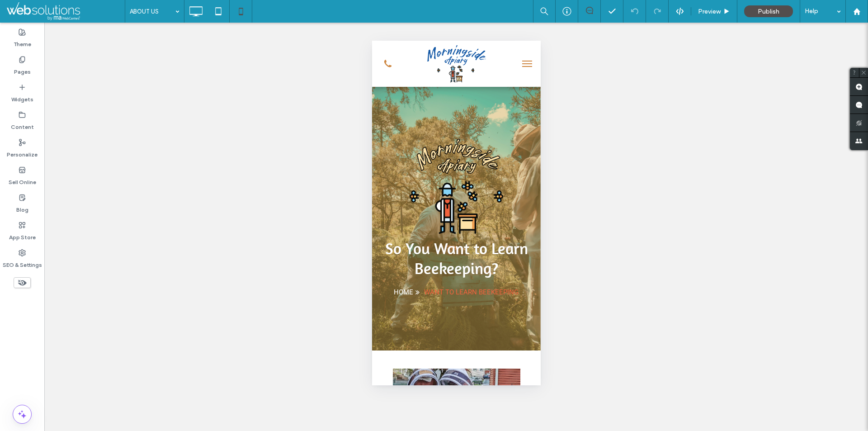
click at [426, 431] on div at bounding box center [434, 431] width 868 height 0
drag, startPoint x: 416, startPoint y: 148, endPoint x: 440, endPoint y: 165, distance: 29.2
click at [441, 431] on div at bounding box center [434, 431] width 868 height 0
drag, startPoint x: 441, startPoint y: 343, endPoint x: 467, endPoint y: 363, distance: 33.0
click at [467, 431] on div at bounding box center [434, 431] width 868 height 0
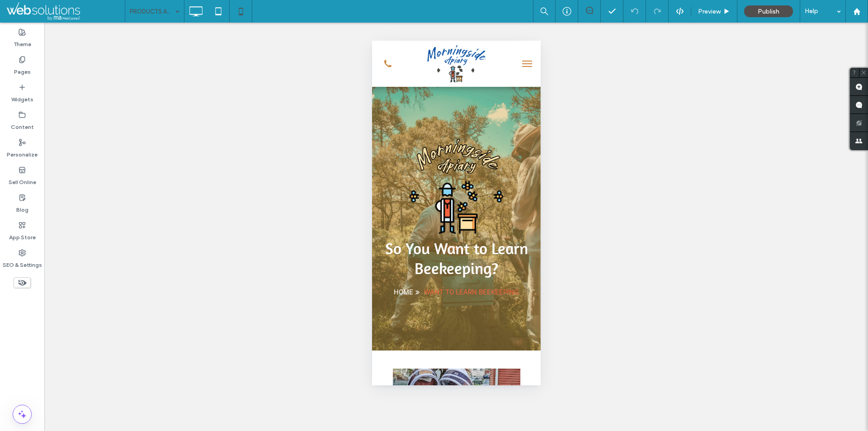
click at [173, 21] on div "PRODUCTS AND SERVICES" at bounding box center [154, 11] width 59 height 23
click at [706, 14] on span "Preview" at bounding box center [709, 12] width 23 height 8
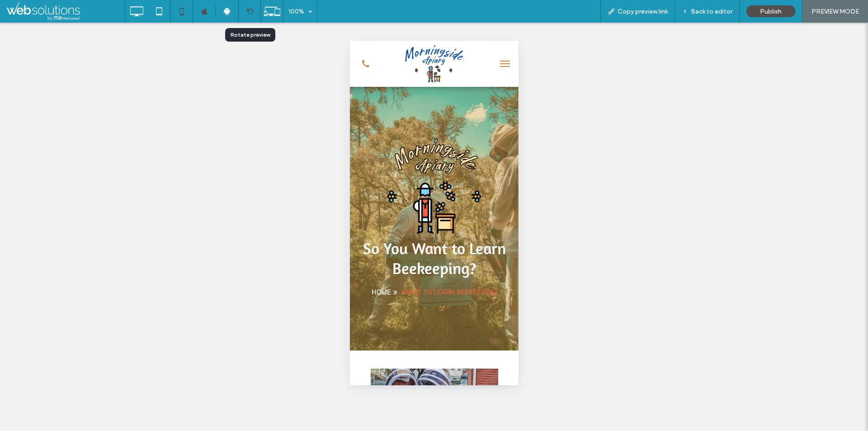
click at [252, 13] on icon at bounding box center [249, 11] width 7 height 7
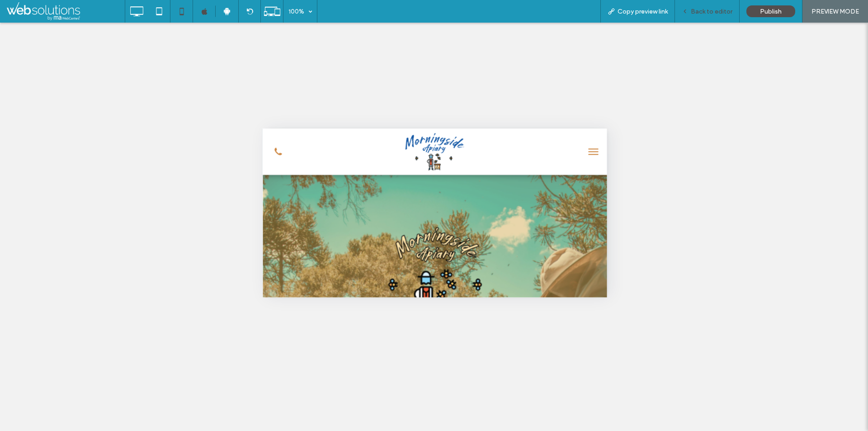
click at [694, 9] on span "Back to editor" at bounding box center [712, 12] width 42 height 8
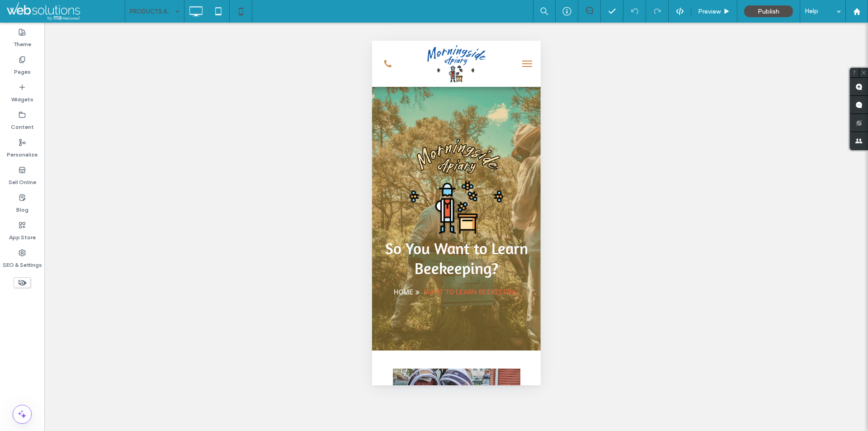
drag, startPoint x: 441, startPoint y: 162, endPoint x: 458, endPoint y: 184, distance: 27.1
click at [458, 431] on div at bounding box center [434, 431] width 868 height 0
click at [449, 164] on body ".wqwq-1{fill:#231f20;} .cls-1q, .cls-2q { fill-rule: evenodd; } .cls-2q { fill:…" at bounding box center [434, 215] width 868 height 431
drag, startPoint x: 446, startPoint y: 163, endPoint x: 477, endPoint y: 183, distance: 36.5
click at [477, 431] on div at bounding box center [434, 431] width 868 height 0
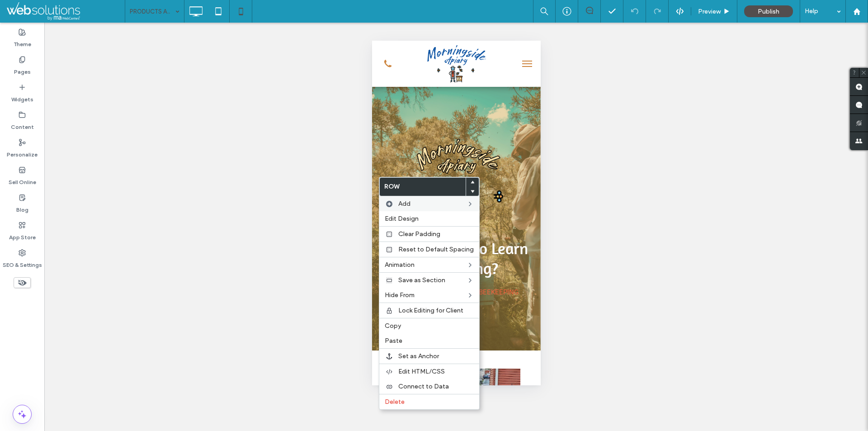
drag, startPoint x: 399, startPoint y: 213, endPoint x: 393, endPoint y: 208, distance: 7.4
click at [399, 213] on div "Edit Design" at bounding box center [429, 218] width 100 height 15
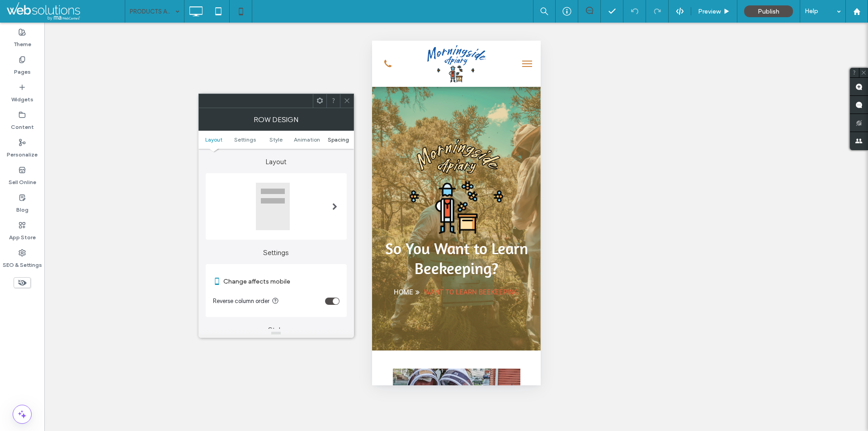
click at [333, 139] on span "Spacing" at bounding box center [338, 139] width 21 height 7
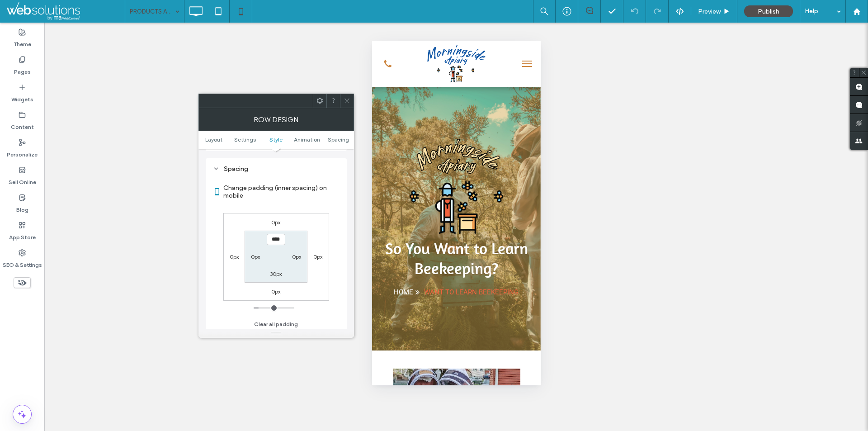
scroll to position [346, 0]
click at [437, 431] on div at bounding box center [434, 431] width 868 height 0
drag, startPoint x: 438, startPoint y: 162, endPoint x: 460, endPoint y: 182, distance: 30.4
click at [460, 431] on div at bounding box center [434, 431] width 868 height 0
click at [278, 270] on label "30px" at bounding box center [276, 271] width 12 height 7
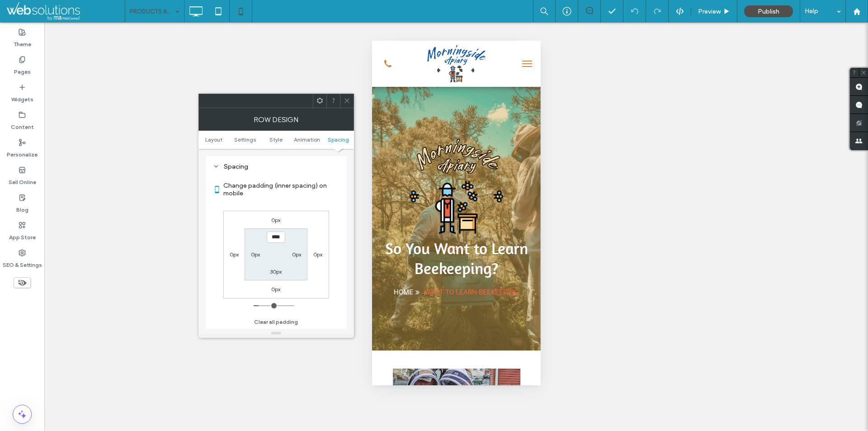
type input "**"
type input "****"
type input "**"
click at [346, 99] on icon at bounding box center [347, 100] width 7 height 7
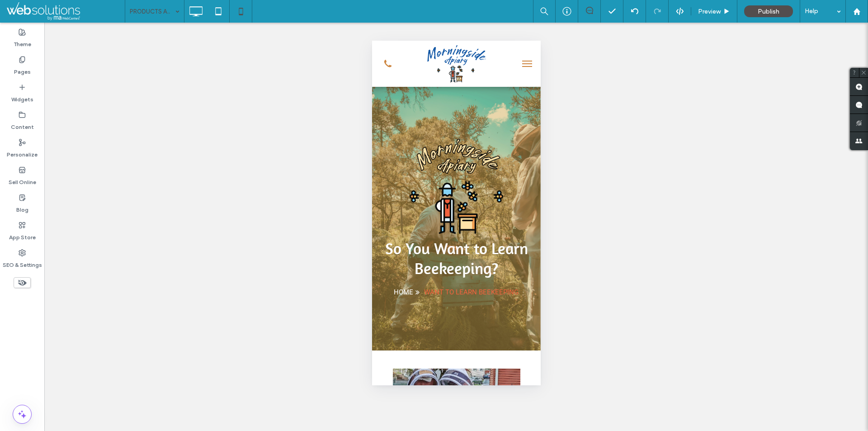
drag, startPoint x: 425, startPoint y: 182, endPoint x: 466, endPoint y: 201, distance: 45.1
click at [467, 431] on div at bounding box center [434, 431] width 868 height 0
click at [503, 431] on div at bounding box center [434, 431] width 868 height 0
drag, startPoint x: 443, startPoint y: 180, endPoint x: 473, endPoint y: 199, distance: 35.8
click at [473, 431] on div at bounding box center [434, 431] width 868 height 0
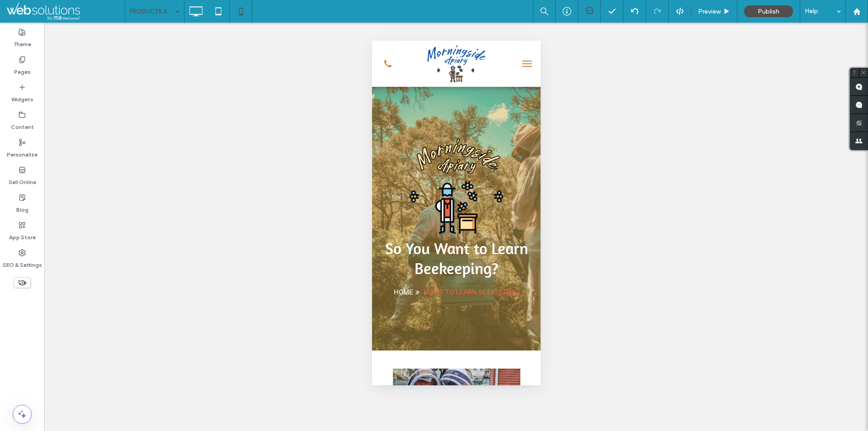
drag, startPoint x: 419, startPoint y: 108, endPoint x: 447, endPoint y: 126, distance: 32.7
click at [447, 431] on div at bounding box center [434, 431] width 868 height 0
drag, startPoint x: 405, startPoint y: 152, endPoint x: 434, endPoint y: 169, distance: 33.8
click at [435, 431] on div at bounding box center [434, 431] width 868 height 0
drag, startPoint x: 432, startPoint y: 171, endPoint x: 468, endPoint y: 189, distance: 39.8
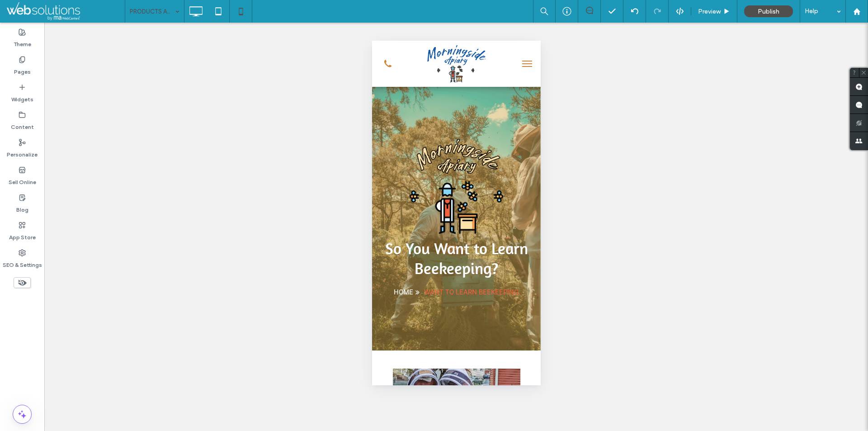
click at [468, 431] on div at bounding box center [434, 431] width 868 height 0
drag, startPoint x: 384, startPoint y: 327, endPoint x: 412, endPoint y: 346, distance: 33.6
click at [412, 431] on div at bounding box center [434, 431] width 868 height 0
click at [703, 11] on span "Preview" at bounding box center [709, 12] width 23 height 8
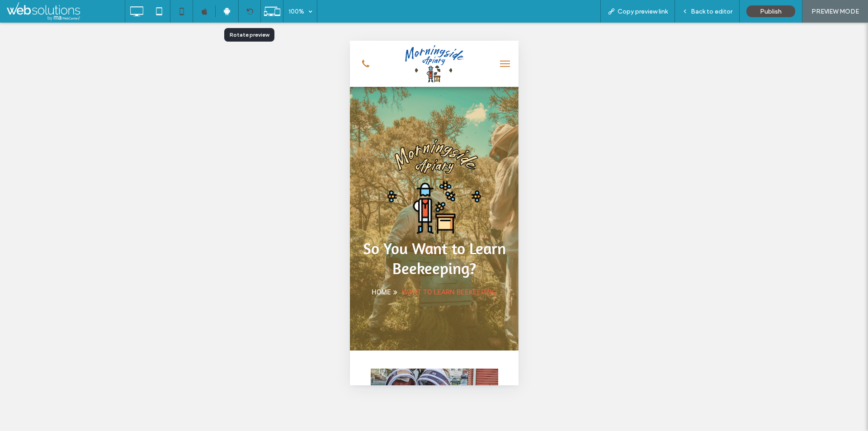
click at [251, 14] on icon at bounding box center [249, 11] width 7 height 7
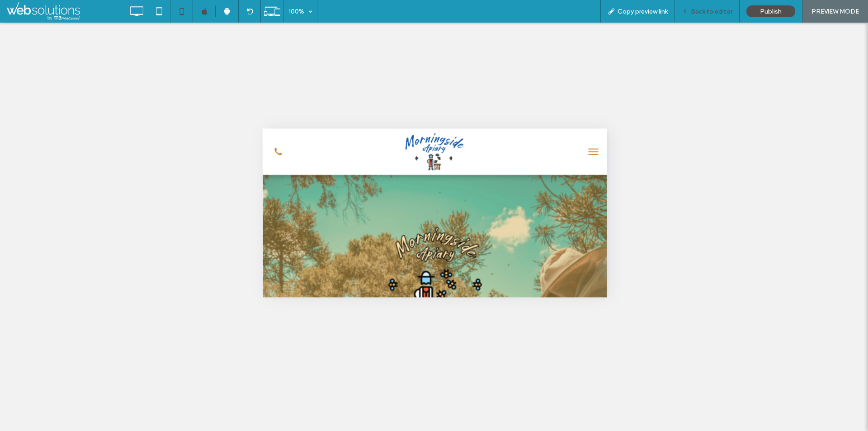
click at [706, 13] on span "Back to editor" at bounding box center [712, 12] width 42 height 8
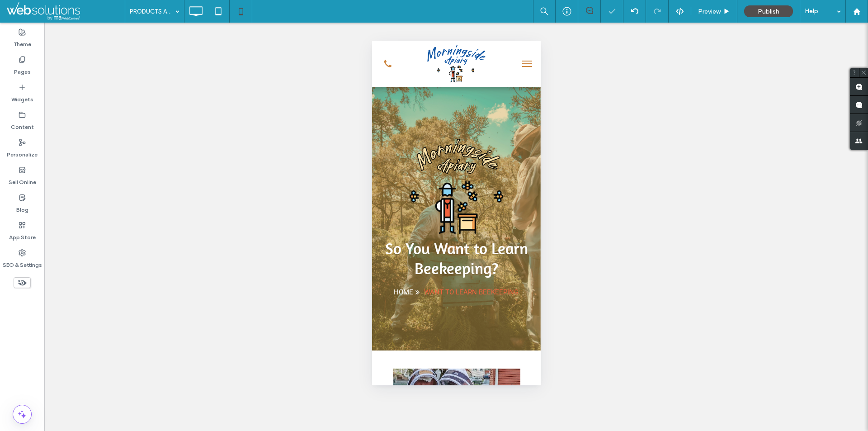
click at [123, 9] on span at bounding box center [66, 11] width 118 height 18
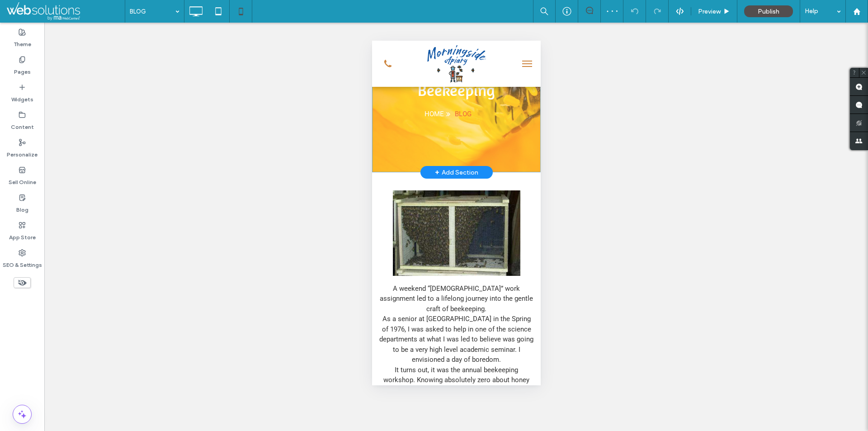
scroll to position [181, 0]
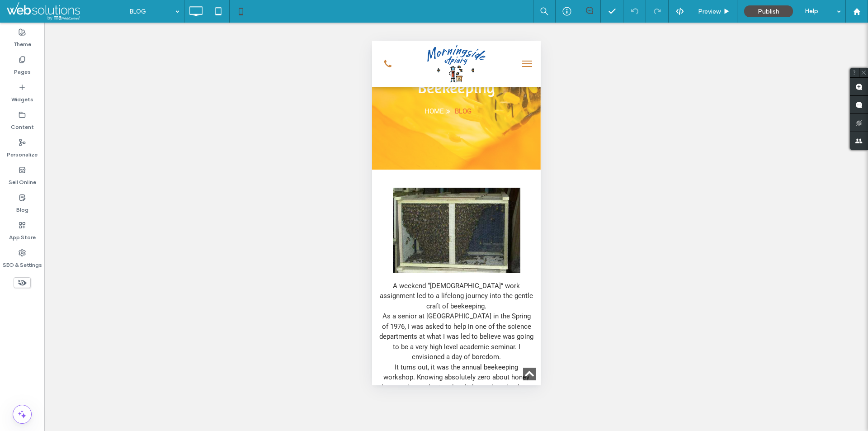
drag, startPoint x: 395, startPoint y: 167, endPoint x: 427, endPoint y: 185, distance: 37.5
click at [428, 431] on div at bounding box center [434, 431] width 868 height 0
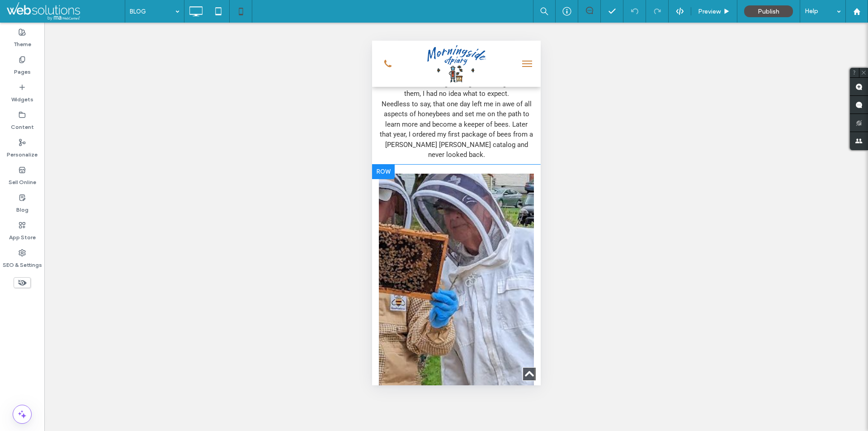
scroll to position [497, 0]
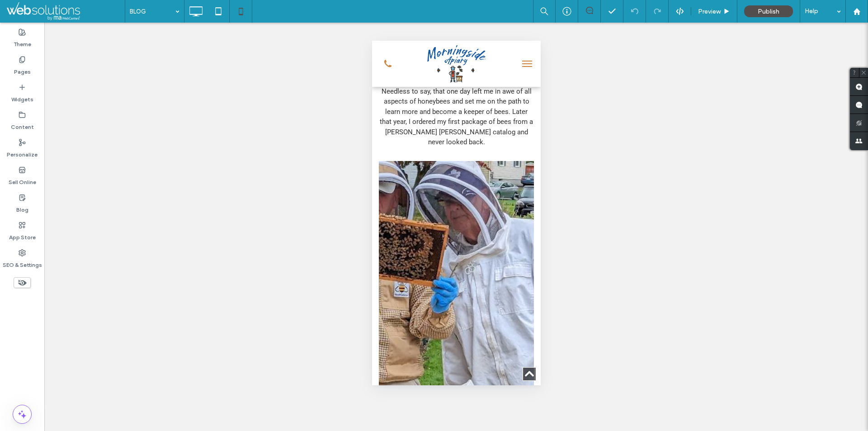
drag, startPoint x: 446, startPoint y: 141, endPoint x: 464, endPoint y: 147, distance: 18.5
click at [470, 431] on div at bounding box center [434, 431] width 868 height 0
click at [458, 143] on body ".wqwq-1{fill:#231f20;} .cls-1q, .cls-2q { fill-rule: evenodd; } .cls-2q { fill:…" at bounding box center [434, 215] width 868 height 431
drag, startPoint x: 454, startPoint y: 142, endPoint x: 493, endPoint y: 159, distance: 42.8
click at [493, 431] on div at bounding box center [434, 431] width 868 height 0
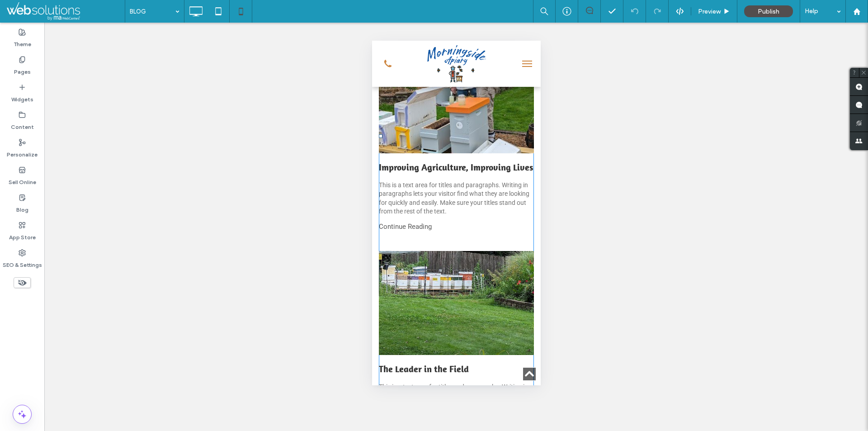
scroll to position [2026, 0]
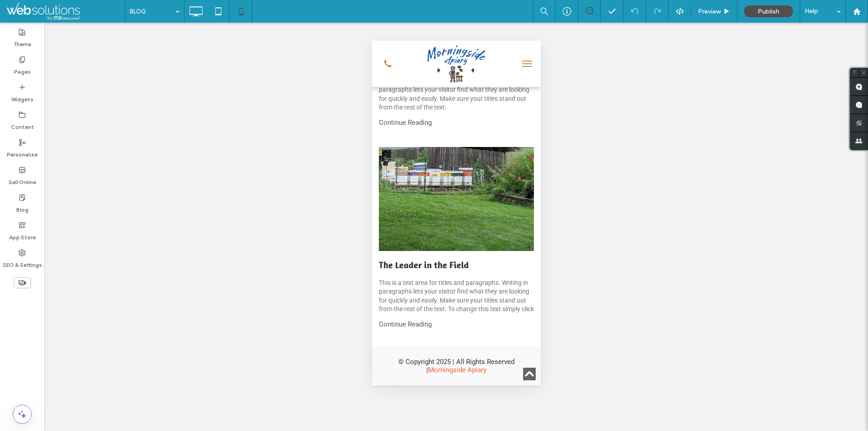
drag, startPoint x: 385, startPoint y: 327, endPoint x: 417, endPoint y: 346, distance: 36.5
click at [417, 431] on div at bounding box center [434, 431] width 868 height 0
click at [712, 14] on span "Preview" at bounding box center [709, 12] width 23 height 8
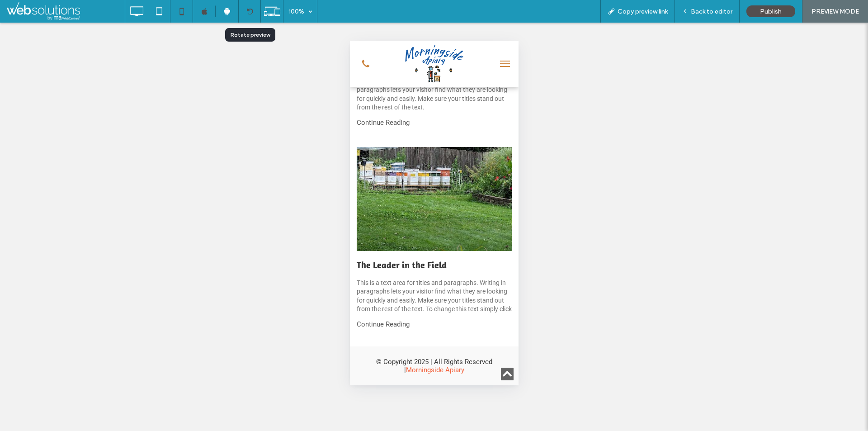
click at [243, 9] on div at bounding box center [250, 11] width 22 height 7
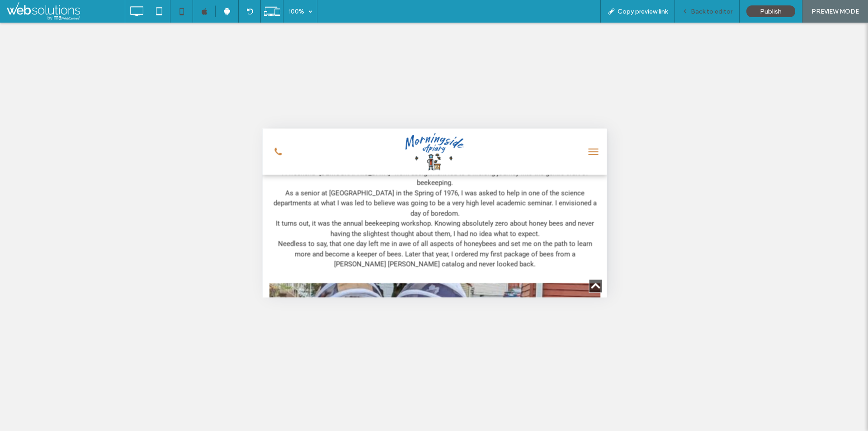
click at [694, 13] on span "Back to editor" at bounding box center [712, 12] width 42 height 8
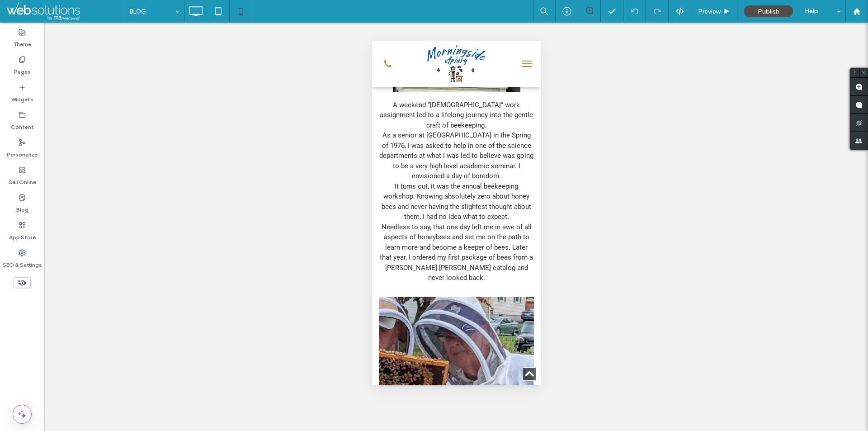
scroll to position [362, 0]
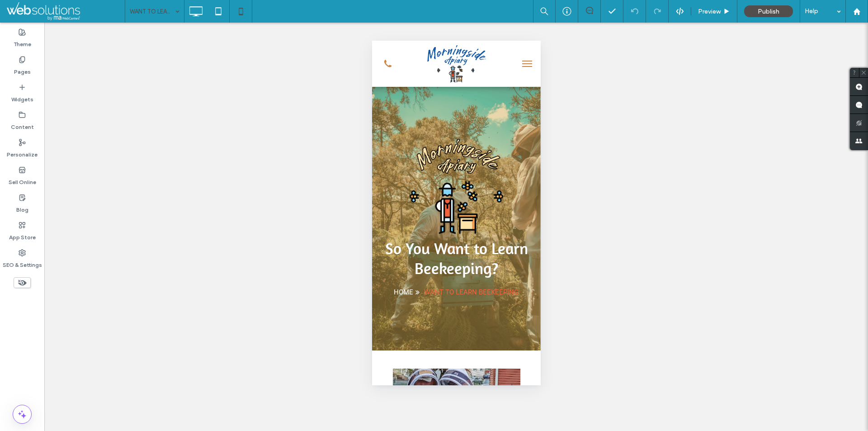
click at [145, 11] on input at bounding box center [152, 11] width 45 height 23
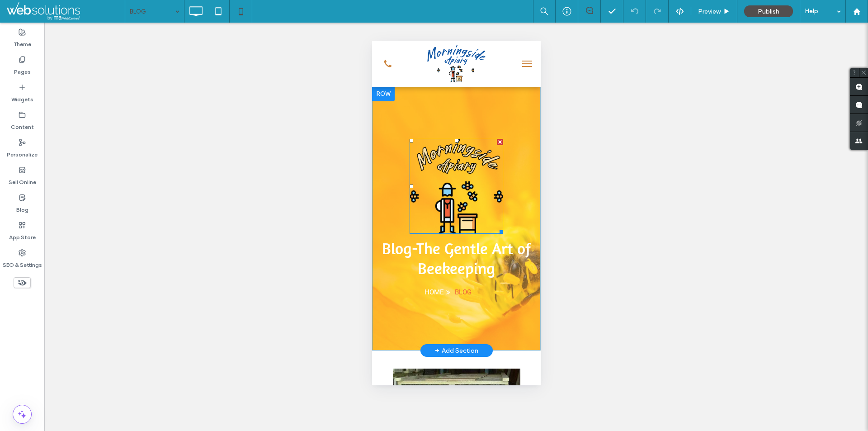
click at [451, 161] on img at bounding box center [456, 186] width 94 height 95
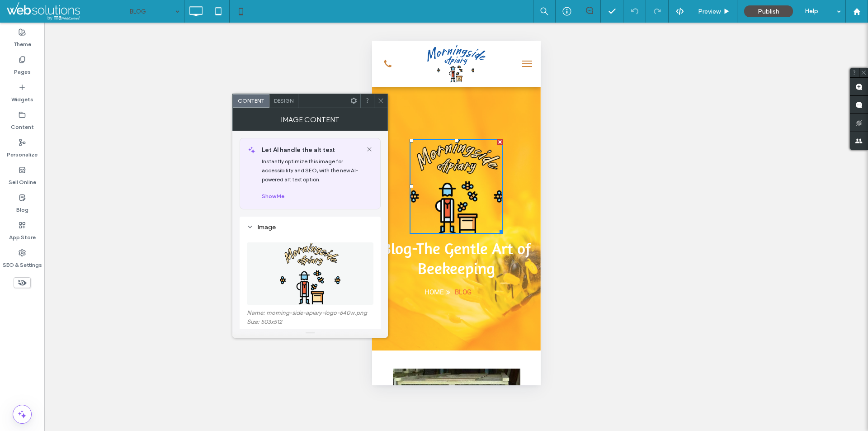
click at [382, 101] on icon at bounding box center [381, 100] width 7 height 7
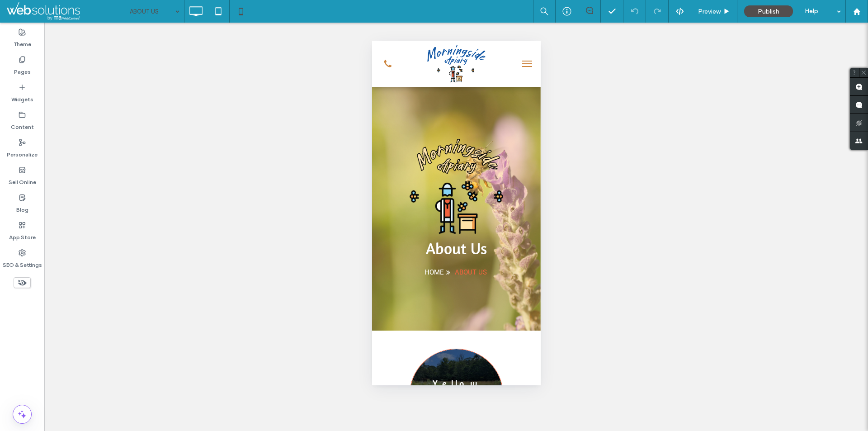
click at [147, 11] on input at bounding box center [152, 11] width 45 height 23
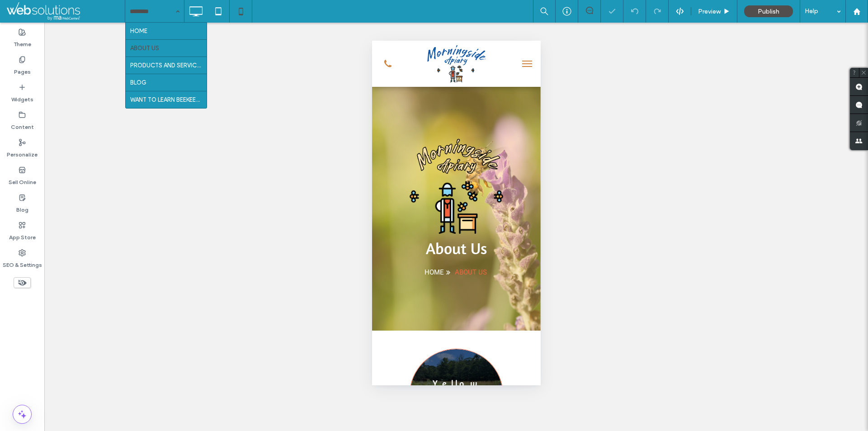
drag, startPoint x: 152, startPoint y: 29, endPoint x: 303, endPoint y: 52, distance: 153.2
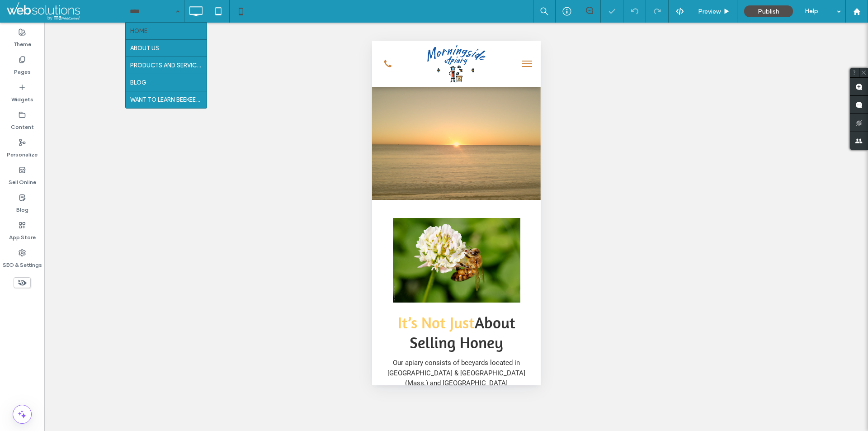
click at [161, 18] on input at bounding box center [152, 11] width 45 height 23
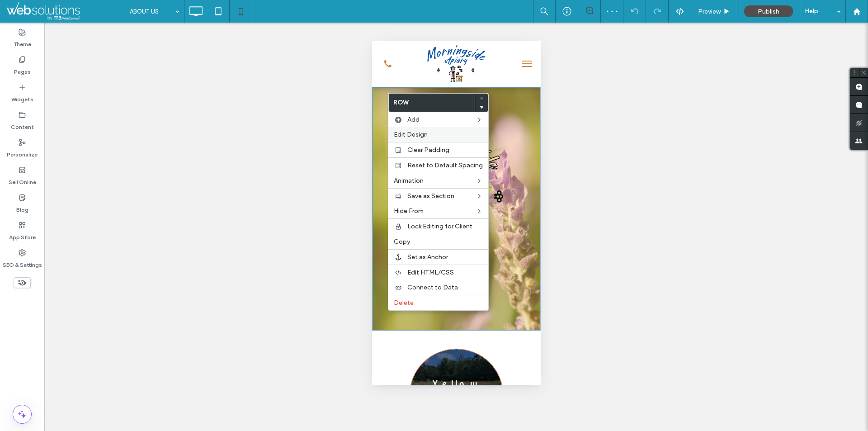
click at [407, 131] on span "Edit Design" at bounding box center [411, 135] width 34 height 8
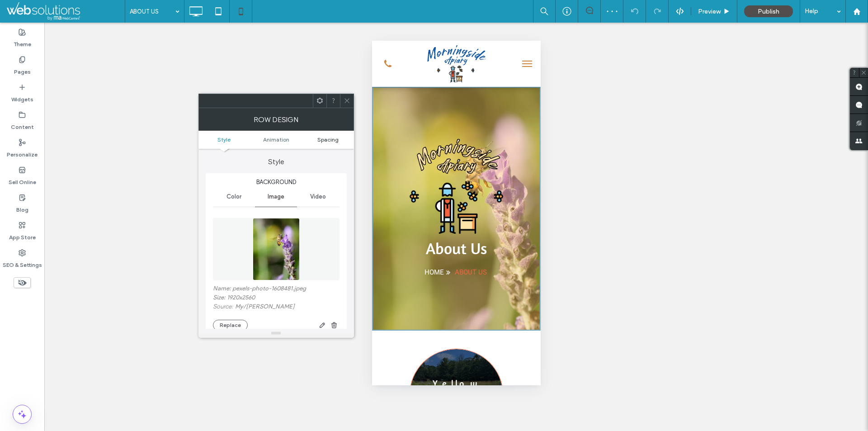
click at [336, 142] on span "Spacing" at bounding box center [327, 139] width 21 height 7
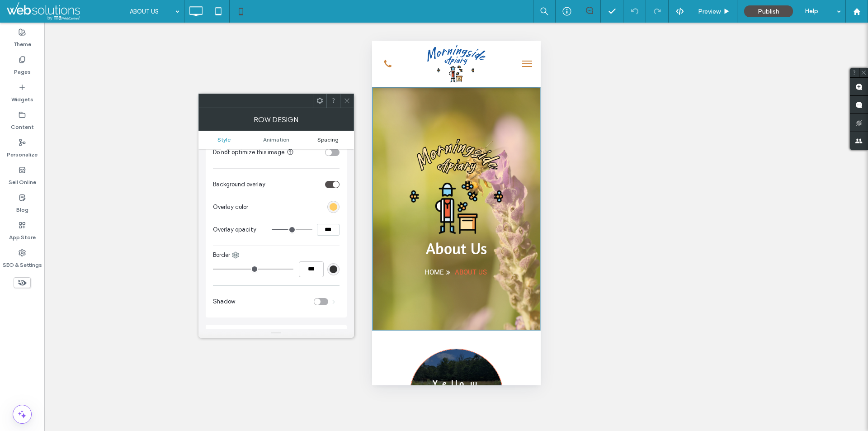
scroll to position [483, 0]
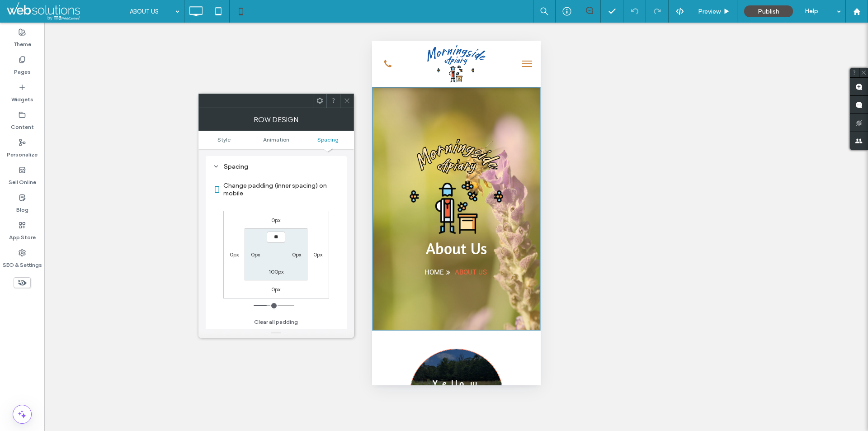
type input "****"
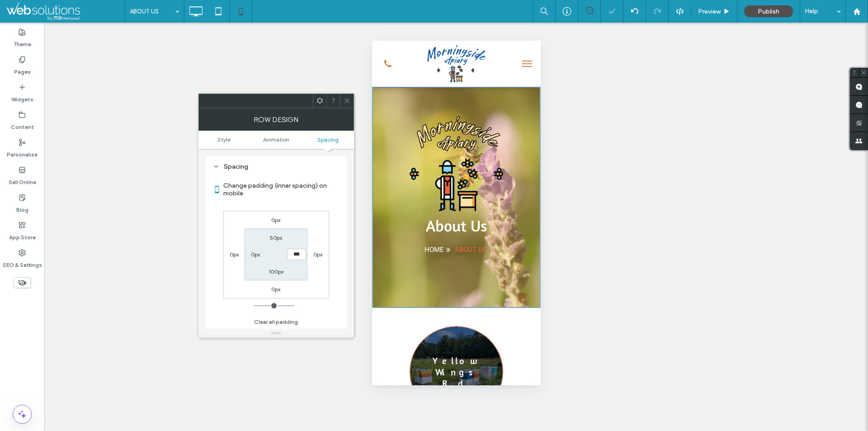
type input "***"
type input "**"
type input "****"
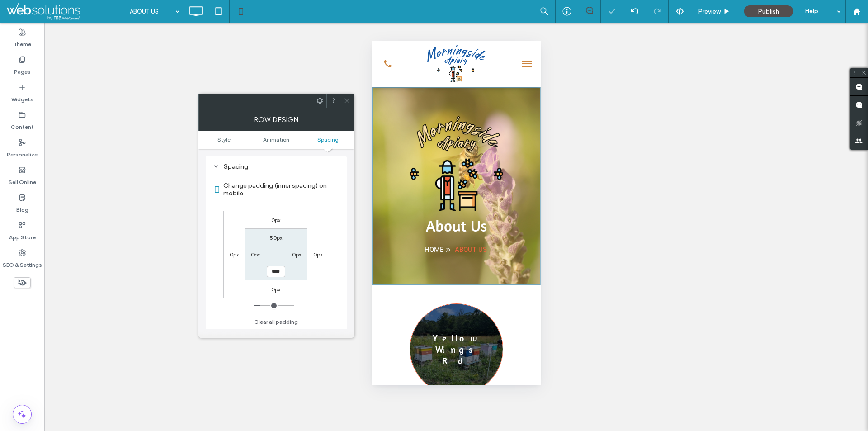
click at [277, 234] on label "50px" at bounding box center [276, 237] width 12 height 7
type input "**"
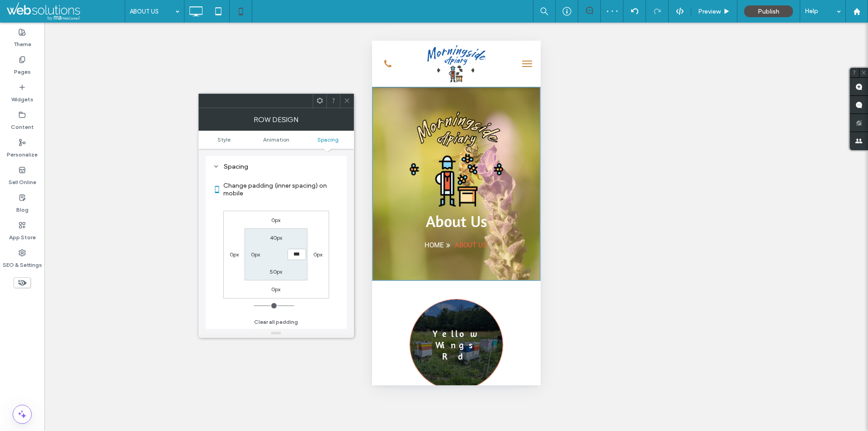
type input "**"
type input "****"
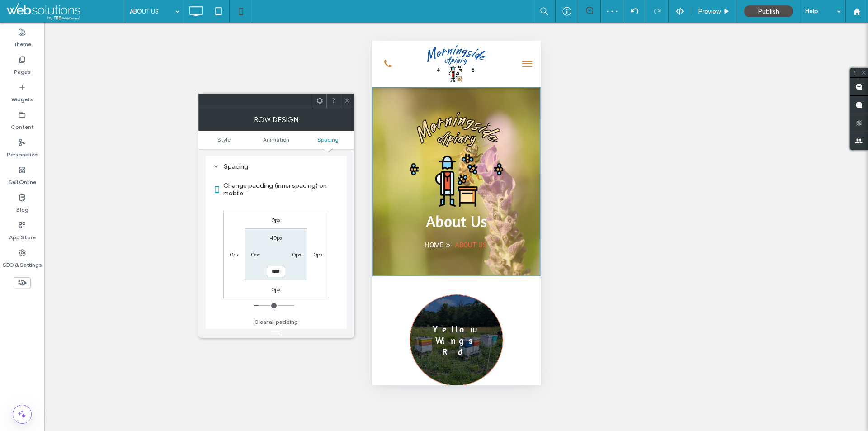
click at [349, 99] on icon at bounding box center [347, 100] width 7 height 7
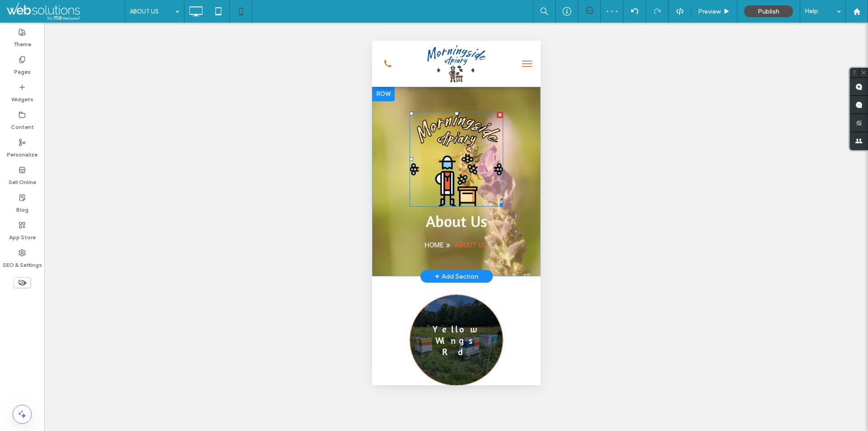
click at [447, 154] on img at bounding box center [456, 159] width 94 height 95
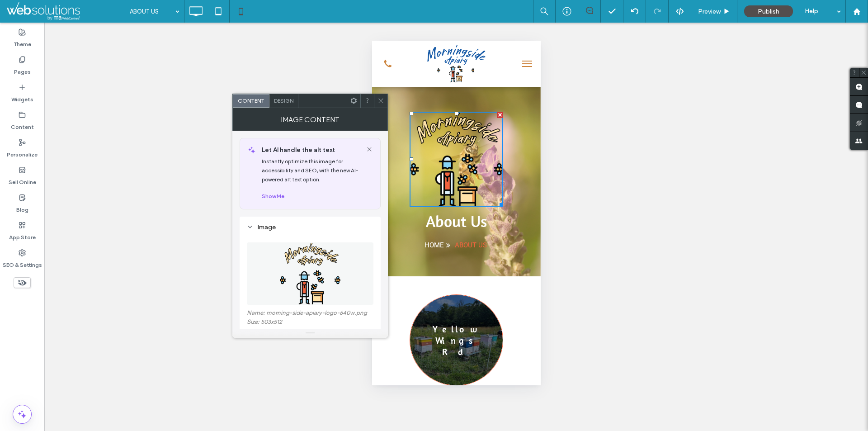
click at [275, 97] on span "Design" at bounding box center [283, 100] width 19 height 7
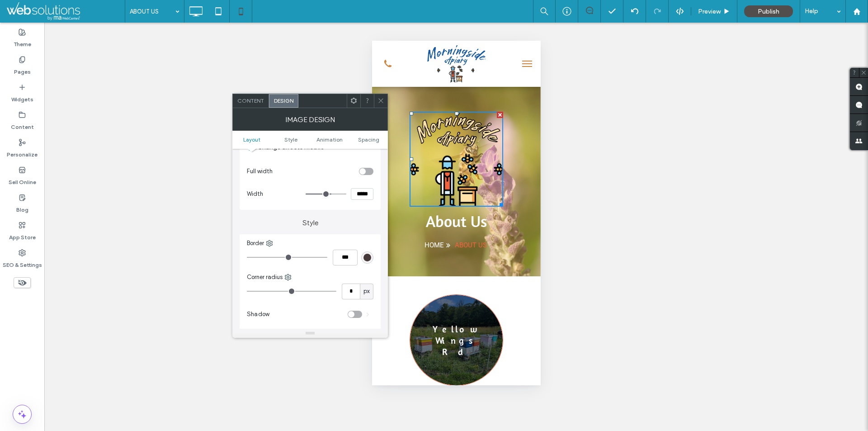
scroll to position [136, 0]
click at [349, 185] on div at bounding box center [328, 187] width 45 height 12
click at [355, 185] on input "*****" at bounding box center [362, 187] width 23 height 12
type input "*****"
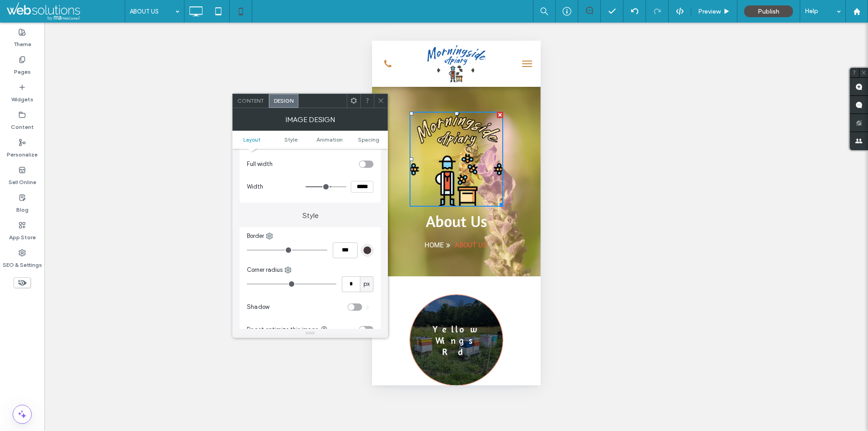
type input "***"
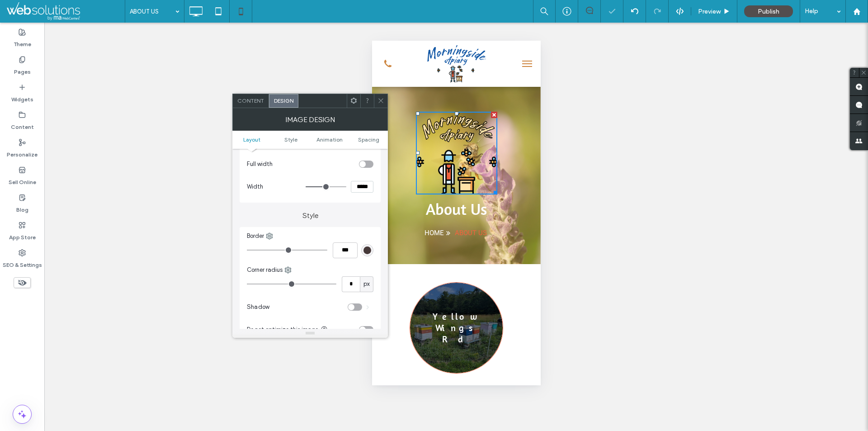
drag, startPoint x: 385, startPoint y: 102, endPoint x: 367, endPoint y: 97, distance: 19.3
click at [385, 103] on div at bounding box center [381, 101] width 14 height 14
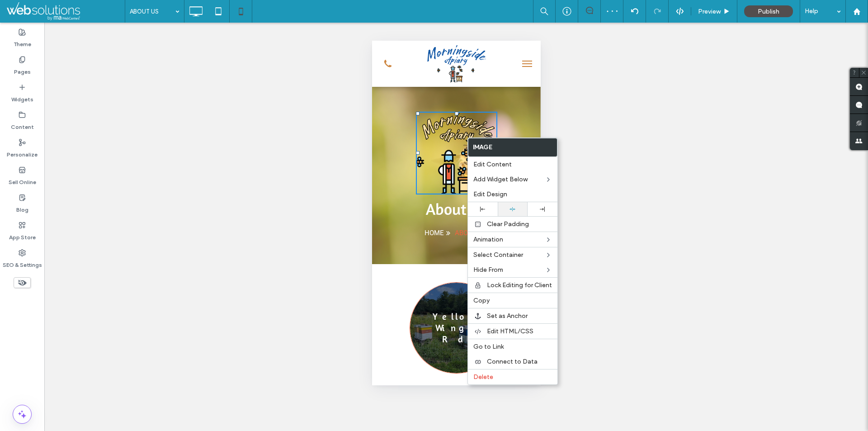
click at [518, 209] on div at bounding box center [512, 209] width 21 height 6
click at [711, 14] on span "Preview" at bounding box center [709, 12] width 23 height 8
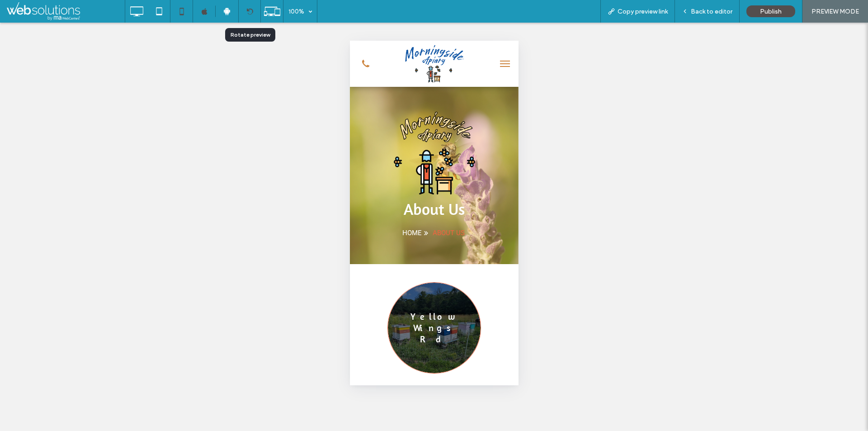
click at [255, 14] on div at bounding box center [250, 11] width 22 height 7
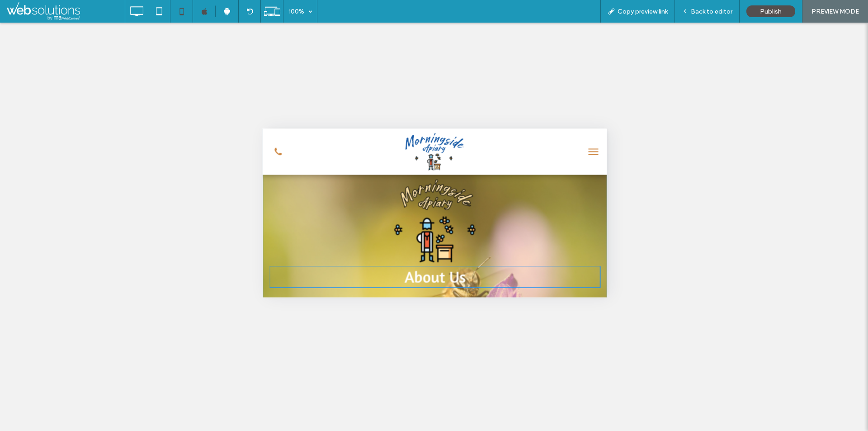
scroll to position [90, 0]
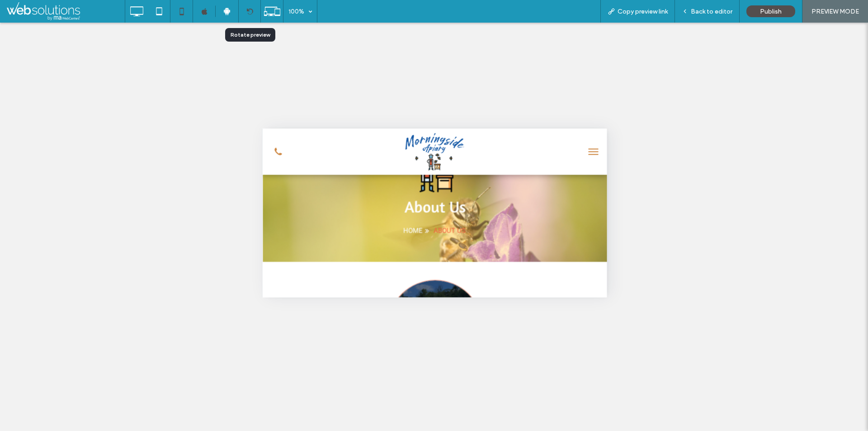
click at [247, 9] on icon at bounding box center [249, 11] width 7 height 7
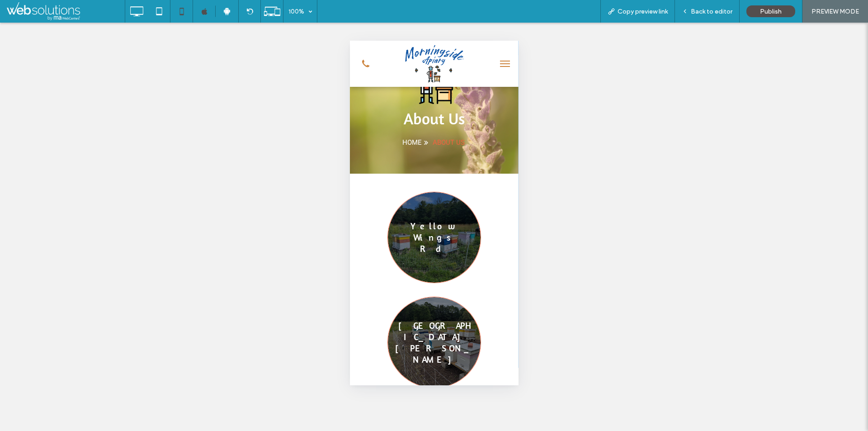
drag, startPoint x: 502, startPoint y: 59, endPoint x: 490, endPoint y: 90, distance: 33.5
click at [502, 59] on button "menu" at bounding box center [505, 64] width 18 height 18
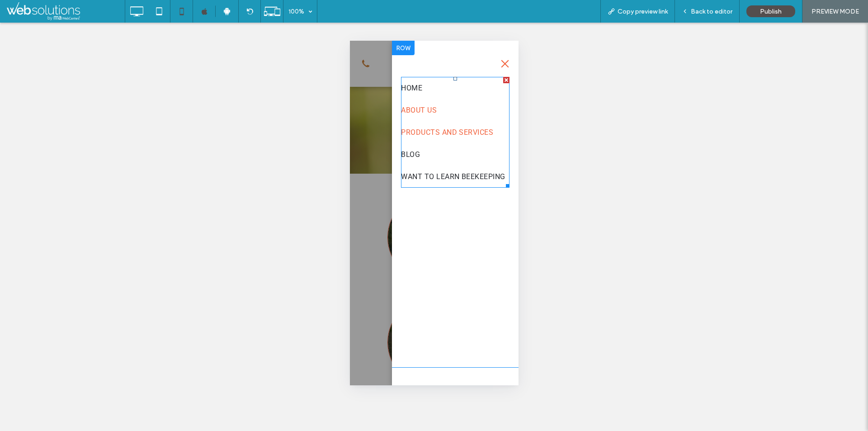
drag, startPoint x: 422, startPoint y: 128, endPoint x: 905, endPoint y: 178, distance: 485.7
click at [422, 128] on link "PRODUCTS AND SERVICES" at bounding box center [455, 132] width 109 height 22
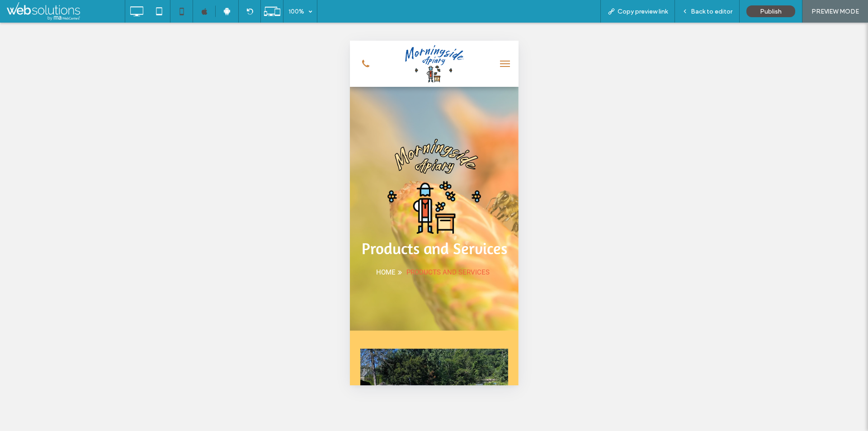
scroll to position [0, 0]
click at [695, 8] on span "Back to editor" at bounding box center [712, 12] width 42 height 8
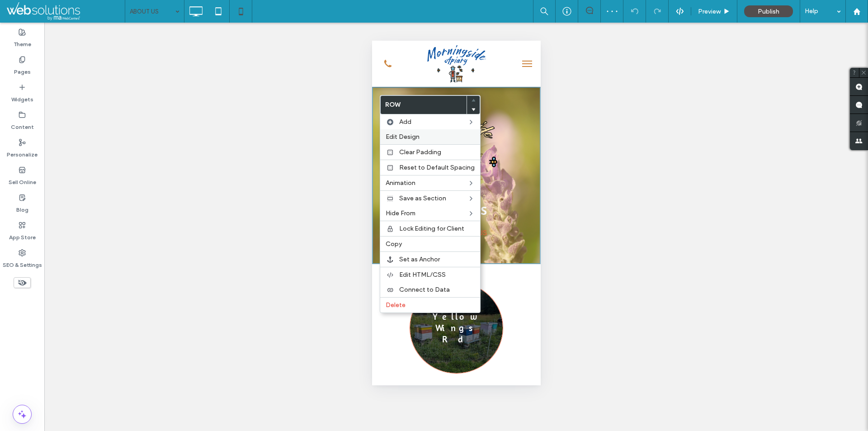
click at [388, 137] on span "Edit Design" at bounding box center [403, 137] width 34 height 8
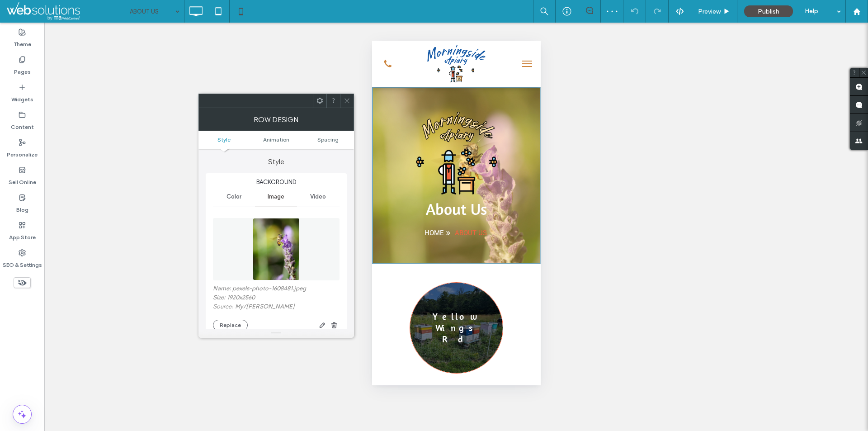
scroll to position [181, 0]
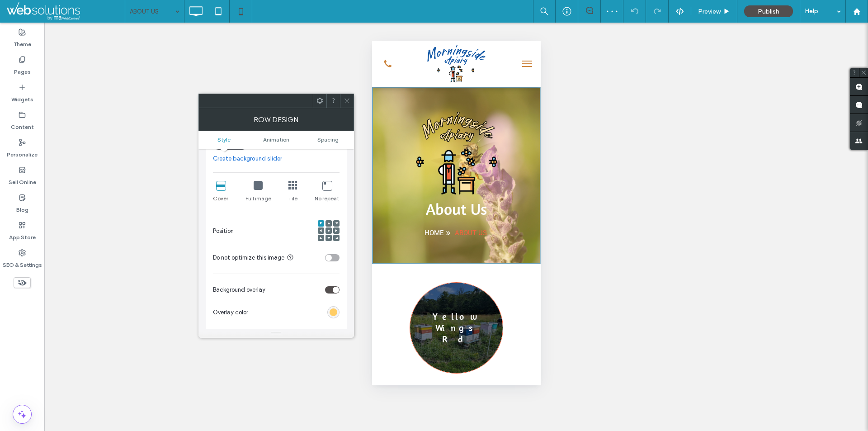
click at [329, 230] on use at bounding box center [329, 231] width 2 height 2
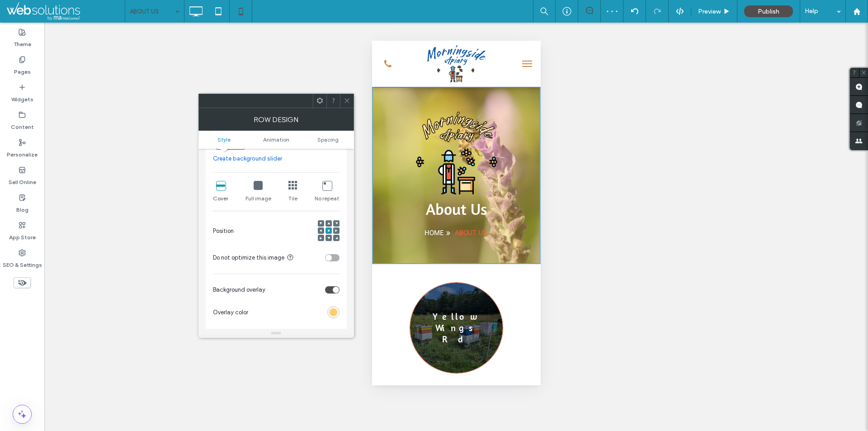
click at [349, 102] on icon at bounding box center [347, 100] width 7 height 7
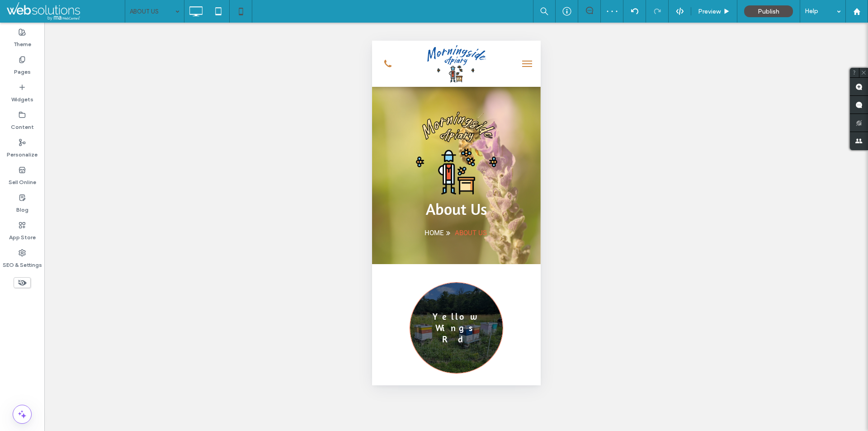
click at [172, 24] on div "Unhide? Yes Unhide? Yes Unhide? Yes Unhide? Yes Unhide? Yes Unhide? Yes Unhide?…" at bounding box center [456, 227] width 824 height 408
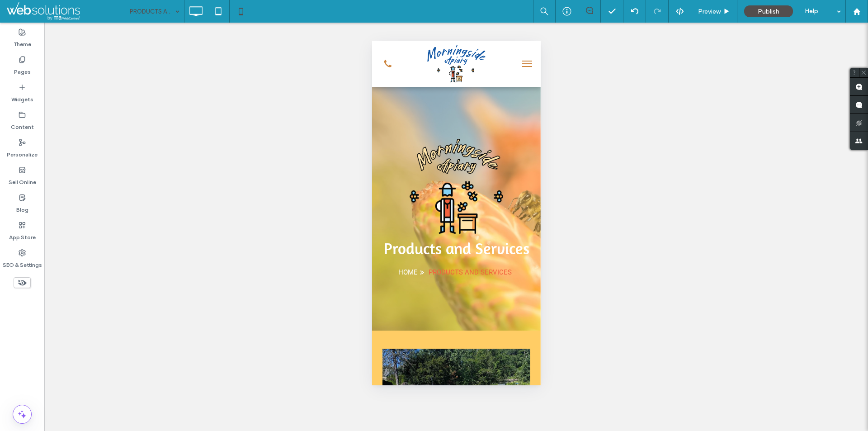
scroll to position [0, 0]
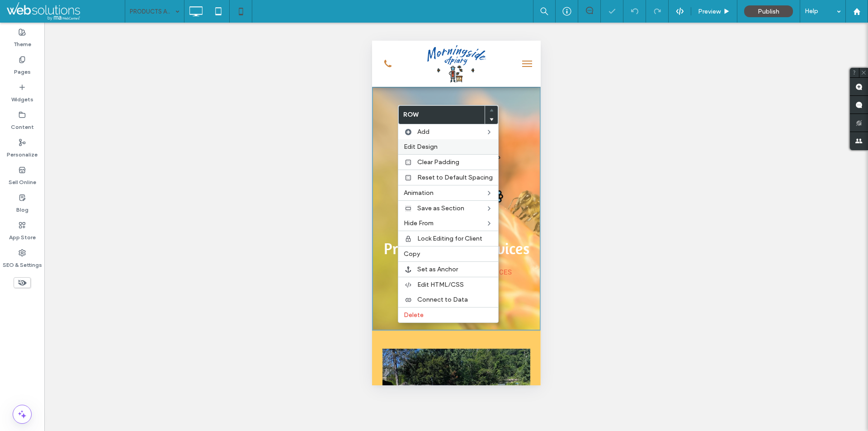
click at [427, 145] on span "Edit Design" at bounding box center [421, 147] width 34 height 8
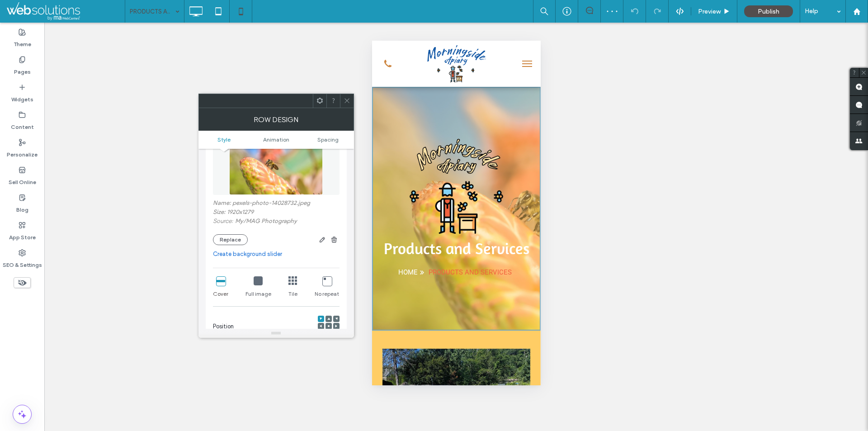
scroll to position [136, 0]
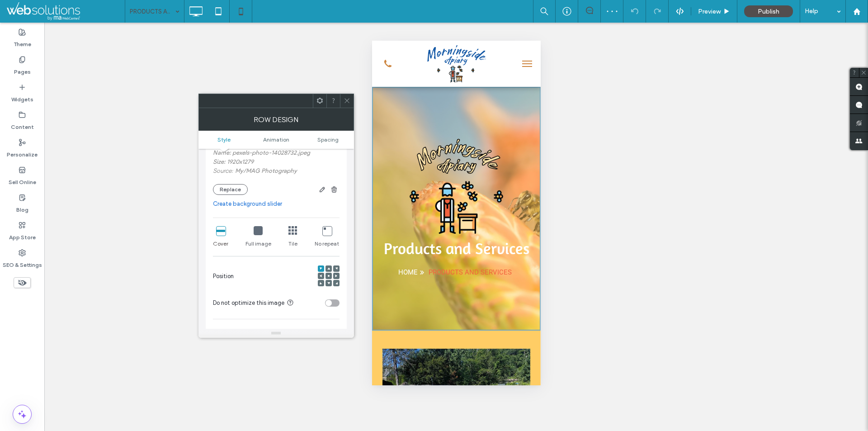
click at [327, 275] on icon at bounding box center [328, 276] width 3 height 3
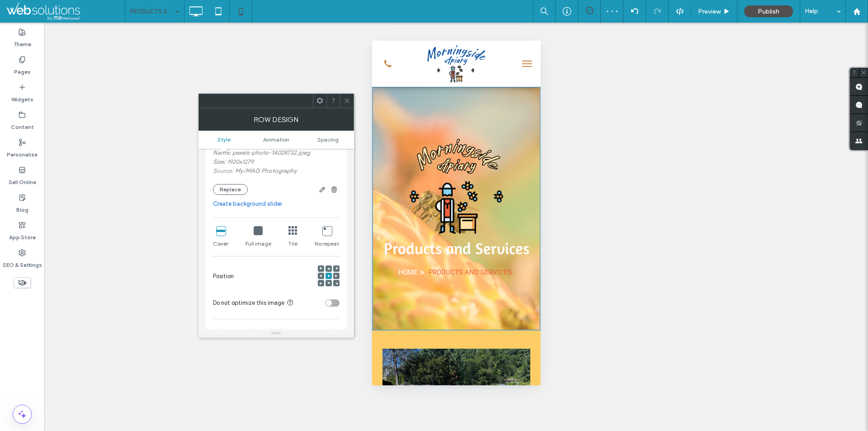
click at [349, 101] on icon at bounding box center [347, 100] width 7 height 7
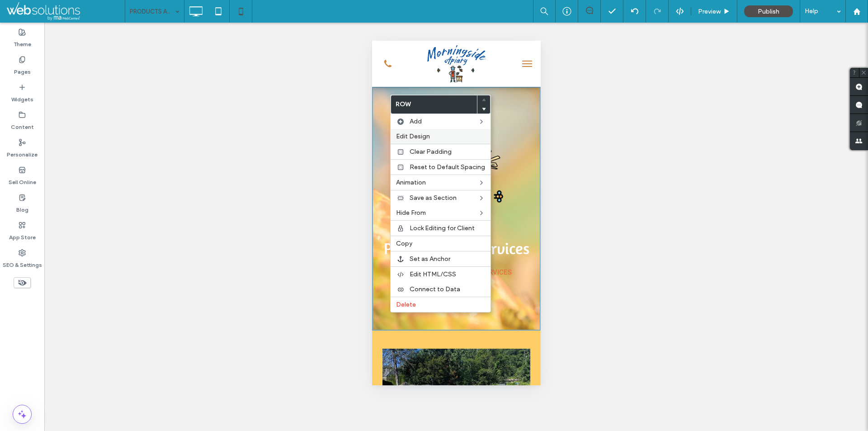
click at [413, 133] on span "Edit Design" at bounding box center [413, 137] width 34 height 8
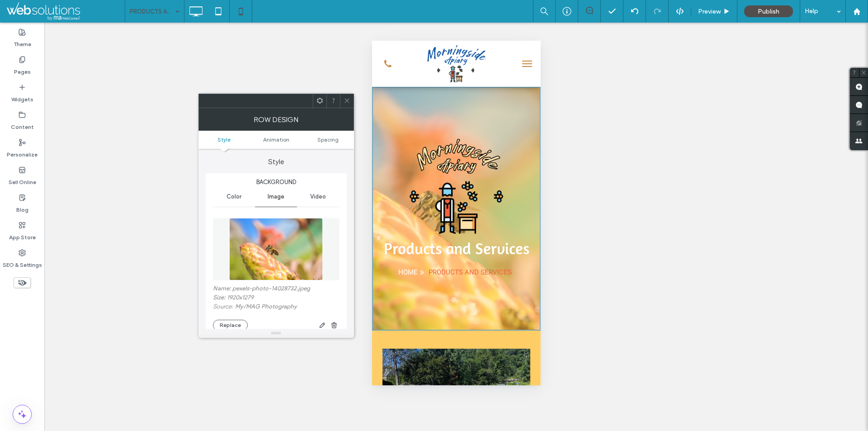
click at [338, 135] on ul "Style Animation Spacing" at bounding box center [277, 140] width 156 height 18
click at [338, 139] on span "Spacing" at bounding box center [327, 139] width 21 height 7
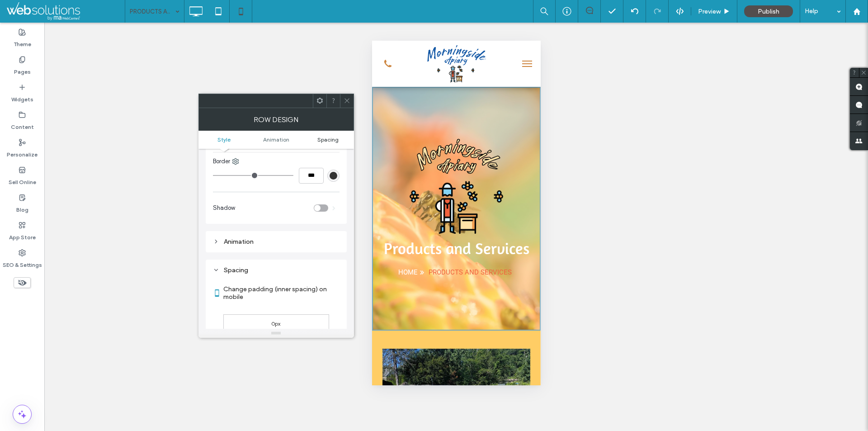
scroll to position [483, 0]
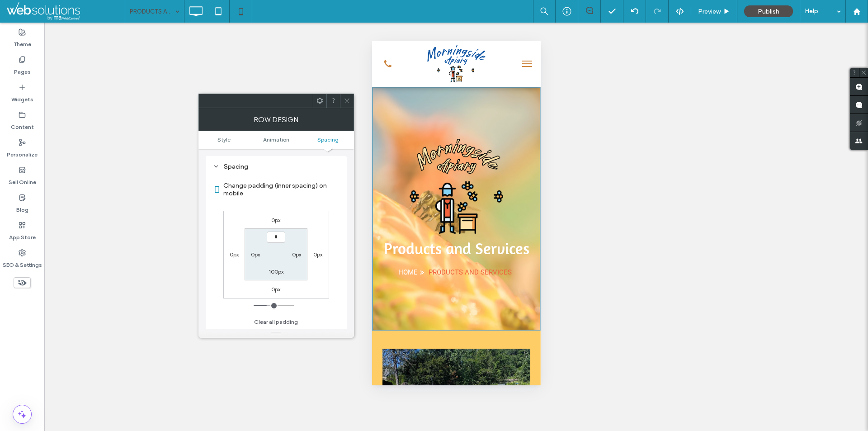
type input "**"
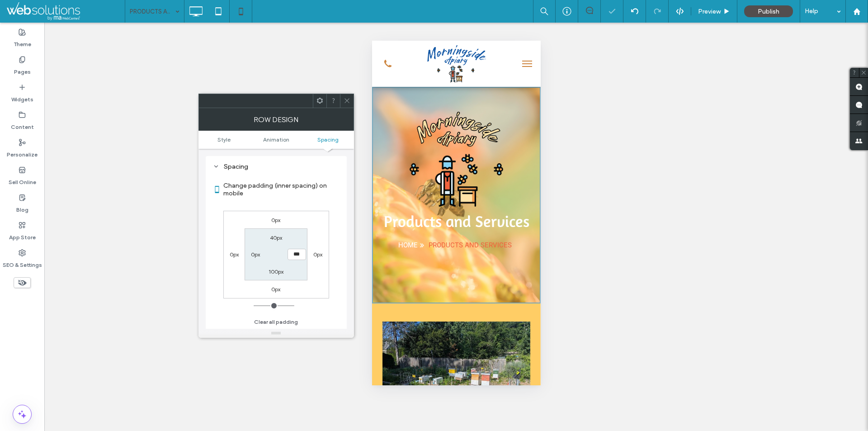
type input "***"
type input "**"
type input "****"
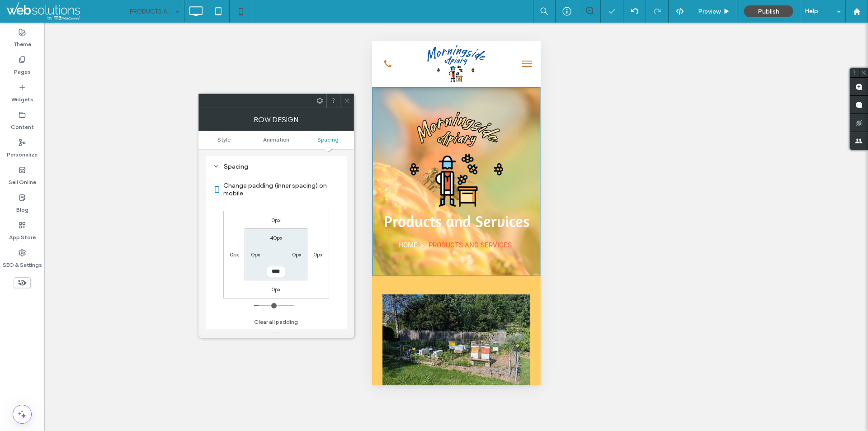
click at [346, 101] on icon at bounding box center [347, 100] width 7 height 7
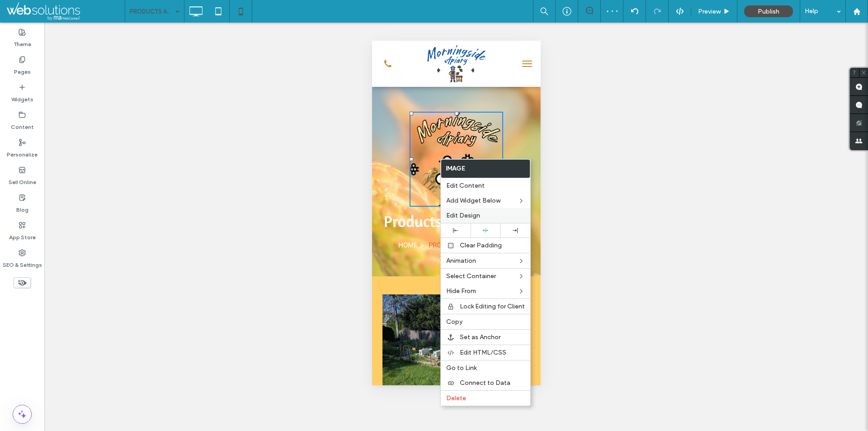
drag, startPoint x: 468, startPoint y: 213, endPoint x: 27, endPoint y: 190, distance: 441.6
click at [468, 213] on span "Edit Design" at bounding box center [463, 216] width 34 height 8
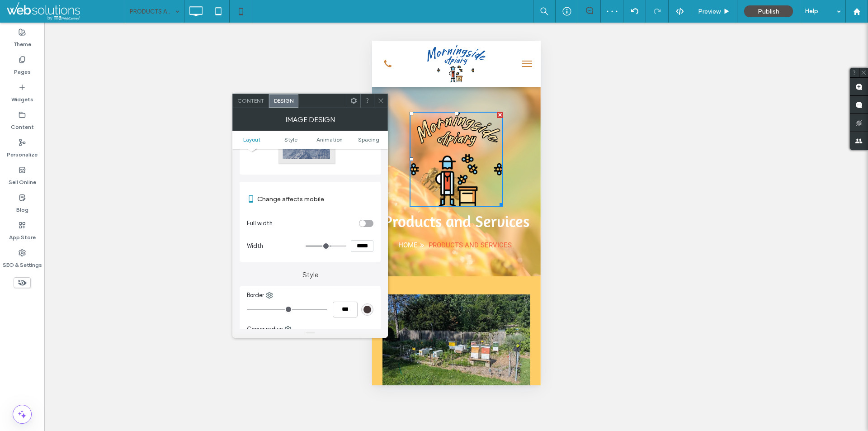
scroll to position [90, 0]
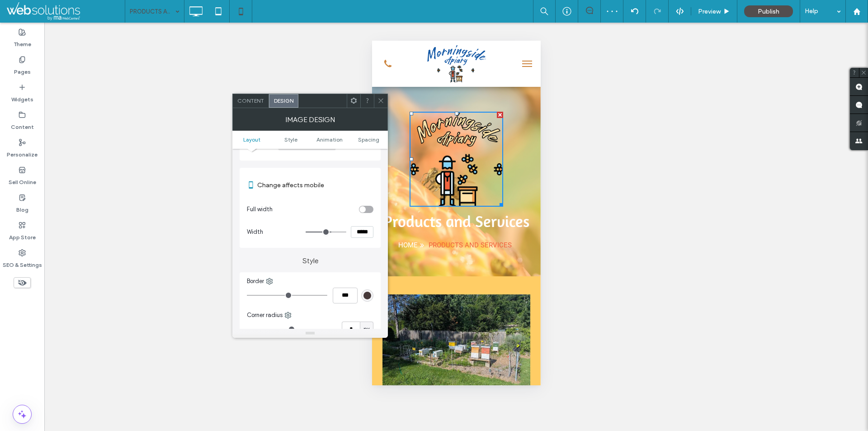
click at [362, 230] on input "*****" at bounding box center [362, 232] width 23 height 12
type input "*****"
type input "***"
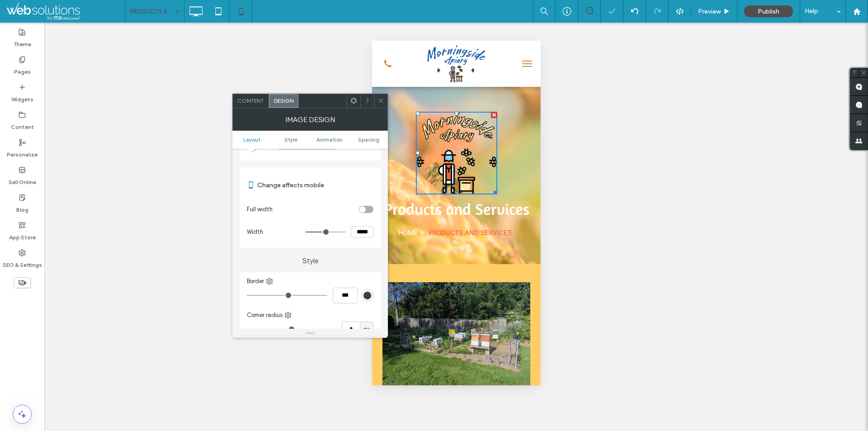
click at [382, 99] on use at bounding box center [381, 101] width 5 height 5
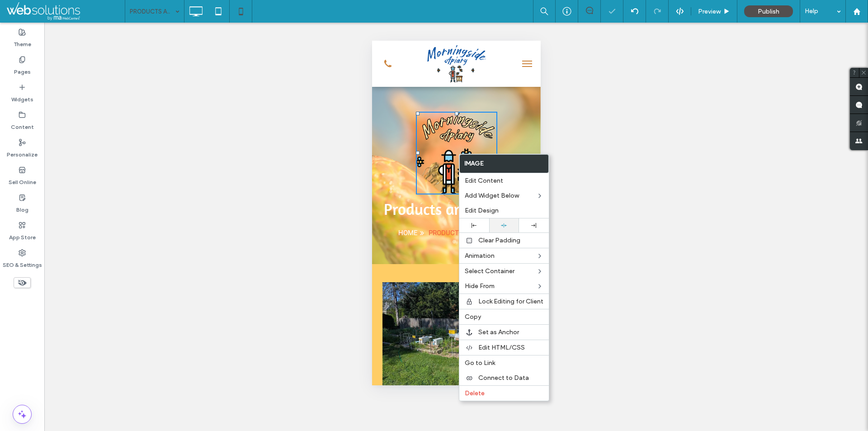
click at [506, 227] on icon at bounding box center [504, 226] width 6 height 6
click at [710, 8] on span "Preview" at bounding box center [709, 12] width 23 height 8
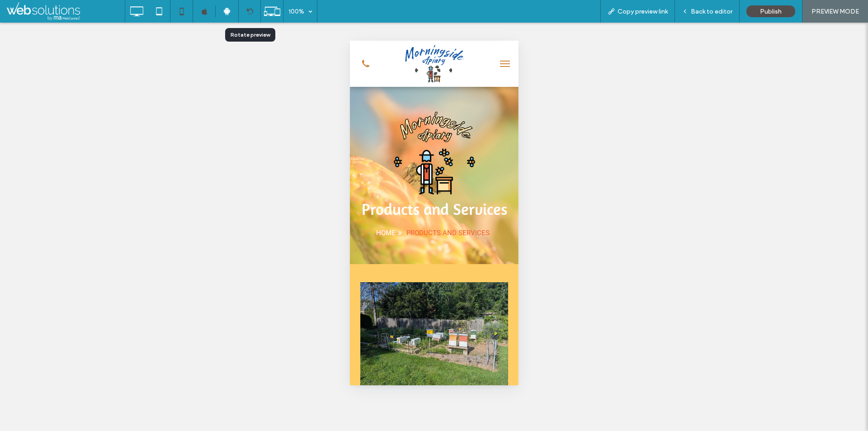
click at [251, 13] on icon at bounding box center [249, 11] width 7 height 7
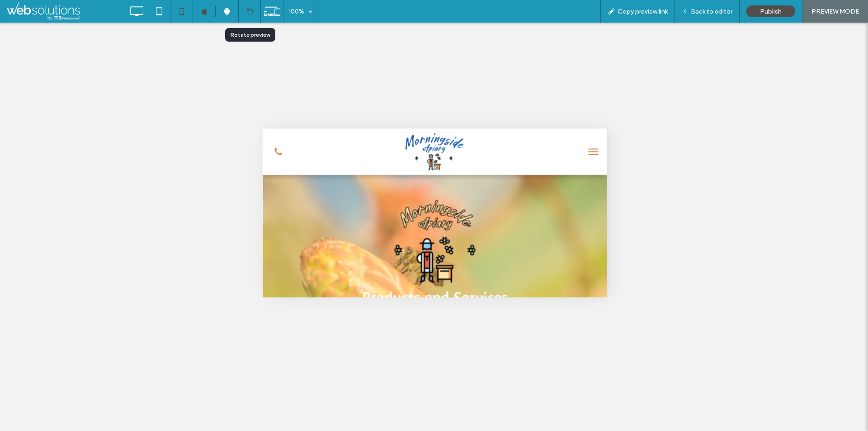
click at [251, 13] on icon at bounding box center [249, 11] width 7 height 7
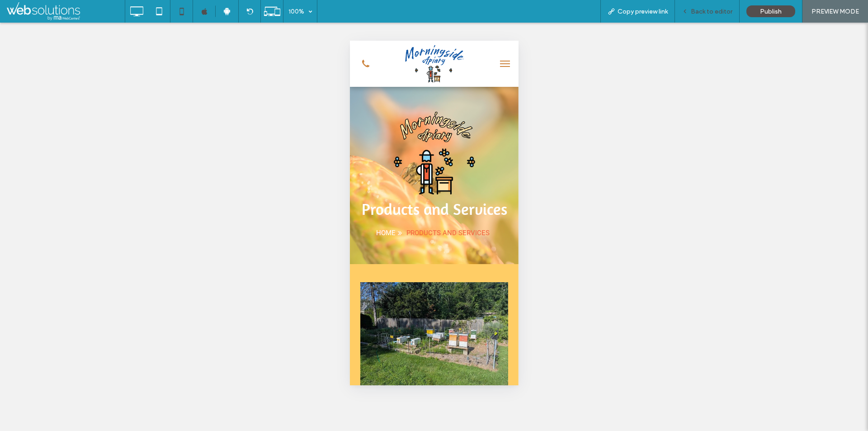
click at [700, 10] on span "Back to editor" at bounding box center [712, 12] width 42 height 8
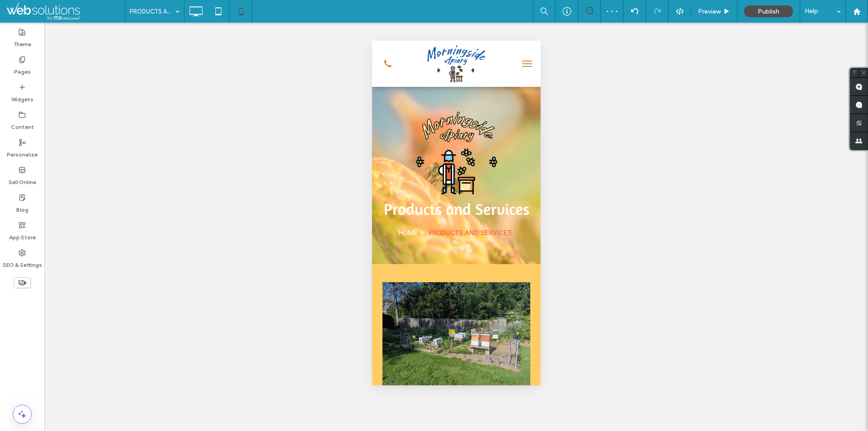
click at [155, 24] on div "Unhide? Yes Unhide? Yes Unhide? Yes Unhide? Yes Unhide? Yes Unhide? Yes Unhide?…" at bounding box center [456, 227] width 824 height 408
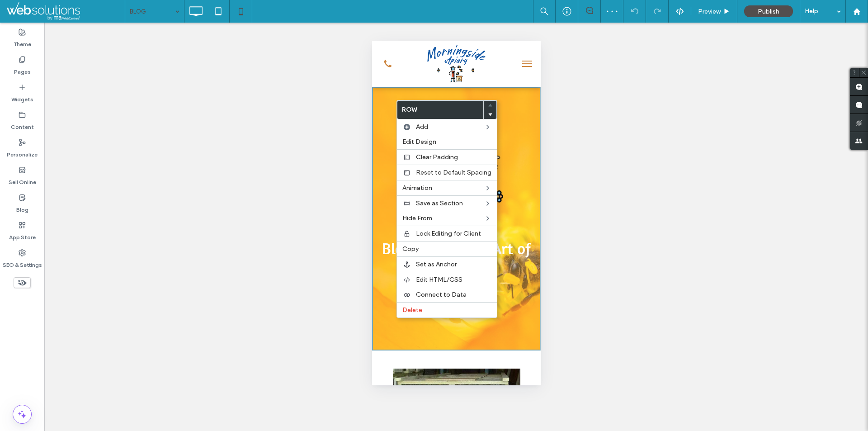
click at [422, 136] on div "Edit Design" at bounding box center [447, 141] width 100 height 15
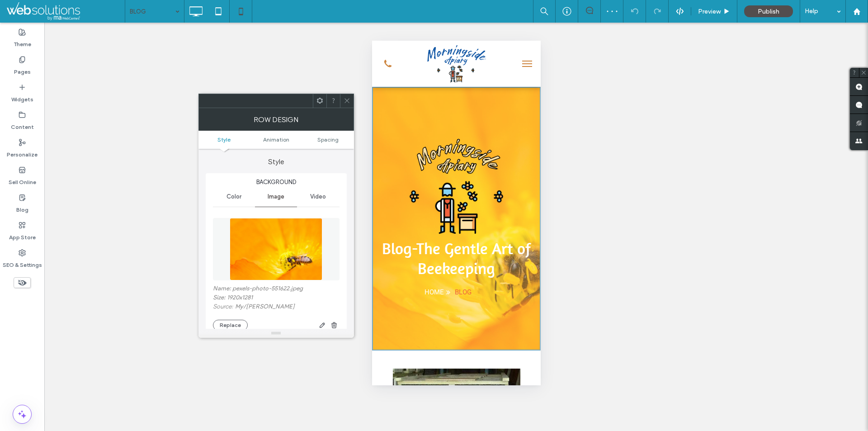
drag, startPoint x: 323, startPoint y: 130, endPoint x: 329, endPoint y: 136, distance: 8.6
click at [323, 131] on div "Row Design" at bounding box center [277, 119] width 156 height 23
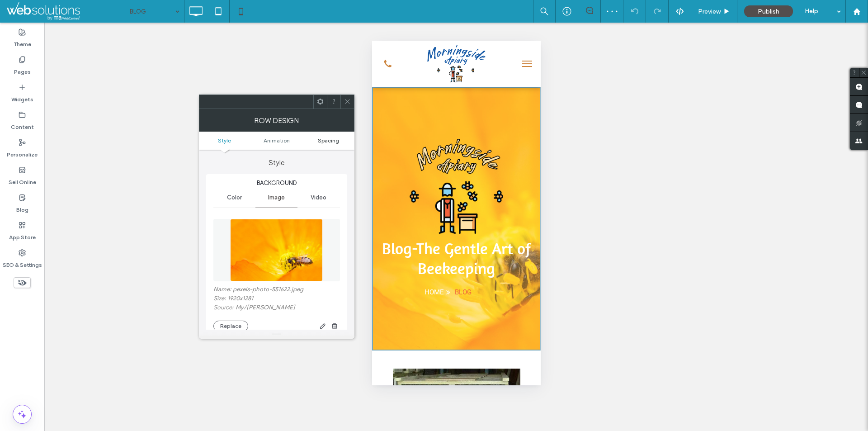
click at [329, 137] on span "Spacing" at bounding box center [328, 140] width 21 height 7
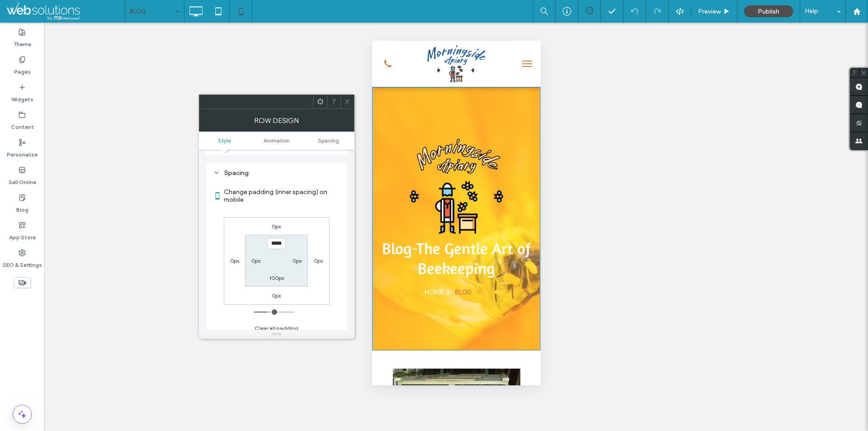
scroll to position [483, 0]
type input "**"
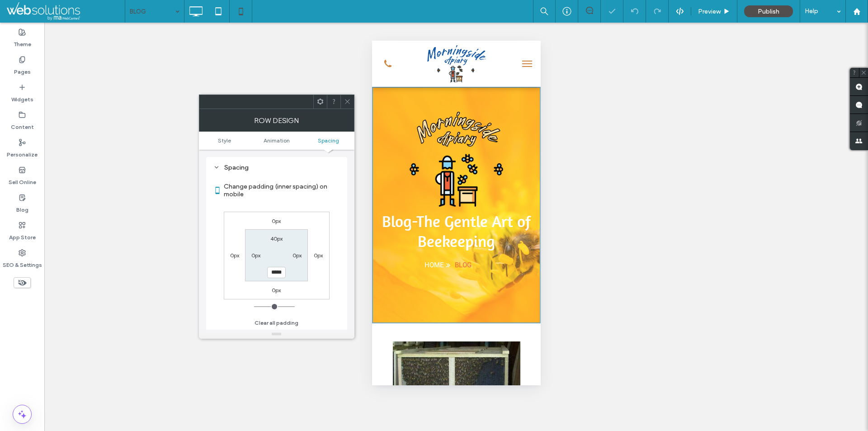
type input "***"
type input "**"
type input "****"
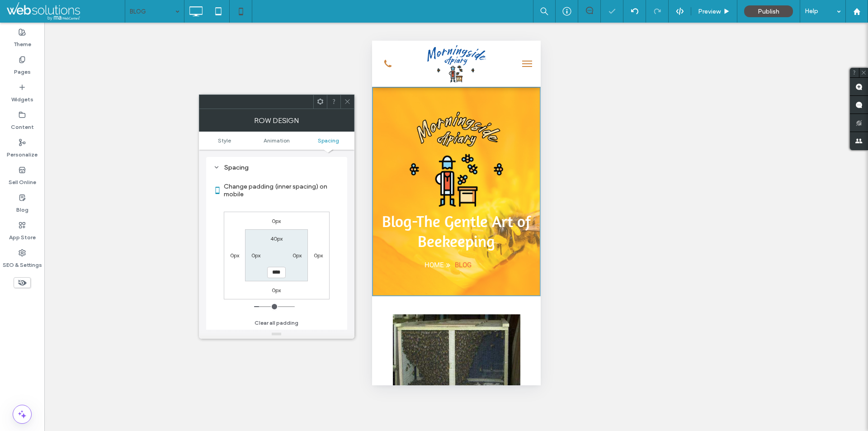
click at [345, 104] on icon at bounding box center [347, 101] width 7 height 7
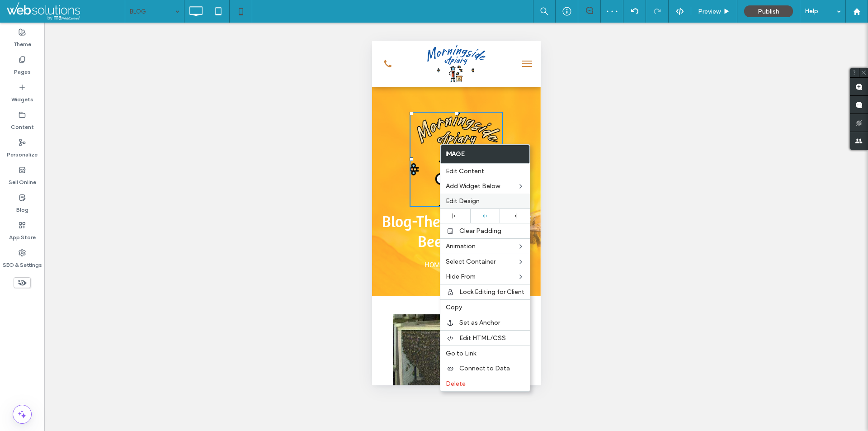
click at [461, 195] on div "Edit Design" at bounding box center [486, 201] width 90 height 15
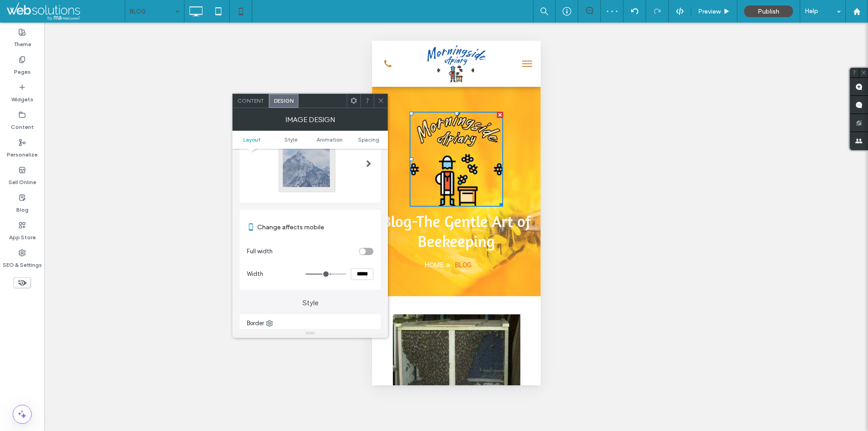
scroll to position [90, 0]
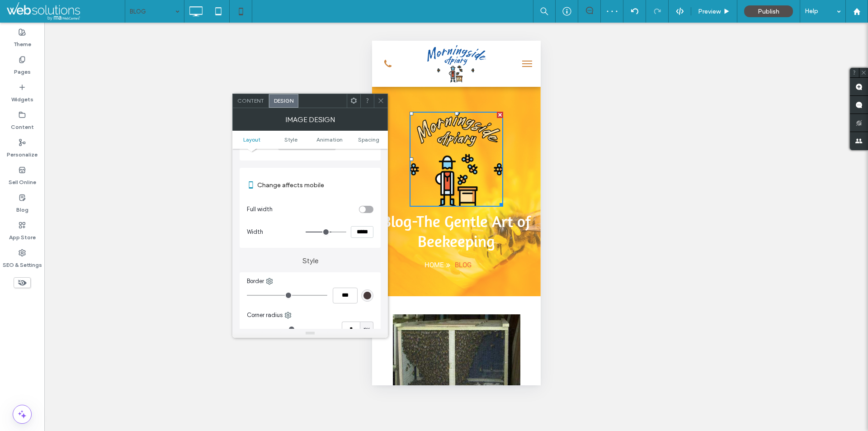
click at [368, 234] on input "*****" at bounding box center [362, 232] width 23 height 12
type input "*****"
type input "***"
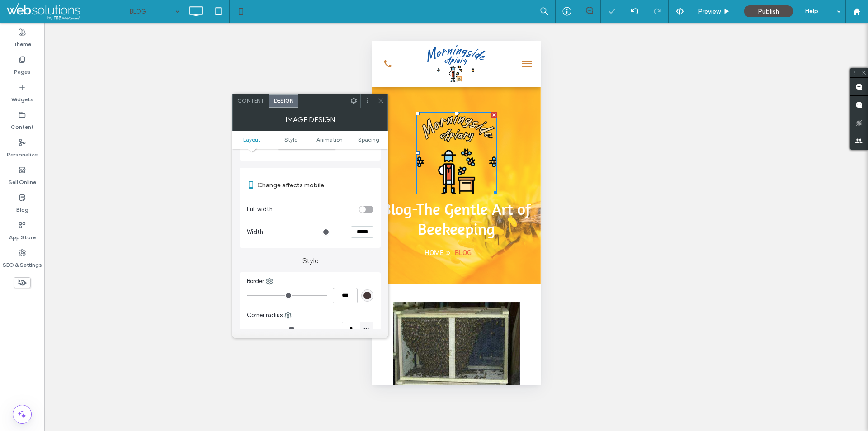
click at [380, 100] on icon at bounding box center [381, 100] width 7 height 7
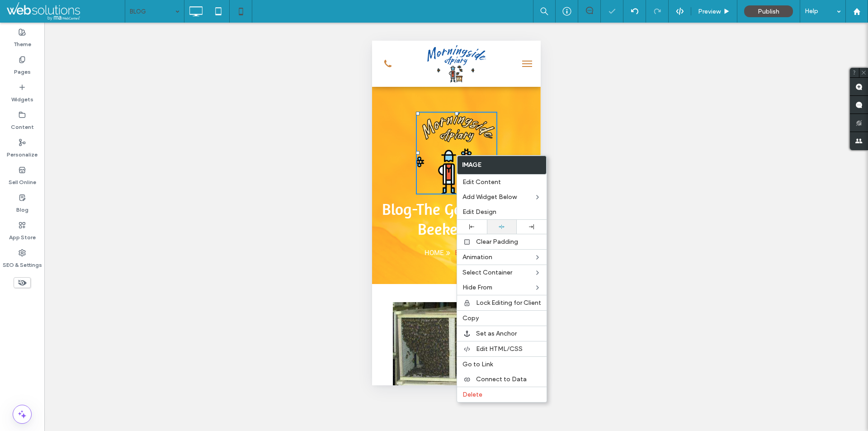
click at [502, 226] on use at bounding box center [502, 227] width 6 height 4
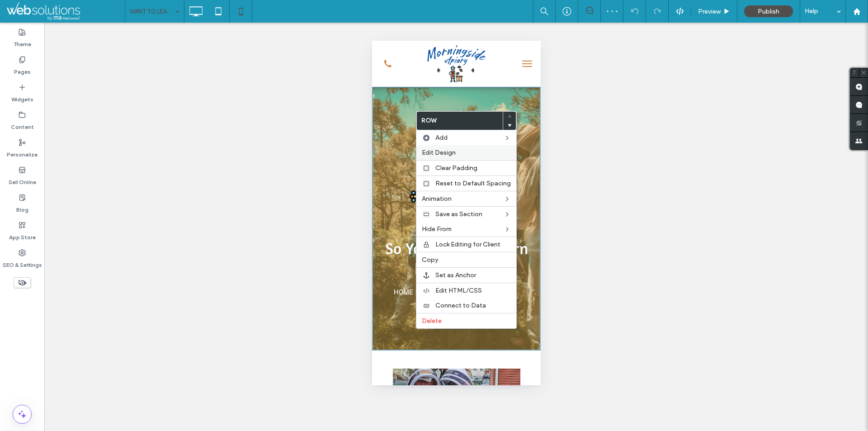
click at [442, 151] on span "Edit Design" at bounding box center [439, 153] width 34 height 8
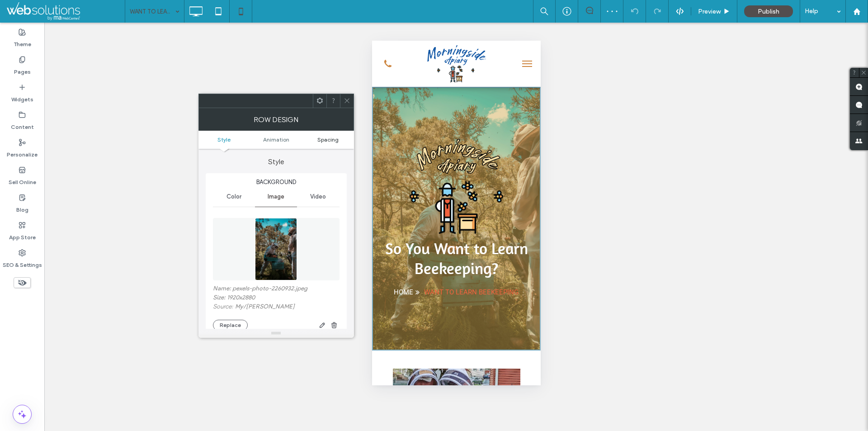
click at [337, 137] on span "Spacing" at bounding box center [327, 139] width 21 height 7
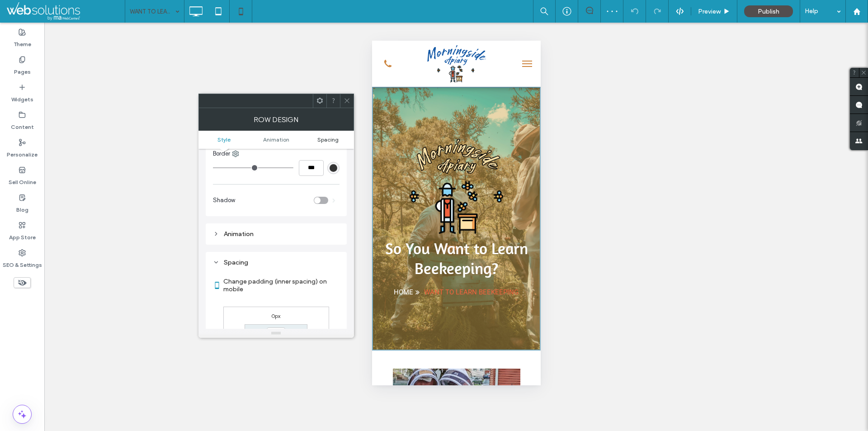
scroll to position [483, 0]
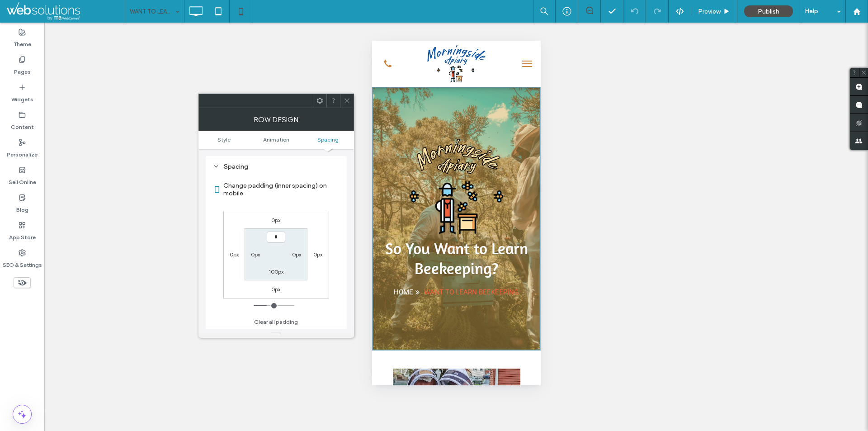
type input "**"
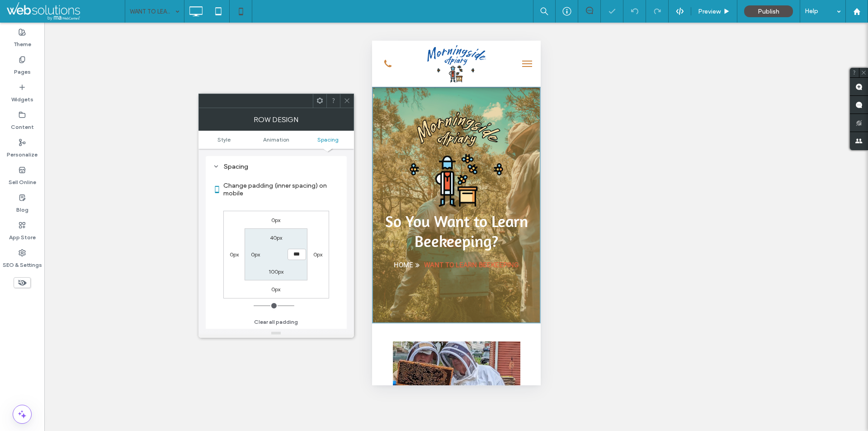
type input "***"
type input "**"
type input "****"
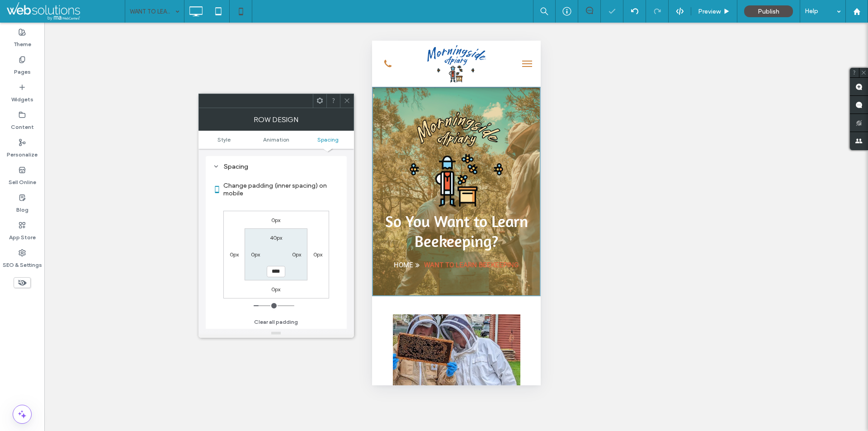
click at [346, 97] on span at bounding box center [347, 101] width 7 height 14
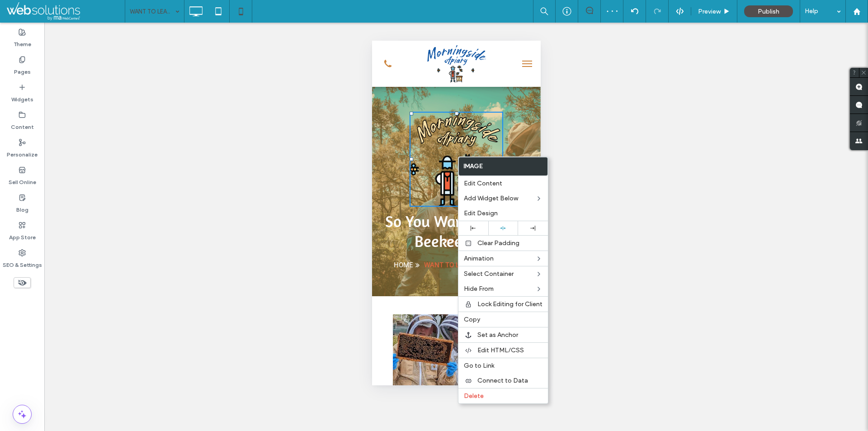
click at [492, 207] on div "Edit Design" at bounding box center [504, 213] width 90 height 15
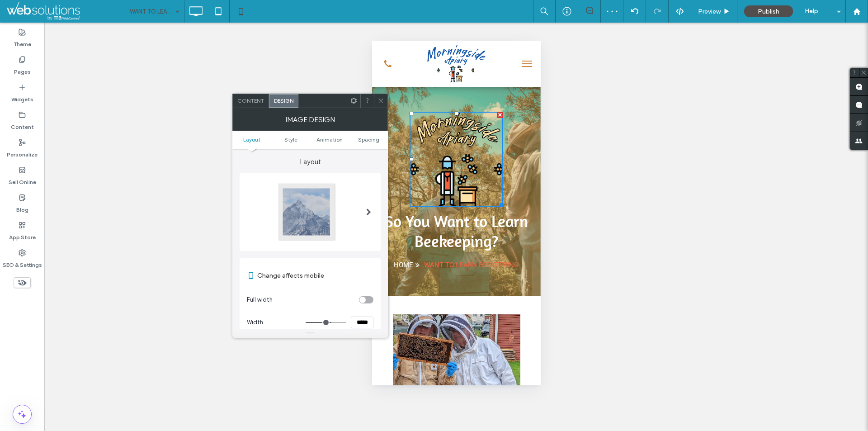
click at [357, 314] on section "Width *****" at bounding box center [310, 322] width 127 height 23
click at [359, 320] on input "*****" at bounding box center [362, 323] width 23 height 12
type input "*****"
type input "***"
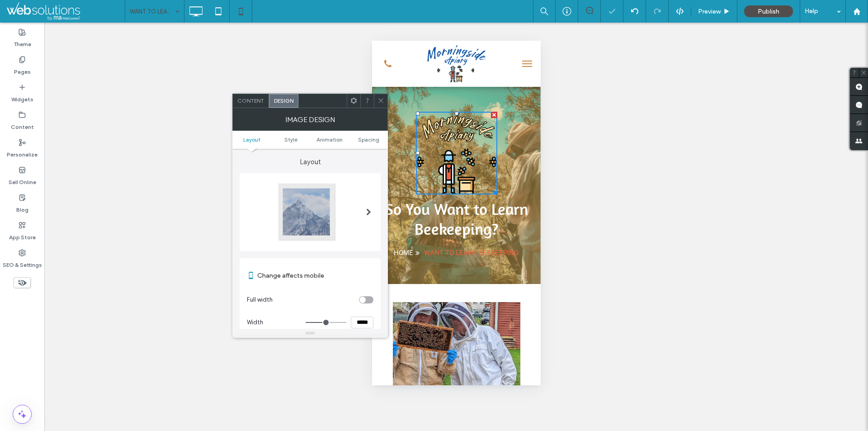
click at [378, 99] on icon at bounding box center [381, 100] width 7 height 7
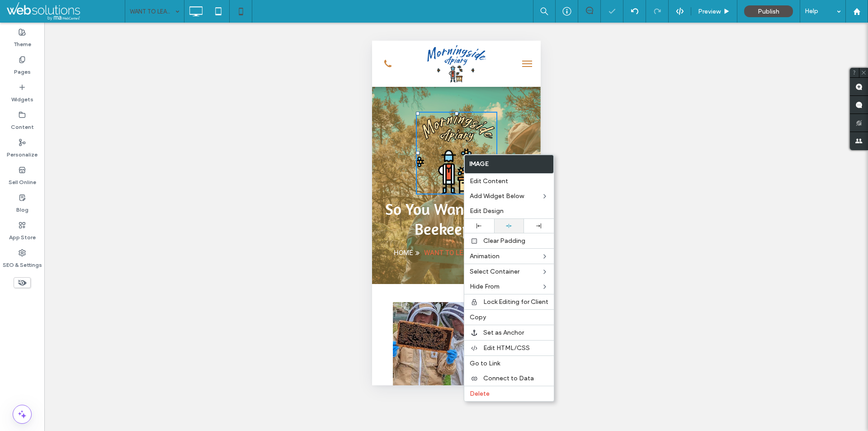
click at [506, 229] on div at bounding box center [509, 226] width 30 height 14
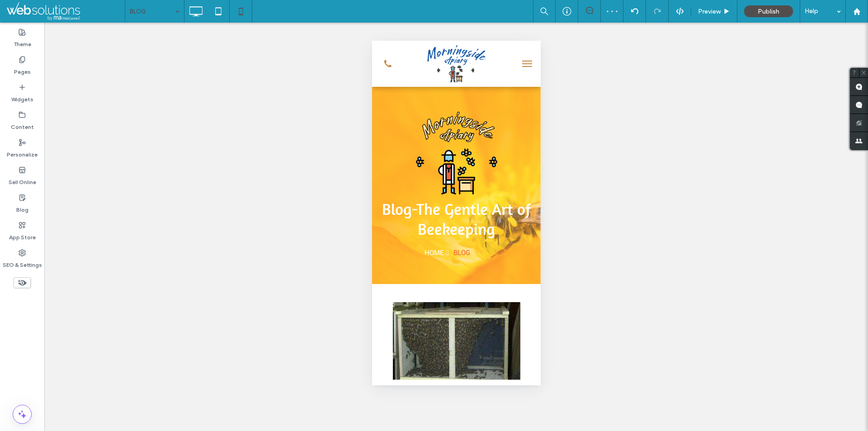
scroll to position [0, 0]
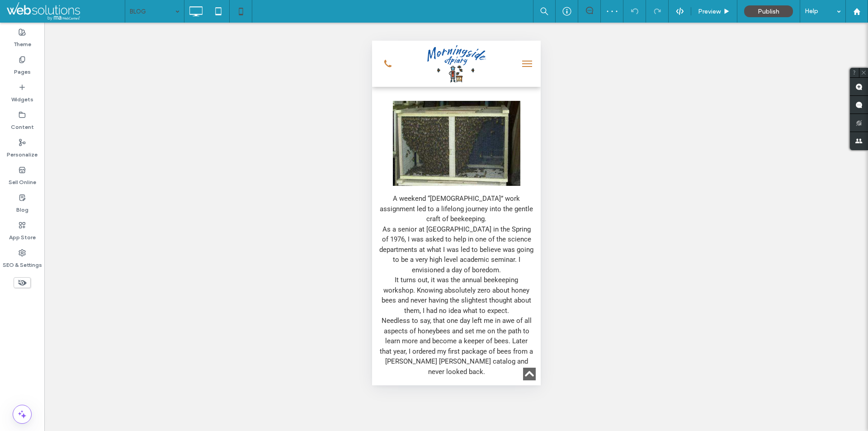
scroll to position [181, 0]
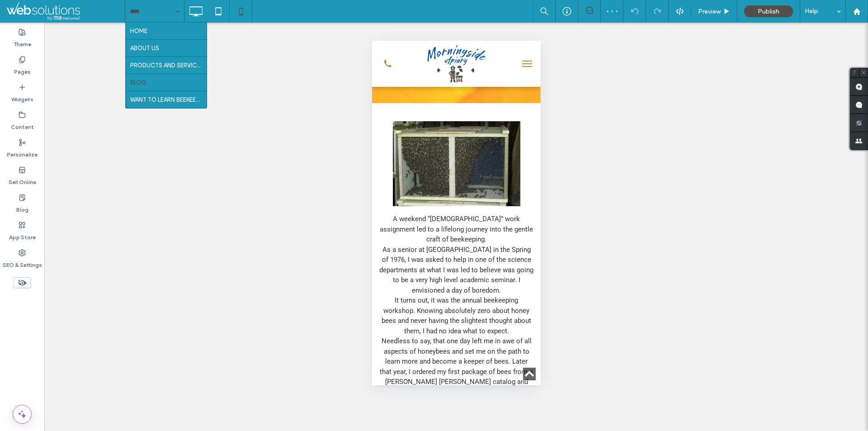
click at [160, 17] on input at bounding box center [152, 11] width 45 height 23
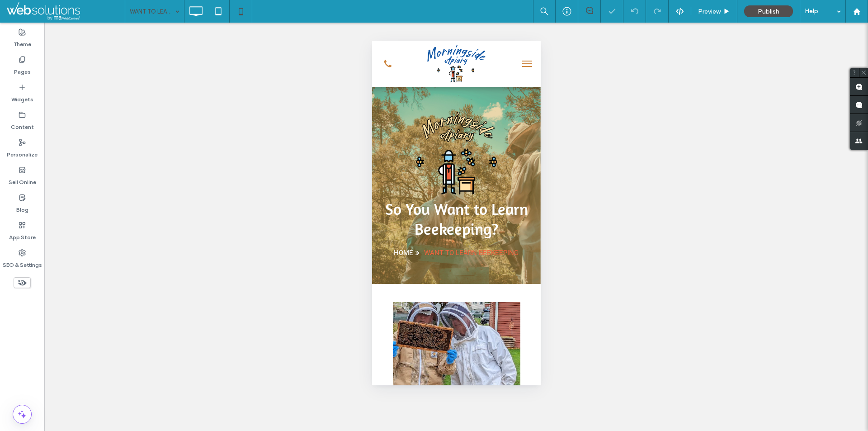
click at [153, 17] on input at bounding box center [152, 11] width 45 height 23
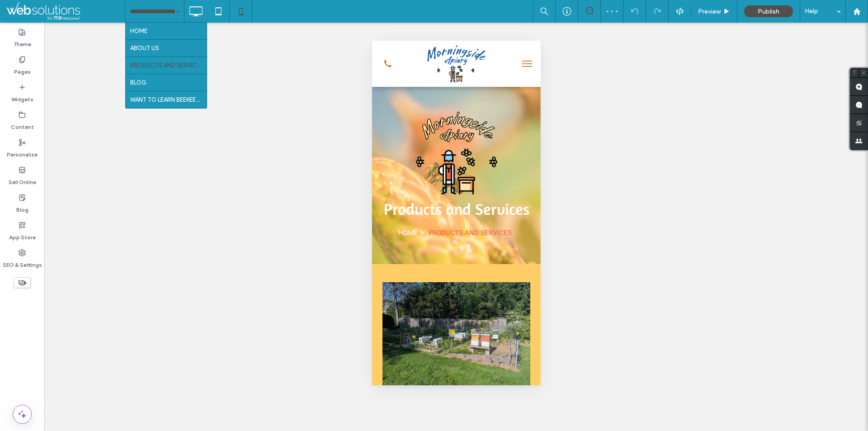
click at [150, 20] on input at bounding box center [152, 11] width 45 height 23
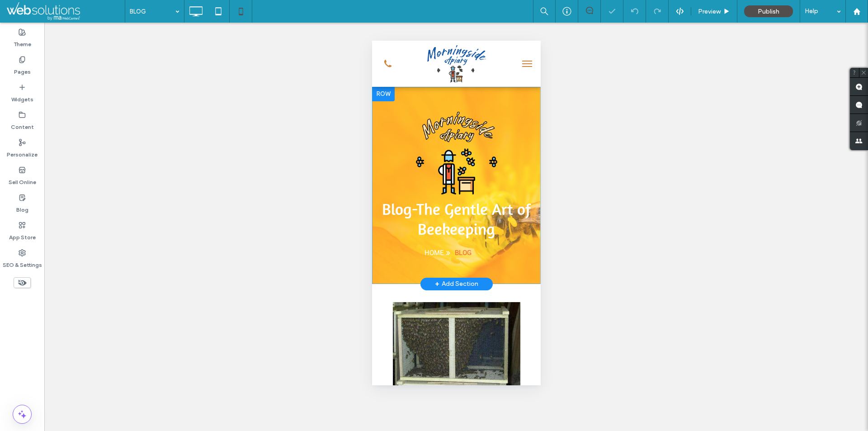
click at [401, 99] on div "Blog-The Gentle Art of Beekeeping HOME BLOG Click To Paste Row + Add Section" at bounding box center [456, 185] width 169 height 197
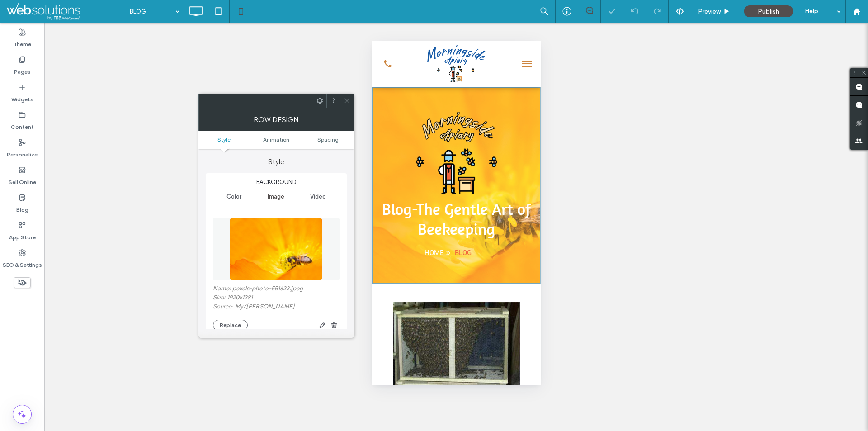
scroll to position [136, 0]
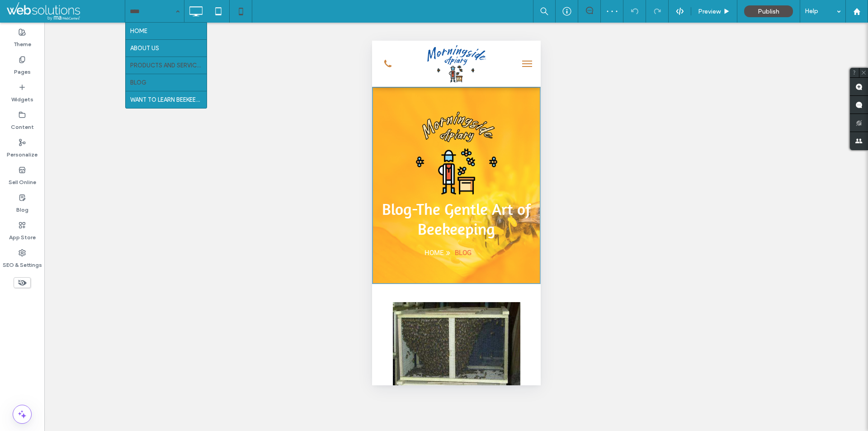
drag, startPoint x: 144, startPoint y: 14, endPoint x: 152, endPoint y: 58, distance: 44.5
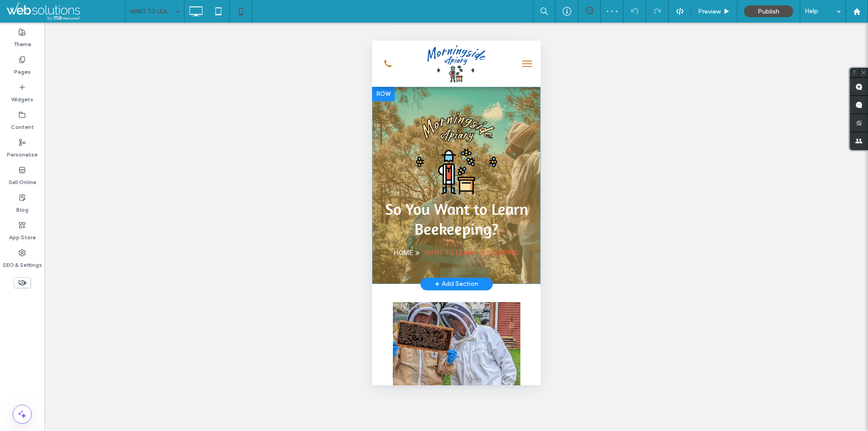
click at [404, 95] on div "So You Want to Learn Beekeeping? HOME WANT TO LEARN BEEKEEPING Click To Paste R…" at bounding box center [456, 185] width 169 height 197
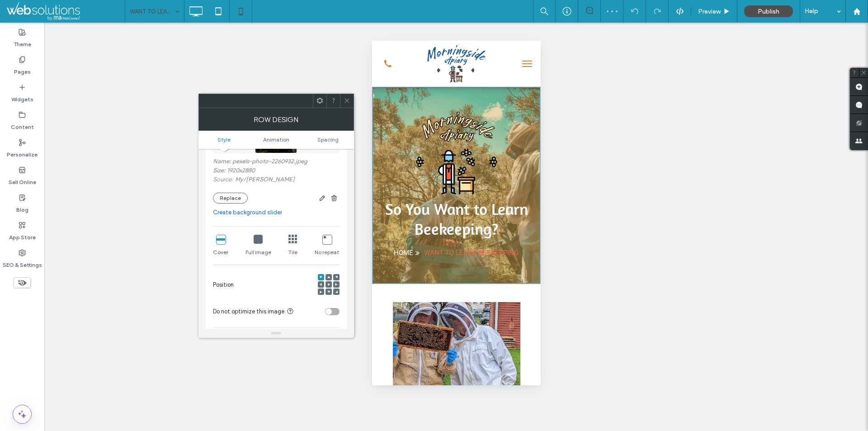
scroll to position [226, 0]
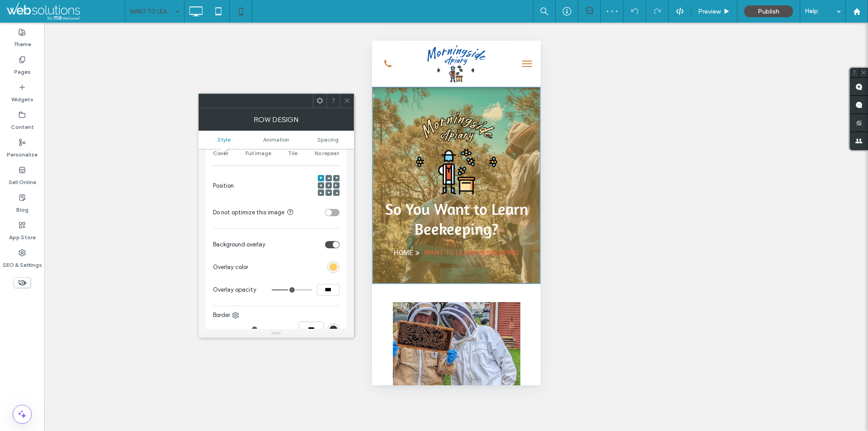
click at [330, 185] on icon at bounding box center [328, 185] width 3 height 3
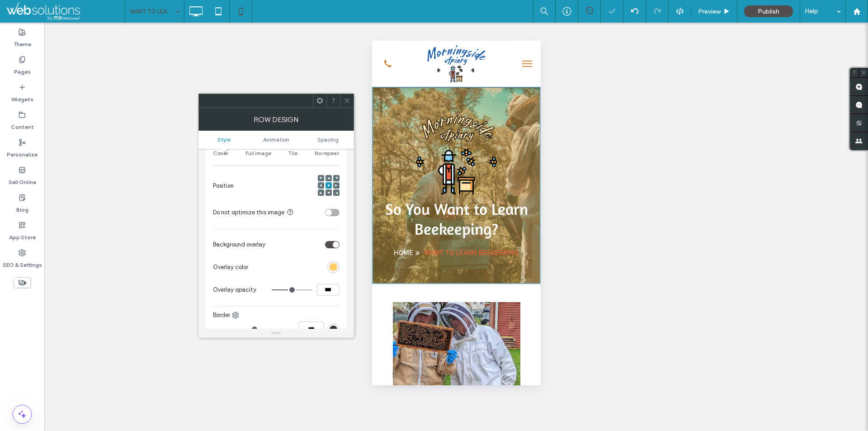
click at [350, 103] on icon at bounding box center [347, 100] width 7 height 7
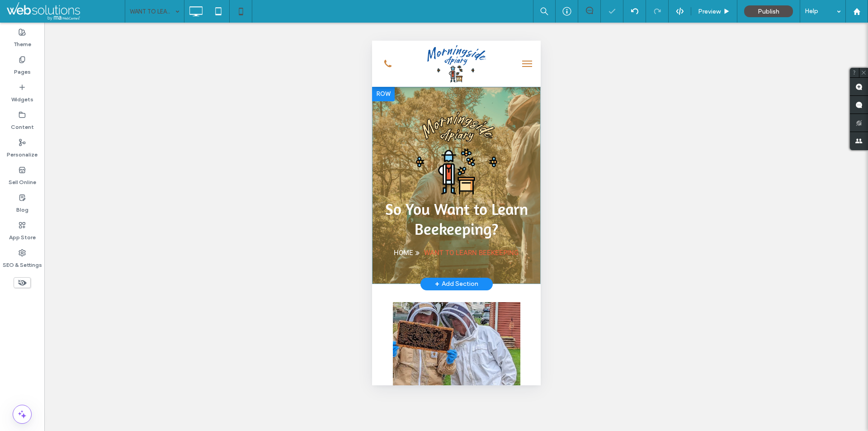
scroll to position [136, 0]
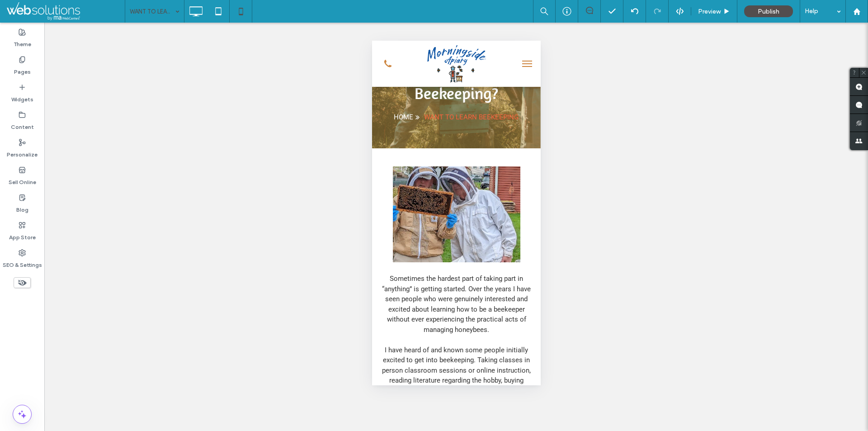
drag, startPoint x: 451, startPoint y: 147, endPoint x: 483, endPoint y: 165, distance: 36.9
click at [483, 431] on div at bounding box center [434, 431] width 868 height 0
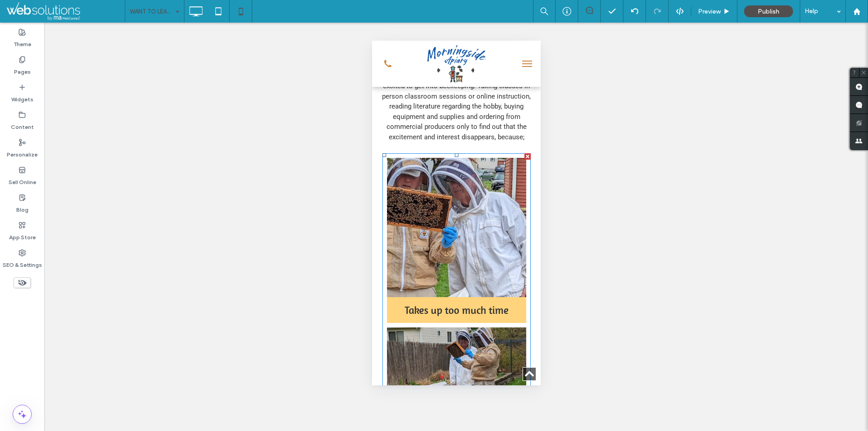
scroll to position [407, 0]
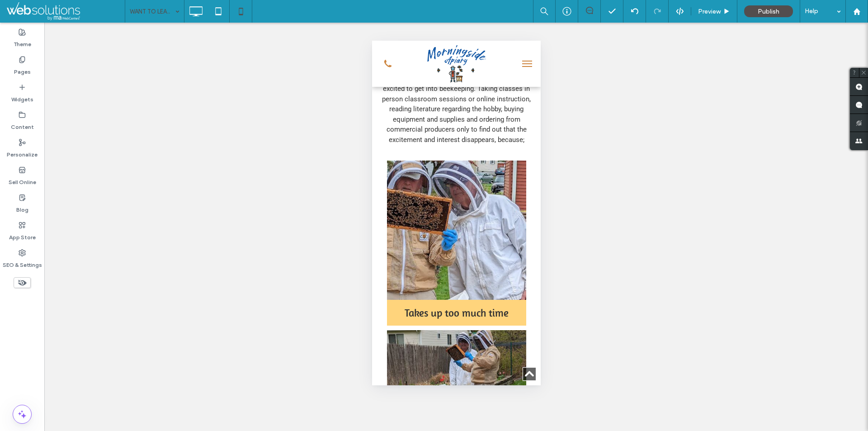
drag, startPoint x: 394, startPoint y: 140, endPoint x: 421, endPoint y: 158, distance: 32.6
click at [421, 431] on div at bounding box center [434, 431] width 868 height 0
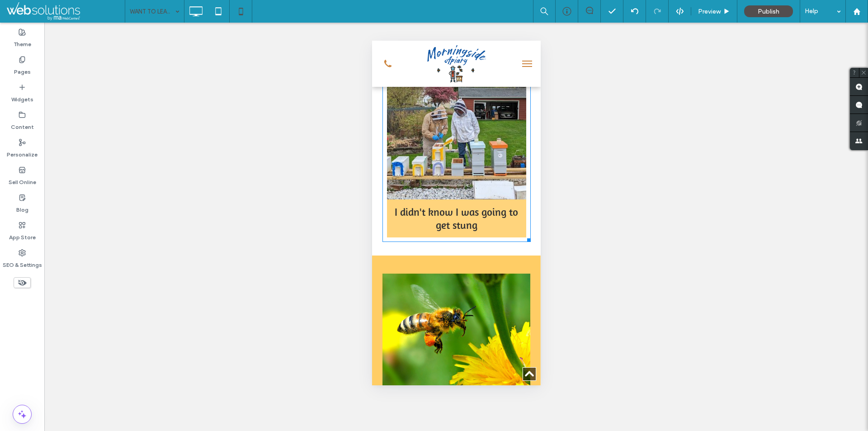
scroll to position [859, 0]
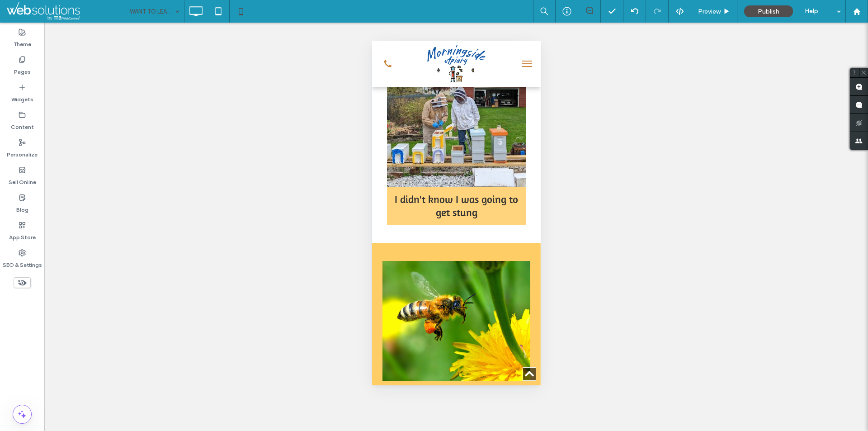
drag, startPoint x: 441, startPoint y: 223, endPoint x: 473, endPoint y: 233, distance: 33.1
click at [474, 431] on div at bounding box center [434, 431] width 868 height 0
click at [453, 226] on body ".wqwq-1{fill:#231f20;} .cls-1q, .cls-2q { fill-rule: evenodd; } .cls-2q { fill:…" at bounding box center [434, 215] width 868 height 431
drag, startPoint x: 441, startPoint y: 223, endPoint x: 470, endPoint y: 241, distance: 34.5
click at [470, 431] on div at bounding box center [434, 431] width 868 height 0
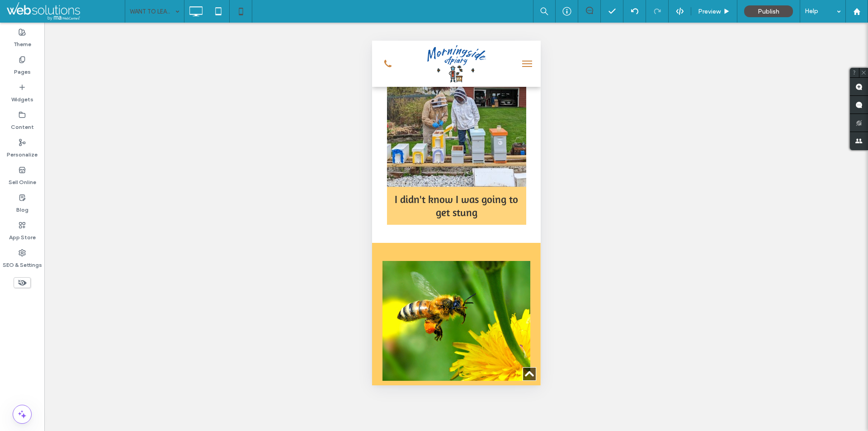
drag, startPoint x: 396, startPoint y: 240, endPoint x: 427, endPoint y: 242, distance: 31.7
click at [427, 431] on div at bounding box center [434, 431] width 868 height 0
click at [420, 431] on div at bounding box center [434, 431] width 868 height 0
drag, startPoint x: 420, startPoint y: 242, endPoint x: 426, endPoint y: 242, distance: 5.4
click at [426, 431] on div at bounding box center [434, 431] width 868 height 0
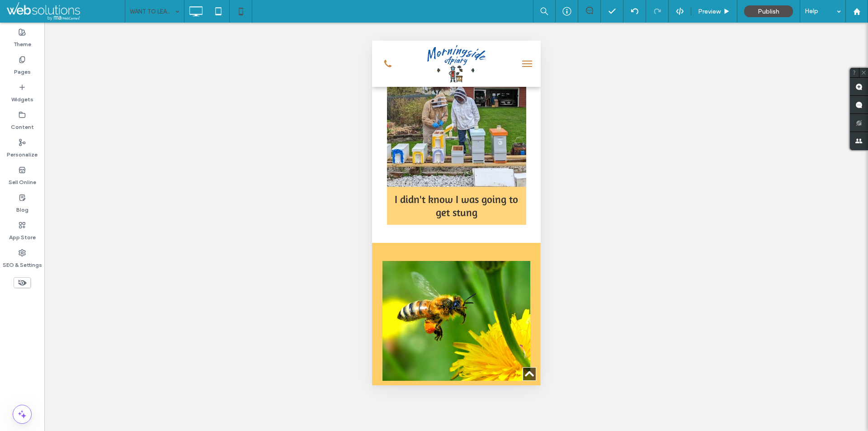
drag, startPoint x: 421, startPoint y: 242, endPoint x: 451, endPoint y: 260, distance: 35.3
click at [451, 431] on div at bounding box center [434, 431] width 868 height 0
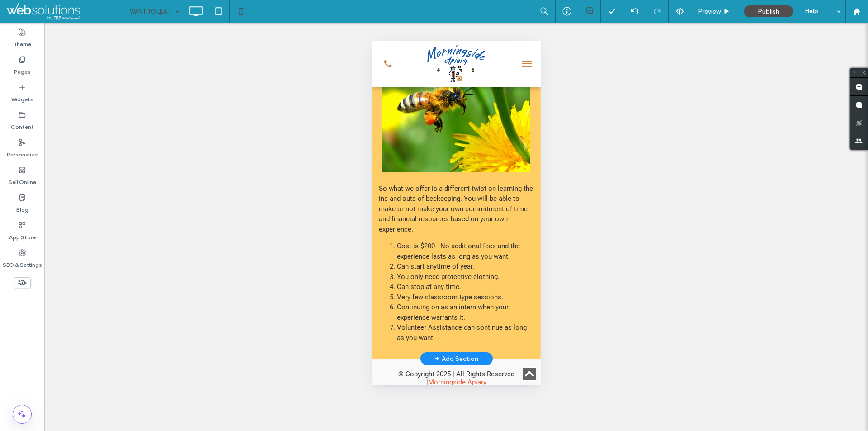
scroll to position [1078, 0]
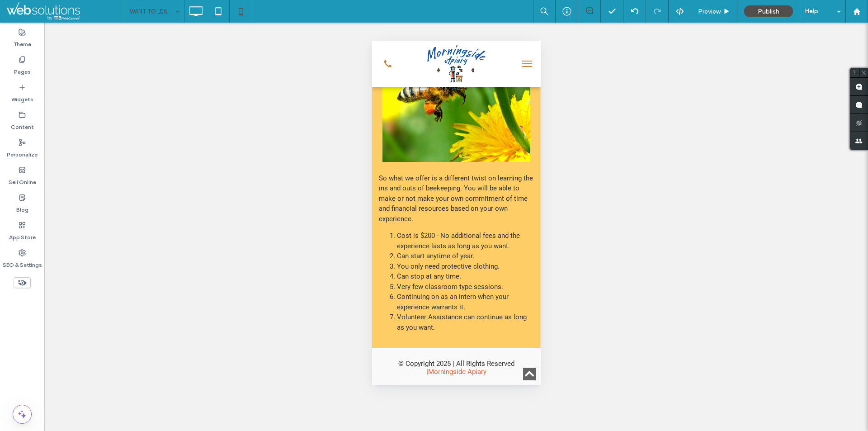
drag, startPoint x: 407, startPoint y: 327, endPoint x: 443, endPoint y: 346, distance: 40.0
click at [443, 431] on div at bounding box center [434, 431] width 868 height 0
click at [720, 9] on span "Preview" at bounding box center [709, 12] width 23 height 8
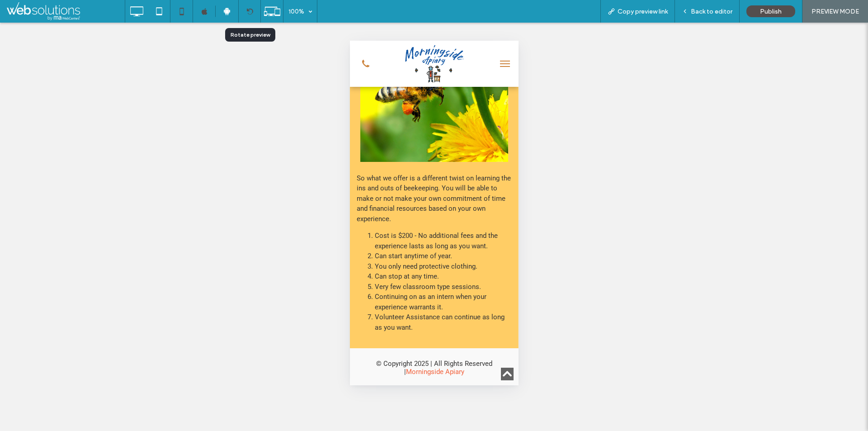
click at [254, 9] on div at bounding box center [250, 11] width 22 height 7
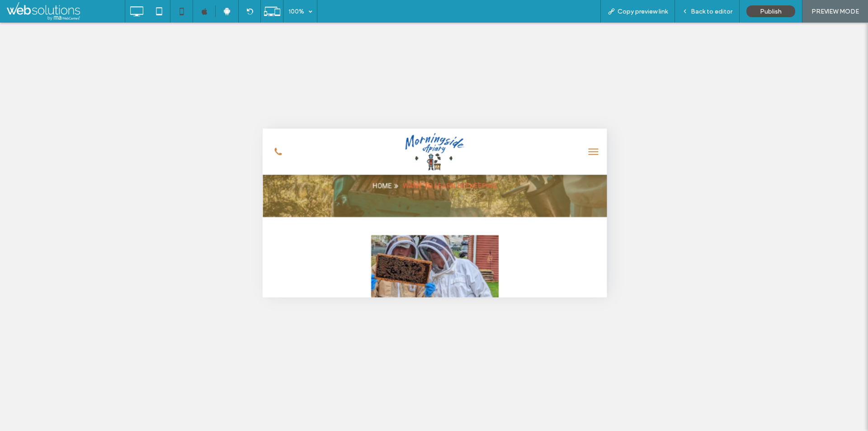
scroll to position [136, 0]
click at [589, 154] on span "menu" at bounding box center [593, 154] width 10 height 1
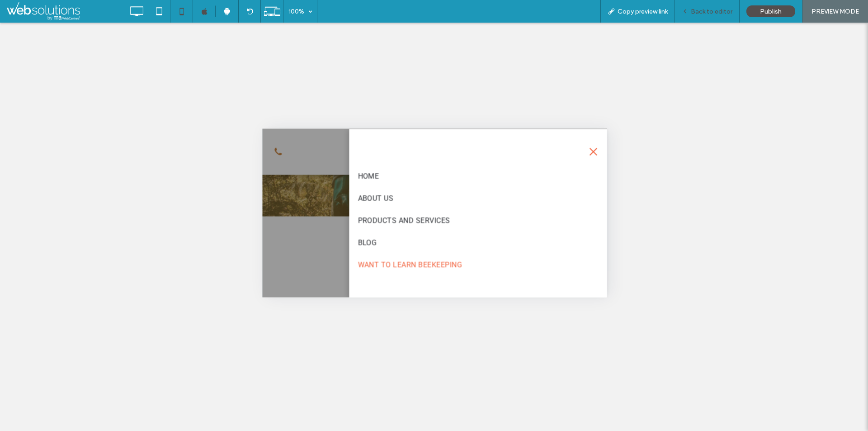
click at [704, 12] on span "Back to editor" at bounding box center [712, 12] width 42 height 8
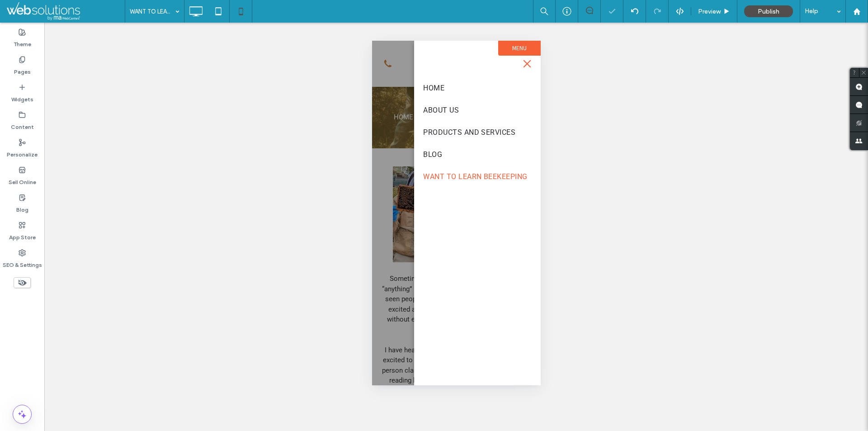
click at [530, 64] on span "menu" at bounding box center [527, 63] width 10 height 1
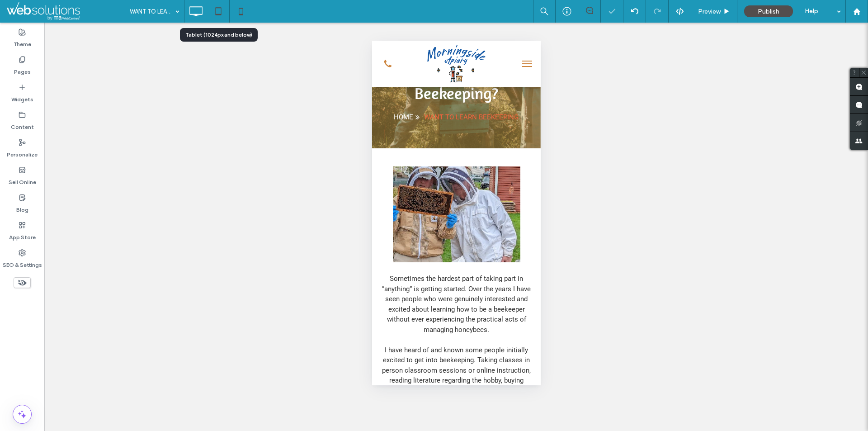
click at [217, 9] on icon at bounding box center [218, 11] width 18 height 18
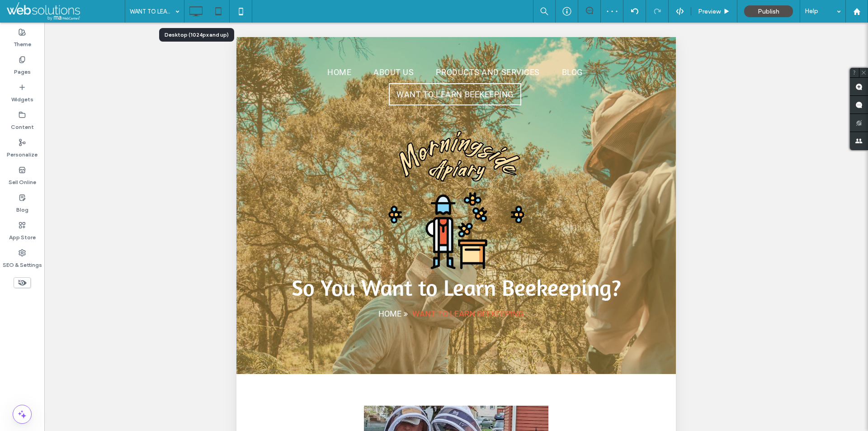
click at [198, 6] on icon at bounding box center [196, 11] width 18 height 18
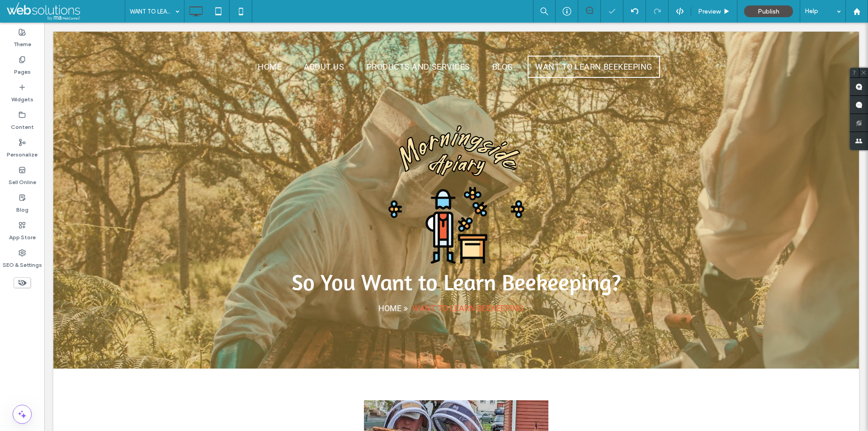
drag, startPoint x: 868, startPoint y: 187, endPoint x: 903, endPoint y: 113, distance: 82.1
click at [241, 9] on icon at bounding box center [241, 11] width 18 height 18
